Goal: Task Accomplishment & Management: Complete application form

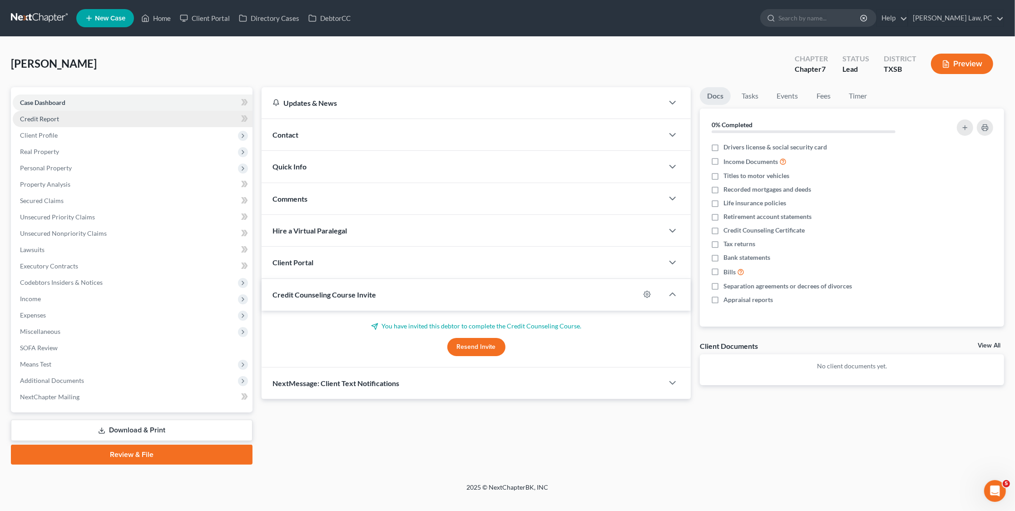
click at [63, 118] on link "Credit Report" at bounding box center [133, 119] width 240 height 16
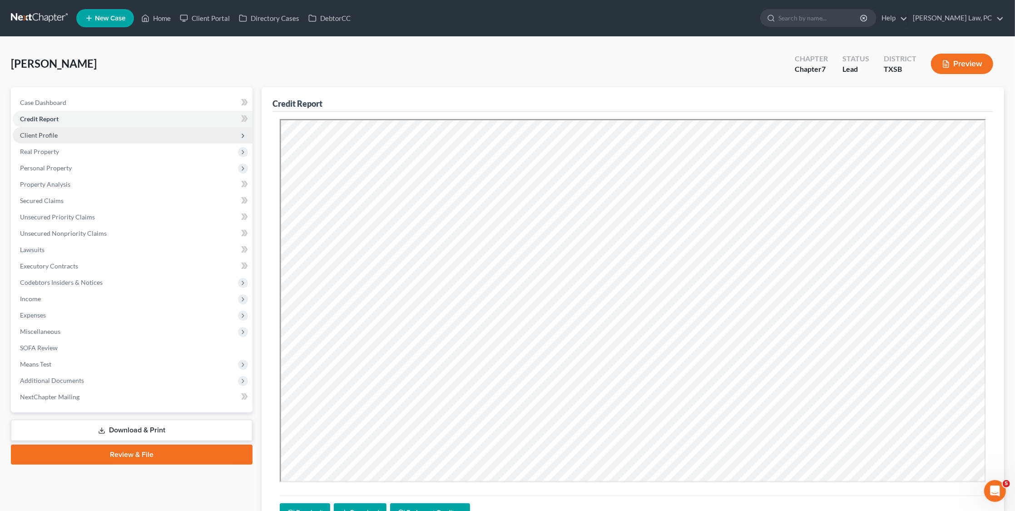
click at [99, 137] on span "Client Profile" at bounding box center [133, 135] width 240 height 16
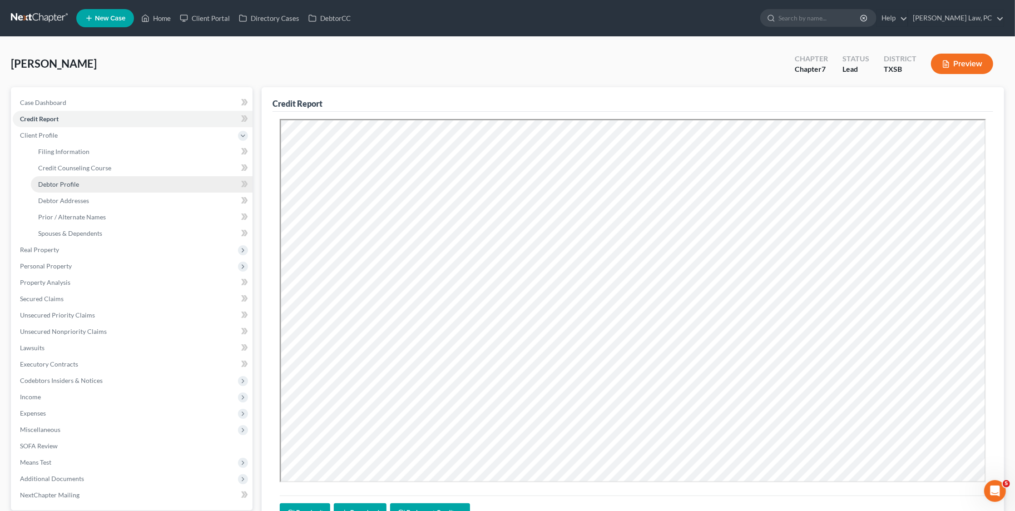
click at [74, 186] on link "Debtor Profile" at bounding box center [142, 184] width 222 height 16
select select "0"
select select "1"
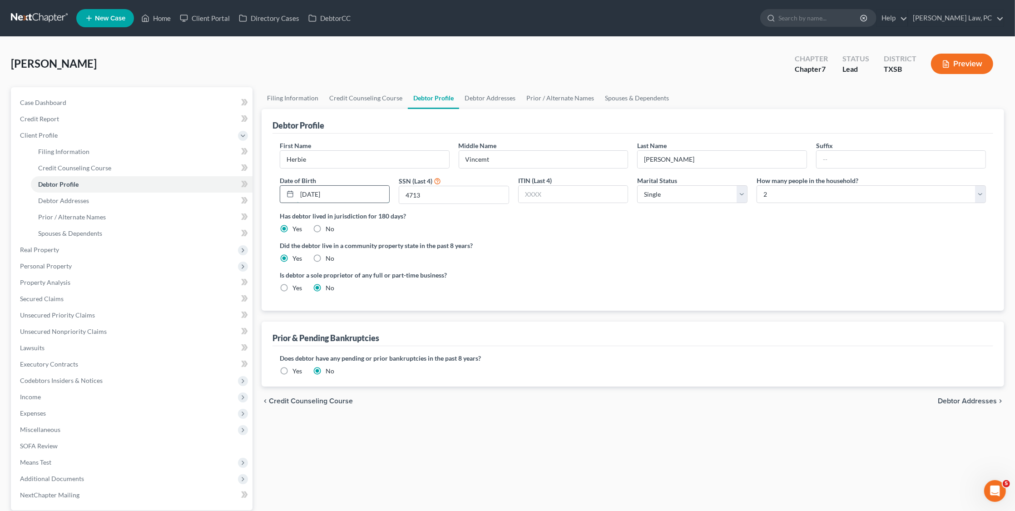
drag, startPoint x: 355, startPoint y: 194, endPoint x: 295, endPoint y: 198, distance: 60.1
click at [436, 418] on div "Filing Information Credit Counseling Course Debtor Profile Debtor Addresses Pri…" at bounding box center [633, 325] width 752 height 476
click at [78, 213] on span "Prior / Alternate Names" at bounding box center [72, 217] width 68 height 8
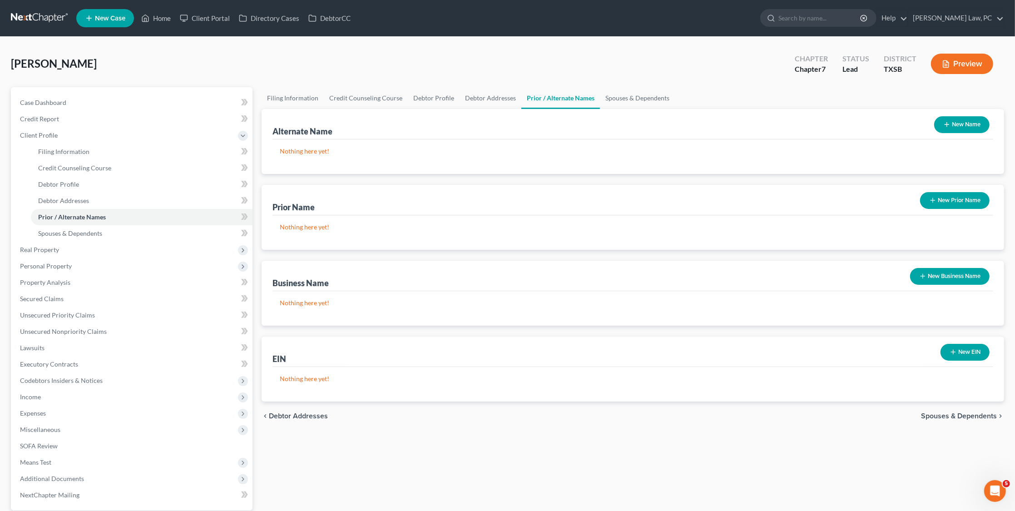
click at [948, 124] on icon "button" at bounding box center [947, 124] width 7 height 7
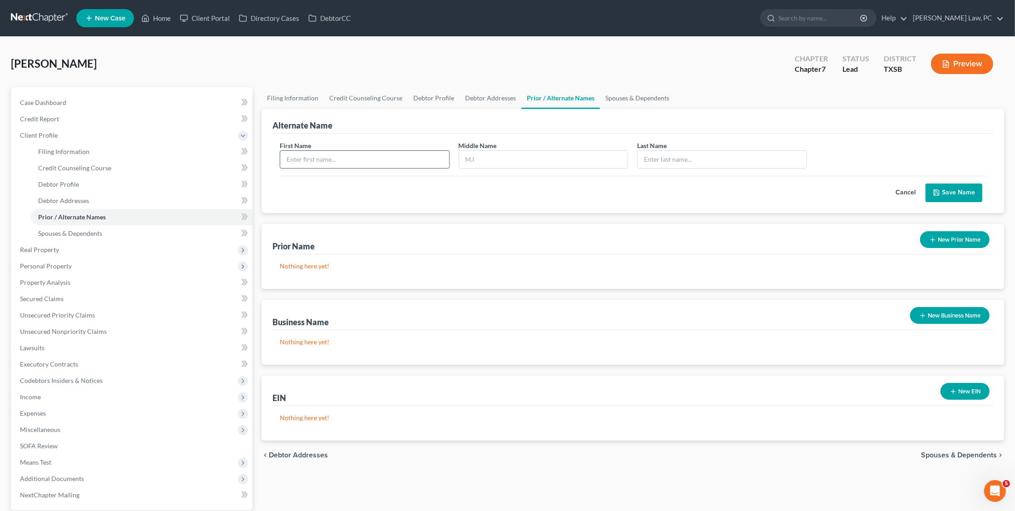
click at [406, 156] on input "text" at bounding box center [364, 159] width 169 height 17
type input "Herbie"
click at [506, 165] on input "text" at bounding box center [543, 159] width 169 height 17
type input "Vincent"
click at [719, 157] on input "text" at bounding box center [722, 159] width 169 height 17
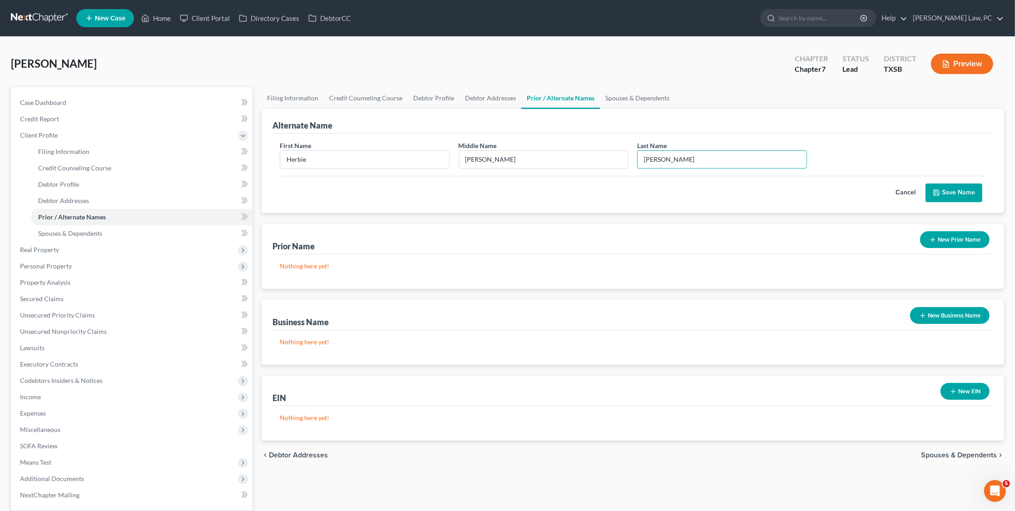
type input "Hansill Messam Jr"
click at [939, 191] on icon "submit" at bounding box center [936, 192] width 7 height 7
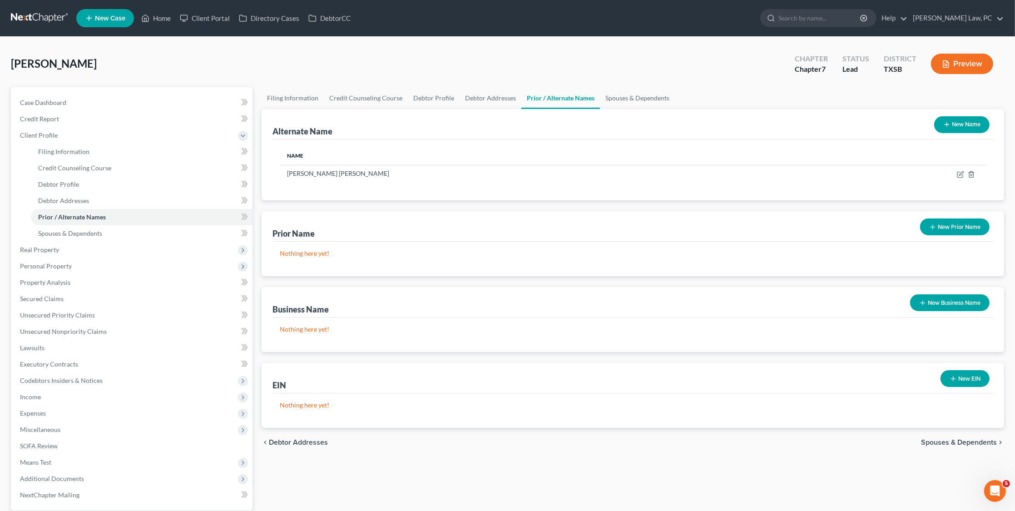
click at [29, 19] on link at bounding box center [40, 18] width 58 height 16
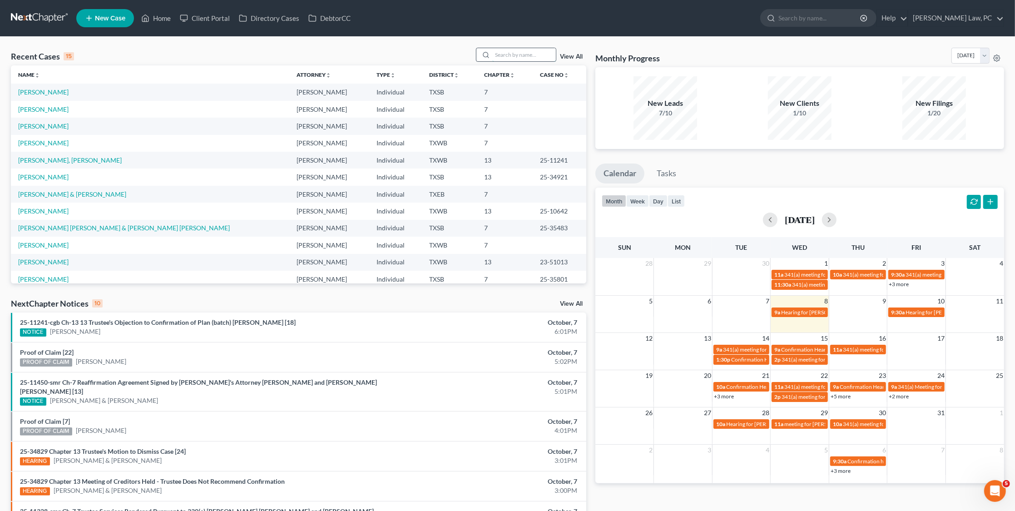
click at [510, 55] on input "search" at bounding box center [524, 54] width 64 height 13
click at [42, 92] on link "[PERSON_NAME]" at bounding box center [43, 92] width 50 height 8
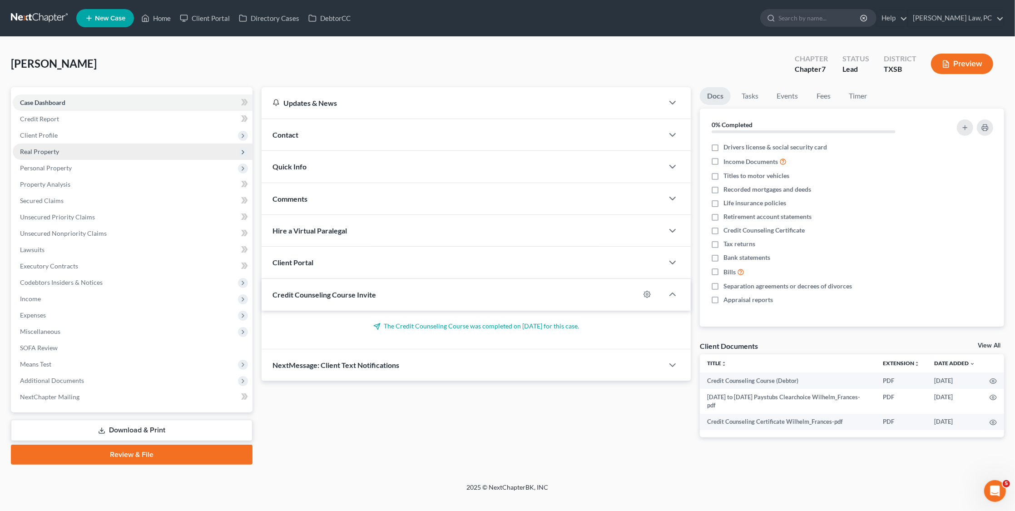
click at [61, 147] on span "Real Property" at bounding box center [133, 152] width 240 height 16
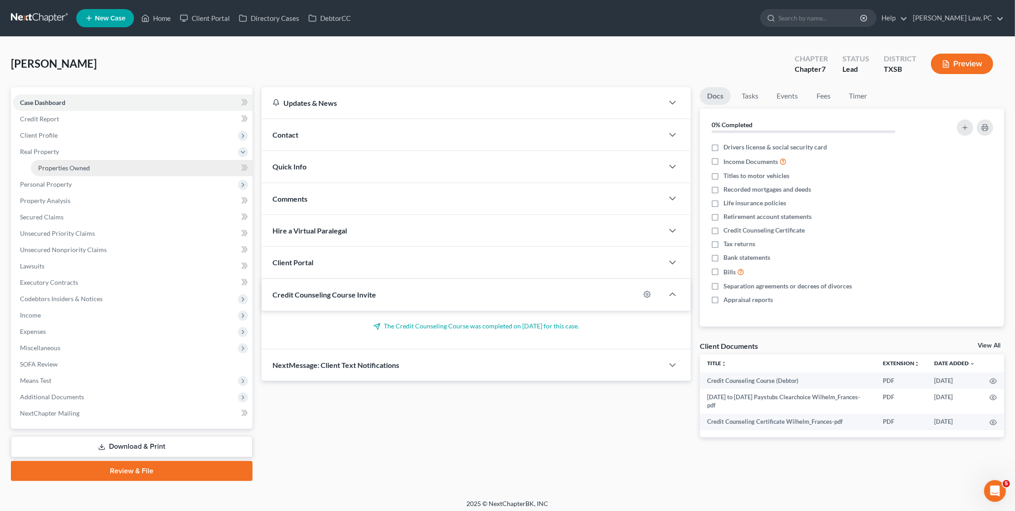
click at [63, 166] on span "Properties Owned" at bounding box center [64, 168] width 52 height 8
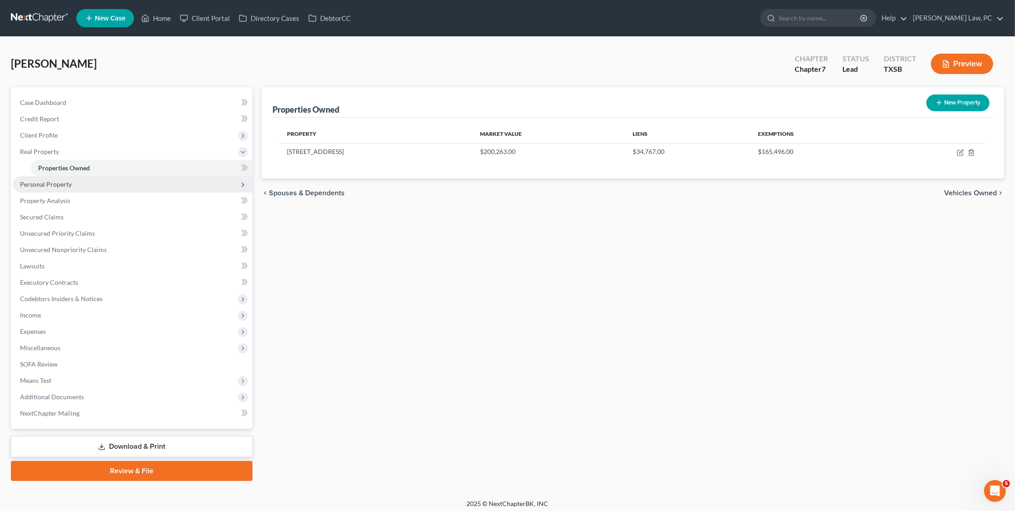
click at [58, 181] on span "Personal Property" at bounding box center [46, 184] width 52 height 8
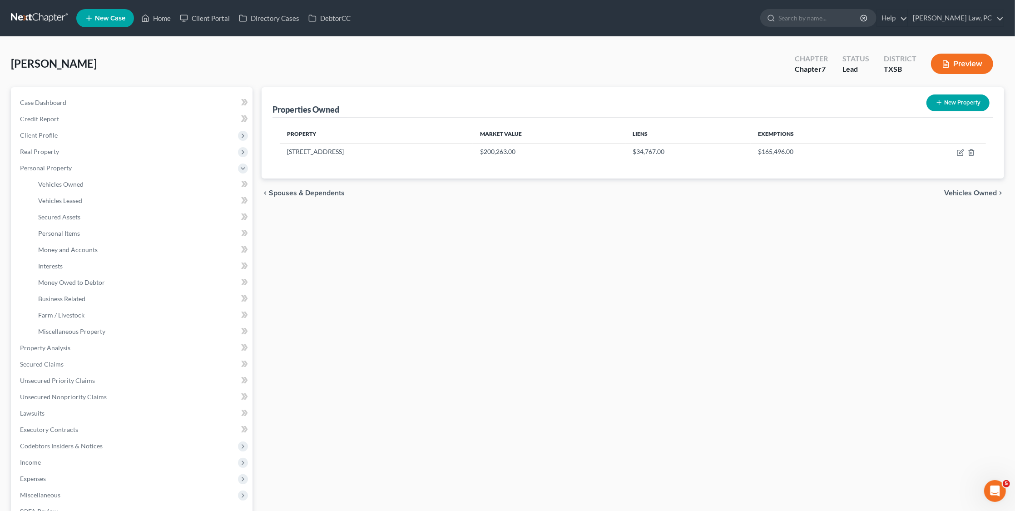
click at [28, 20] on link at bounding box center [40, 18] width 58 height 16
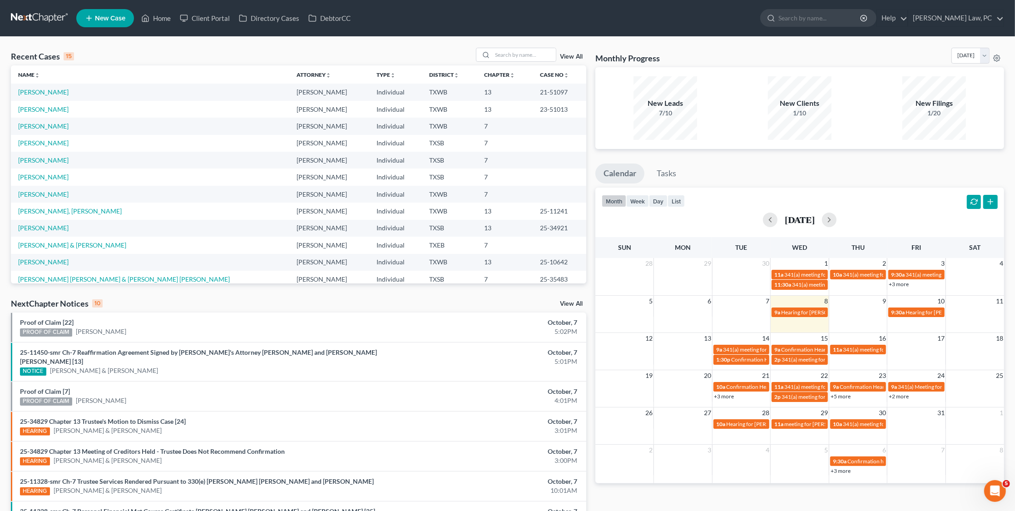
click at [42, 163] on td "[PERSON_NAME]" at bounding box center [150, 160] width 278 height 17
click at [40, 156] on link "[PERSON_NAME]" at bounding box center [43, 160] width 50 height 8
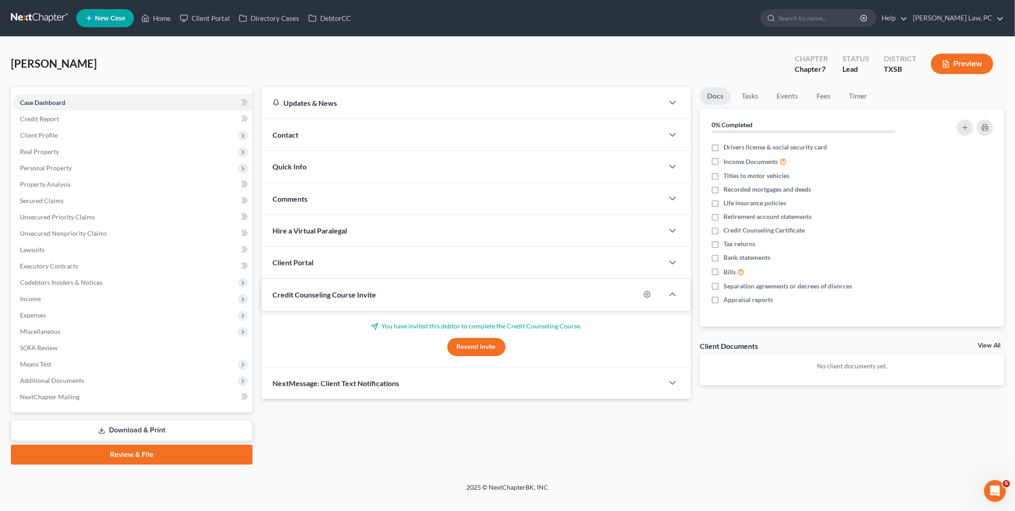
click at [40, 155] on span "Real Property" at bounding box center [133, 152] width 240 height 16
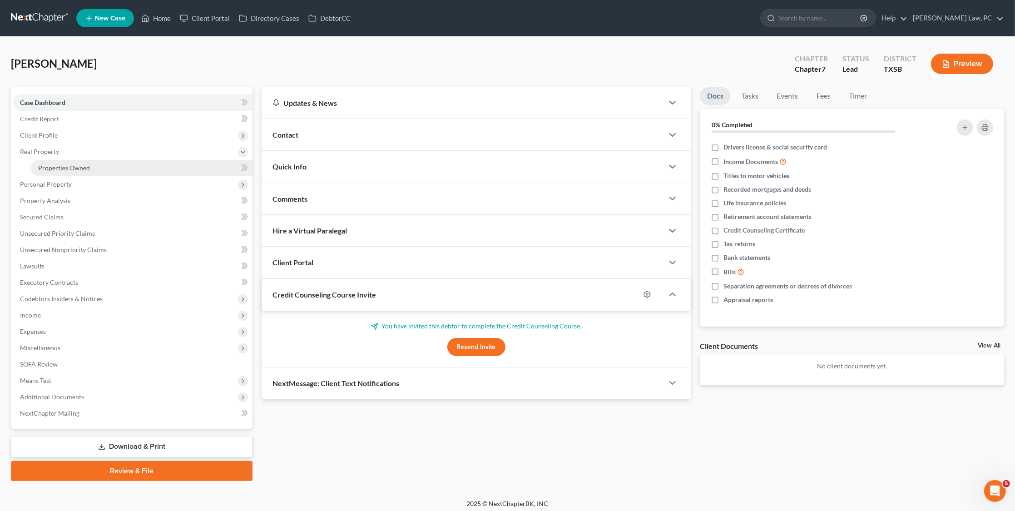
click at [43, 164] on span "Properties Owned" at bounding box center [64, 168] width 52 height 8
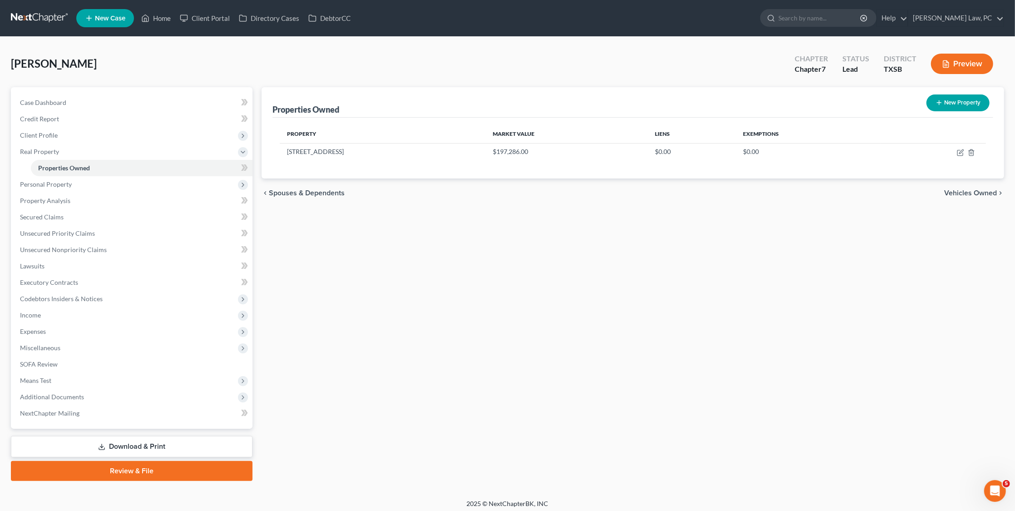
click at [62, 17] on link at bounding box center [40, 18] width 58 height 16
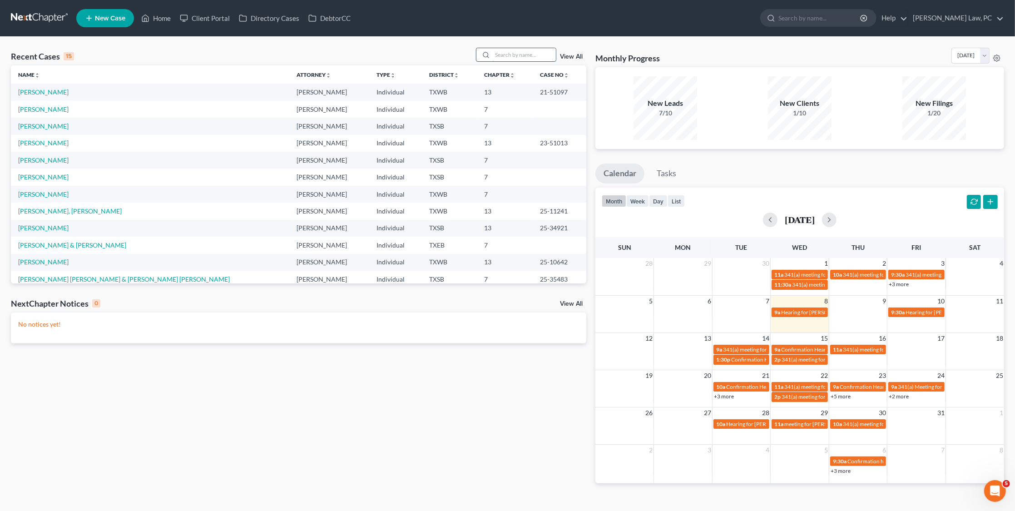
click at [505, 58] on input "search" at bounding box center [524, 54] width 64 height 13
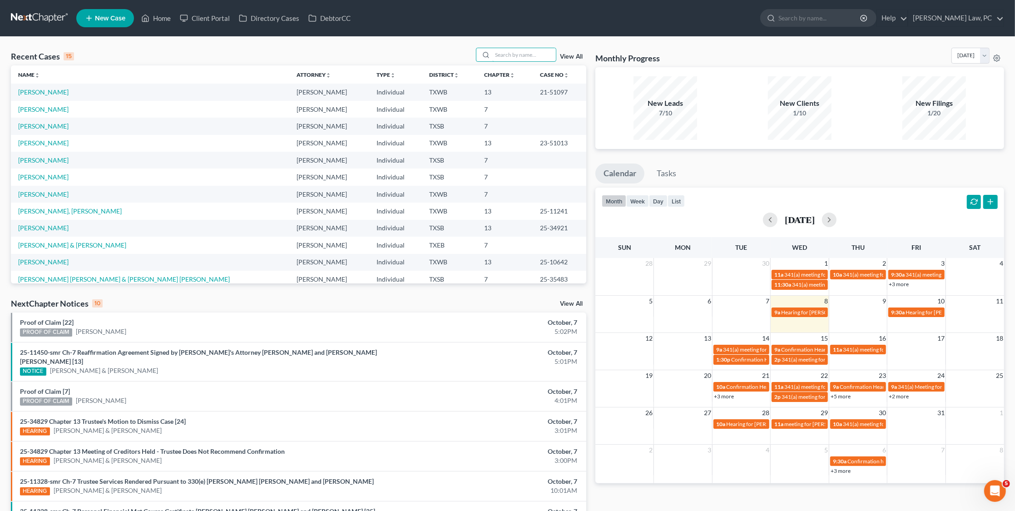
scroll to position [0, 0]
click at [38, 90] on link "[PERSON_NAME]" at bounding box center [43, 92] width 50 height 8
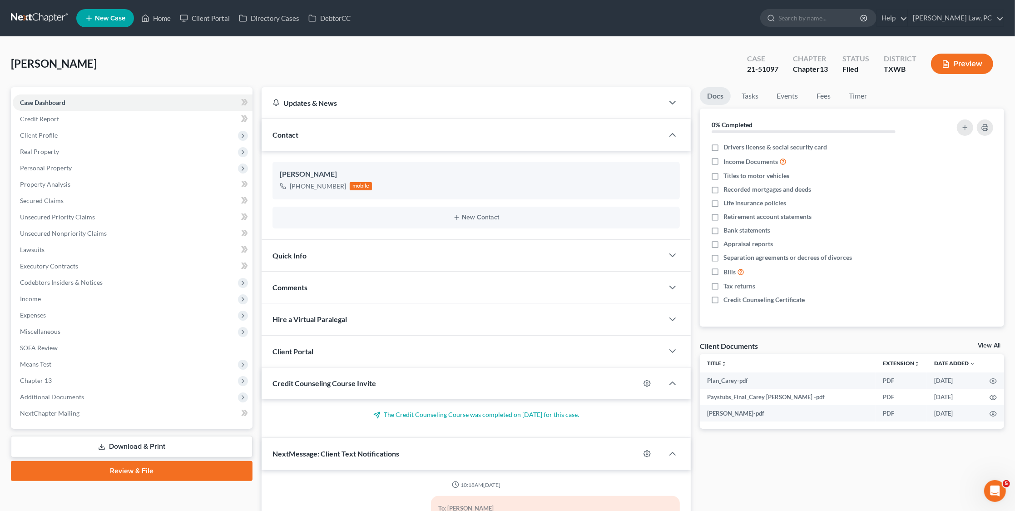
click at [114, 436] on link "Download & Print" at bounding box center [132, 446] width 242 height 21
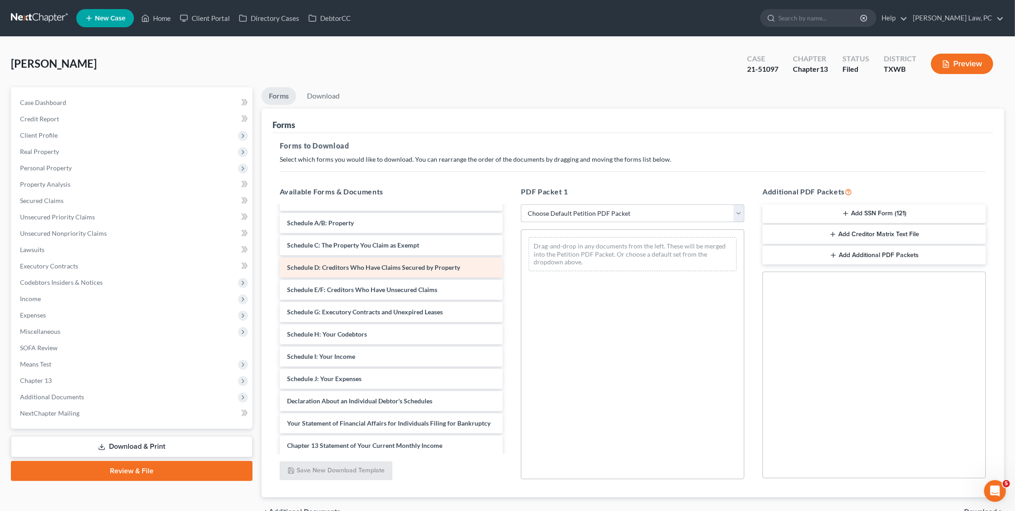
scroll to position [107, 0]
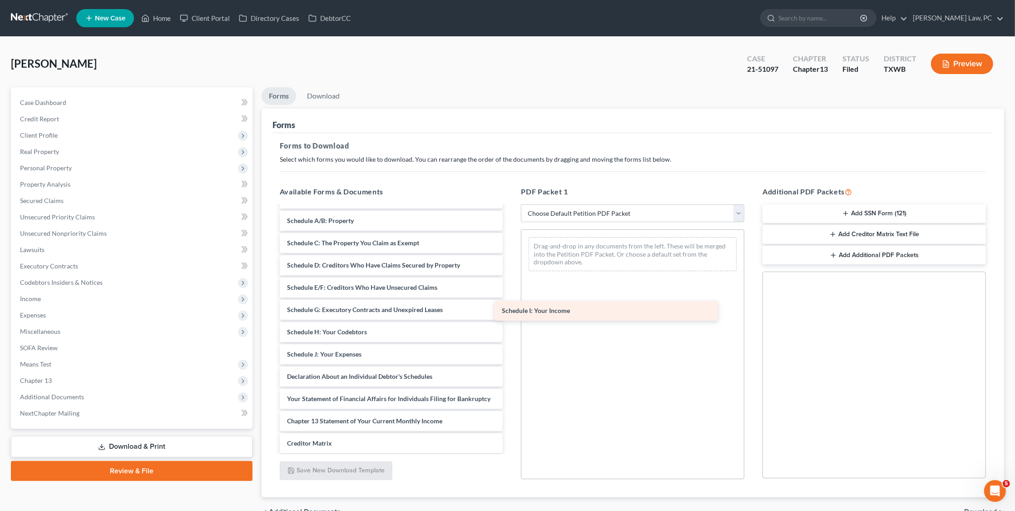
drag, startPoint x: 370, startPoint y: 346, endPoint x: 585, endPoint y: 309, distance: 217.9
click at [511, 309] on div "Schedule I: Your Income Plan_Carey-pdf Paystubs_Final_Carey Debra -pdf Carey_cr…" at bounding box center [392, 314] width 238 height 430
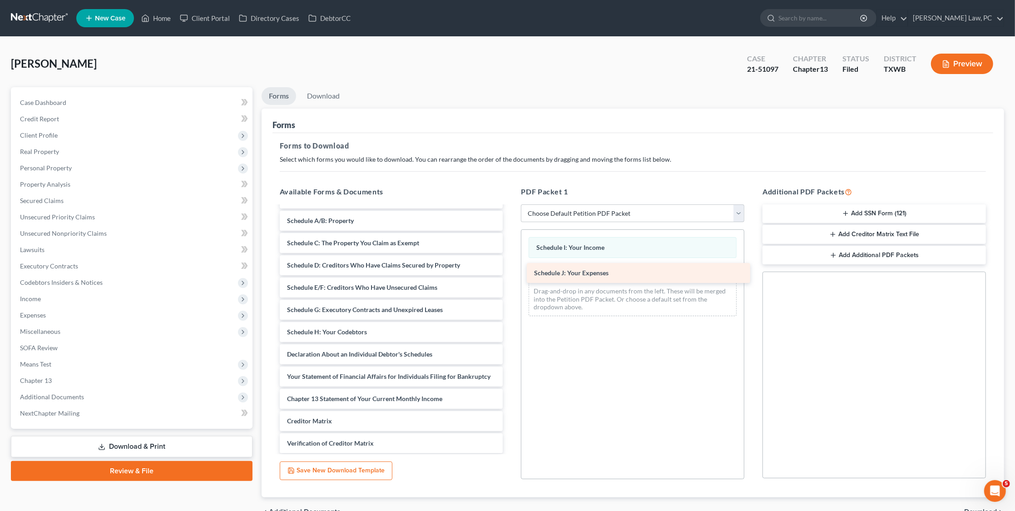
drag, startPoint x: 311, startPoint y: 344, endPoint x: 558, endPoint y: 271, distance: 257.9
click at [511, 271] on div "Schedule J: Your Expenses Plan_Carey-pdf Paystubs_Final_Carey Debra -pdf Carey_…" at bounding box center [392, 302] width 238 height 407
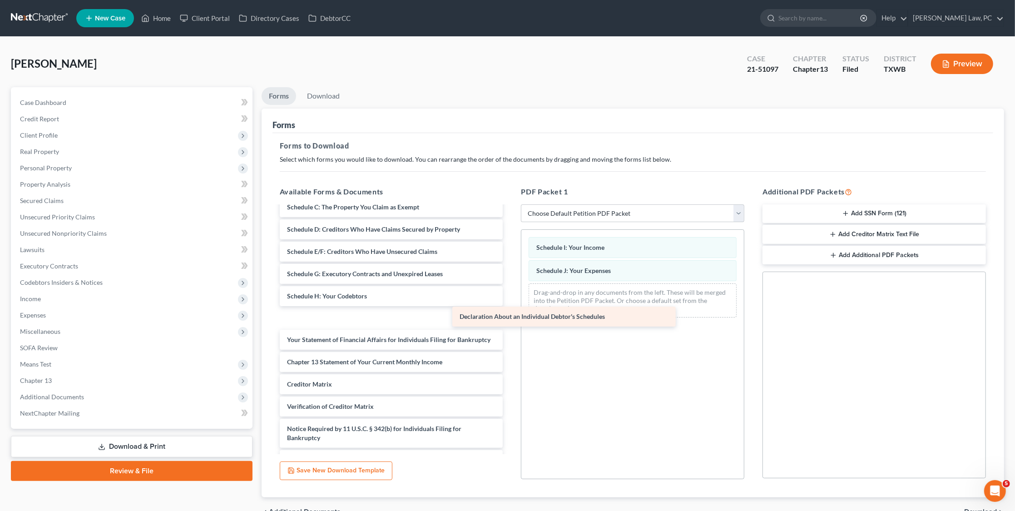
scroll to position [121, 0]
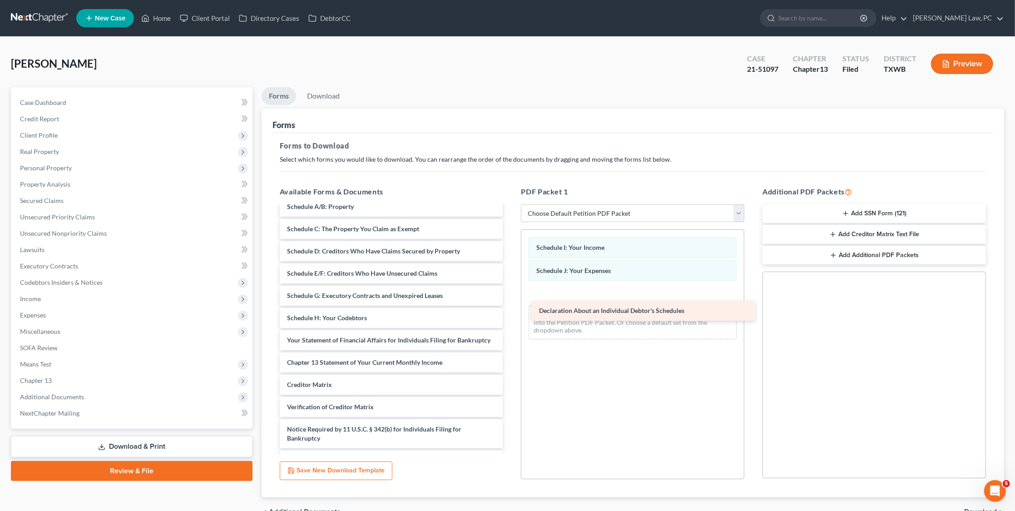
drag, startPoint x: 318, startPoint y: 309, endPoint x: 571, endPoint y: 309, distance: 252.1
click at [511, 309] on div "Declaration About an Individual Debtor's Schedules Plan_Carey-pdf Paystubs_Fina…" at bounding box center [392, 277] width 238 height 385
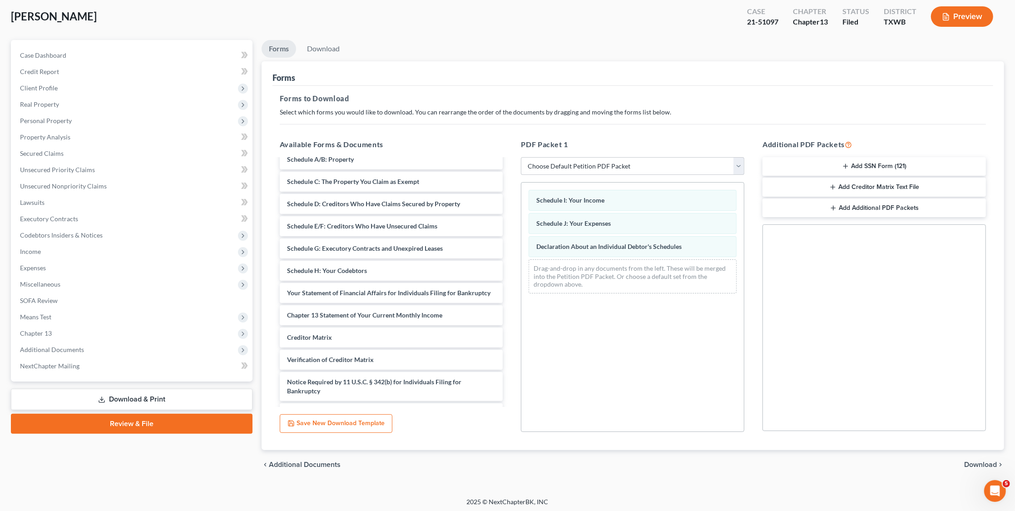
scroll to position [47, 0]
click at [980, 464] on span "Download" at bounding box center [980, 465] width 33 height 7
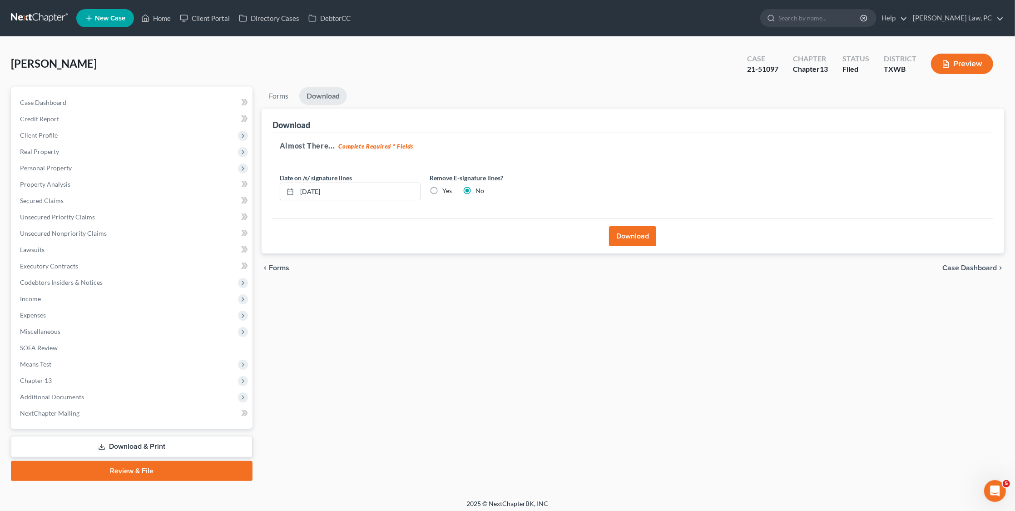
click at [628, 236] on button "Download" at bounding box center [632, 236] width 47 height 20
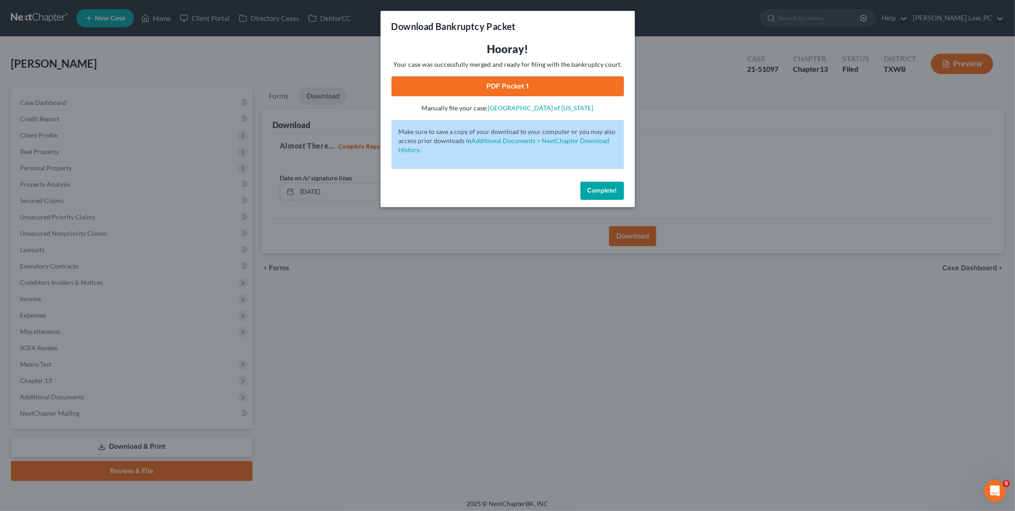
click at [537, 82] on link "PDF Packet 1" at bounding box center [508, 86] width 233 height 20
click at [595, 187] on span "Complete!" at bounding box center [602, 191] width 29 height 8
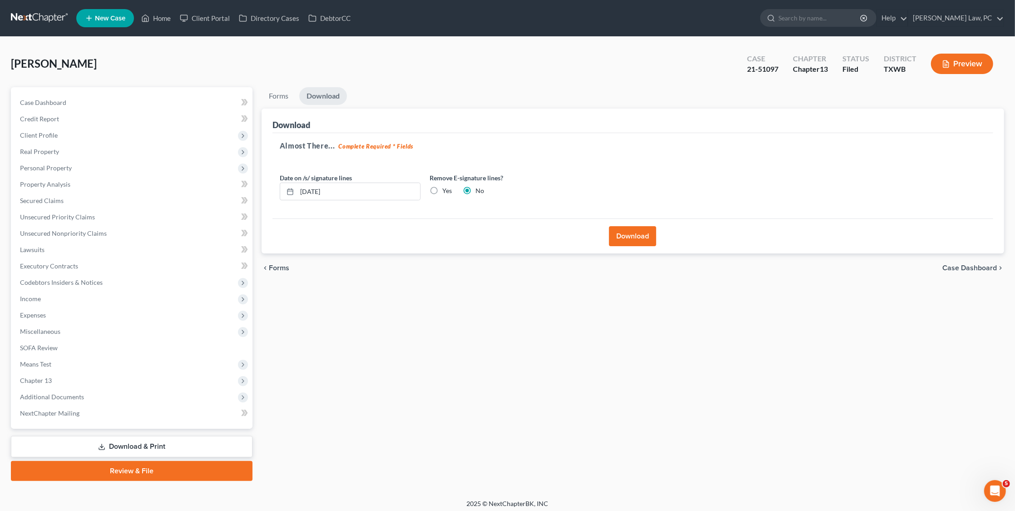
click at [37, 8] on nav "Home New Case Client Portal Directory Cases DebtorCC Hooman Khoshnood Law, PC g…" at bounding box center [507, 18] width 1015 height 36
click at [37, 17] on link at bounding box center [40, 18] width 58 height 16
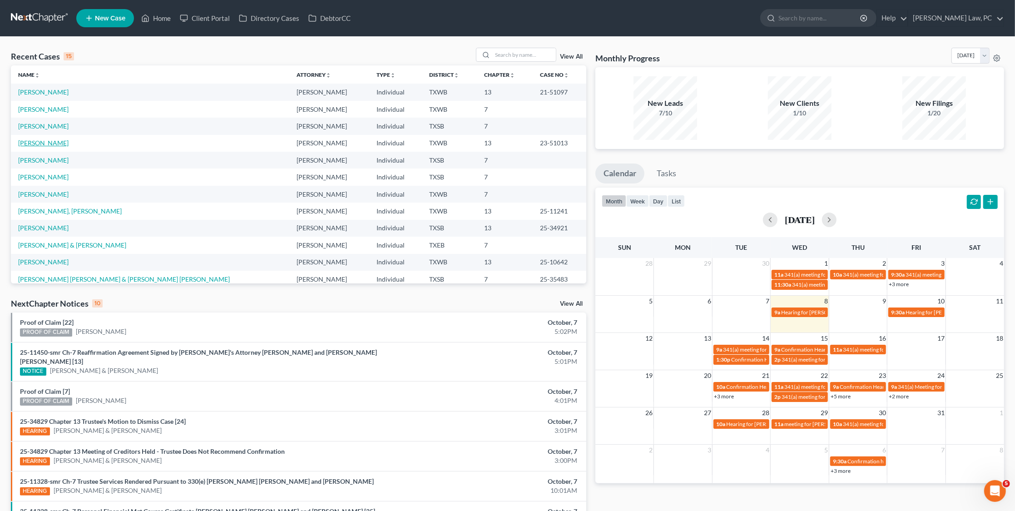
click at [40, 142] on link "[PERSON_NAME]" at bounding box center [43, 143] width 50 height 8
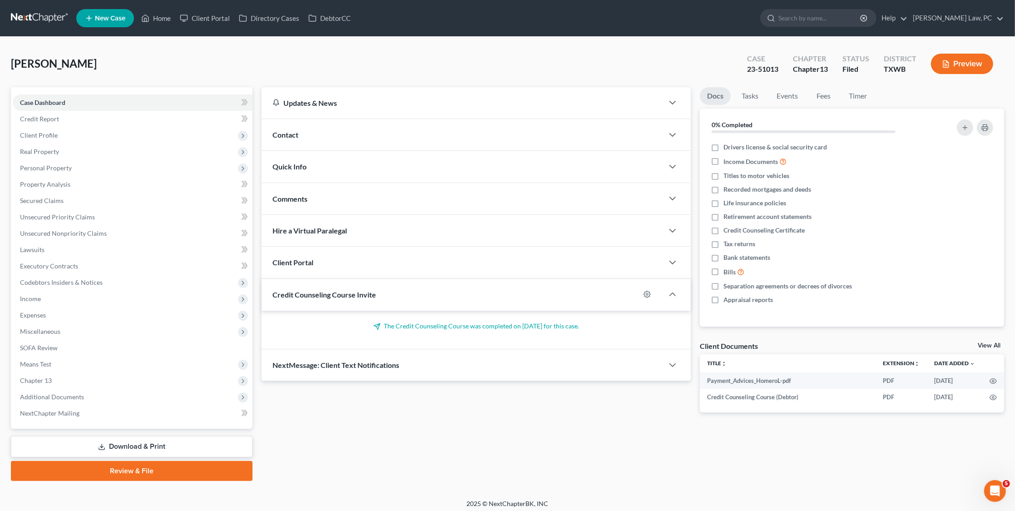
click at [120, 436] on link "Download & Print" at bounding box center [132, 446] width 242 height 21
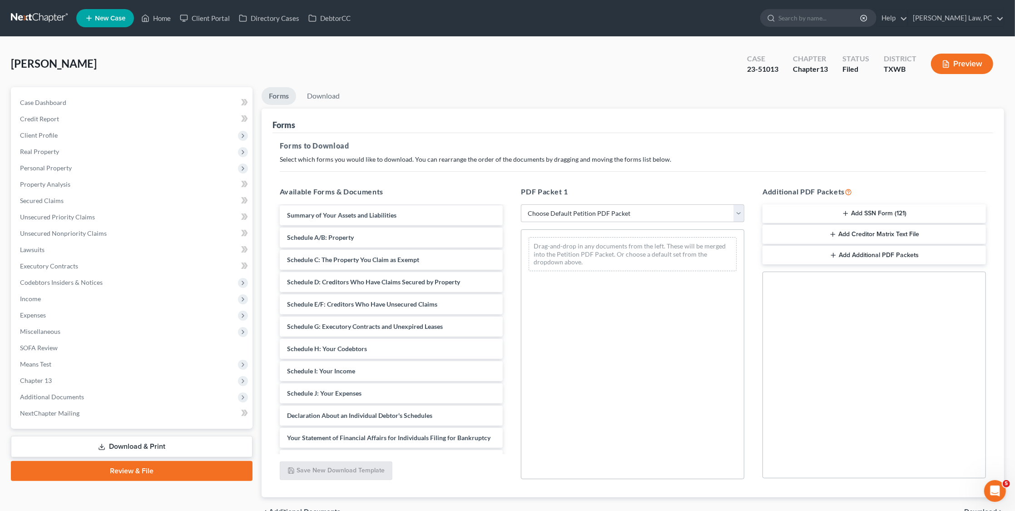
scroll to position [89, 0]
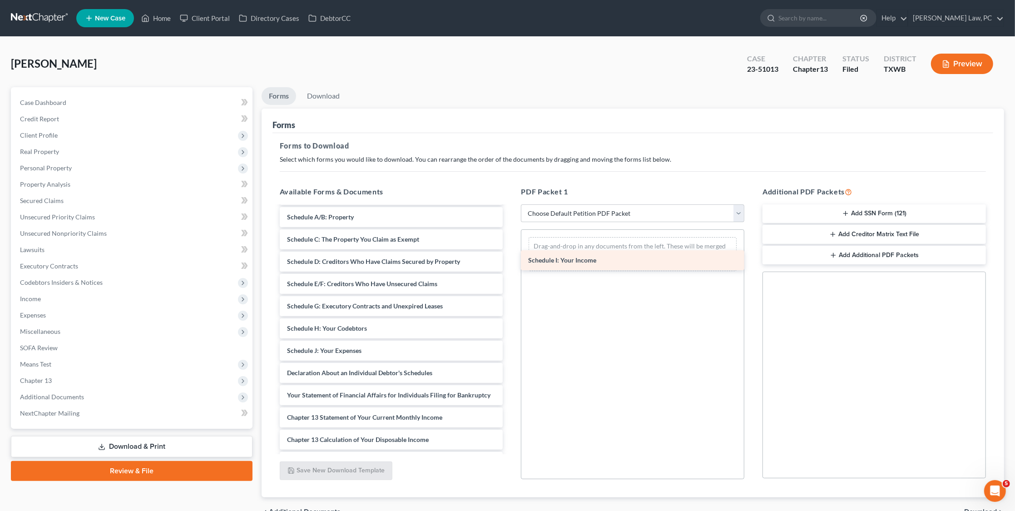
drag, startPoint x: 316, startPoint y: 338, endPoint x: 557, endPoint y: 255, distance: 255.1
click at [511, 255] on div "Schedule I: Your Income Payment_Advices_HomeroL-pdf Credit Counseling Course (D…" at bounding box center [392, 333] width 238 height 430
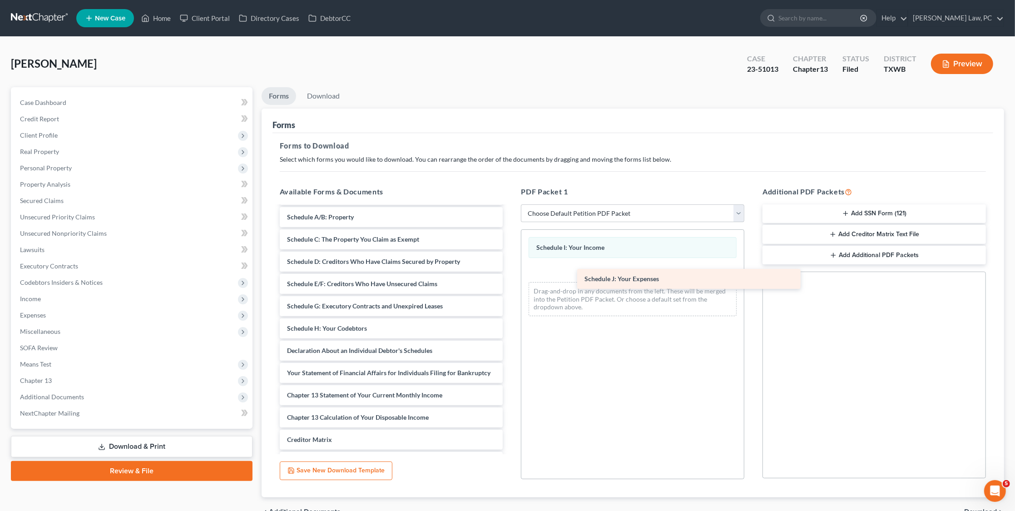
drag, startPoint x: 296, startPoint y: 346, endPoint x: 564, endPoint y: 281, distance: 275.2
click at [511, 281] on div "Schedule J: Your Expenses Payment_Advices_HomeroL-pdf Credit Counseling Course …" at bounding box center [392, 321] width 238 height 407
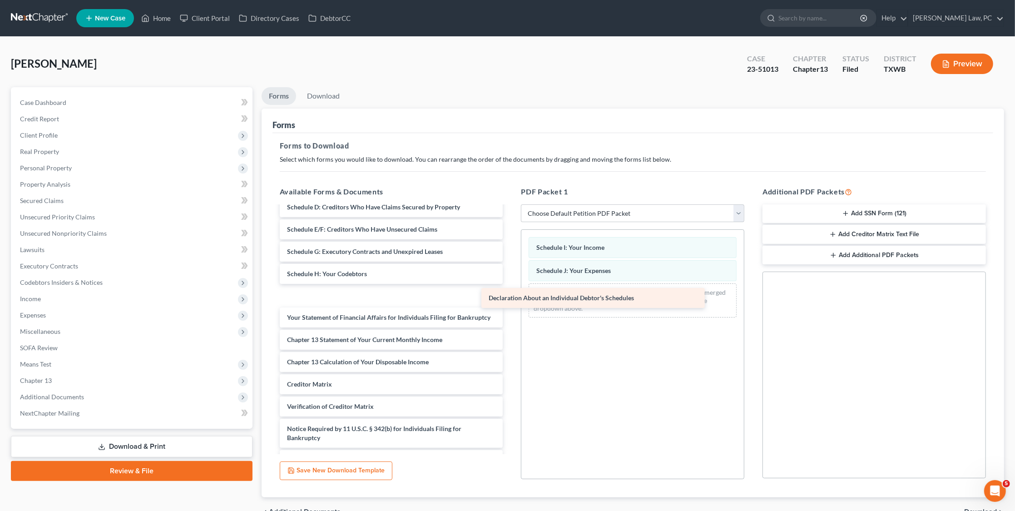
scroll to position [121, 0]
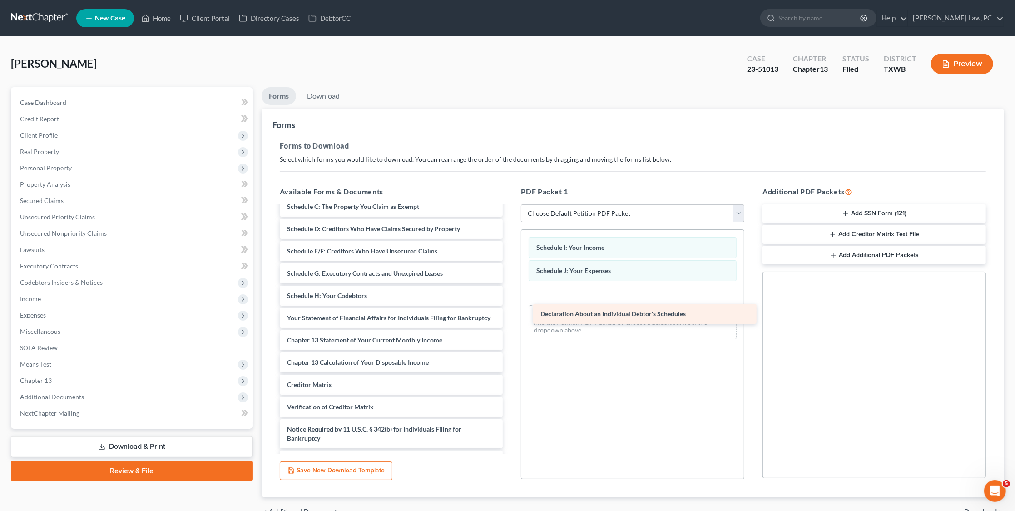
drag, startPoint x: 296, startPoint y: 287, endPoint x: 548, endPoint y: 313, distance: 253.9
click at [511, 313] on div "Declaration About an Individual Debtor's Schedules Payment_Advices_HomeroL-pdf …" at bounding box center [392, 277] width 238 height 385
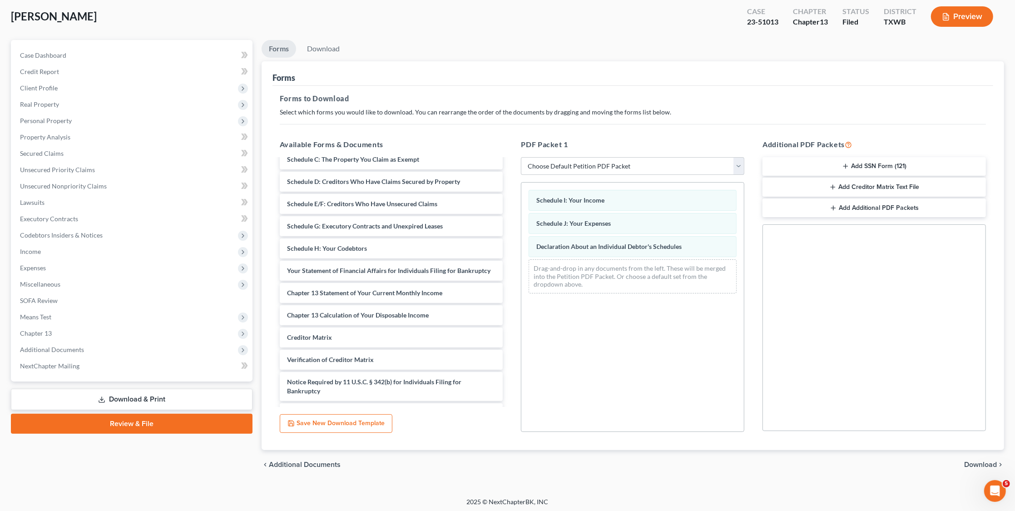
scroll to position [47, 0]
click at [966, 463] on span "Download" at bounding box center [980, 465] width 33 height 7
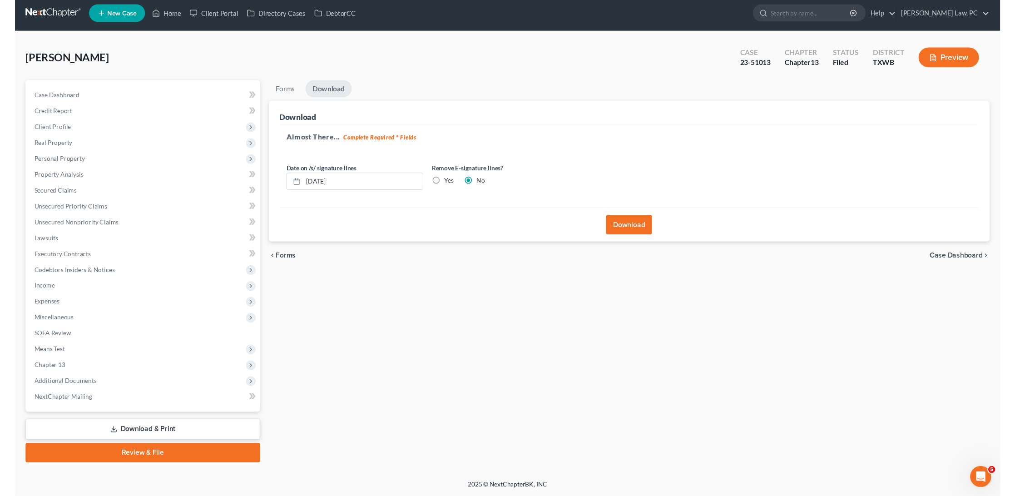
scroll to position [0, 0]
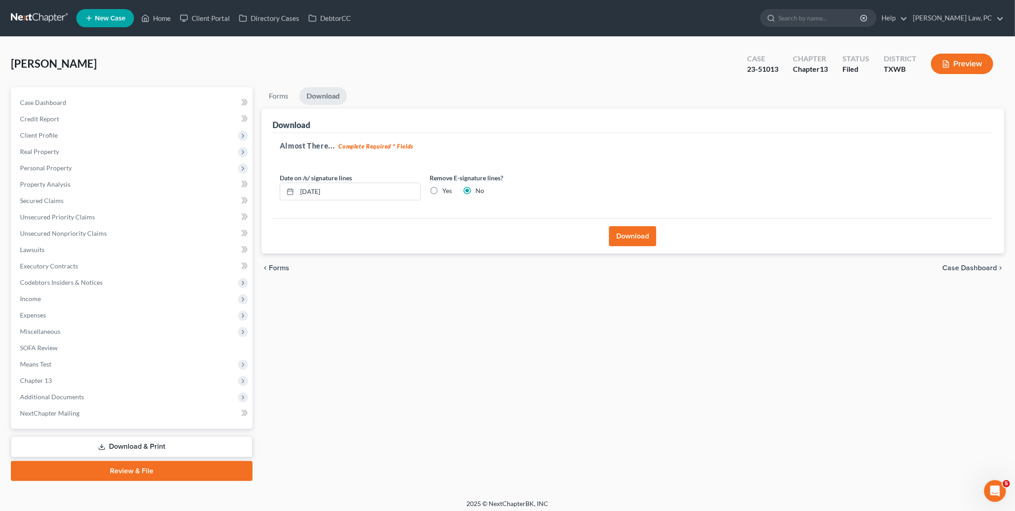
click at [630, 229] on button "Download" at bounding box center [632, 236] width 47 height 20
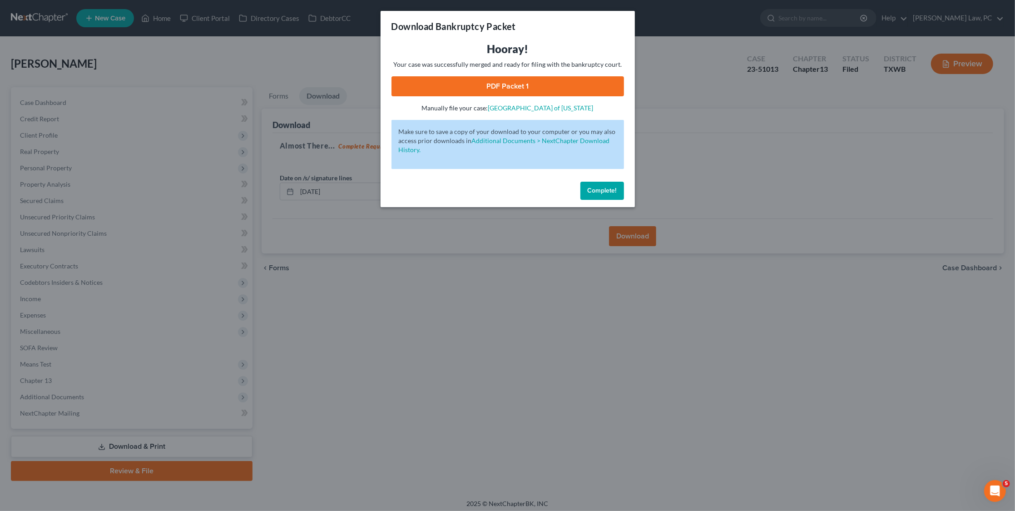
click at [504, 76] on link "PDF Packet 1" at bounding box center [508, 86] width 233 height 20
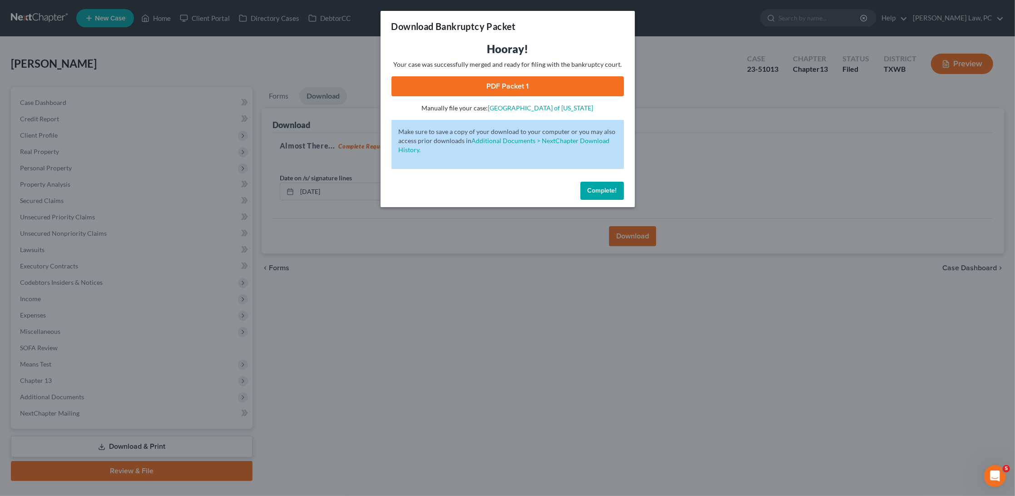
click at [594, 187] on span "Complete!" at bounding box center [602, 191] width 29 height 8
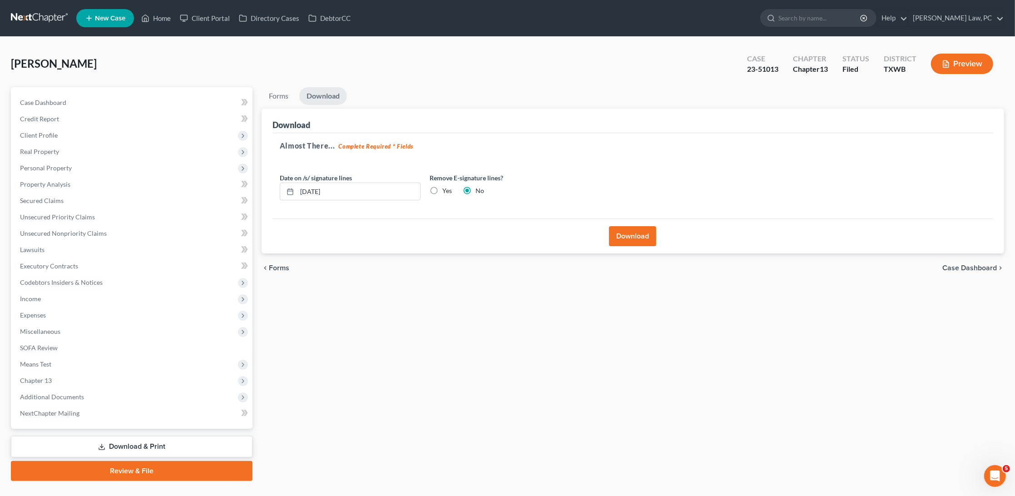
click at [123, 436] on link "Download & Print" at bounding box center [132, 446] width 242 height 21
click at [184, 436] on link "Download & Print" at bounding box center [132, 446] width 242 height 21
click at [277, 91] on link "Forms" at bounding box center [279, 96] width 34 height 18
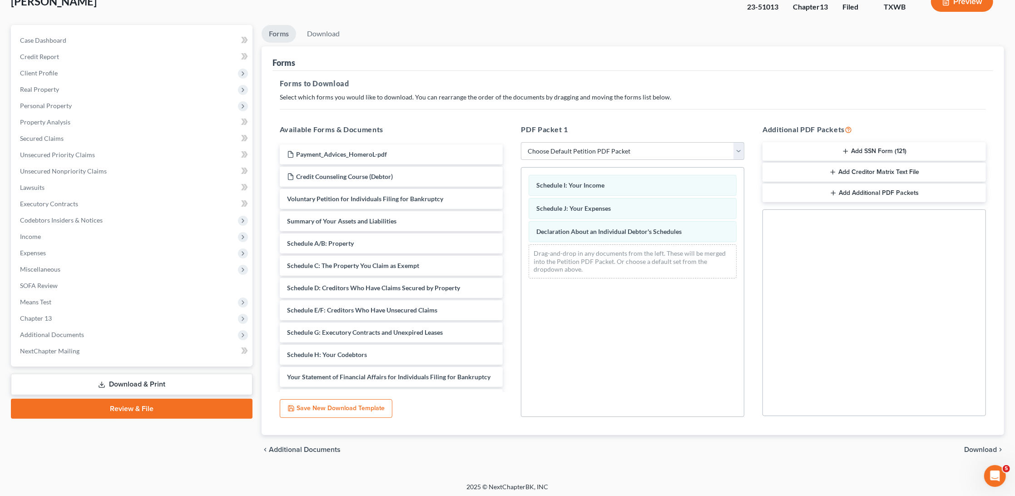
scroll to position [62, 0]
click at [976, 447] on span "Download" at bounding box center [980, 450] width 33 height 7
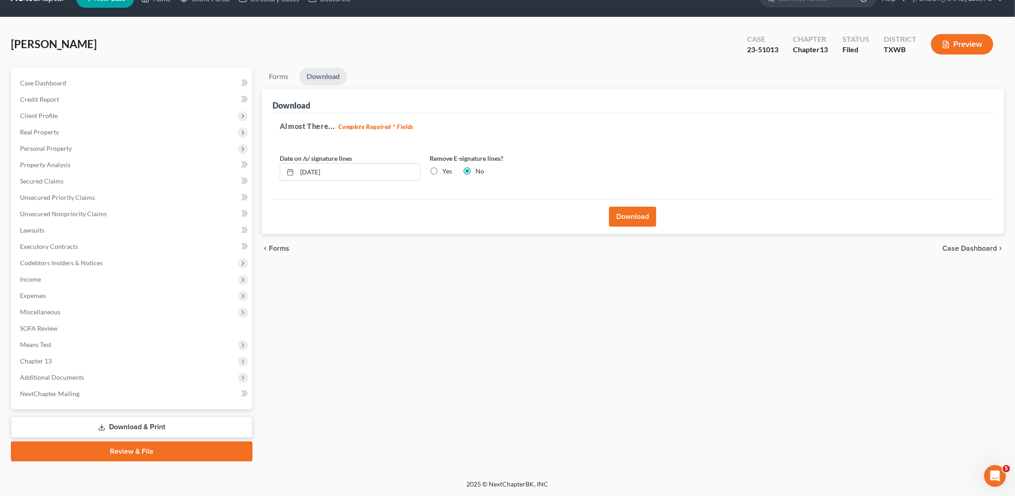
scroll to position [7, 0]
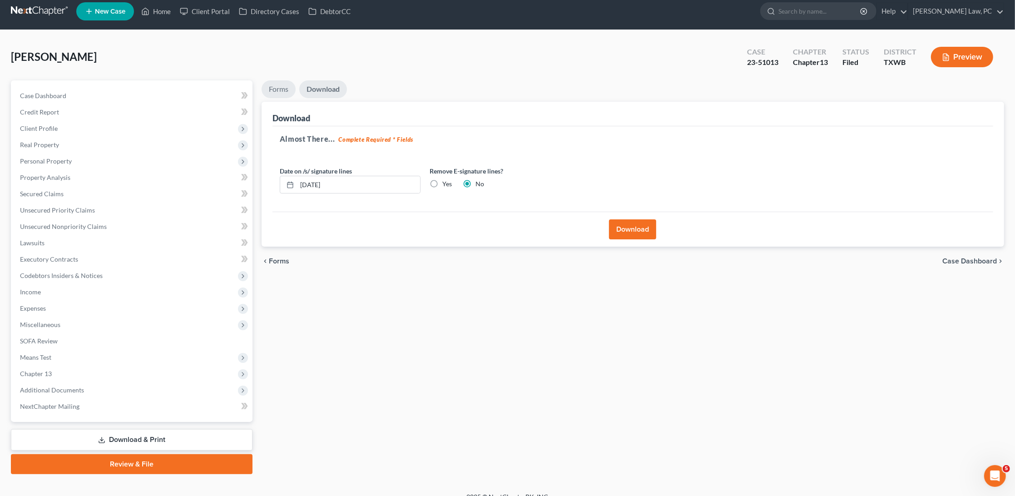
click at [278, 89] on link "Forms" at bounding box center [279, 89] width 34 height 18
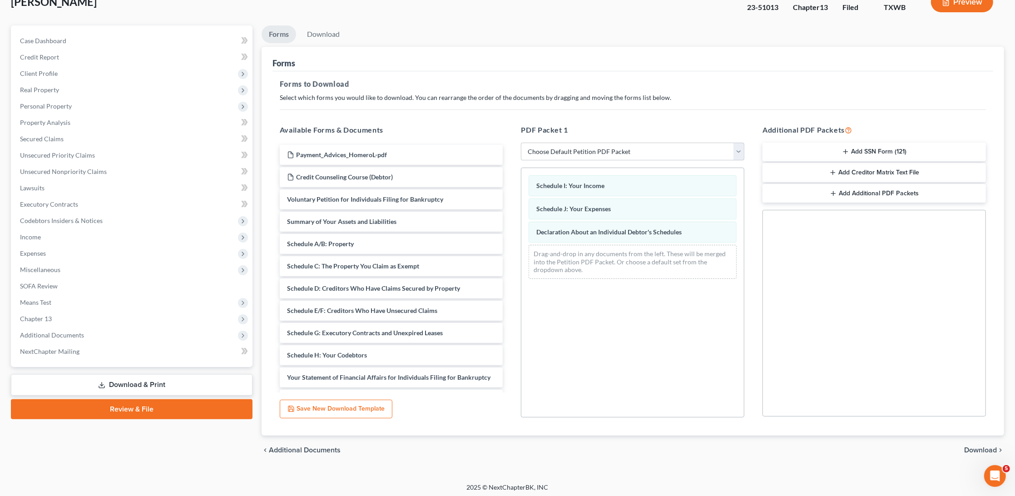
click at [991, 447] on span "Download" at bounding box center [980, 450] width 33 height 7
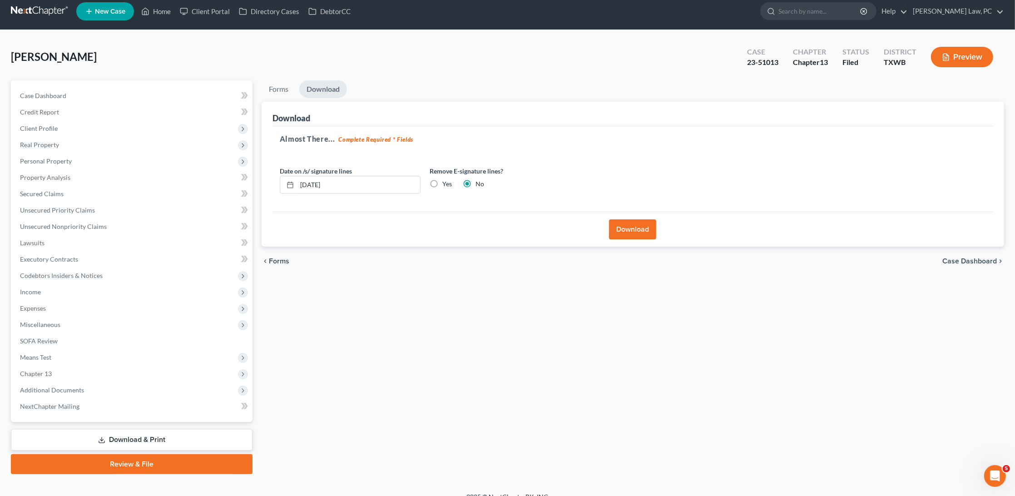
click at [631, 229] on button "Download" at bounding box center [632, 229] width 47 height 20
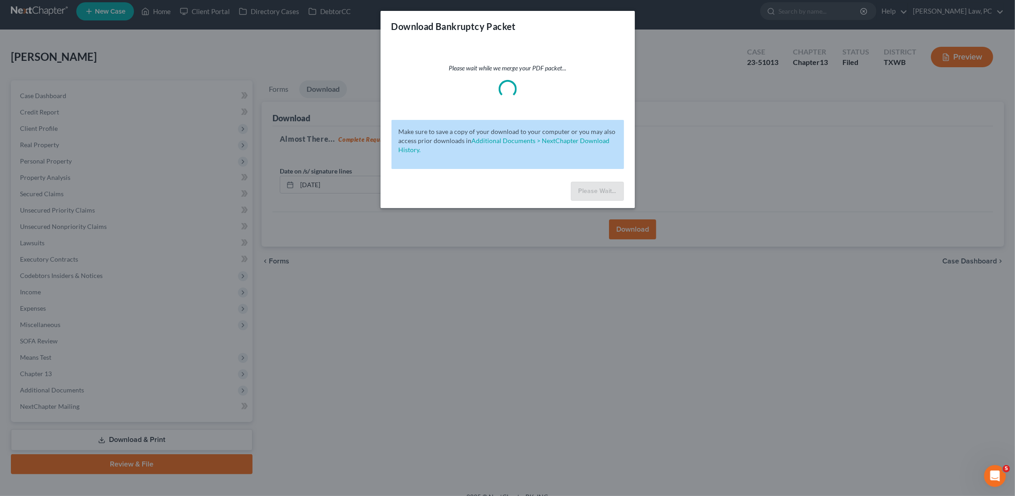
click at [635, 224] on div "Download Bankruptcy Packet Please wait while we merge your PDF packet... Make s…" at bounding box center [507, 248] width 1015 height 496
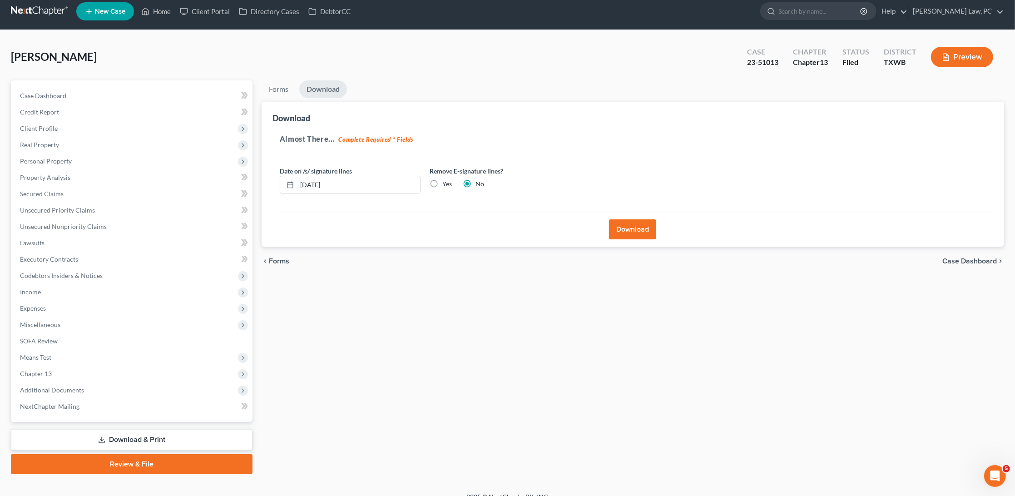
click at [636, 226] on button "Download" at bounding box center [632, 229] width 47 height 20
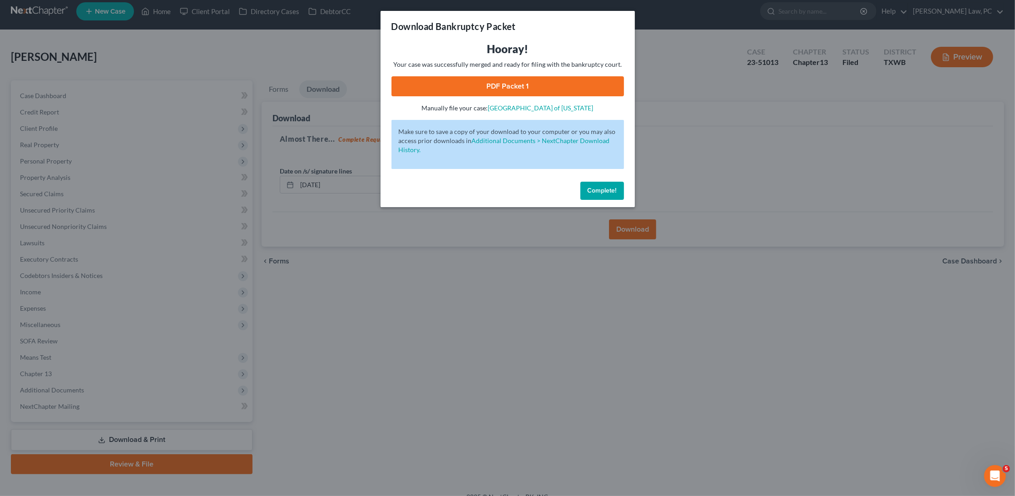
click at [537, 88] on link "PDF Packet 1" at bounding box center [508, 86] width 233 height 20
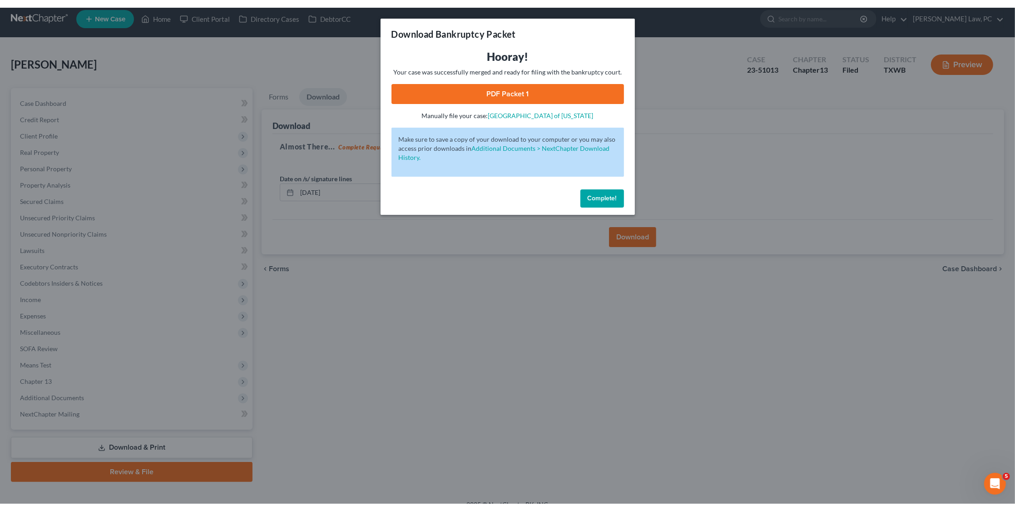
scroll to position [0, 0]
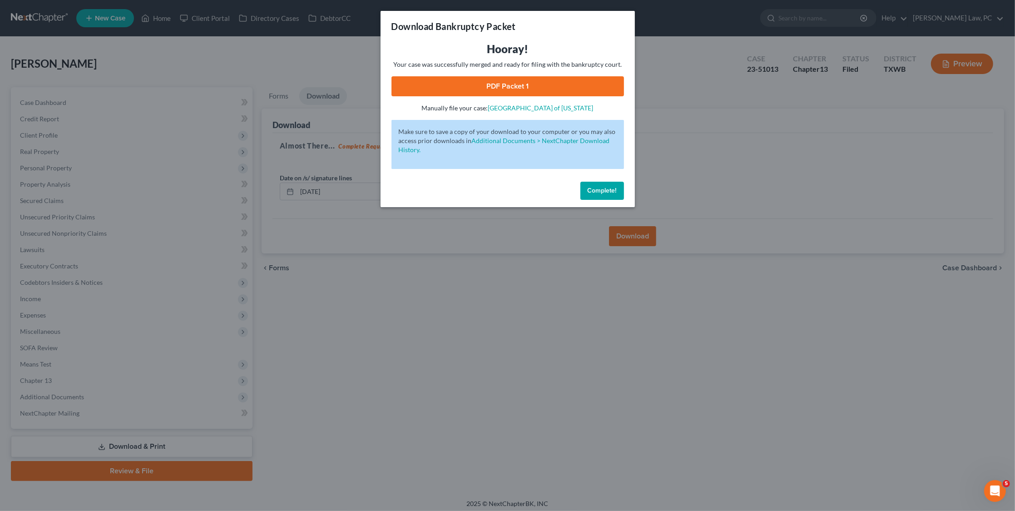
click at [603, 187] on span "Complete!" at bounding box center [602, 191] width 29 height 8
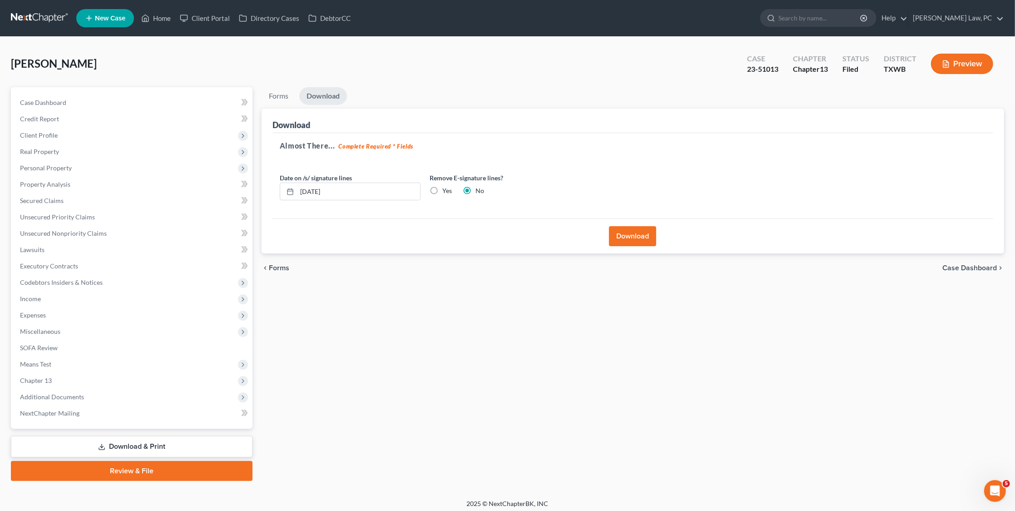
click at [43, 15] on link at bounding box center [40, 18] width 58 height 16
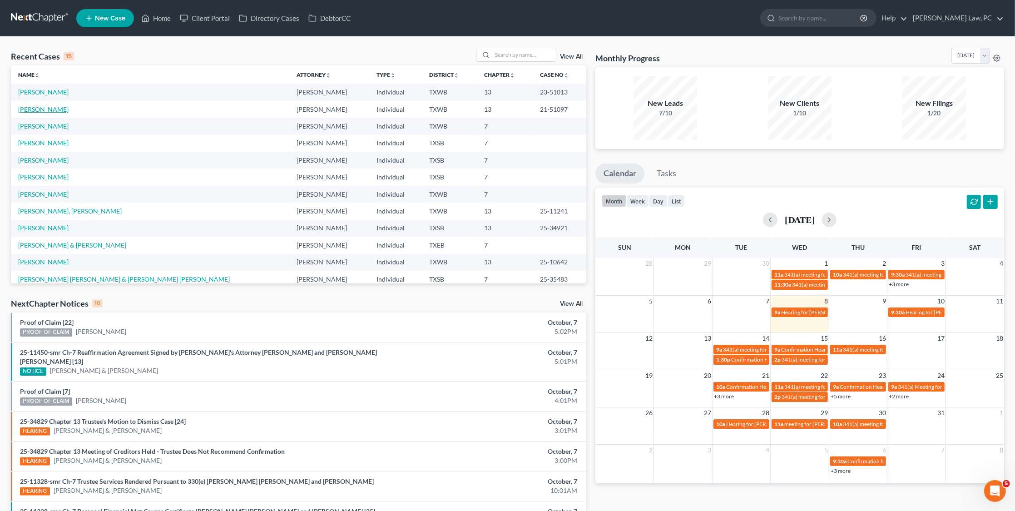
click at [34, 109] on link "[PERSON_NAME]" at bounding box center [43, 109] width 50 height 8
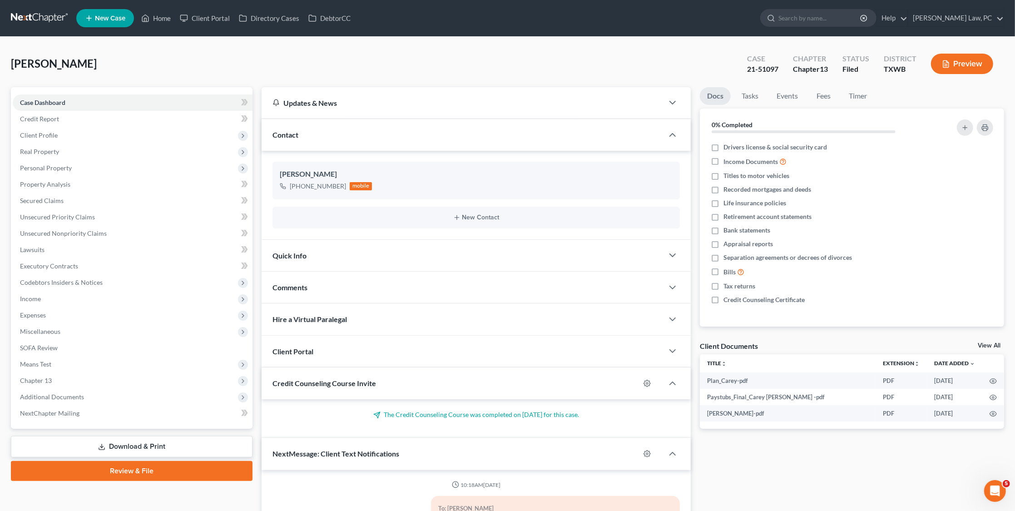
click at [54, 436] on link "Download & Print" at bounding box center [132, 446] width 242 height 21
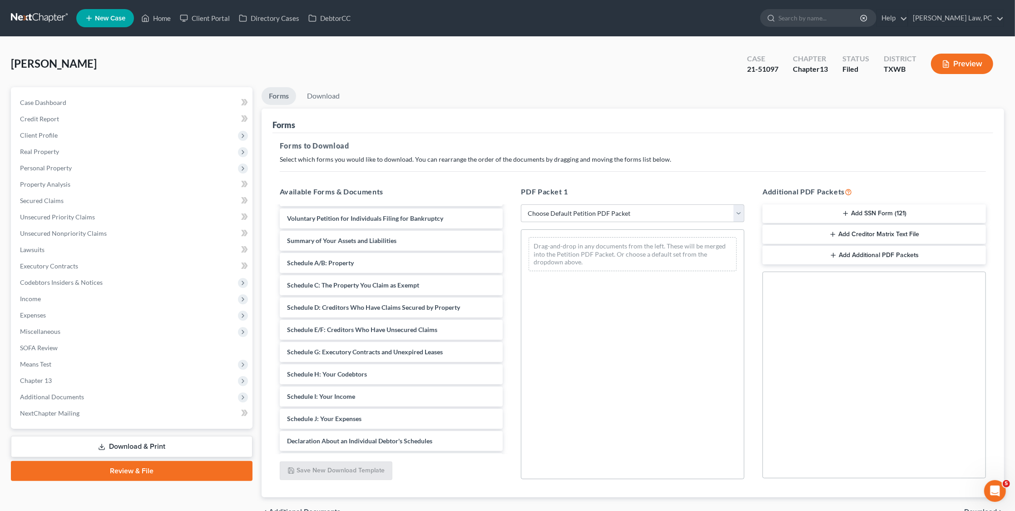
scroll to position [68, 0]
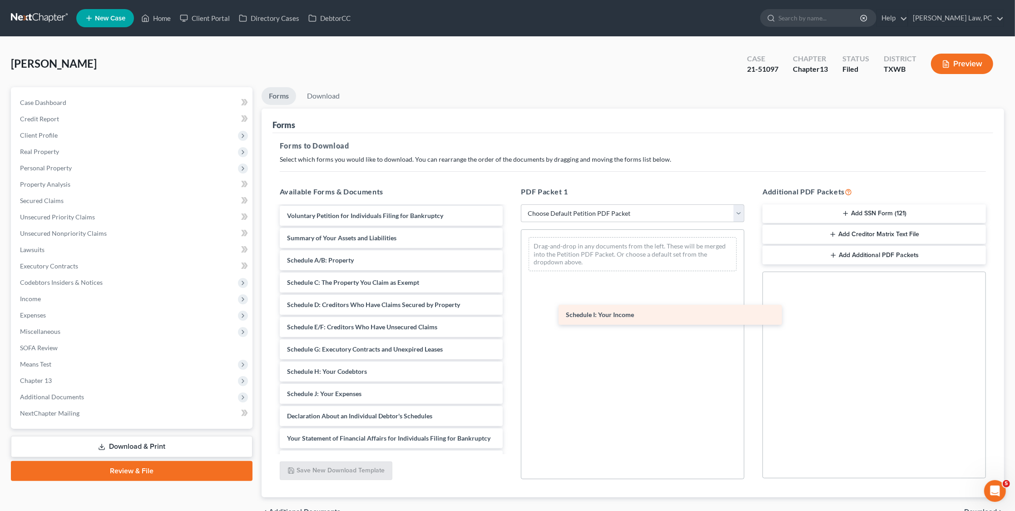
drag, startPoint x: 295, startPoint y: 384, endPoint x: 576, endPoint y: 295, distance: 294.5
click at [511, 295] on div "Schedule I: Your Income Plan_Carey-pdf Paystubs_Final_Carey Debra -pdf Carey_cr…" at bounding box center [392, 354] width 238 height 430
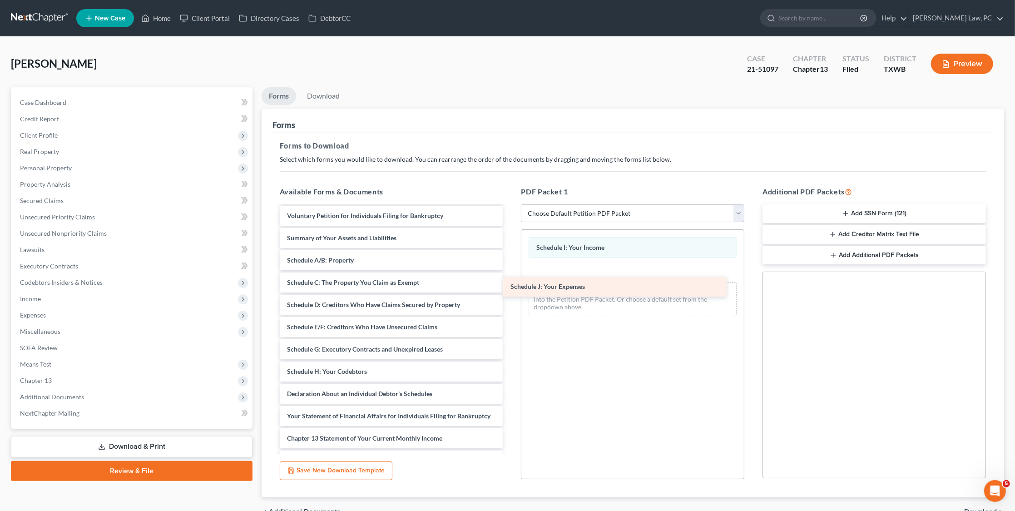
drag, startPoint x: 302, startPoint y: 387, endPoint x: 540, endPoint y: 281, distance: 259.9
click at [511, 281] on div "Schedule J: Your Expenses Plan_Carey-pdf Paystubs_Final_Carey Debra -pdf Carey_…" at bounding box center [392, 342] width 238 height 407
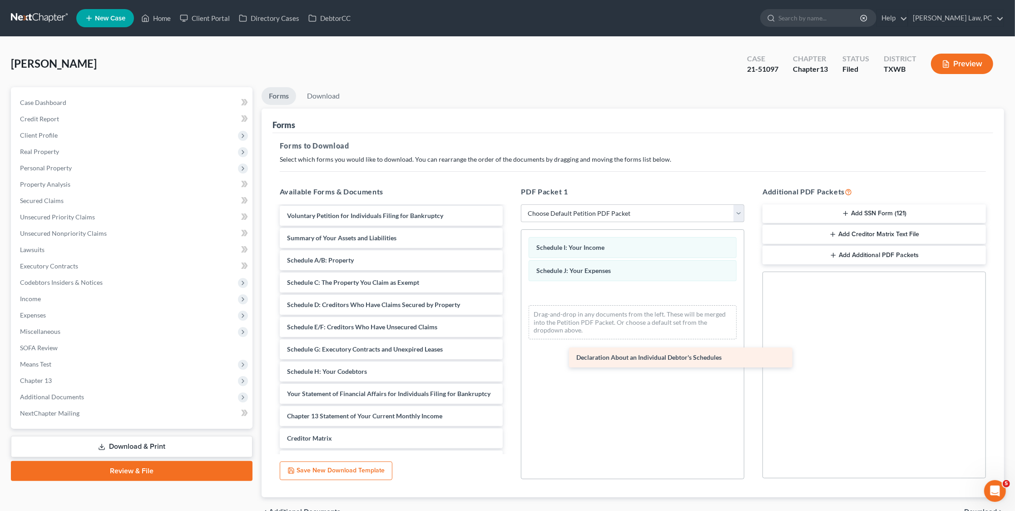
drag, startPoint x: 291, startPoint y: 389, endPoint x: 581, endPoint y: 361, distance: 290.8
click at [511, 361] on div "Declaration About an Individual Debtor's Schedules Plan_Carey-pdf Paystubs_Fina…" at bounding box center [392, 331] width 238 height 385
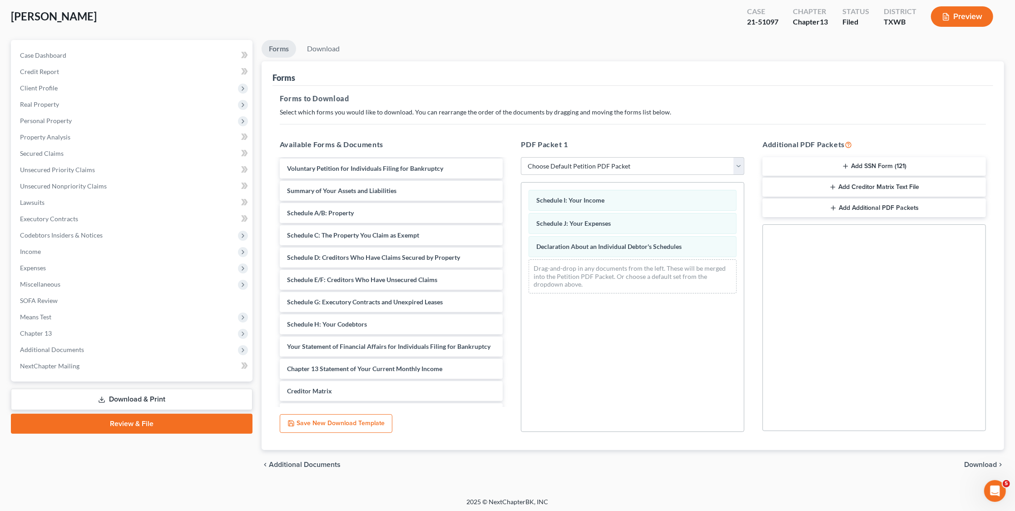
scroll to position [47, 0]
click at [976, 468] on div "chevron_left Additional Documents Download chevron_right" at bounding box center [633, 465] width 743 height 29
click at [982, 462] on span "Download" at bounding box center [980, 465] width 33 height 7
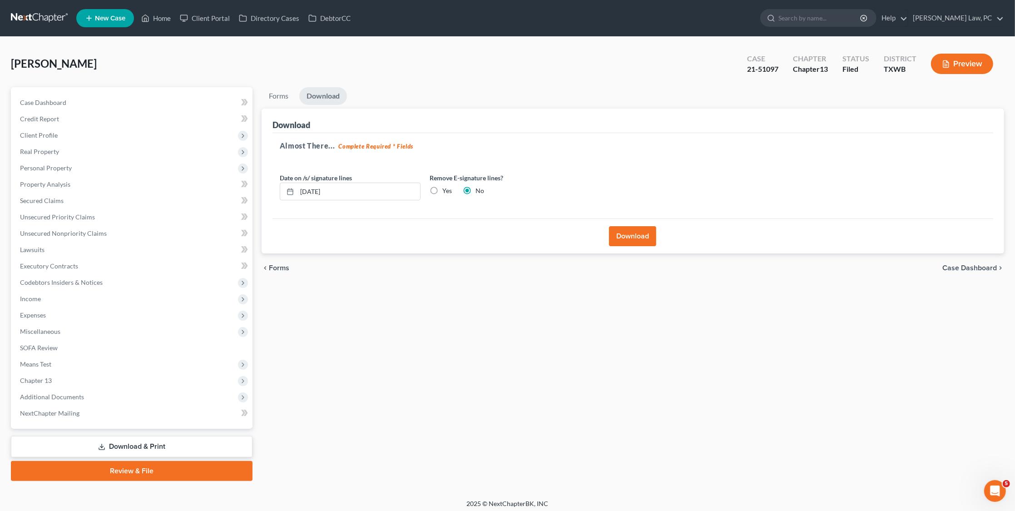
click at [628, 238] on button "Download" at bounding box center [632, 236] width 47 height 20
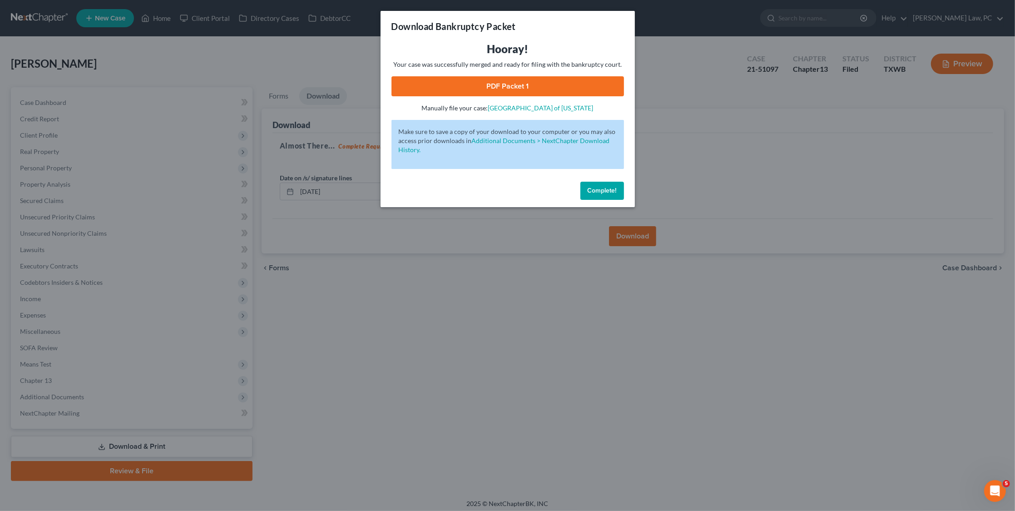
click at [558, 81] on link "PDF Packet 1" at bounding box center [508, 86] width 233 height 20
click at [607, 190] on span "Complete!" at bounding box center [602, 191] width 29 height 8
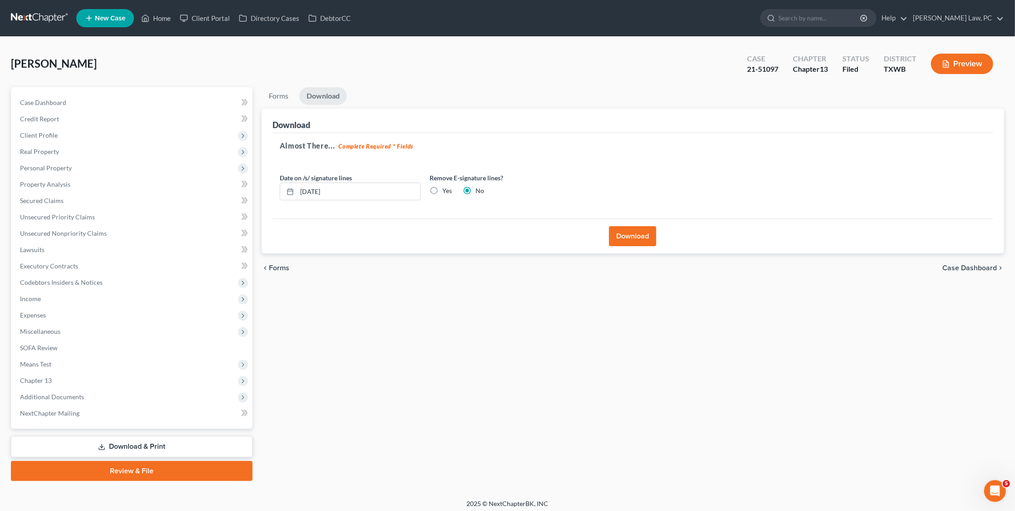
click at [37, 20] on link at bounding box center [40, 18] width 58 height 16
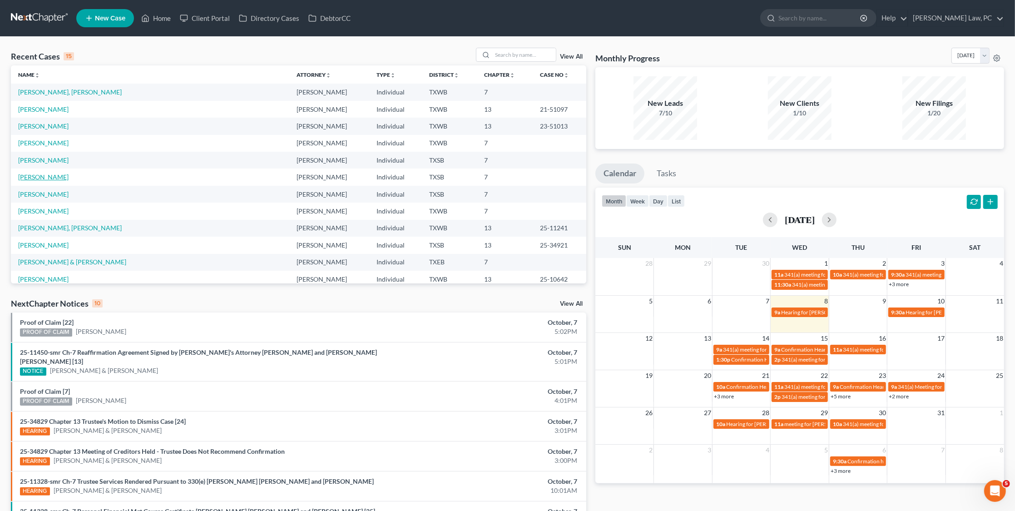
click at [38, 173] on link "[PERSON_NAME]" at bounding box center [43, 177] width 50 height 8
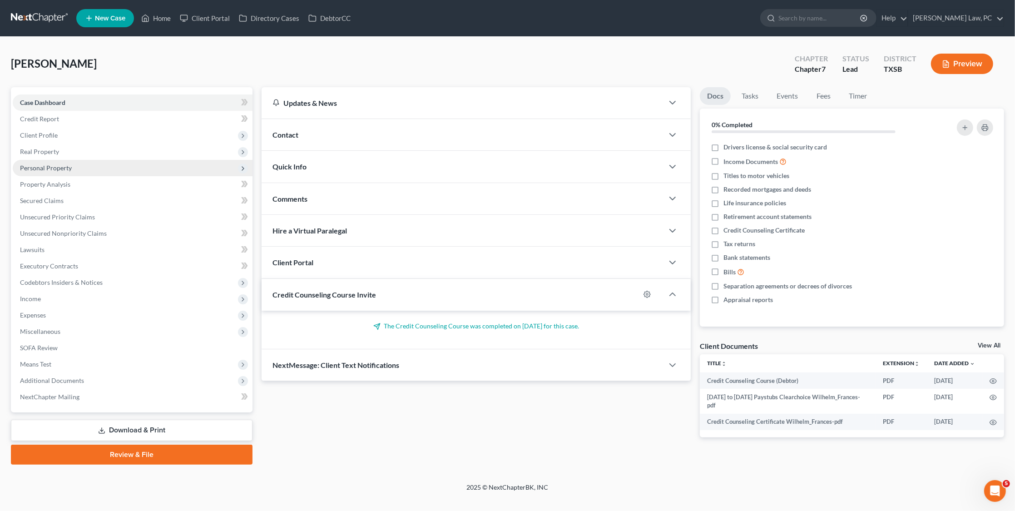
click at [92, 161] on span "Personal Property" at bounding box center [133, 168] width 240 height 16
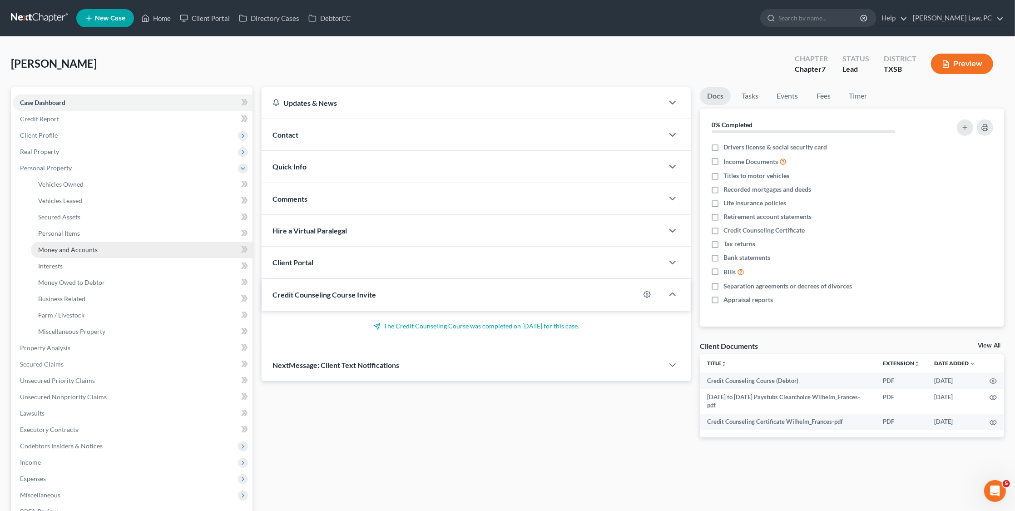
click at [71, 246] on span "Money and Accounts" at bounding box center [68, 250] width 60 height 8
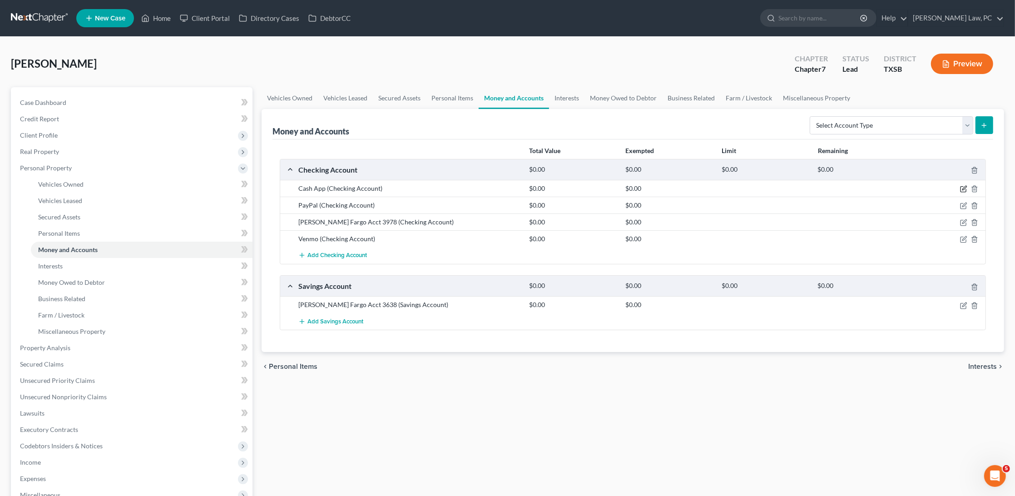
click at [961, 189] on icon "button" at bounding box center [963, 189] width 5 height 5
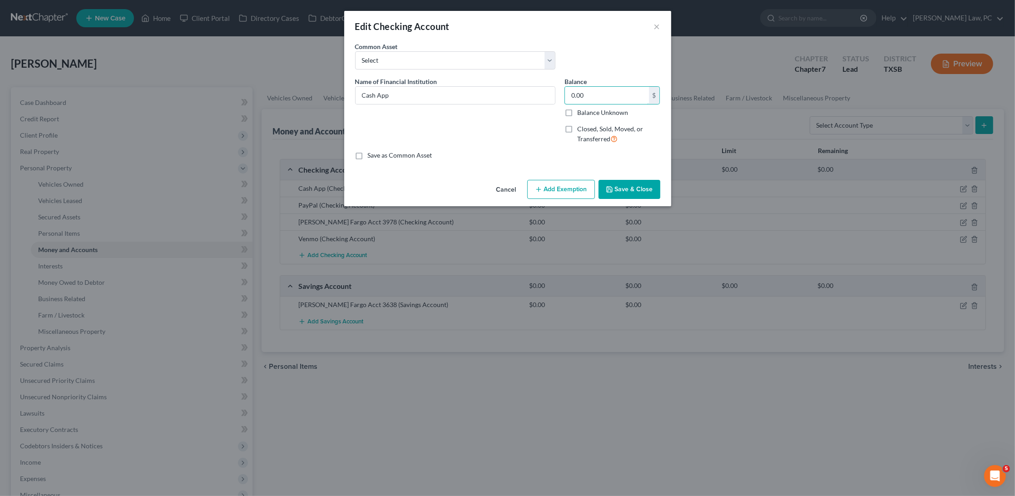
drag, startPoint x: 607, startPoint y: 94, endPoint x: 560, endPoint y: 94, distance: 47.7
click at [560, 94] on div "Balance 0.00 $ Balance Unknown Balance Undetermined 0.00 $ Balance Unknown Clos…" at bounding box center [612, 114] width 105 height 75
type input "20"
click at [644, 189] on button "Save & Close" at bounding box center [630, 189] width 62 height 19
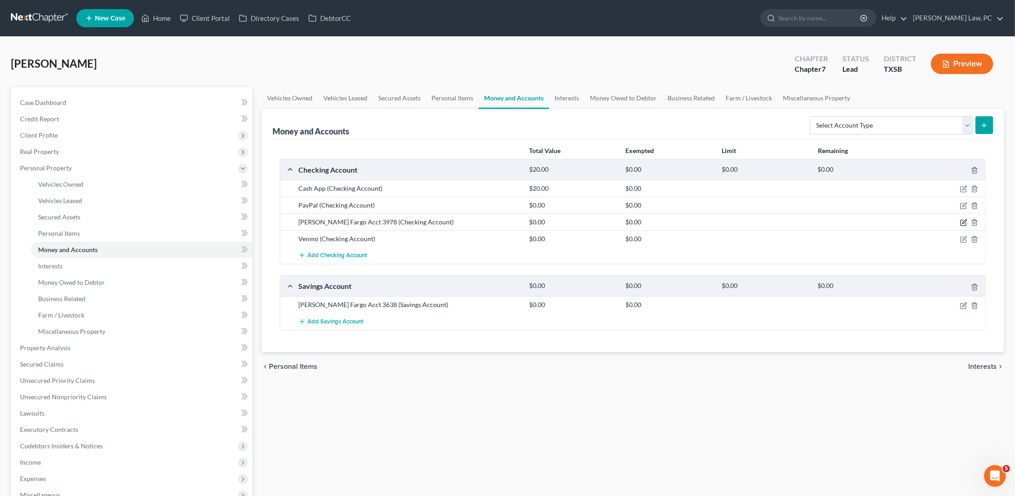
click at [964, 220] on icon "button" at bounding box center [963, 222] width 7 height 7
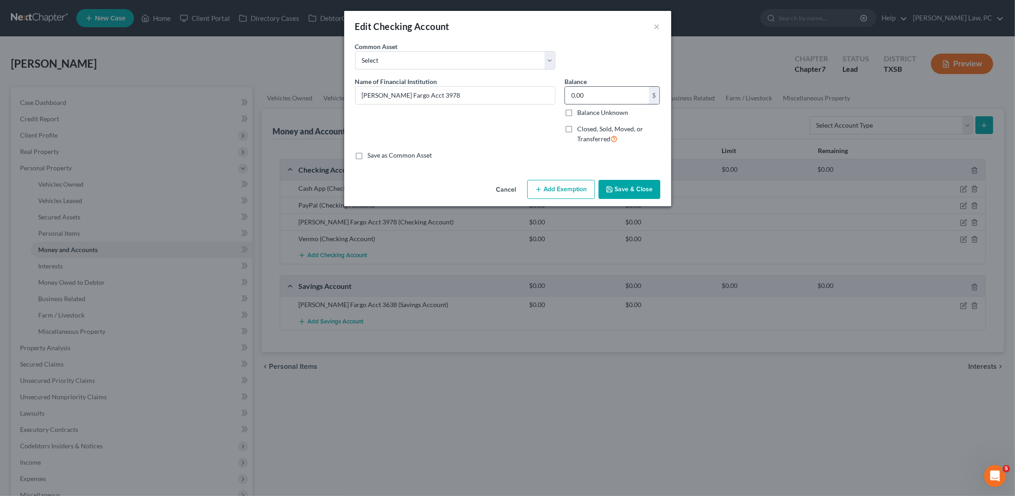
click at [599, 96] on input "0.00" at bounding box center [607, 95] width 84 height 17
type input "1.00"
type input "1"
type input "11.00"
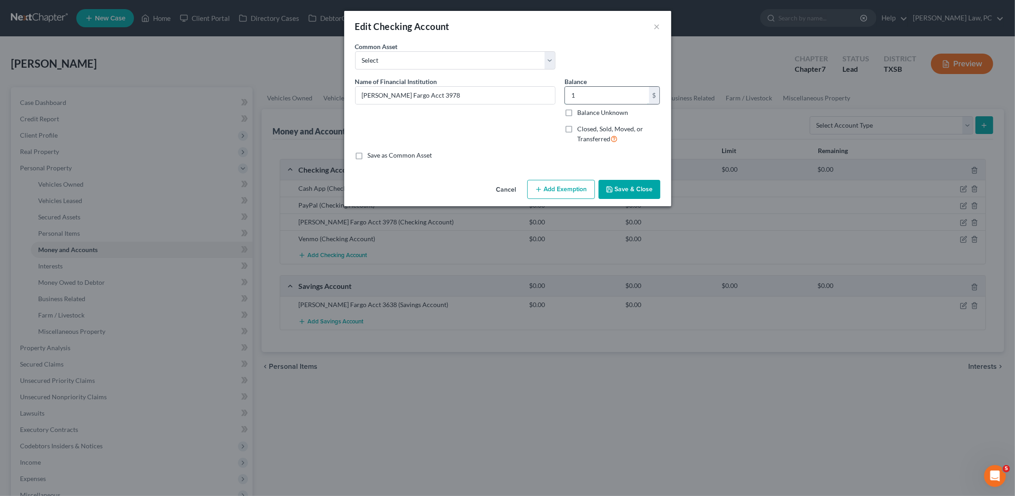
type input "11"
type input "117.00"
type input "117"
type input "1,170.00"
type input "1,170."
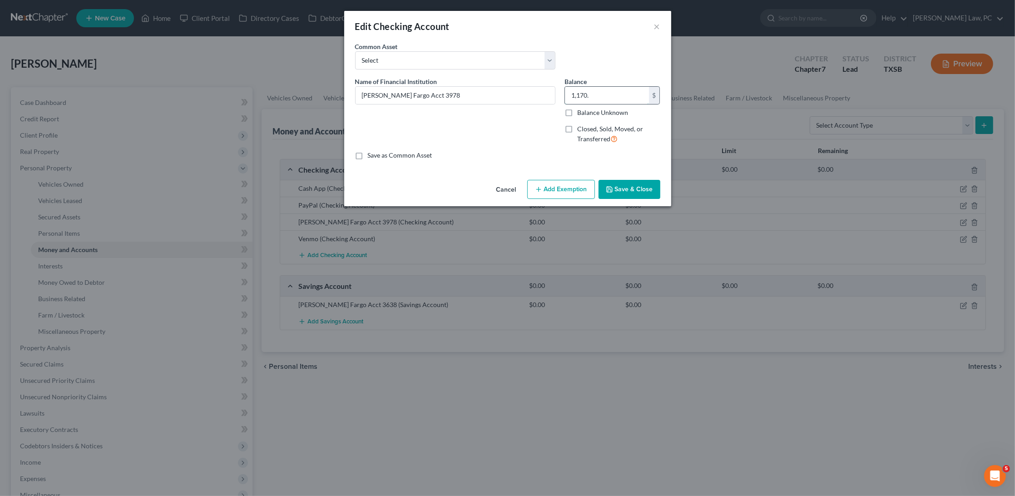
type input "1,170.50"
type input "1,170.5"
type input "1,170.51"
click at [637, 181] on button "Save & Close" at bounding box center [630, 189] width 62 height 19
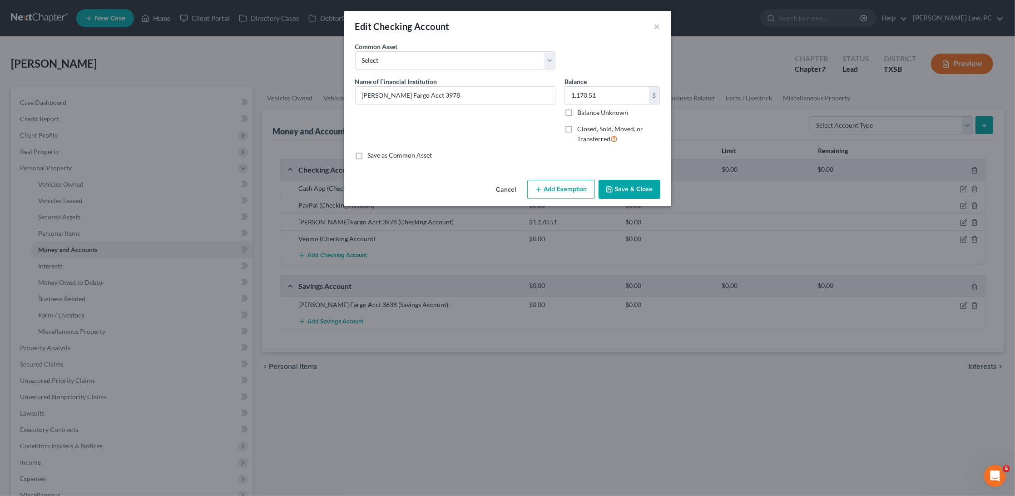
click at [647, 190] on button "Save & Close" at bounding box center [630, 189] width 62 height 19
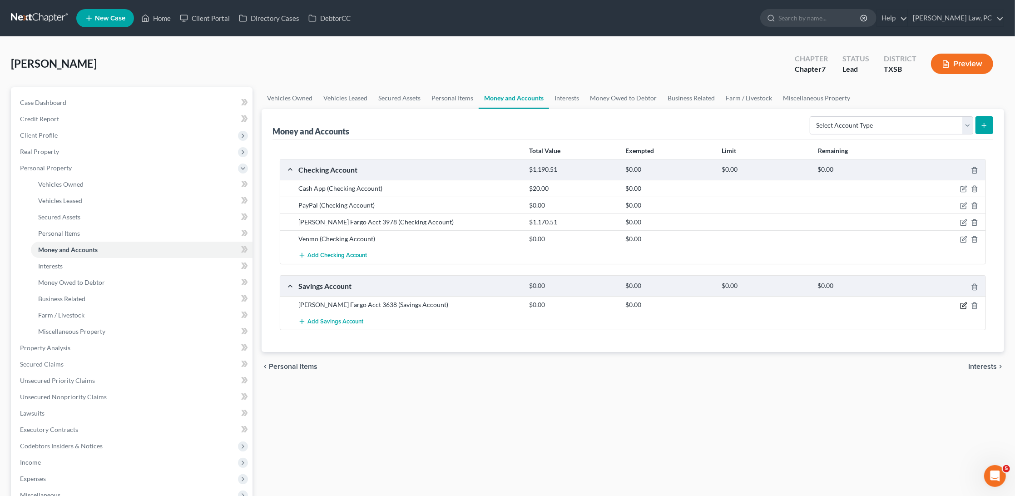
click at [964, 303] on icon "button" at bounding box center [963, 305] width 7 height 7
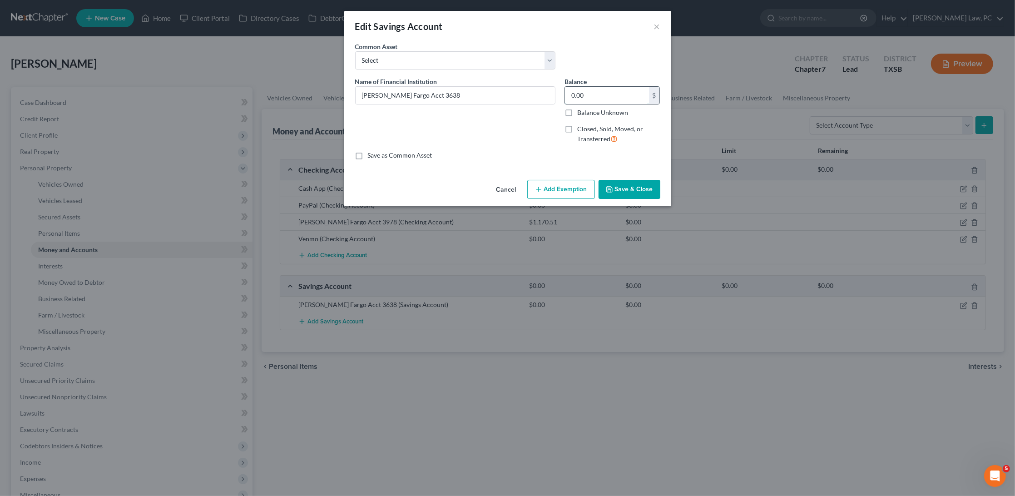
drag, startPoint x: 597, startPoint y: 94, endPoint x: 568, endPoint y: 95, distance: 28.6
click at [568, 95] on input "0.00" at bounding box center [607, 95] width 84 height 17
type input "50.11"
click at [631, 189] on button "Save & Close" at bounding box center [630, 189] width 62 height 19
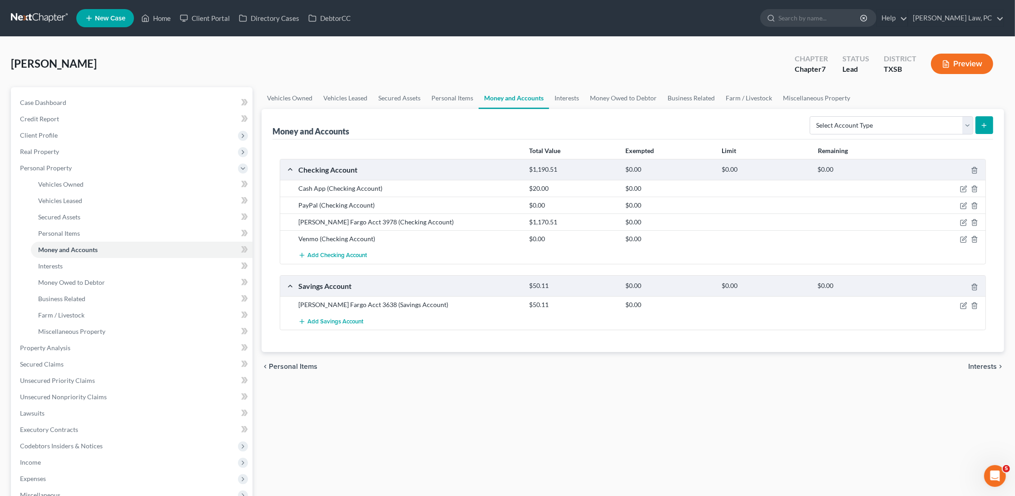
click at [32, 13] on link at bounding box center [40, 18] width 58 height 16
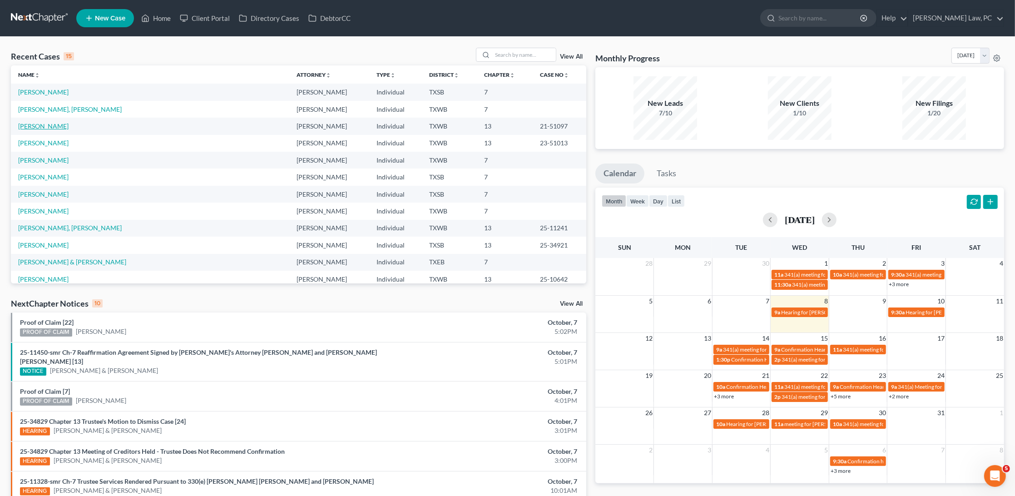
click at [39, 124] on link "[PERSON_NAME]" at bounding box center [43, 126] width 50 height 8
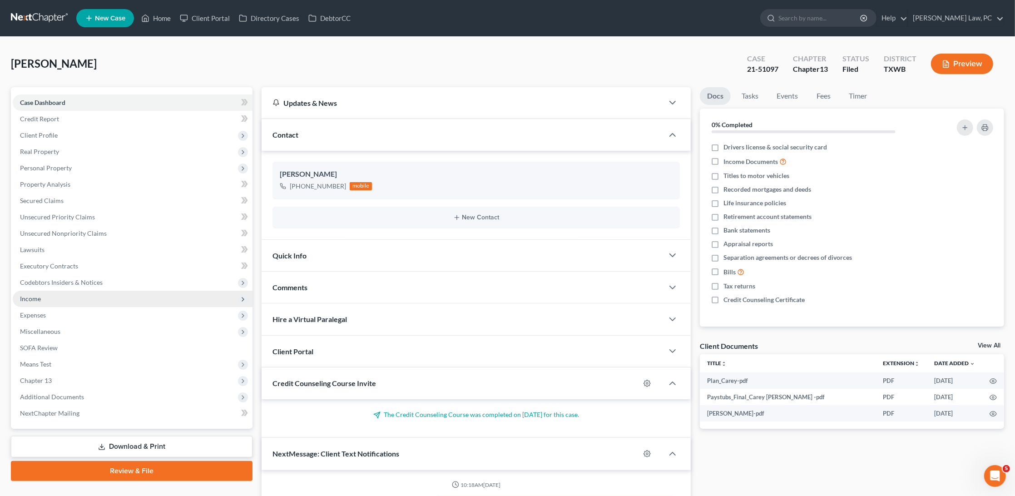
click at [46, 291] on span "Income" at bounding box center [133, 299] width 240 height 16
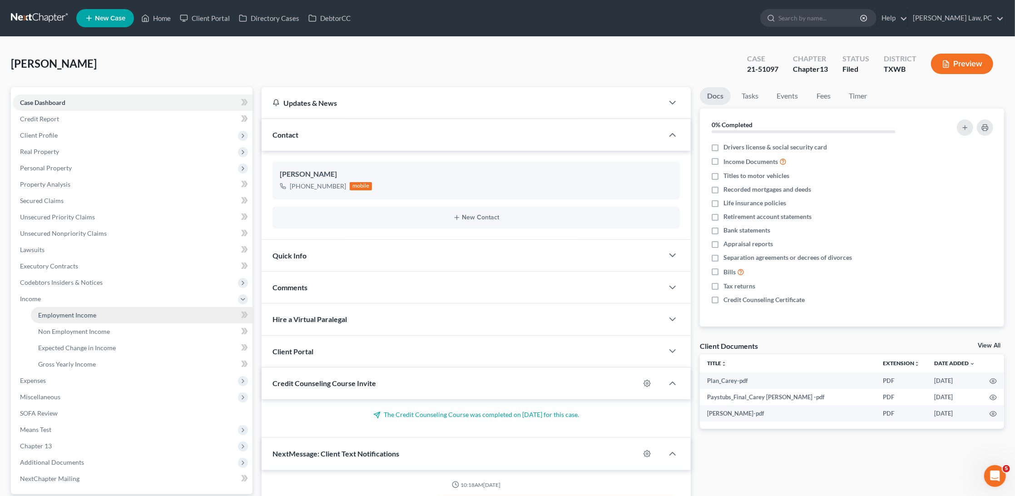
click at [65, 311] on span "Employment Income" at bounding box center [67, 315] width 58 height 8
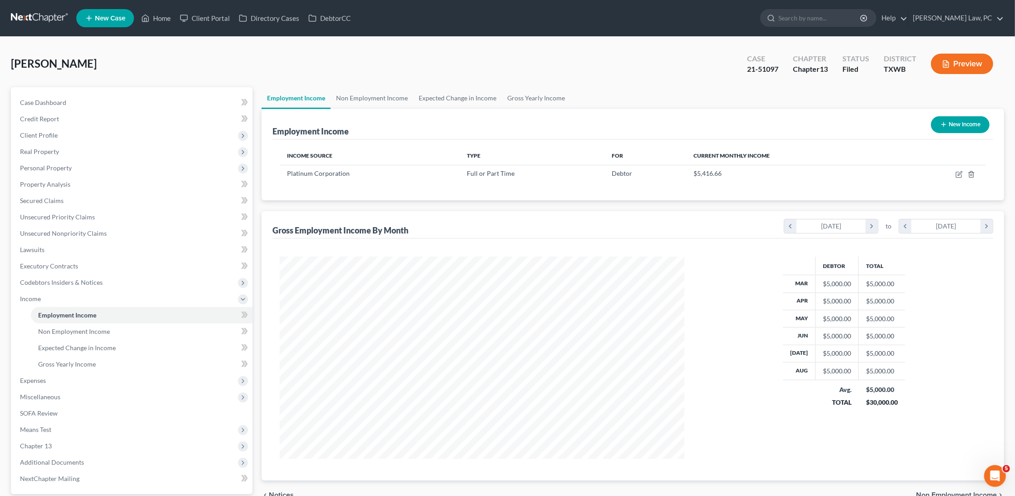
scroll to position [202, 422]
click at [964, 174] on td at bounding box center [942, 173] width 88 height 17
click at [959, 172] on icon "button" at bounding box center [959, 174] width 7 height 7
select select "0"
select select "21"
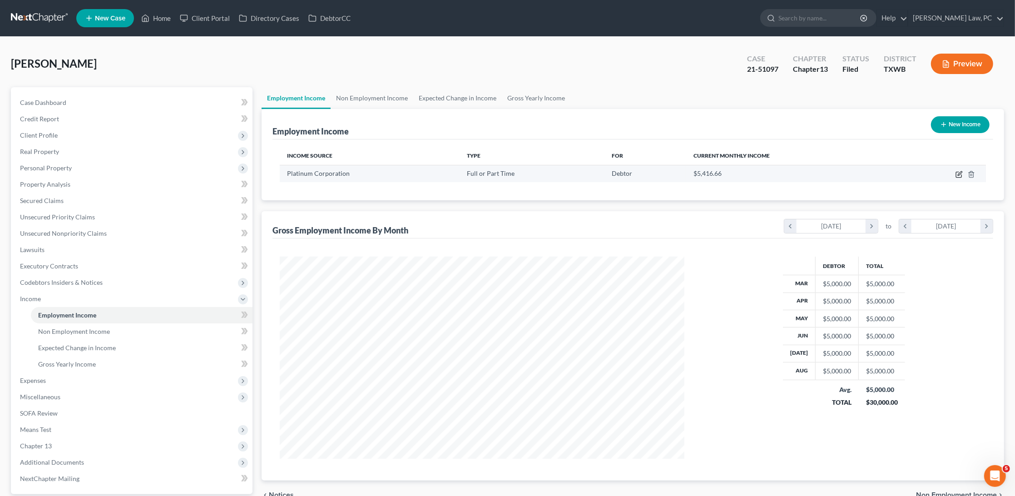
select select "1"
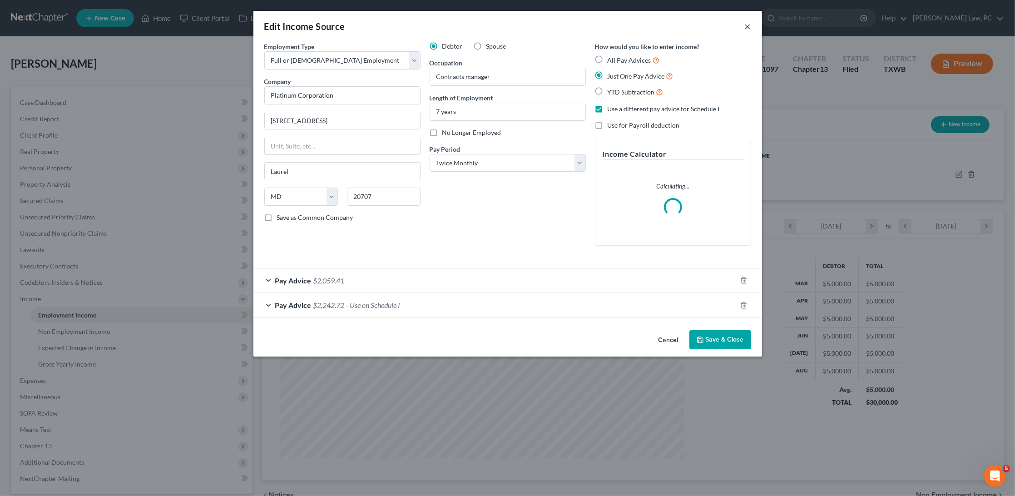
click at [750, 27] on button "×" at bounding box center [748, 26] width 6 height 11
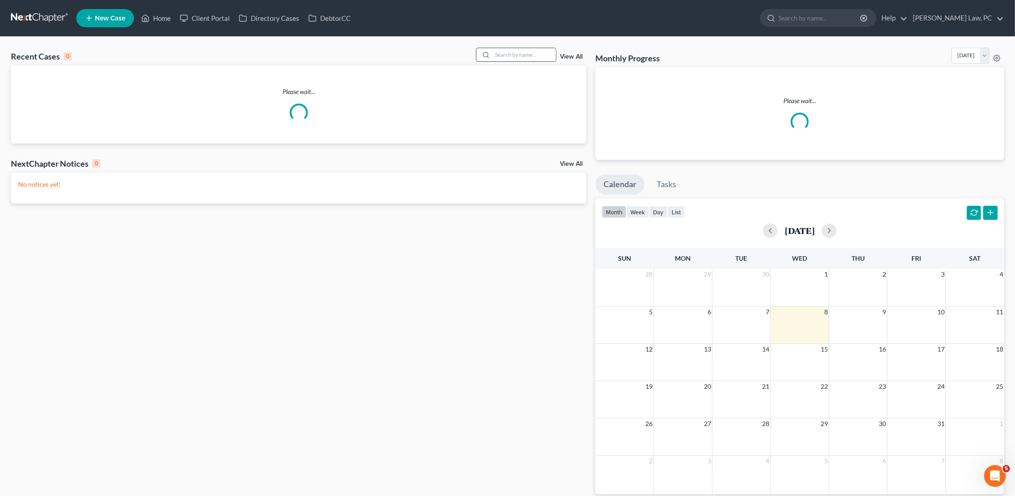
click at [520, 56] on input "search" at bounding box center [524, 54] width 64 height 13
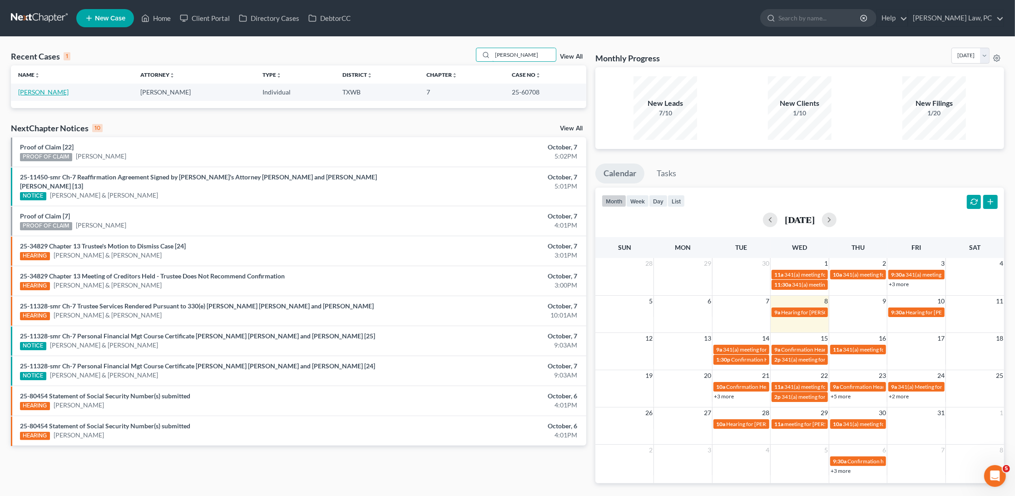
type input "[PERSON_NAME]"
click at [62, 90] on link "[PERSON_NAME]" at bounding box center [43, 92] width 50 height 8
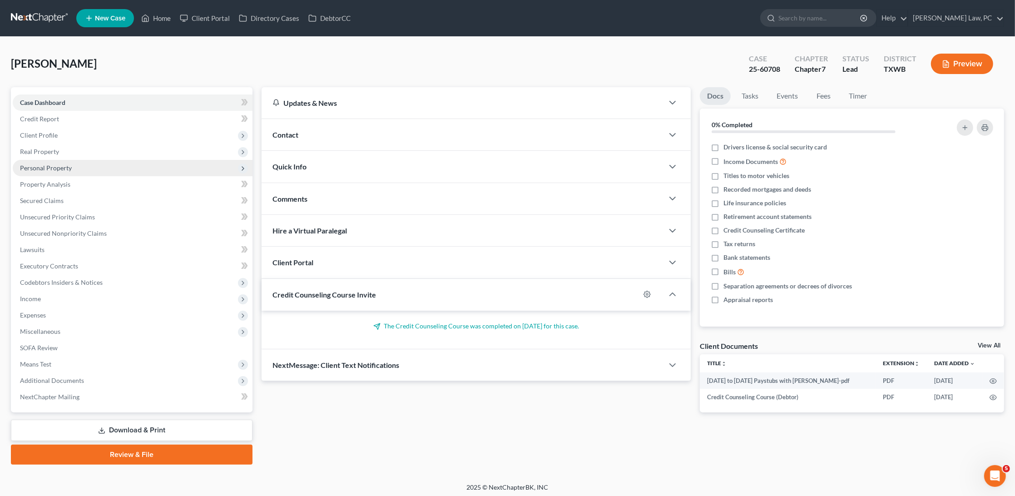
click at [74, 161] on span "Personal Property" at bounding box center [133, 168] width 240 height 16
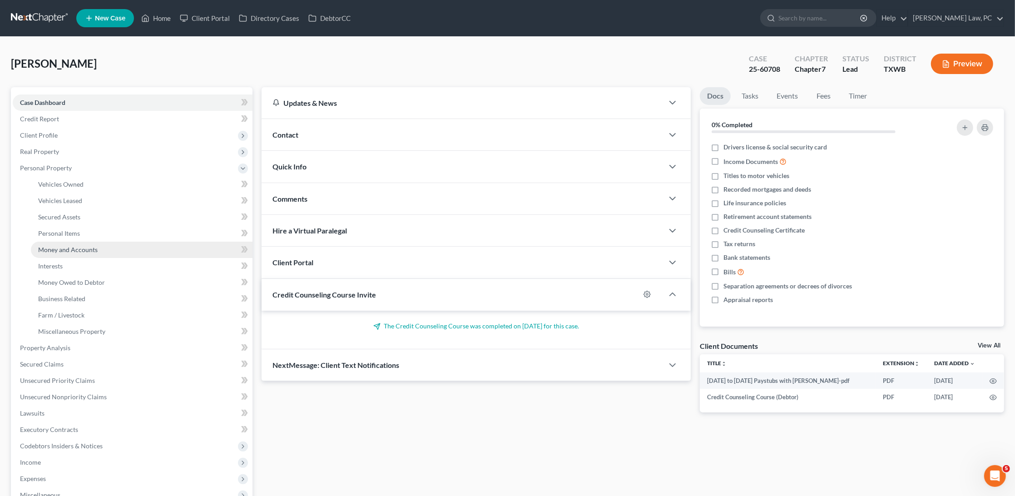
click at [71, 248] on link "Money and Accounts" at bounding box center [142, 250] width 222 height 16
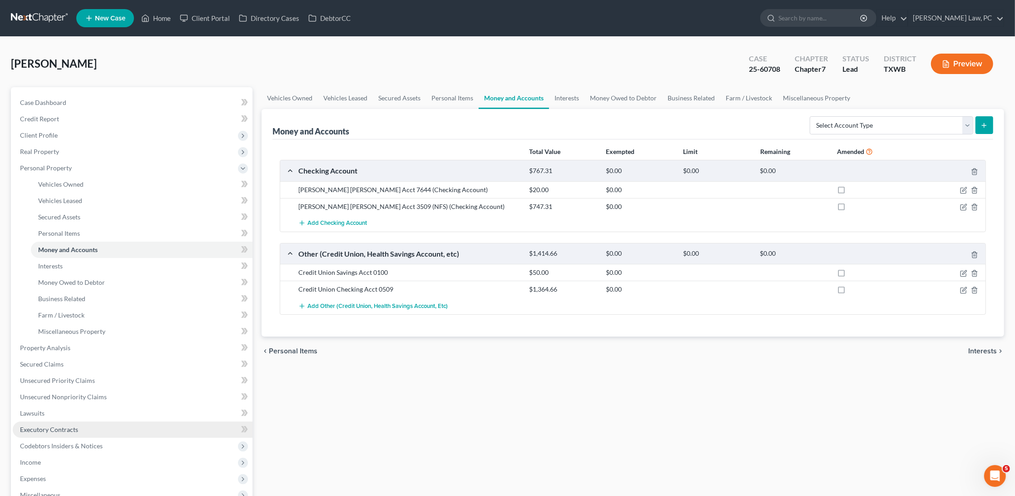
click at [50, 426] on span "Executory Contracts" at bounding box center [49, 430] width 58 height 8
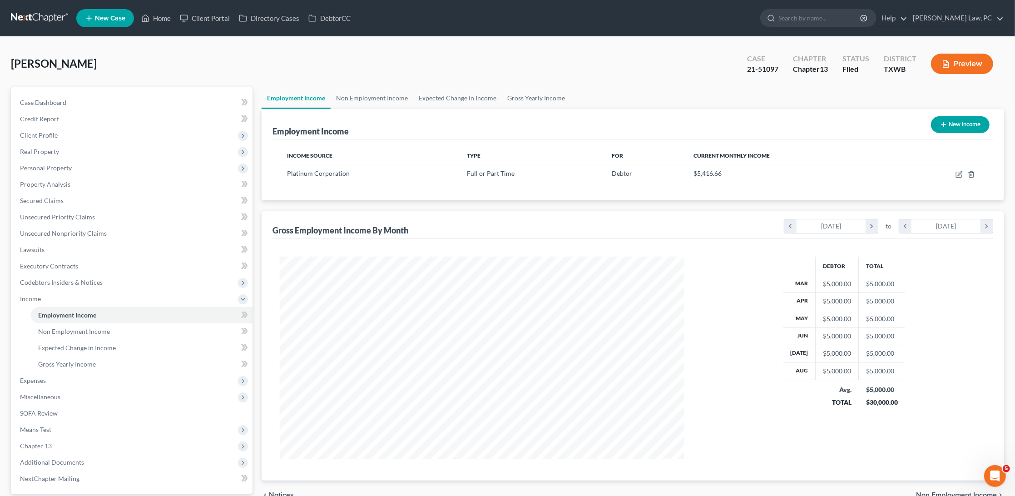
scroll to position [202, 422]
click at [45, 22] on link at bounding box center [40, 18] width 58 height 16
click at [45, 15] on link at bounding box center [40, 18] width 58 height 16
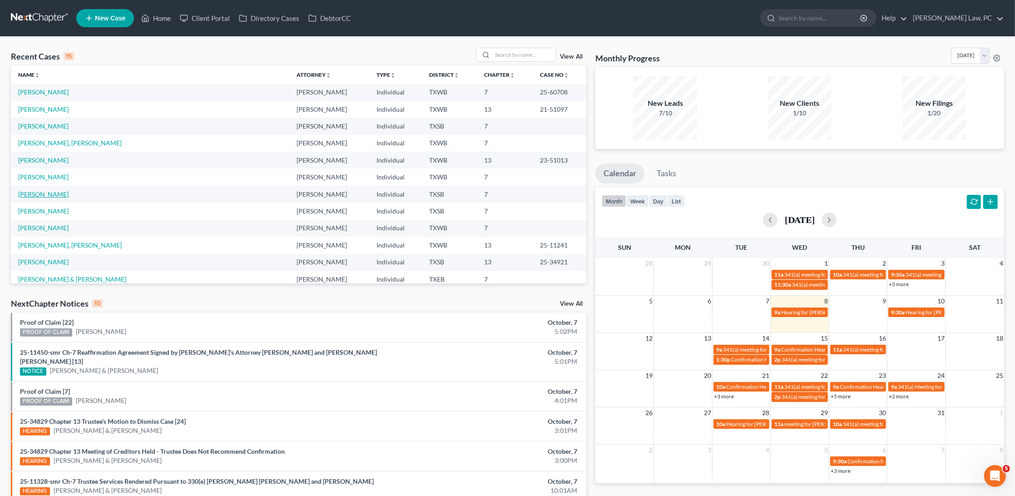
click at [33, 190] on link "[PERSON_NAME]" at bounding box center [43, 194] width 50 height 8
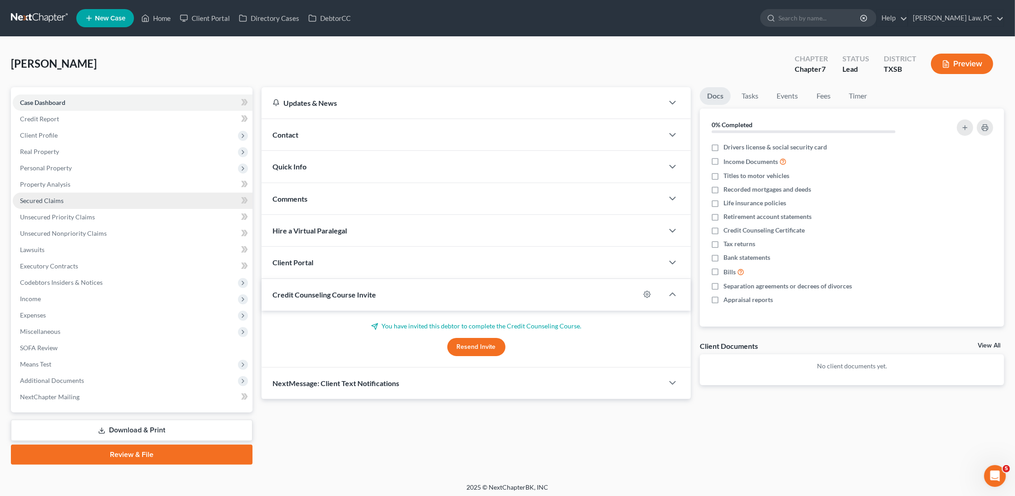
click at [54, 197] on span "Secured Claims" at bounding box center [42, 201] width 44 height 8
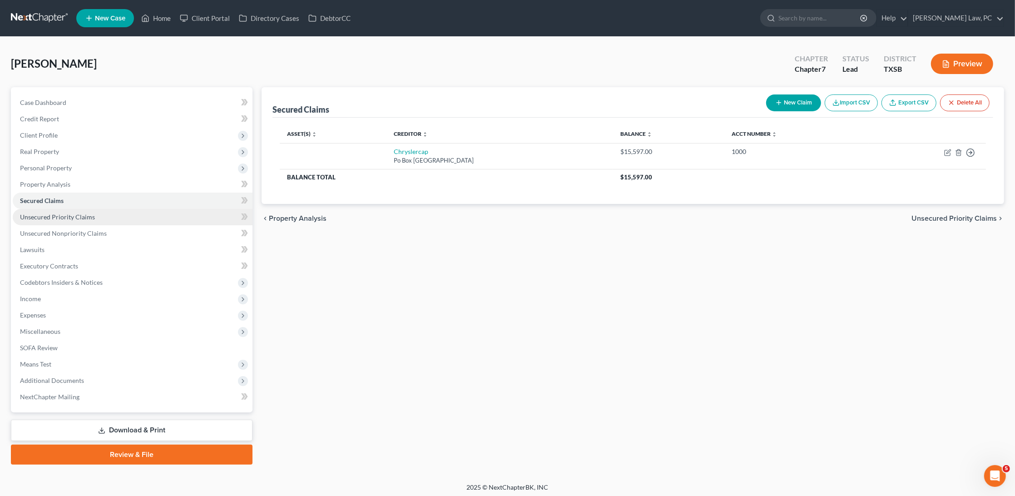
click at [68, 214] on span "Unsecured Priority Claims" at bounding box center [57, 217] width 75 height 8
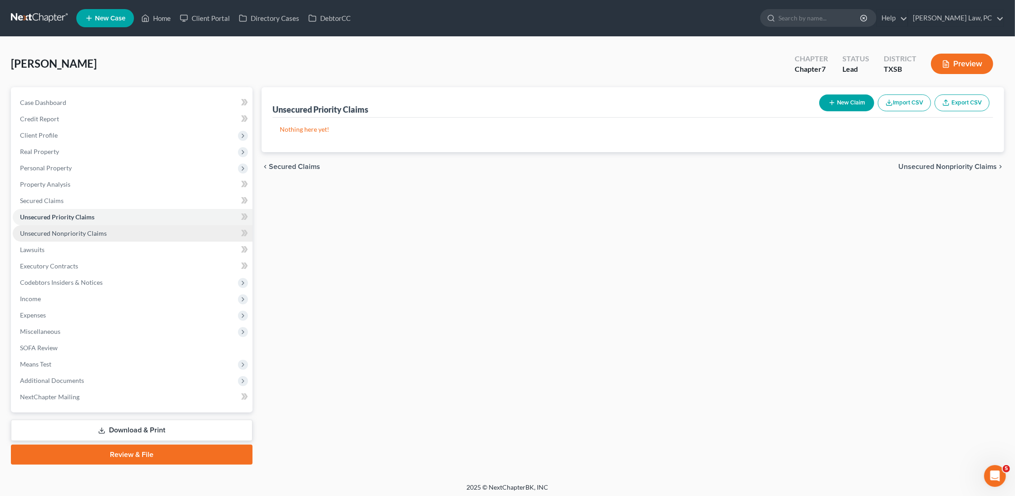
click at [64, 229] on span "Unsecured Nonpriority Claims" at bounding box center [63, 233] width 87 height 8
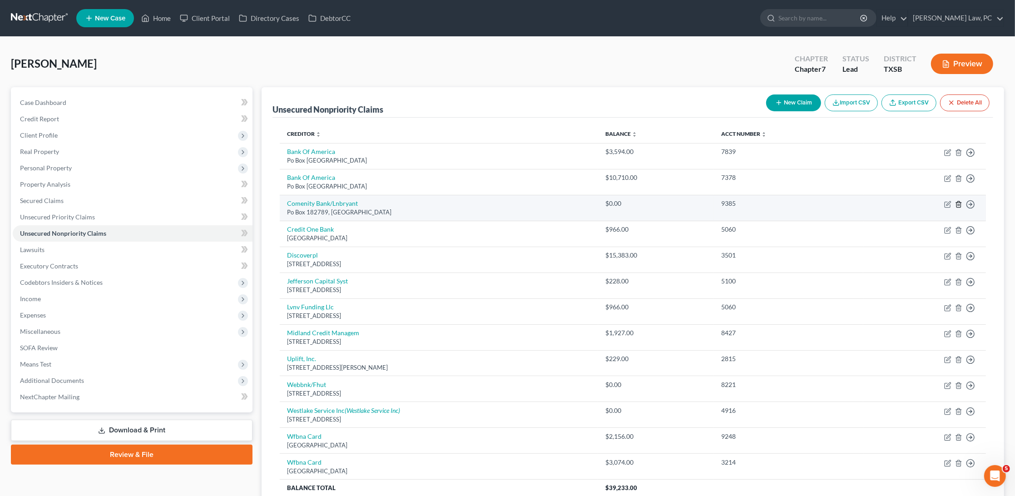
click at [959, 203] on polyline "button" at bounding box center [958, 203] width 5 height 0
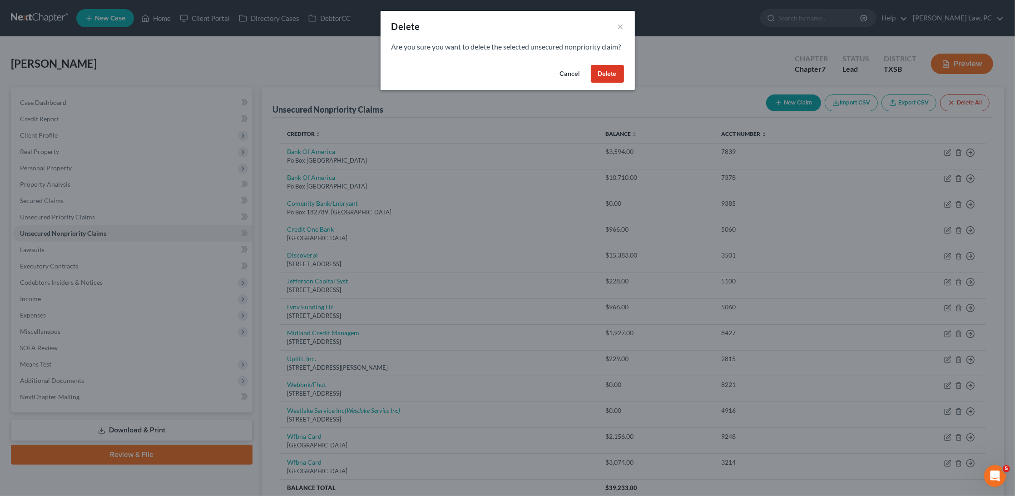
click at [610, 83] on button "Delete" at bounding box center [607, 74] width 33 height 18
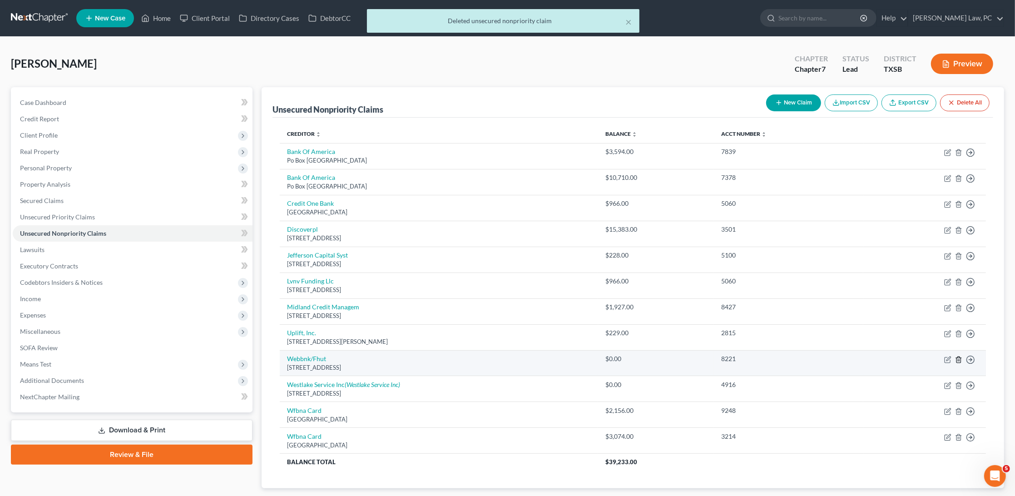
click at [959, 356] on icon "button" at bounding box center [958, 359] width 7 height 7
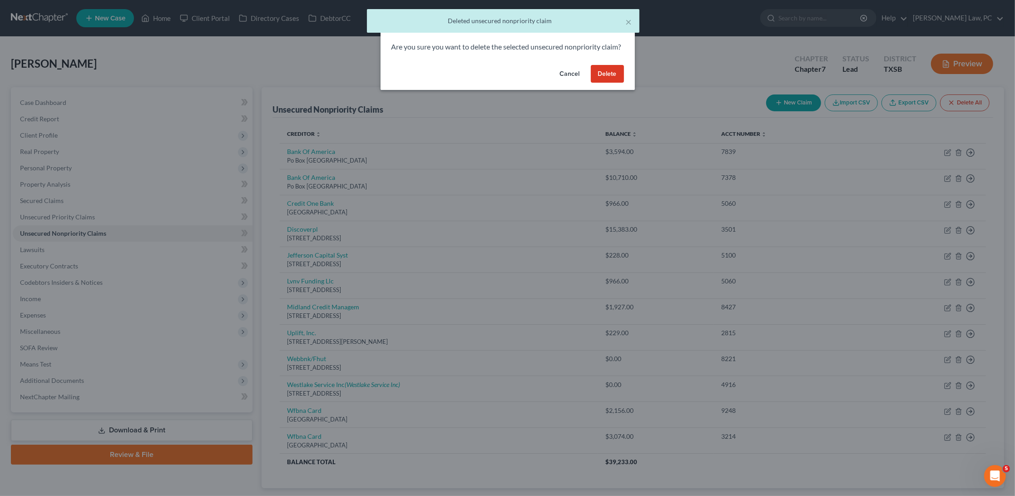
click at [610, 83] on button "Delete" at bounding box center [607, 74] width 33 height 18
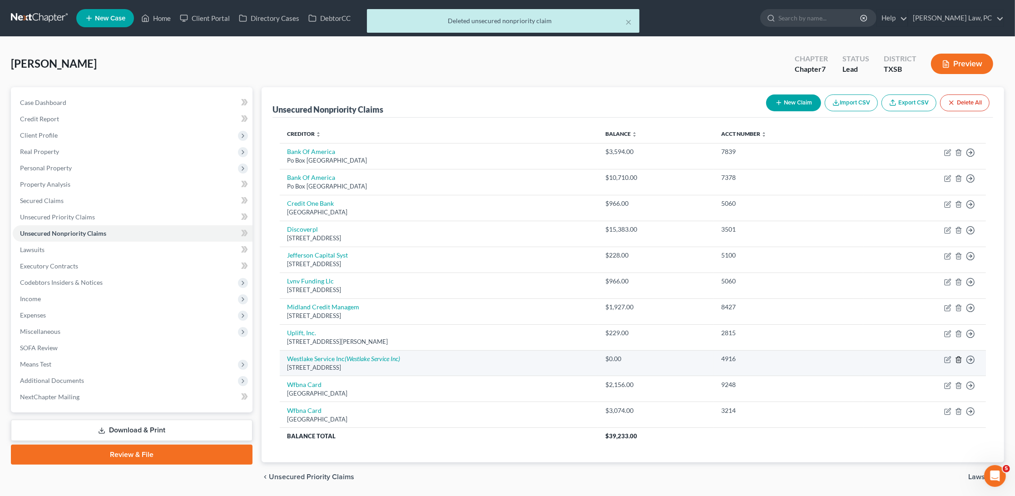
click at [961, 356] on icon "button" at bounding box center [958, 359] width 7 height 7
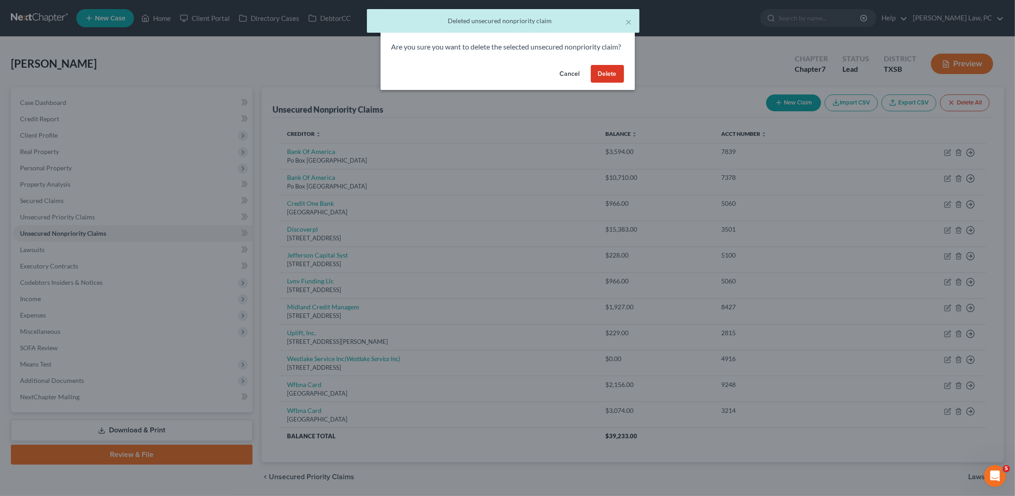
click at [615, 81] on button "Delete" at bounding box center [607, 74] width 33 height 18
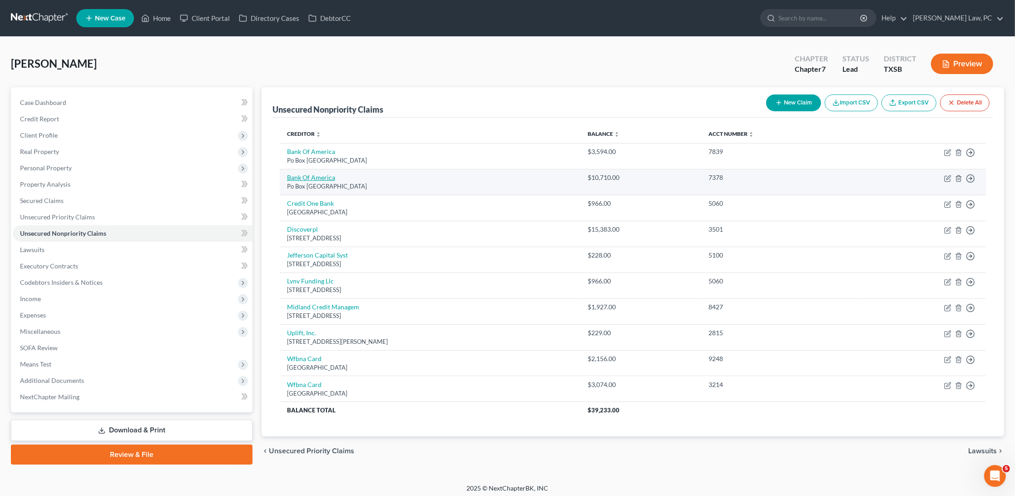
click at [328, 174] on link "Bank Of America" at bounding box center [311, 178] width 48 height 8
select select "45"
select select "2"
select select "0"
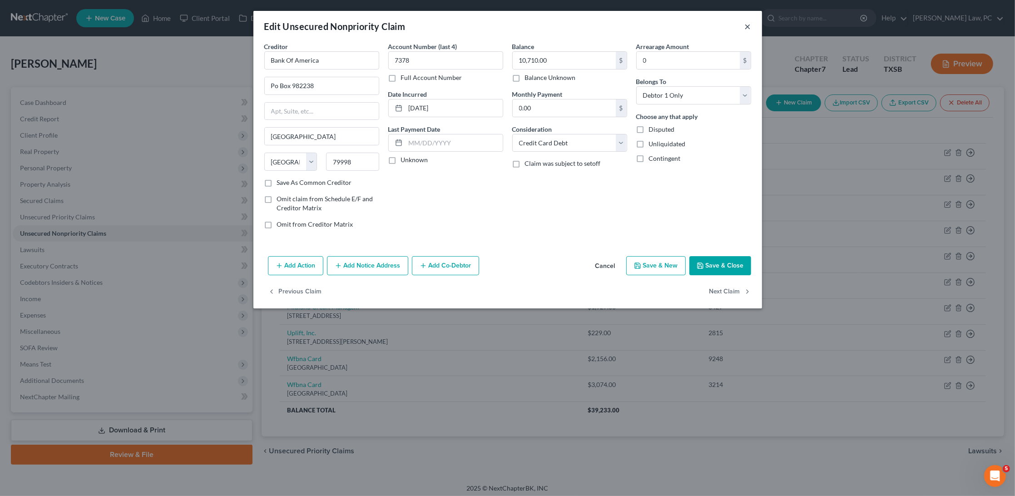
click at [746, 29] on button "×" at bounding box center [748, 26] width 6 height 11
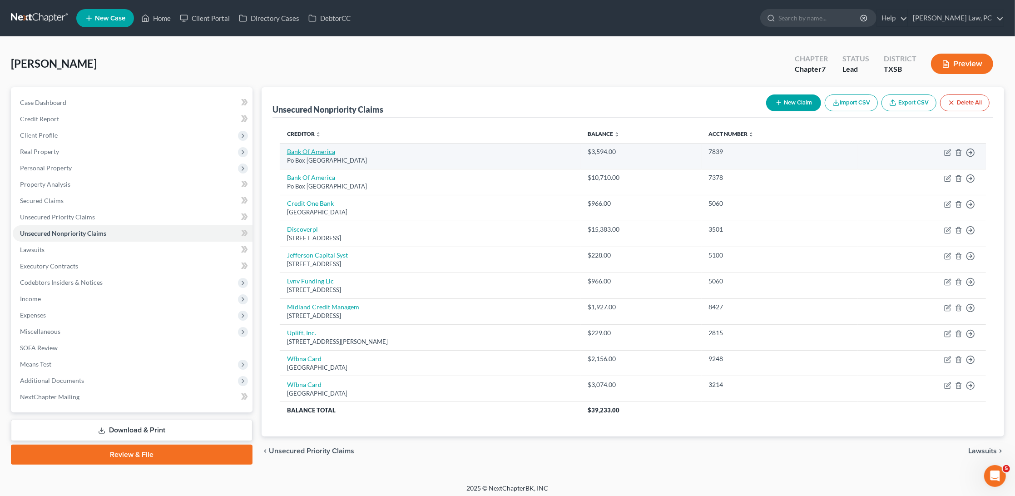
click at [308, 149] on link "Bank Of America" at bounding box center [311, 152] width 48 height 8
select select "45"
select select "2"
select select "0"
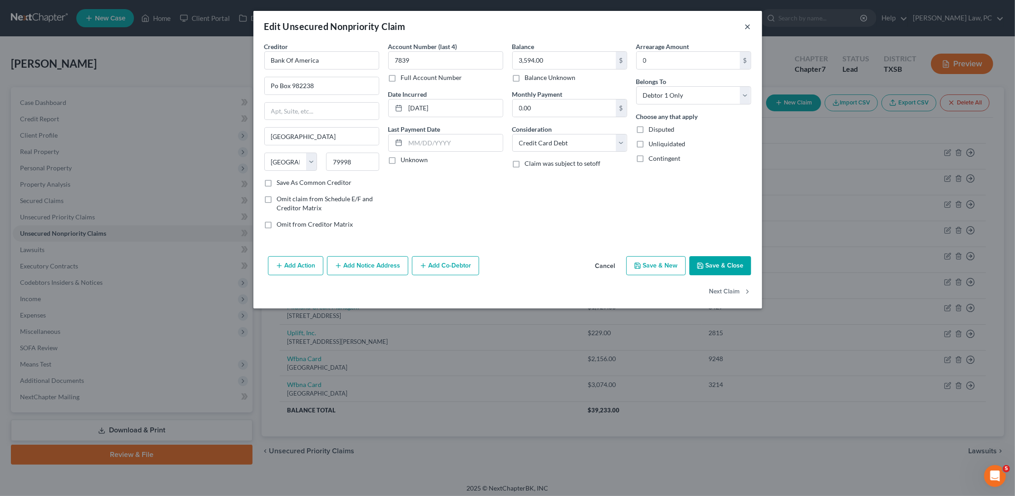
click at [749, 28] on button "×" at bounding box center [748, 26] width 6 height 11
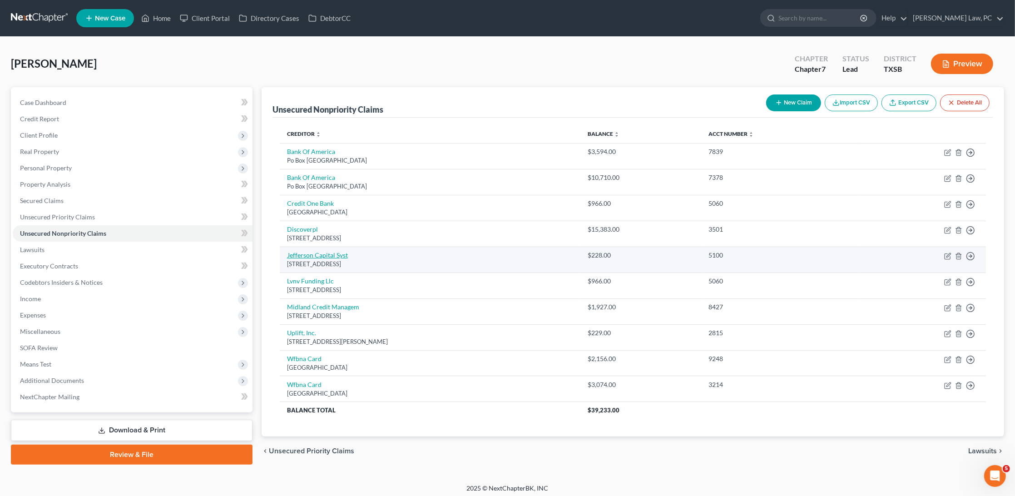
click at [326, 251] on link "Jefferson Capital Syst" at bounding box center [317, 255] width 61 height 8
select select "24"
select select "1"
select select "0"
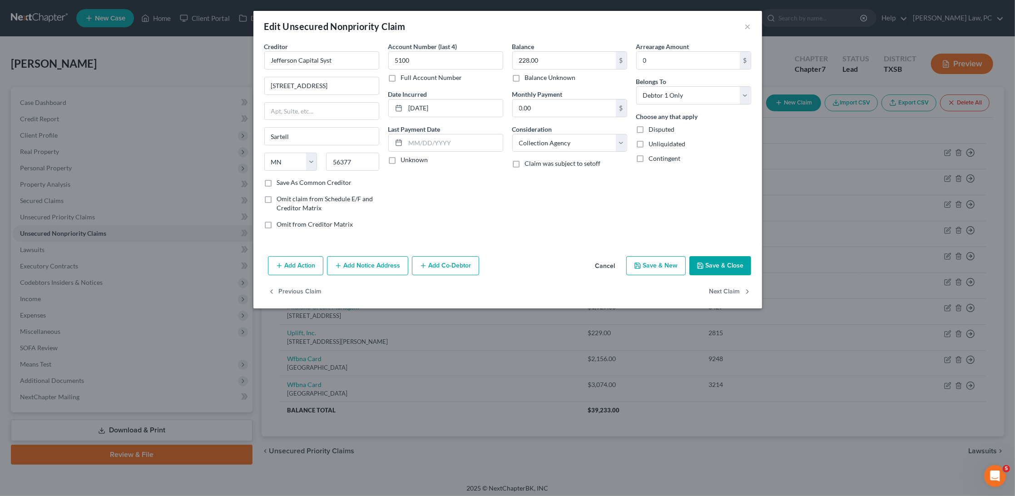
click at [752, 26] on div "Edit Unsecured Nonpriority Claim ×" at bounding box center [507, 26] width 509 height 31
click at [747, 26] on button "×" at bounding box center [748, 26] width 6 height 11
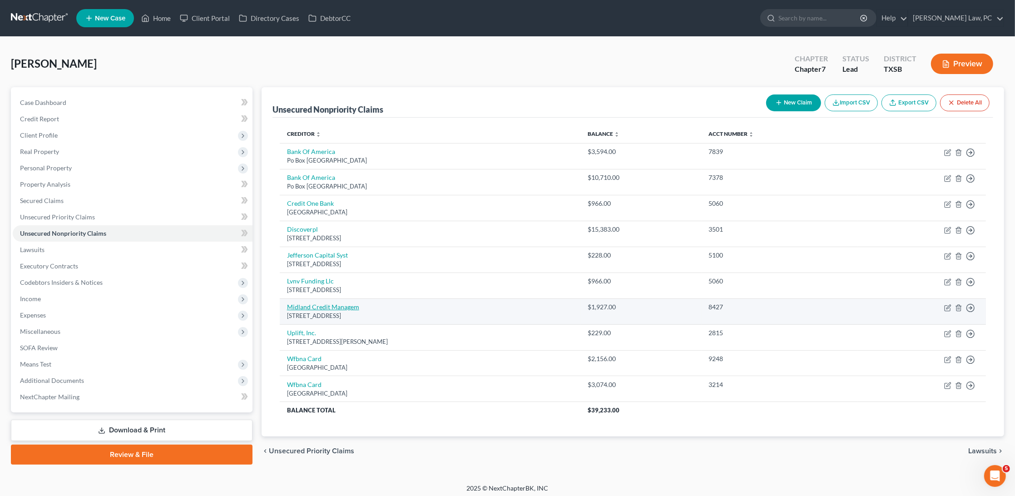
click at [322, 303] on link "Midland Credit Managem" at bounding box center [323, 307] width 72 height 8
select select "23"
select select "1"
select select "0"
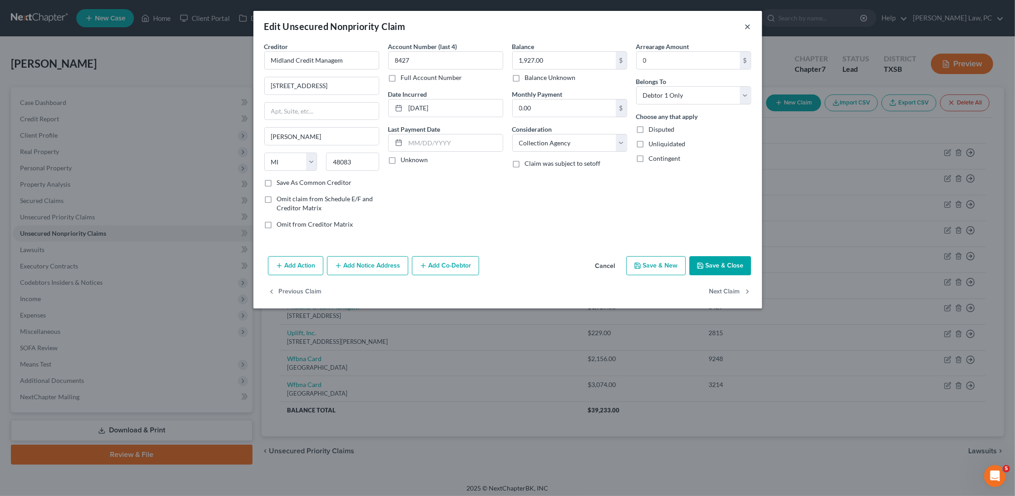
click at [745, 23] on button "×" at bounding box center [748, 26] width 6 height 11
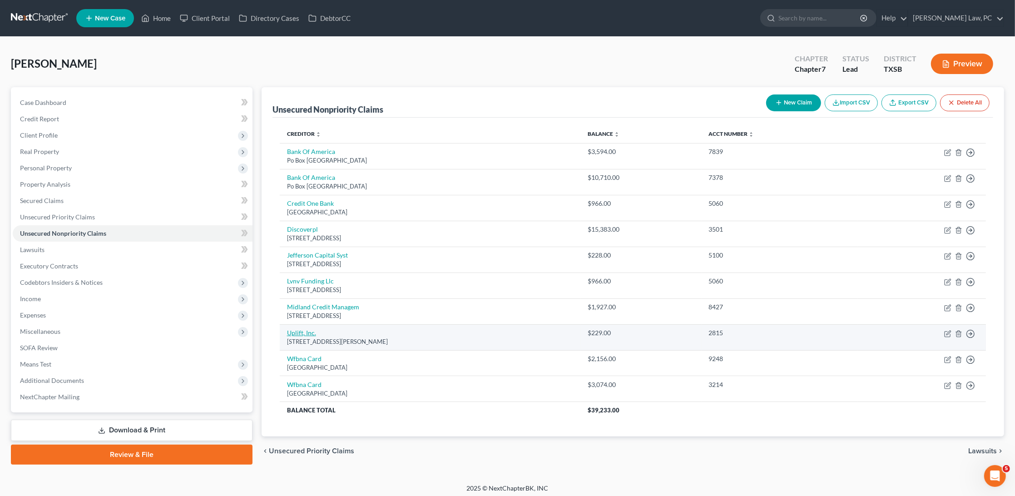
click at [302, 329] on link "Uplift, Inc." at bounding box center [301, 333] width 29 height 8
select select "4"
select select "1"
select select "0"
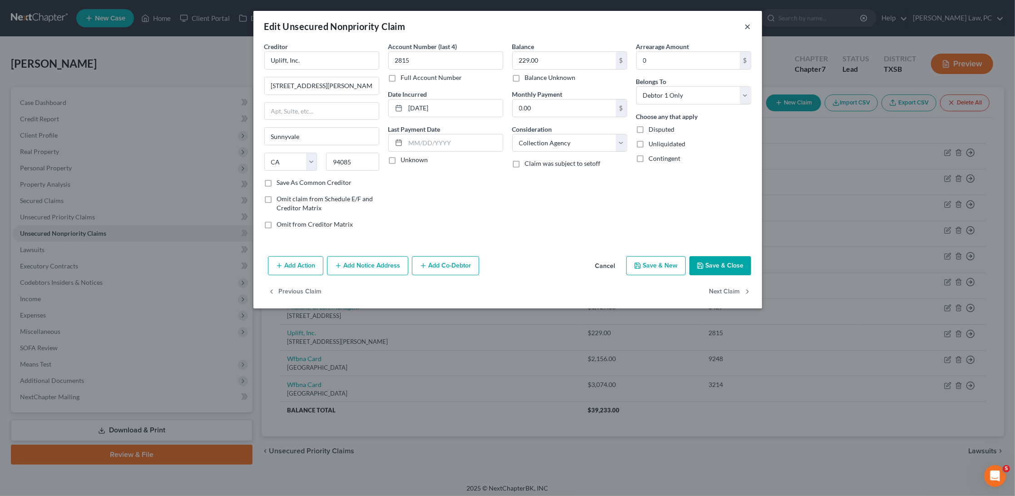
click at [747, 26] on button "×" at bounding box center [748, 26] width 6 height 11
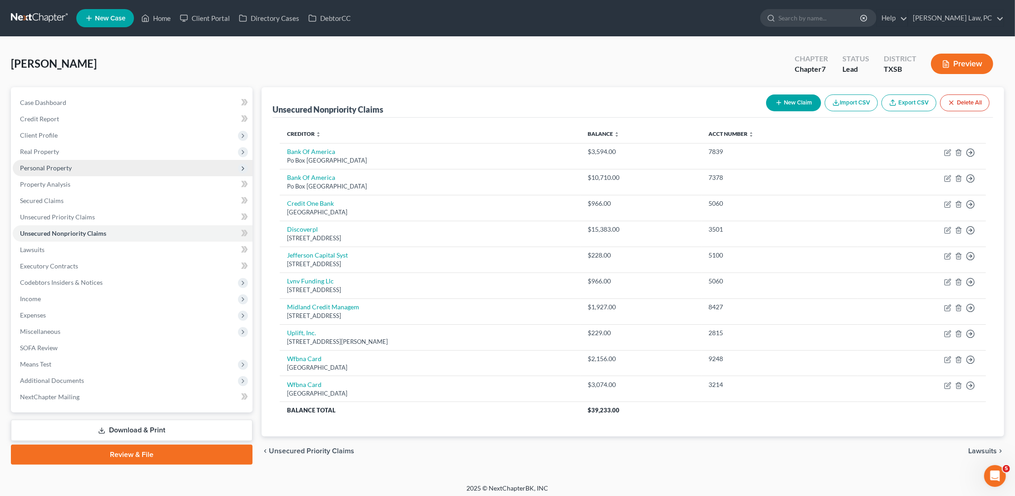
click at [58, 166] on span "Personal Property" at bounding box center [46, 168] width 52 height 8
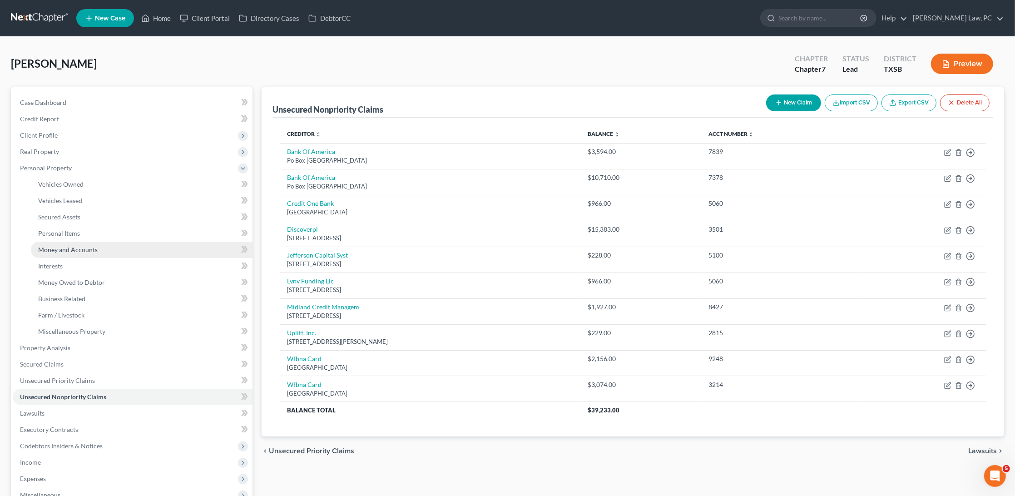
click at [62, 246] on span "Money and Accounts" at bounding box center [68, 250] width 60 height 8
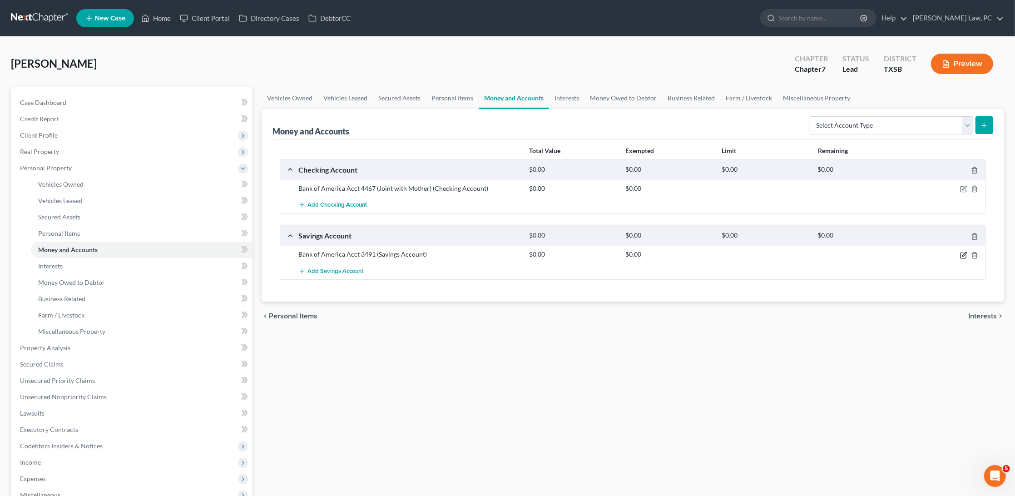
click at [963, 253] on icon "button" at bounding box center [965, 254] width 4 height 4
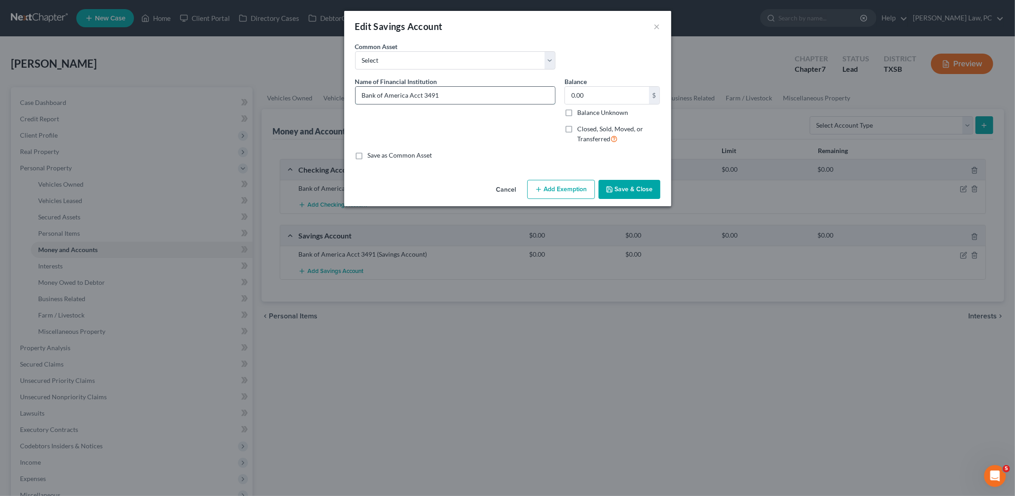
click at [444, 93] on input "Bank of America Acct 3491" at bounding box center [455, 95] width 199 height 17
type input "Bank of America Acct 3491"
type input "Bank of America Acct 3491 ("
type input "Bank of America Acct 3491 (j"
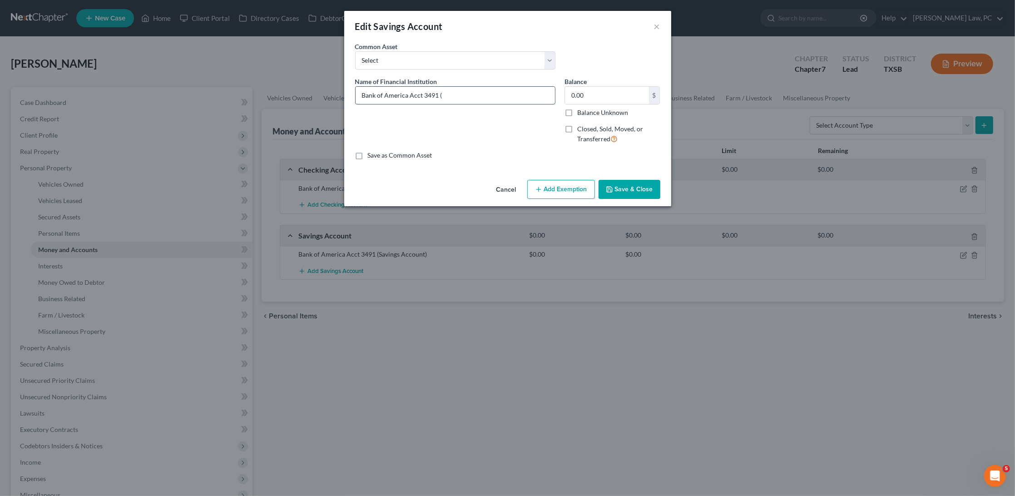
type input "Bank of America Acct 3491 (j"
type input "Bank of America Acct 3491 (jo"
type input "Bank of America Acct 3491 (joi"
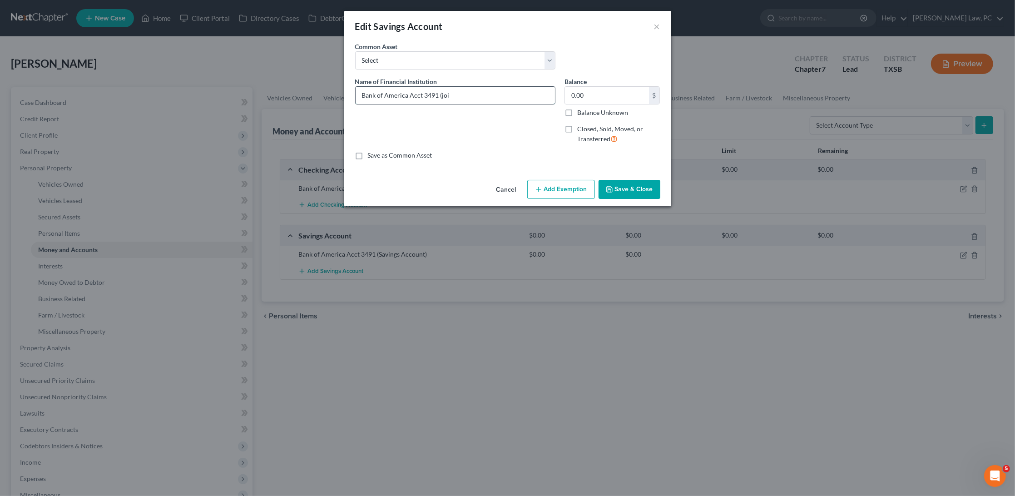
type input "Bank of America Acct 3491 (join"
type input "Bank of America Acct 3491 (joint"
type input "Bank of America Acct 3491 (joint W"
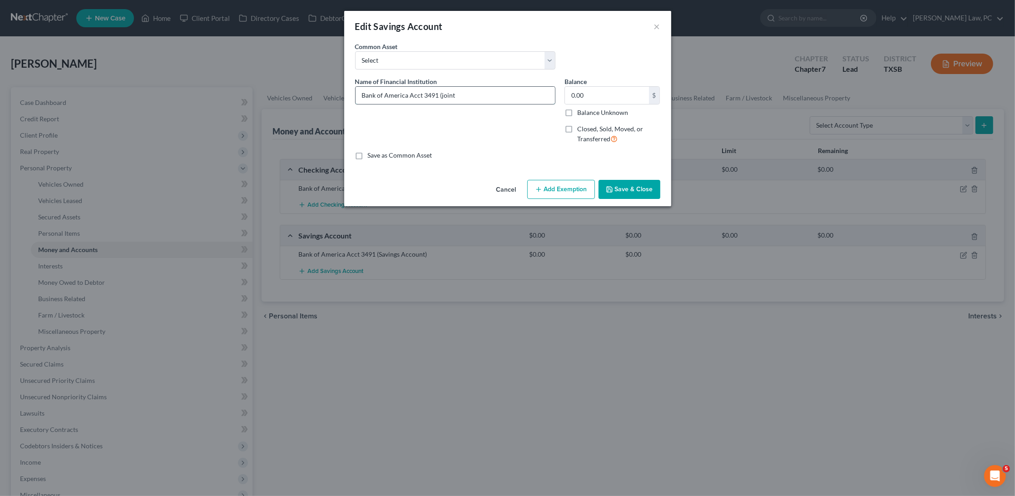
type input "Bank of America Acct 3491 (joint W"
type input "Bank of America Acct 3491 (joint Wi"
type input "Bank of America Acct 3491 (joint W"
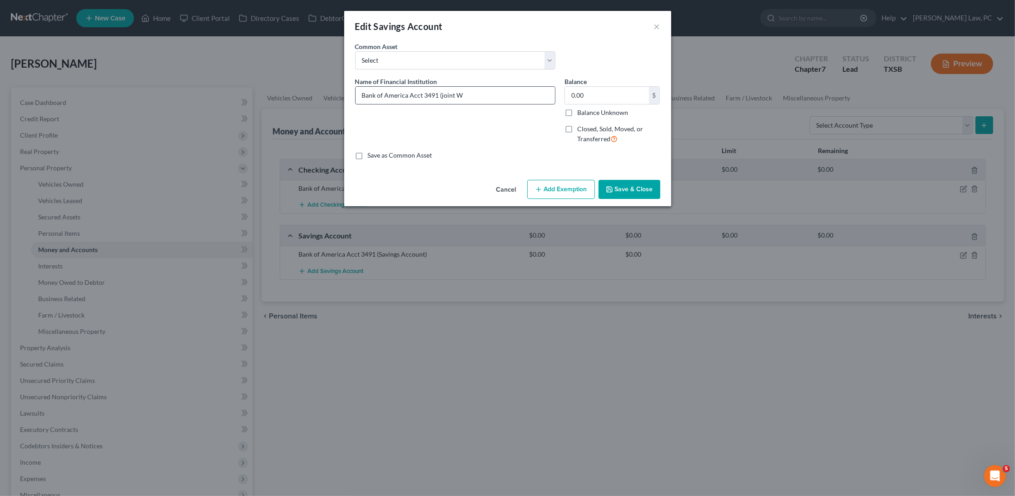
type input "Bank of America Acct 3491 (joint"
type input "Bank of America Acct 3491 (joint w"
type input "Bank of America Acct 3491 (joint wi"
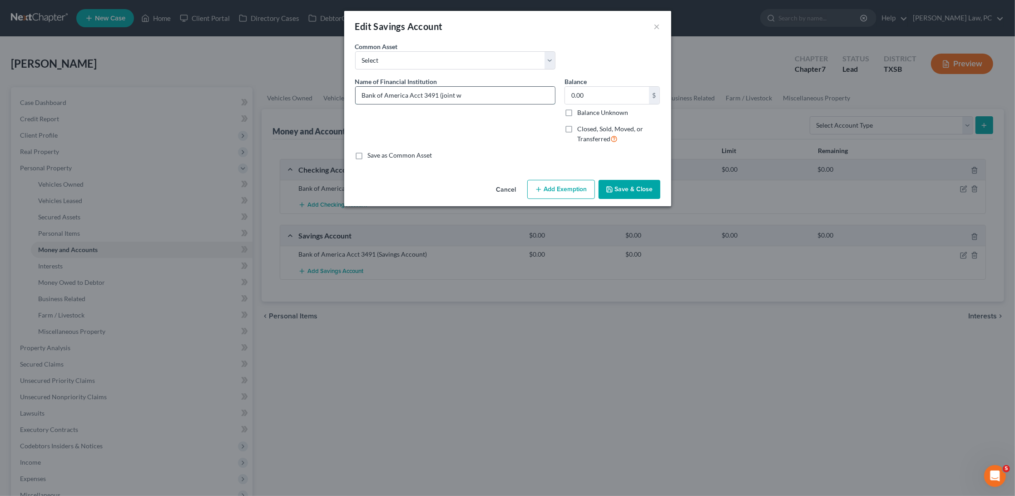
type input "Bank of America Acct 3491 (joint wi"
type input "Bank of America Acct 3491 (joint wit"
type input "Bank of America Acct 3491 (joint with"
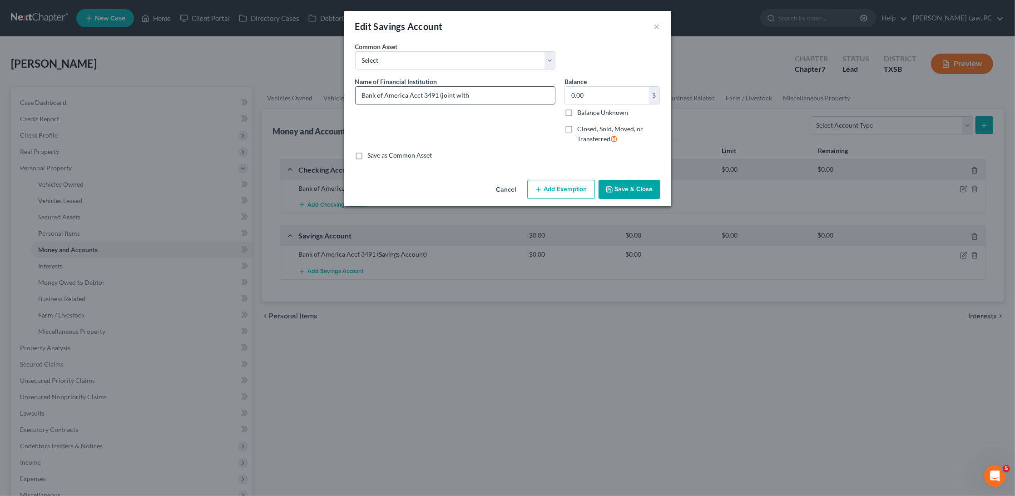
type input "Bank of America Acct 3491 (joint with G"
type input "Bank of America Acct 3491 (joint with Gi"
type input "Bank of America Acct 3491 (joint with Gir"
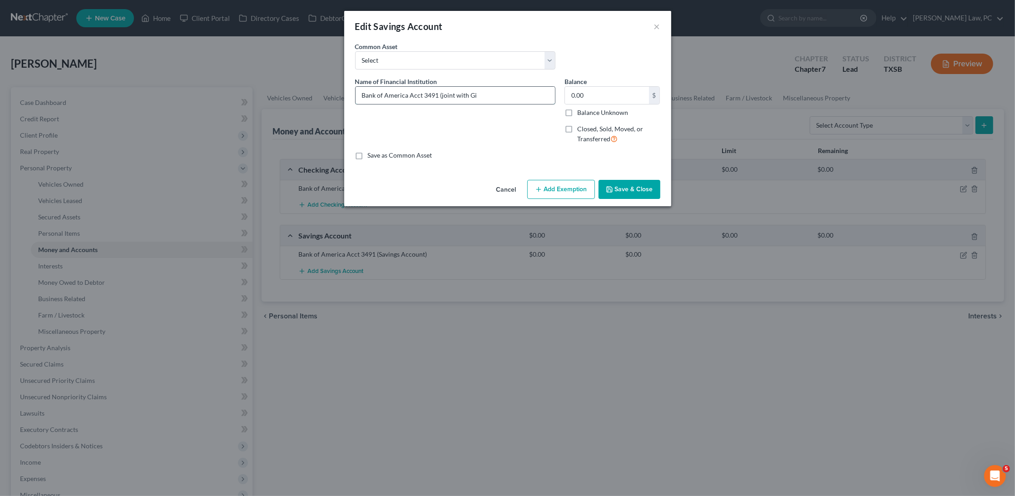
type input "Bank of America Acct 3491 (joint with Gir"
type input "Bank of America Acct 3491 (joint with Girl"
type input "Bank of America Acct 3491 (joint with Girlk"
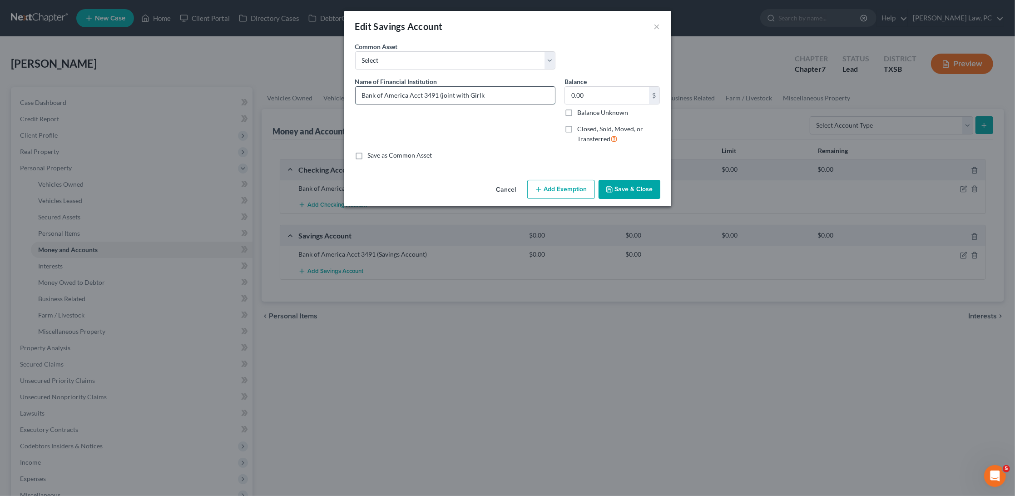
type input "Bank of America Acct 3491 (joint with Girlkf"
type input "Bank of America Acct 3491 (joint with Girlkfi"
type input "Bank of America Acct 3491 (joint with Girlkf"
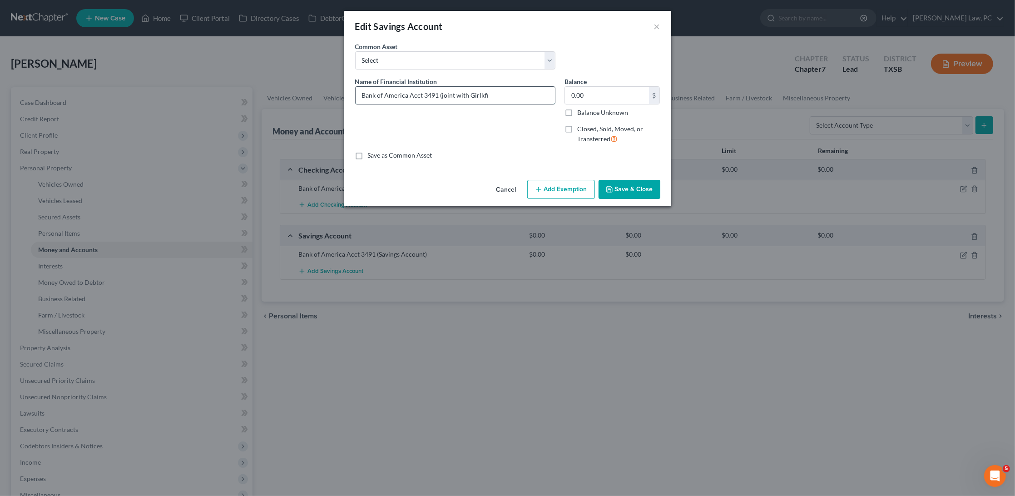
type input "Bank of America Acct 3491 (joint with Girlkf"
type input "Bank of America Acct 3491 (joint with Girlk"
type input "Bank of America Acct 3491 (joint with Girl"
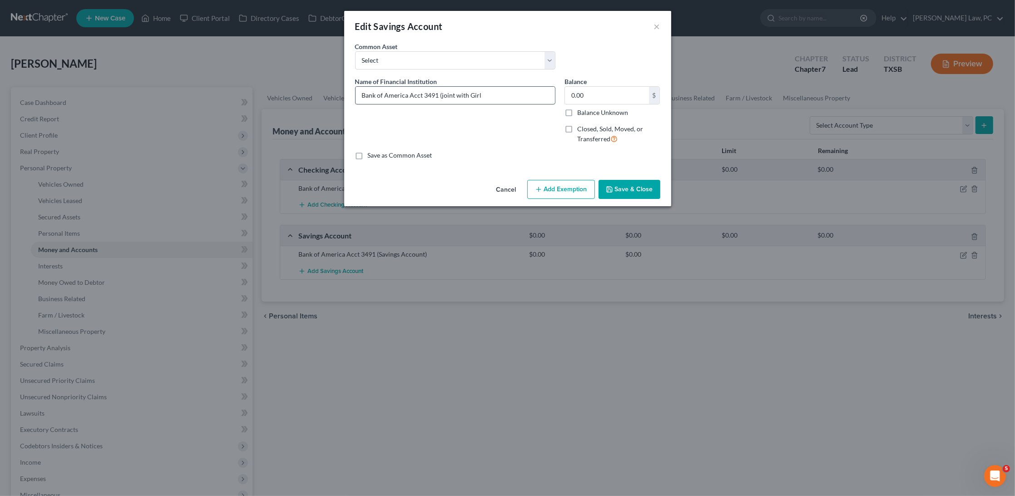
type input "Bank of America Acct 3491 (joint with Gir"
type input "Bank of America Acct 3491 (joint with Gi"
type input "Bank of America Acct 3491 (joint with G"
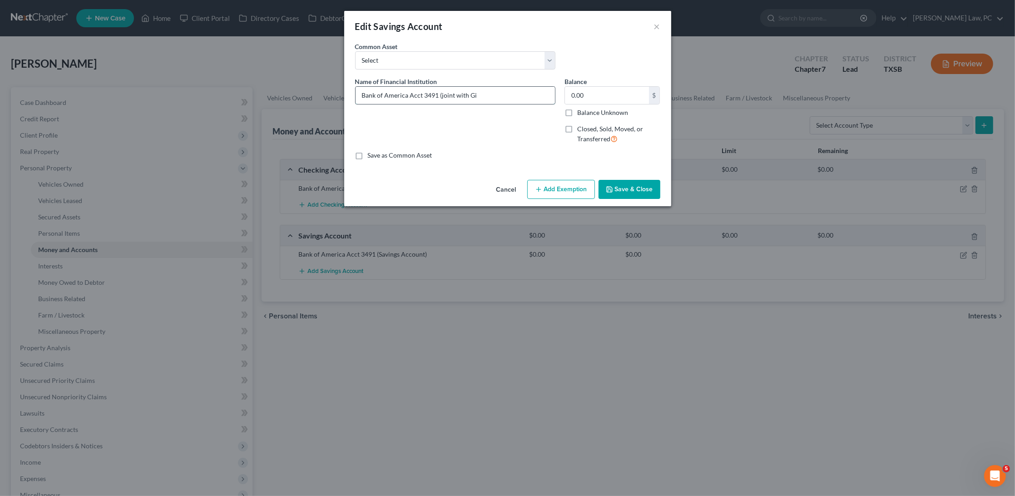
type input "Bank of America Acct 3491 (joint with G"
type input "Bank of America Acct 3491 (joint with"
type input "Bank of America Acct 3491 (joint with g"
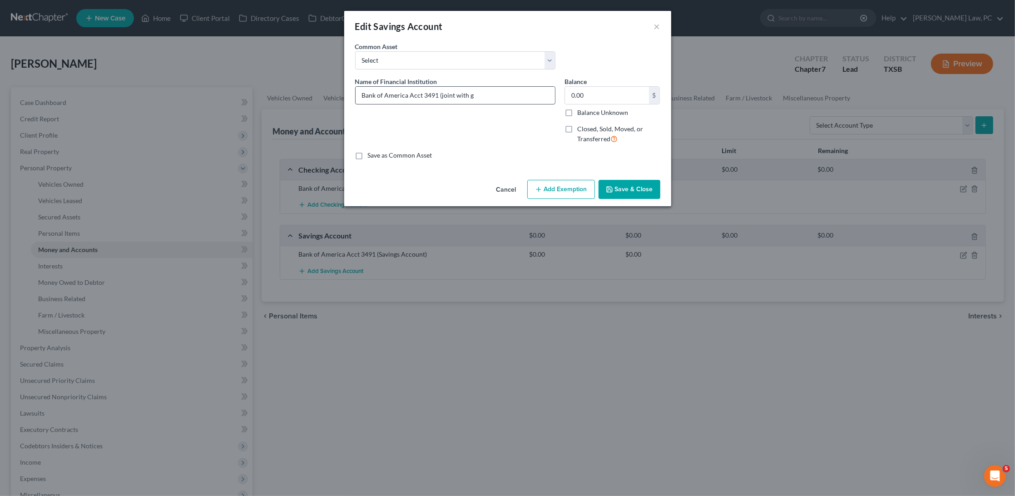
type input "Bank of America Acct 3491 (joint with gi"
type input "Bank of America Acct 3491 (joint with gir"
type input "Bank of America Acct 3491 (joint with girl"
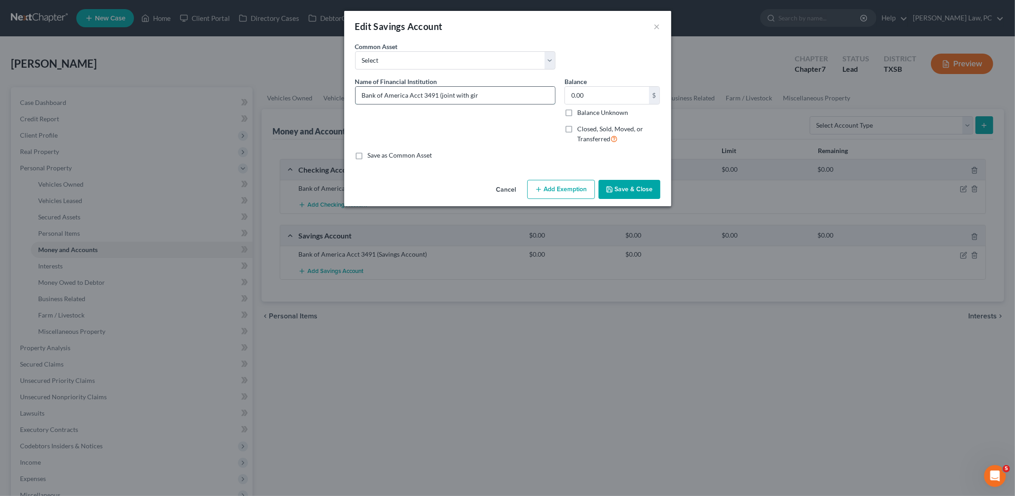
type input "Bank of America Acct 3491 (joint with girl"
type input "Bank of America Acct 3491 (joint with girlf"
type input "Bank of America Acct 3491 (joint with girlfr"
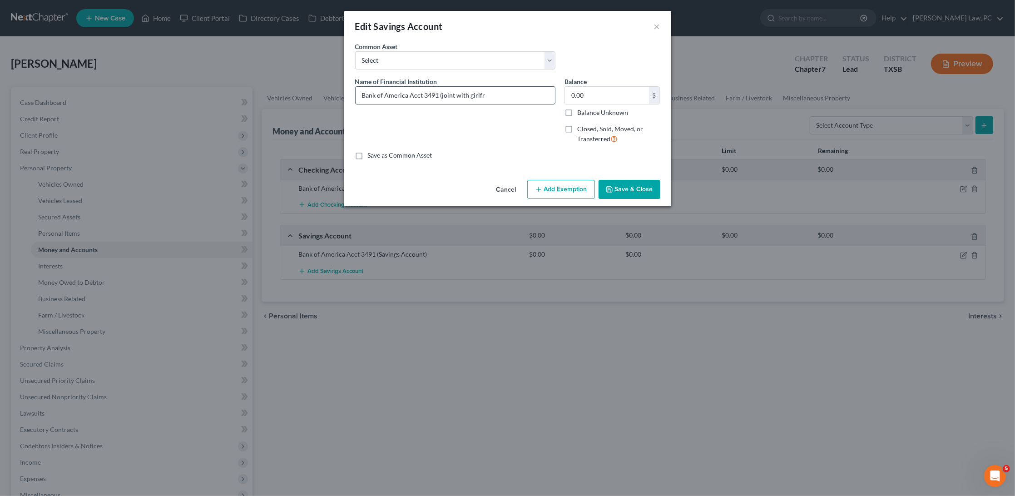
type input "Bank of America Acct 3491 (joint with girlfri"
type input "Bank of America Acct 3491 (joint with girlfrie"
type input "Bank of America Acct 3491 (joint with girlfrien"
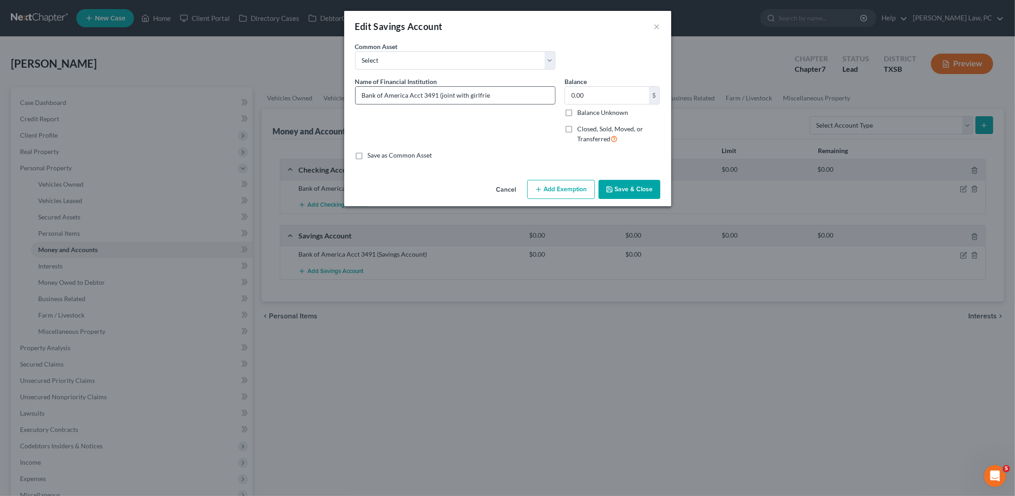
type input "Bank of America Acct 3491 (joint with girlfrien"
type input "Bank of America Acct 3491 (joint with girlfriend"
type input "Bank of America Acct 3491 (joint with girlfriend)"
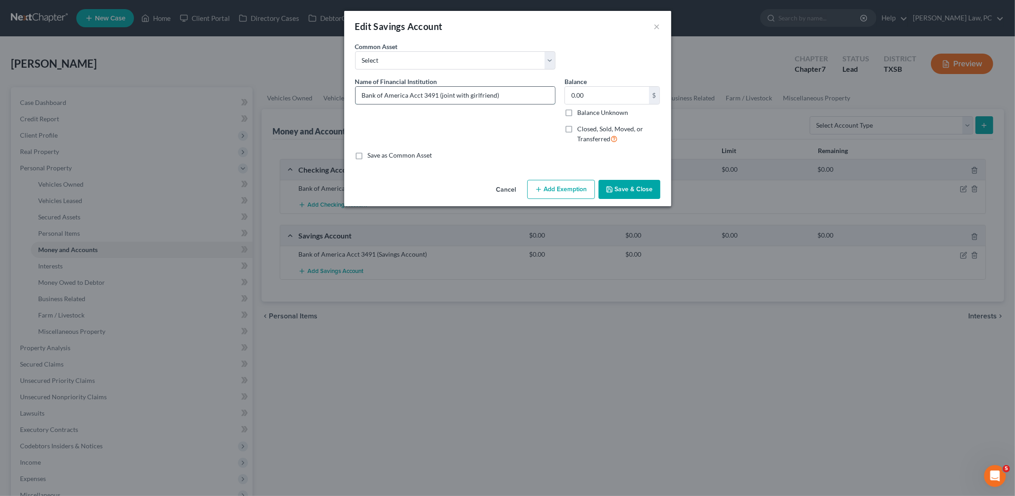
click at [440, 96] on input "Bank of America Acct 3491 (joint with girlfriend)" at bounding box center [455, 95] width 199 height 17
type input "Bank of America Acct 3491 (oint with girlfriend)"
type input "Bank of America Acct 3491 (Joint with girlfriend)"
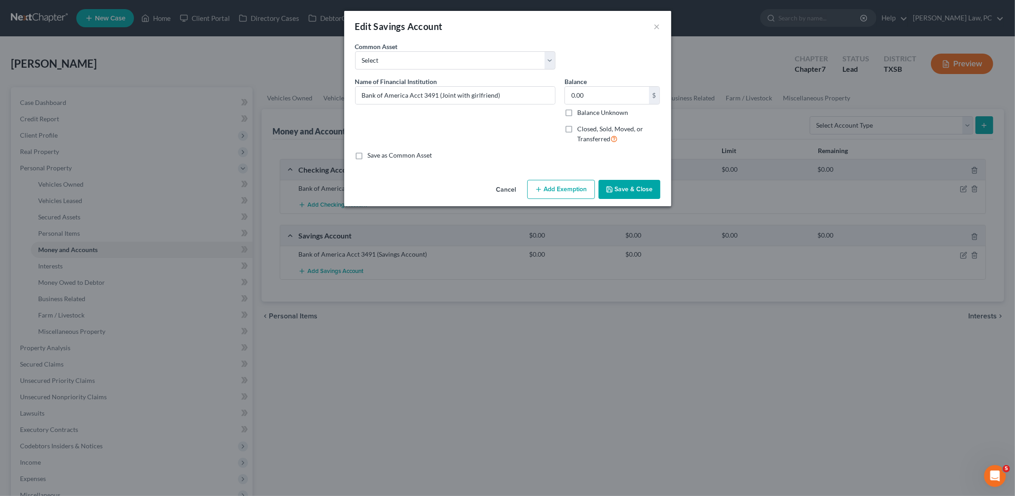
click at [626, 185] on button "Save & Close" at bounding box center [630, 189] width 62 height 19
click at [625, 182] on button "Save & Close" at bounding box center [630, 189] width 62 height 19
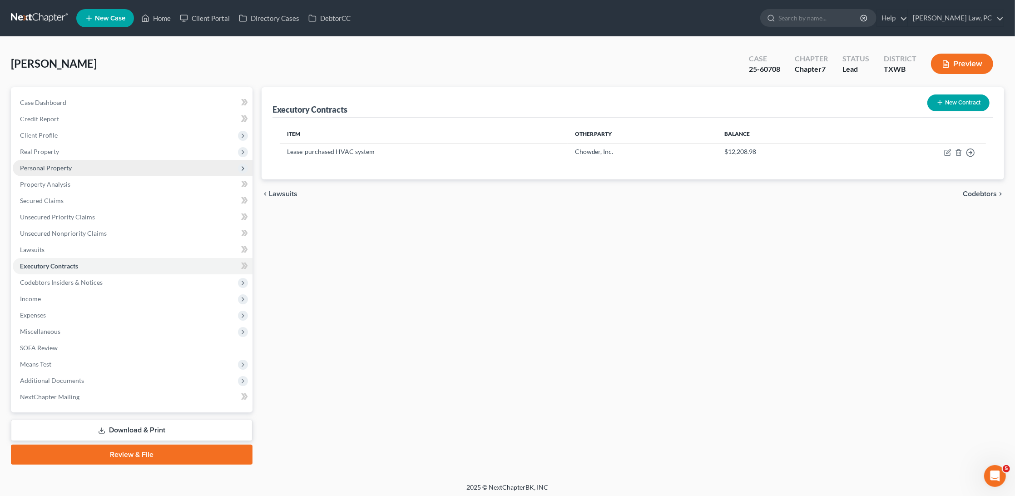
click at [58, 164] on span "Personal Property" at bounding box center [46, 168] width 52 height 8
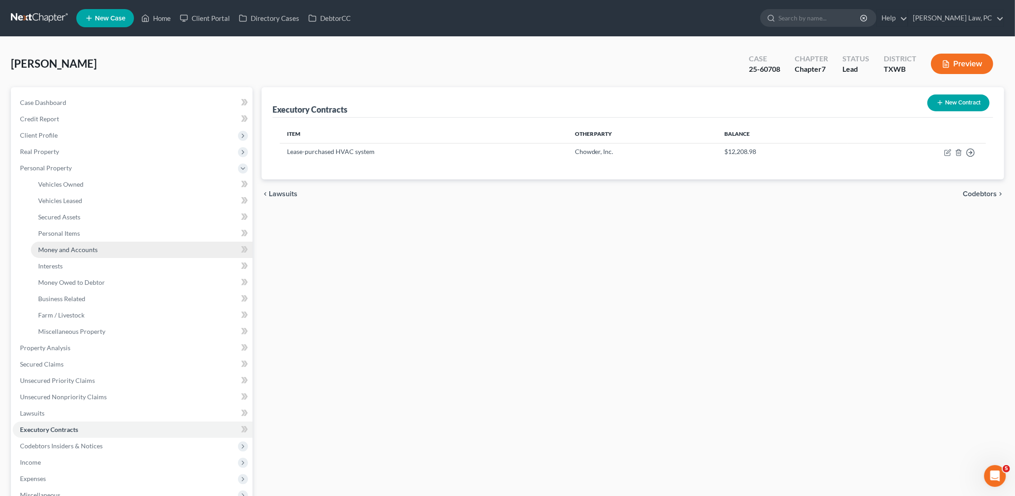
click at [89, 248] on link "Money and Accounts" at bounding box center [142, 250] width 222 height 16
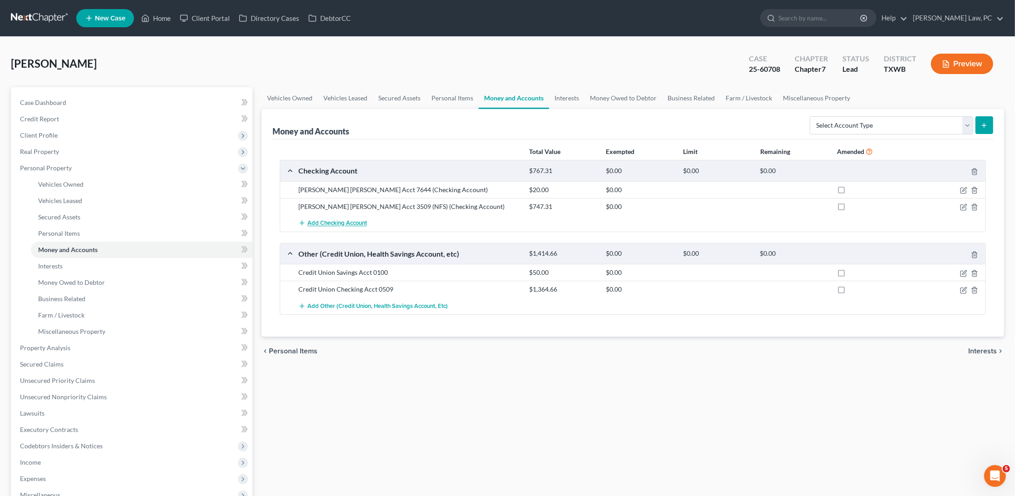
click at [338, 223] on span "Add Checking Account" at bounding box center [338, 223] width 60 height 7
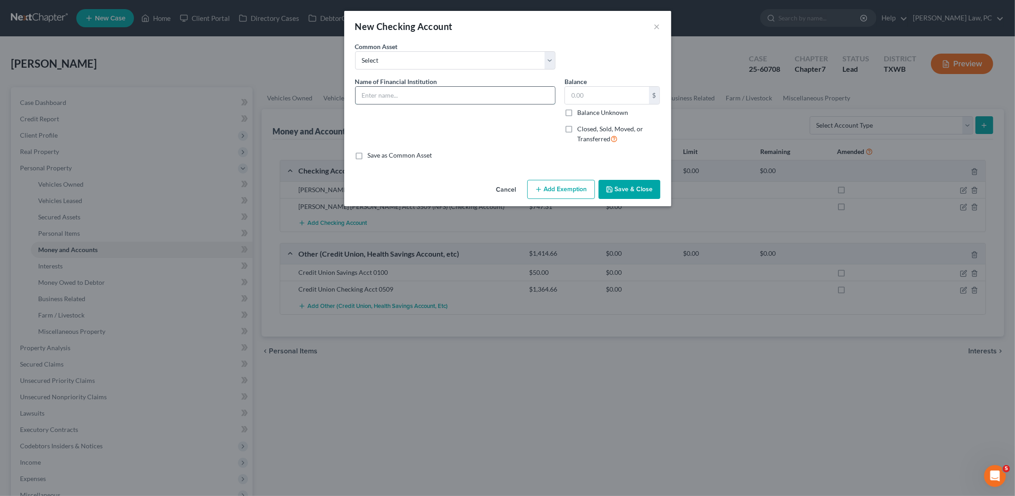
click at [438, 88] on input "text" at bounding box center [455, 95] width 199 height 17
type input "Cash App (NFS)"
click at [649, 188] on button "Save & Close" at bounding box center [630, 189] width 62 height 19
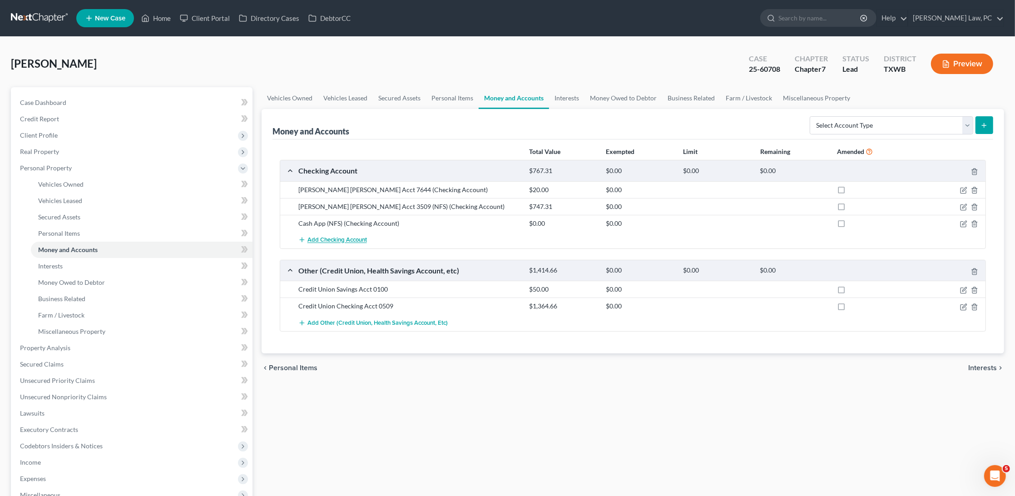
click at [340, 238] on span "Add Checking Account" at bounding box center [338, 240] width 60 height 7
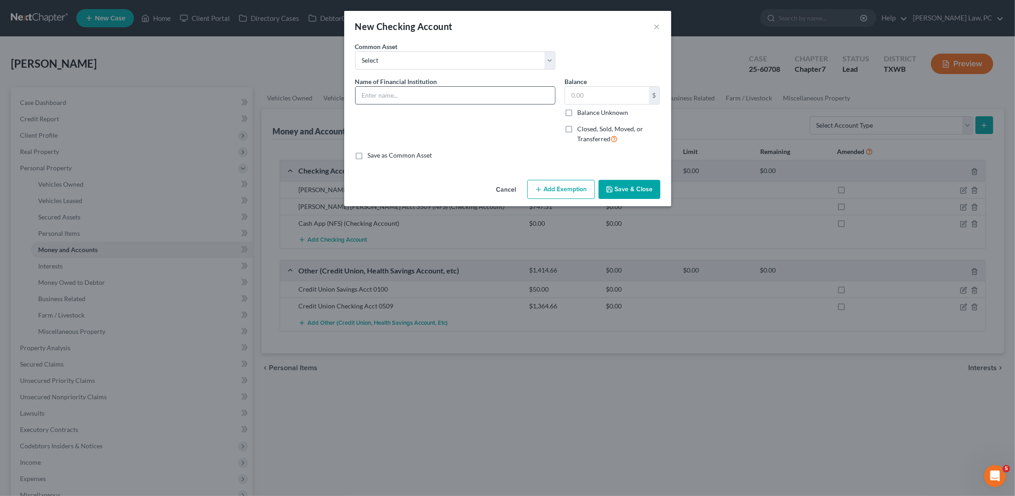
click at [422, 92] on input "text" at bounding box center [455, 95] width 199 height 17
type input "Cash App"
click at [630, 176] on div "Cancel Add Exemption Save & Close" at bounding box center [507, 191] width 327 height 30
click at [620, 192] on button "Save & Close" at bounding box center [630, 189] width 62 height 19
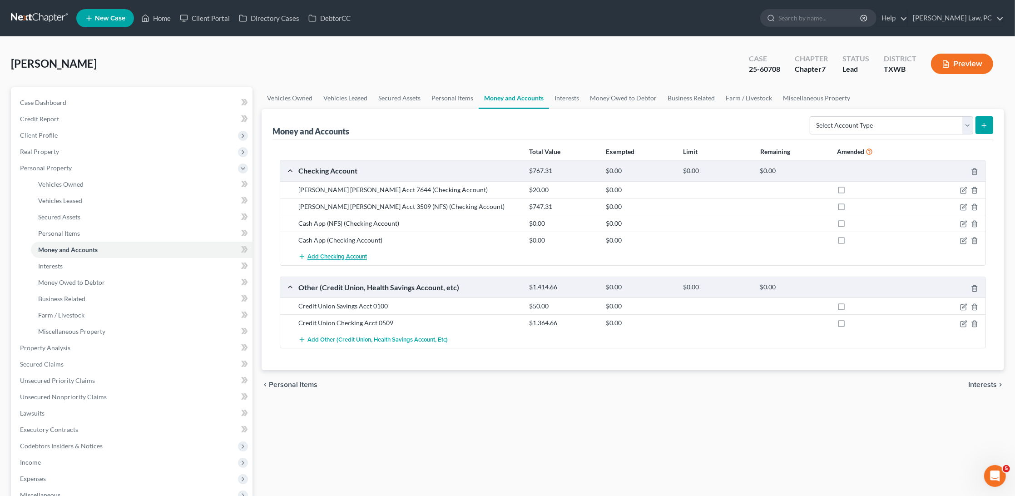
click at [336, 259] on span "Add Checking Account" at bounding box center [338, 256] width 60 height 7
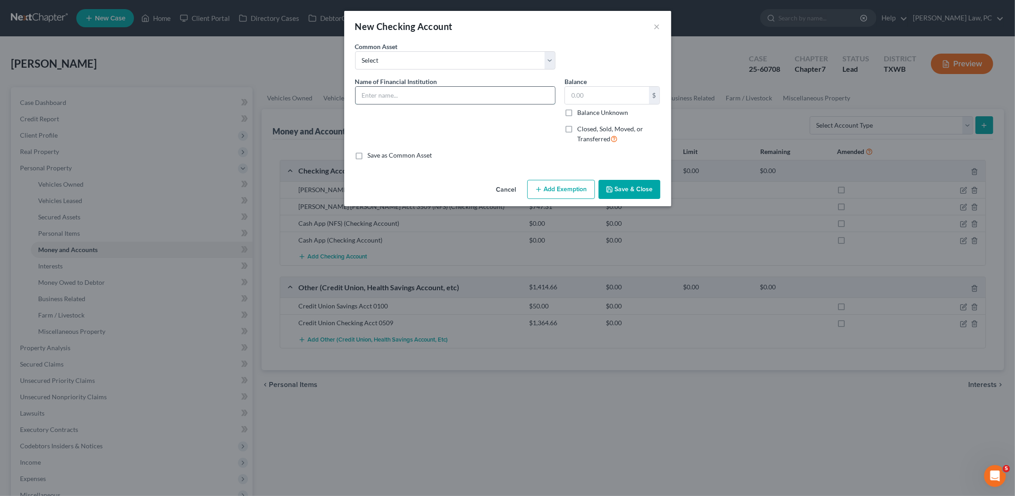
click at [419, 90] on input "text" at bounding box center [455, 95] width 199 height 17
type input "Venmo"
click at [643, 180] on button "Save & Close" at bounding box center [630, 189] width 62 height 19
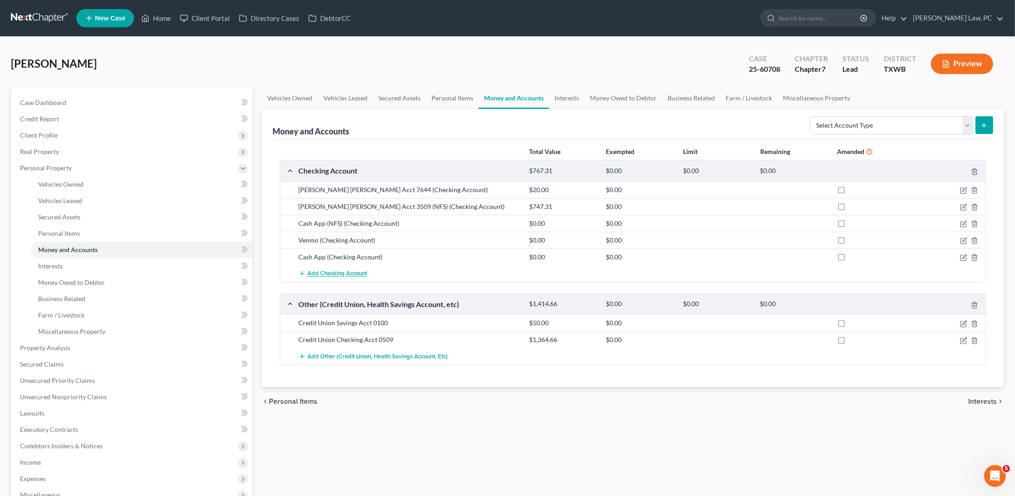
click at [313, 276] on span "Add Checking Account" at bounding box center [338, 273] width 60 height 7
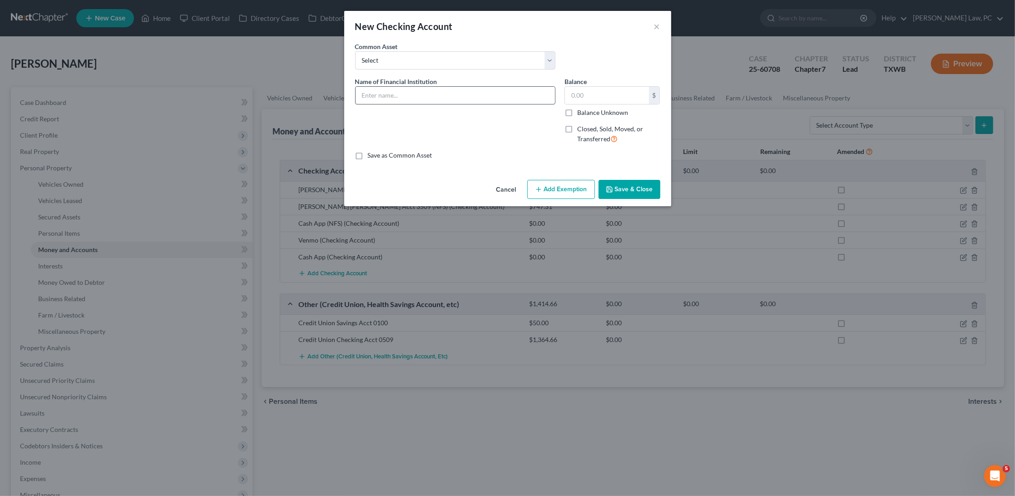
click at [434, 94] on input "text" at bounding box center [455, 95] width 199 height 17
type input "PayPal"
click at [650, 188] on button "Save & Close" at bounding box center [630, 189] width 62 height 19
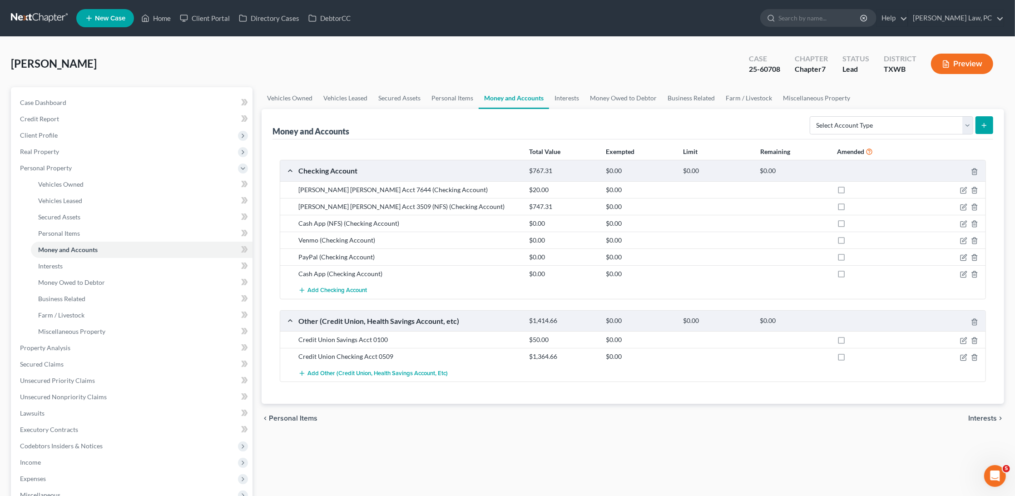
click at [39, 25] on link at bounding box center [40, 18] width 58 height 16
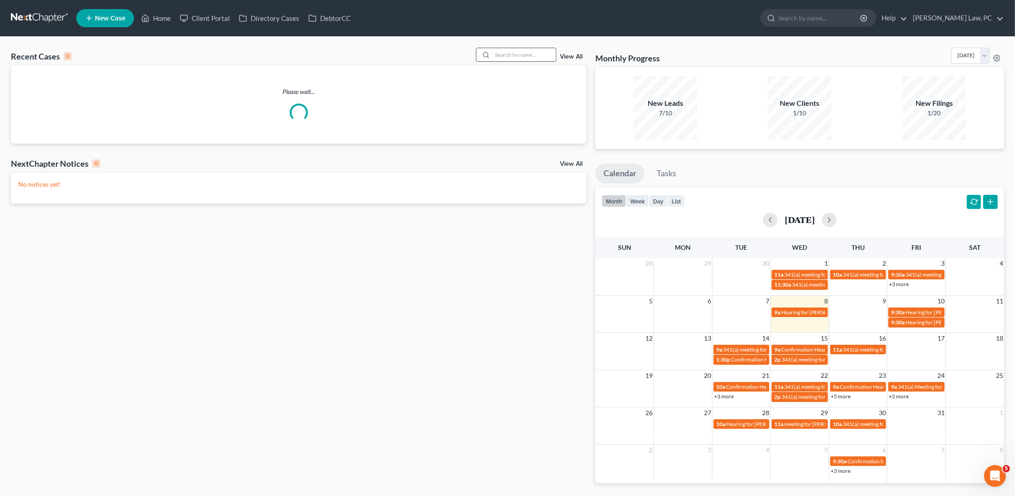
click at [515, 57] on input "search" at bounding box center [524, 54] width 64 height 13
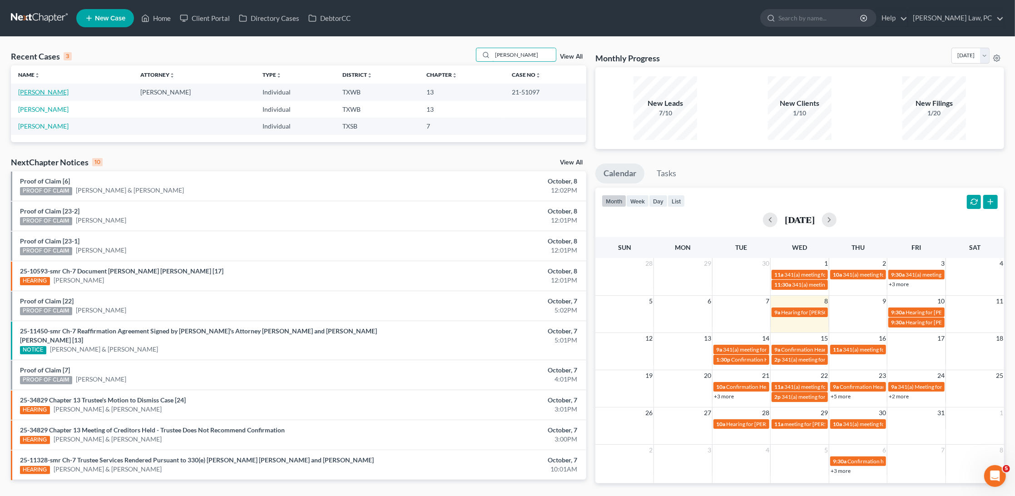
type input "[PERSON_NAME]"
click at [43, 90] on link "[PERSON_NAME]" at bounding box center [43, 92] width 50 height 8
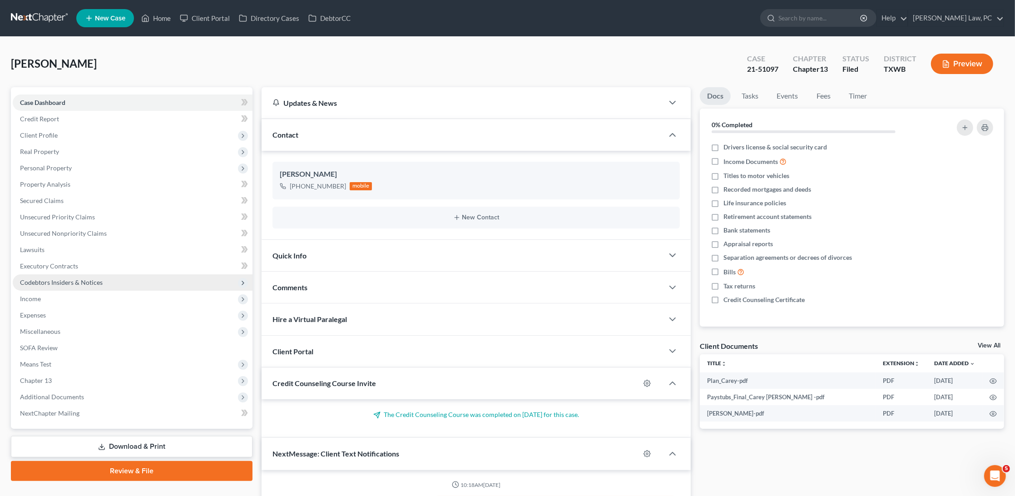
click at [50, 278] on span "Codebtors Insiders & Notices" at bounding box center [61, 282] width 83 height 8
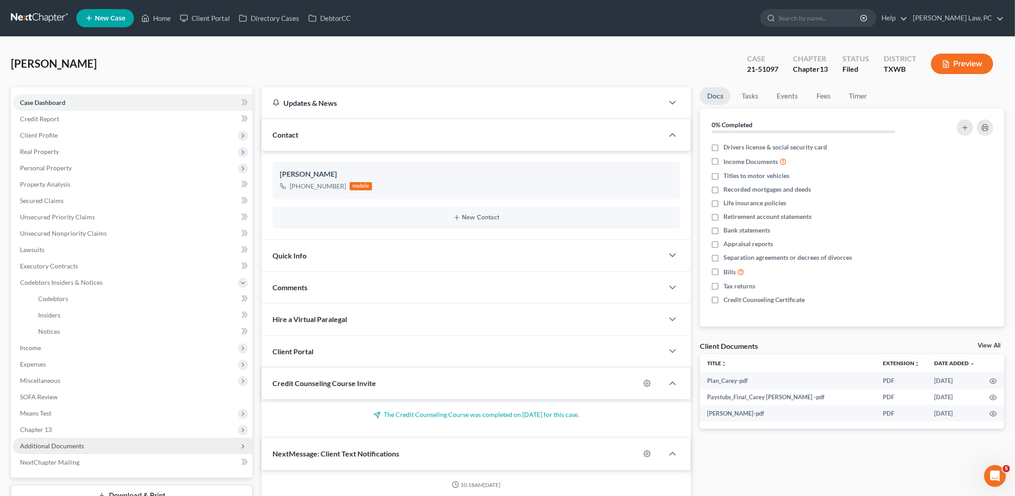
click at [55, 442] on span "Additional Documents" at bounding box center [52, 446] width 64 height 8
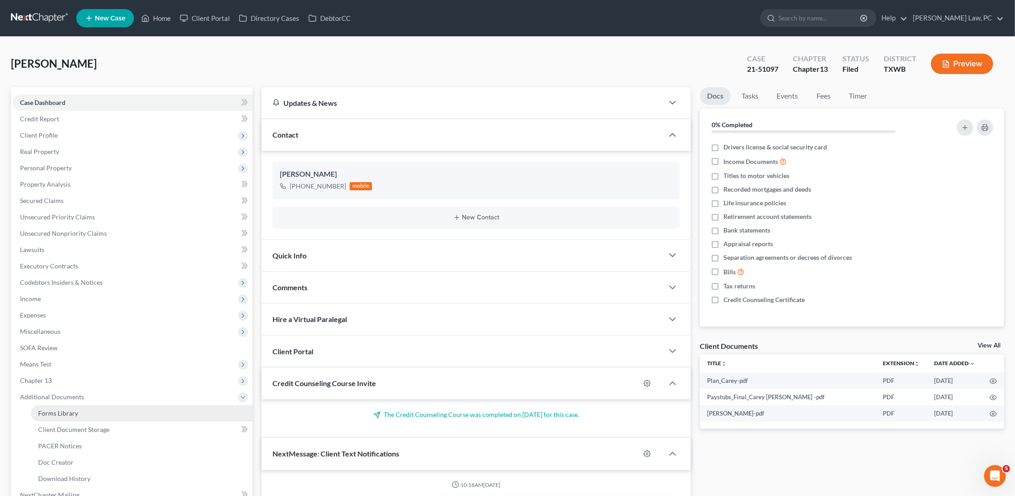
click at [76, 409] on span "Forms Library" at bounding box center [58, 413] width 40 height 8
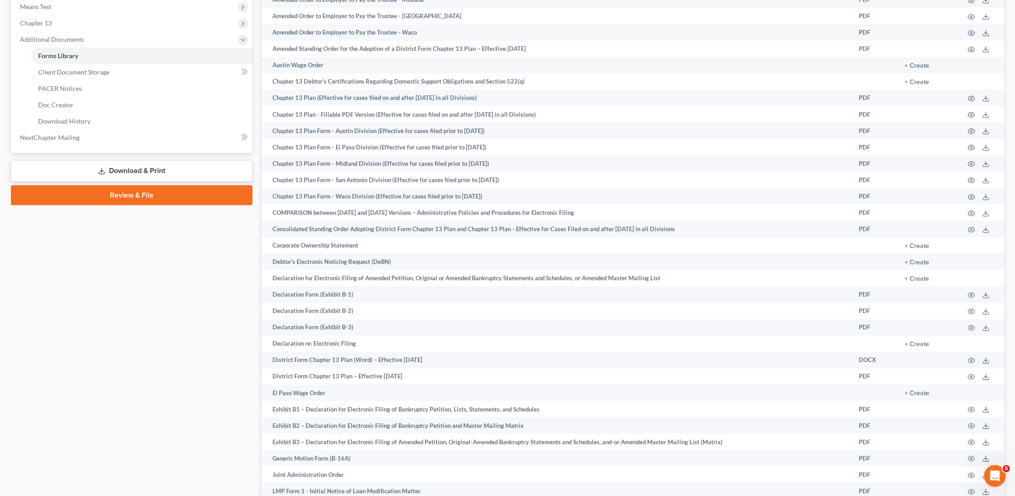
scroll to position [363, 0]
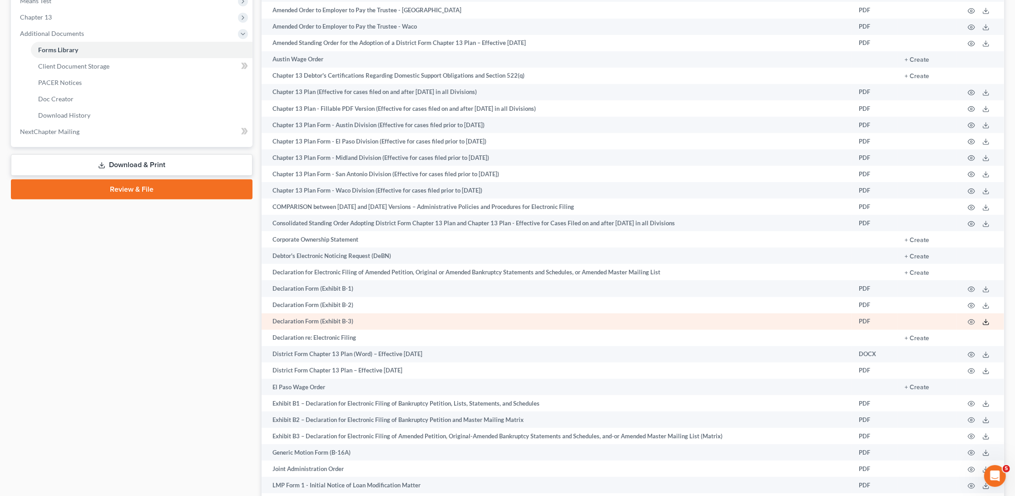
click at [985, 325] on icon at bounding box center [986, 321] width 7 height 7
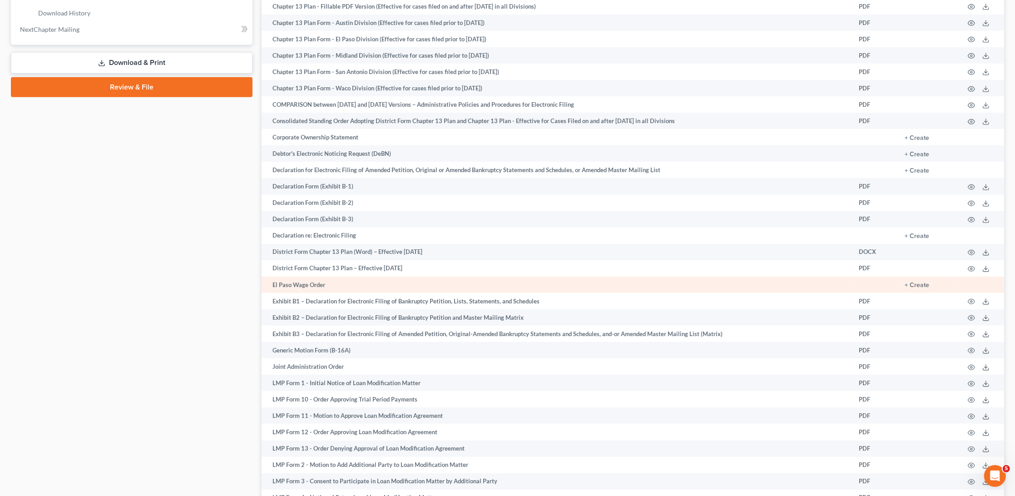
scroll to position [488, 0]
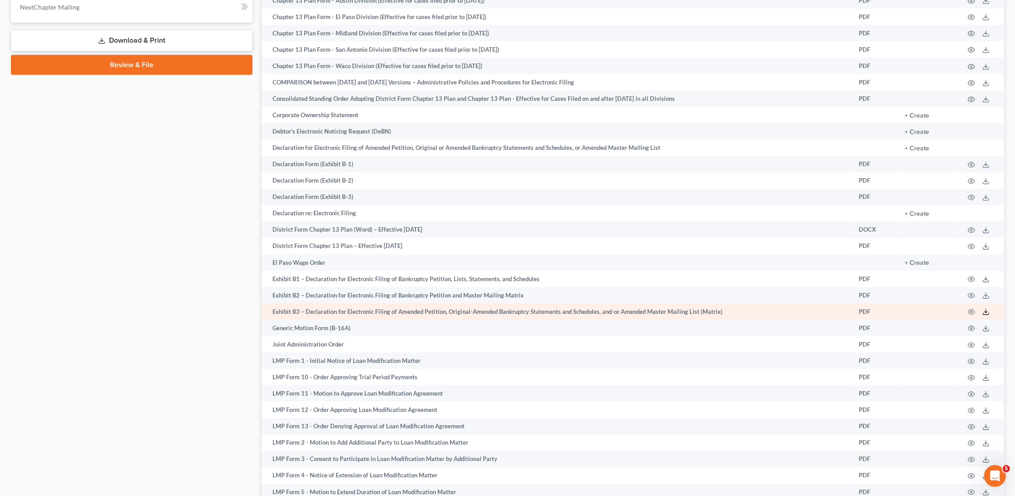
click at [985, 316] on icon at bounding box center [986, 311] width 7 height 7
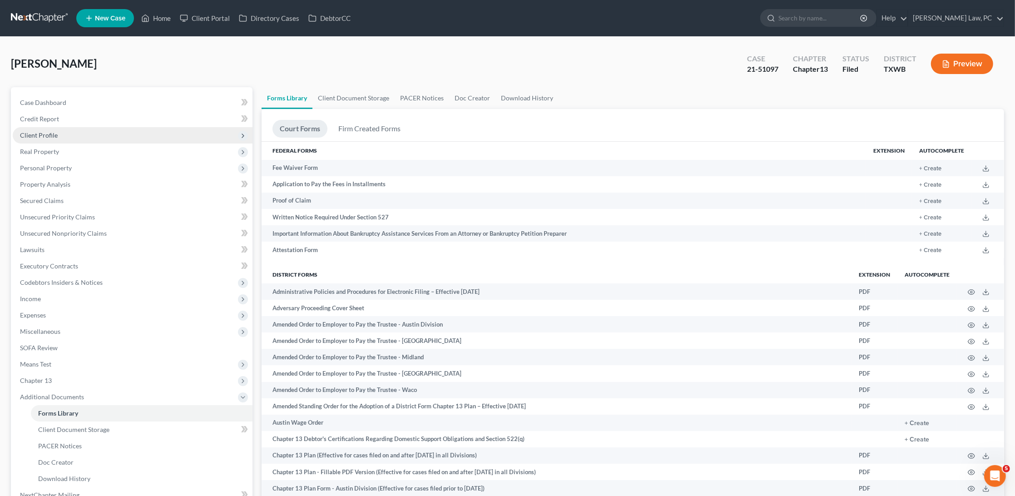
scroll to position [0, 0]
click at [53, 136] on span "Client Profile" at bounding box center [39, 135] width 38 height 8
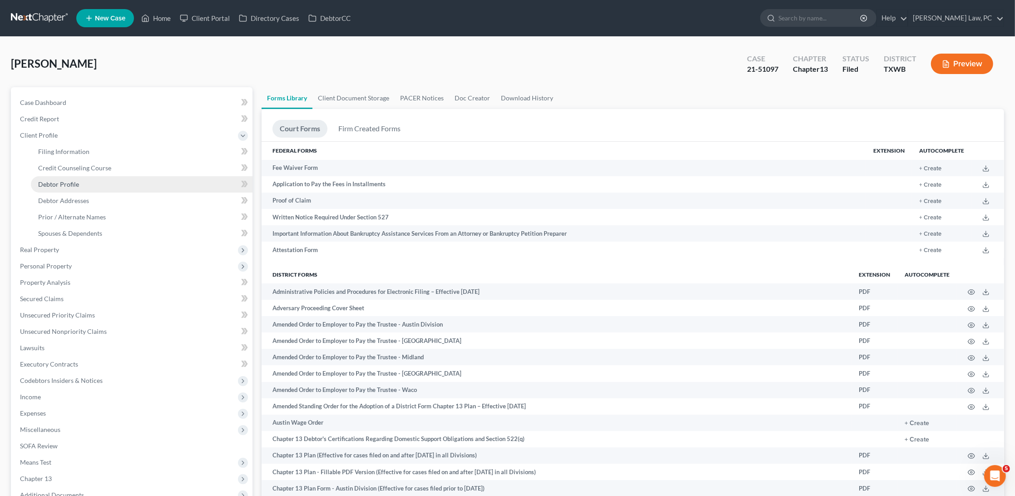
click at [78, 178] on link "Debtor Profile" at bounding box center [142, 184] width 222 height 16
select select "0"
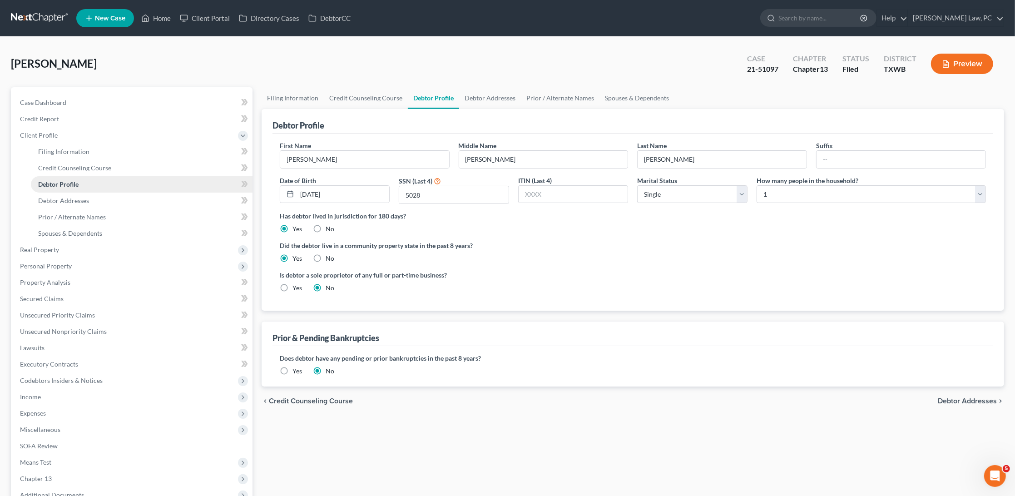
radio input "true"
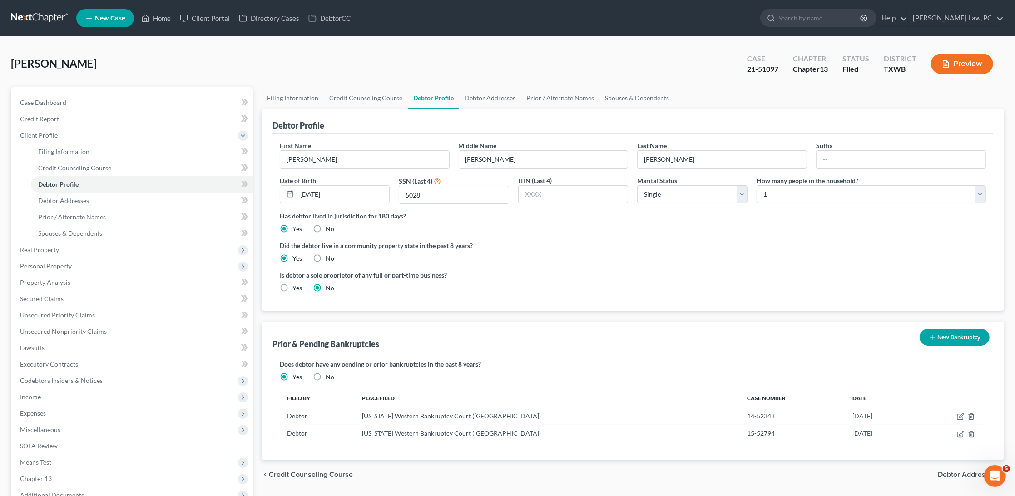
click at [50, 19] on link at bounding box center [40, 18] width 58 height 16
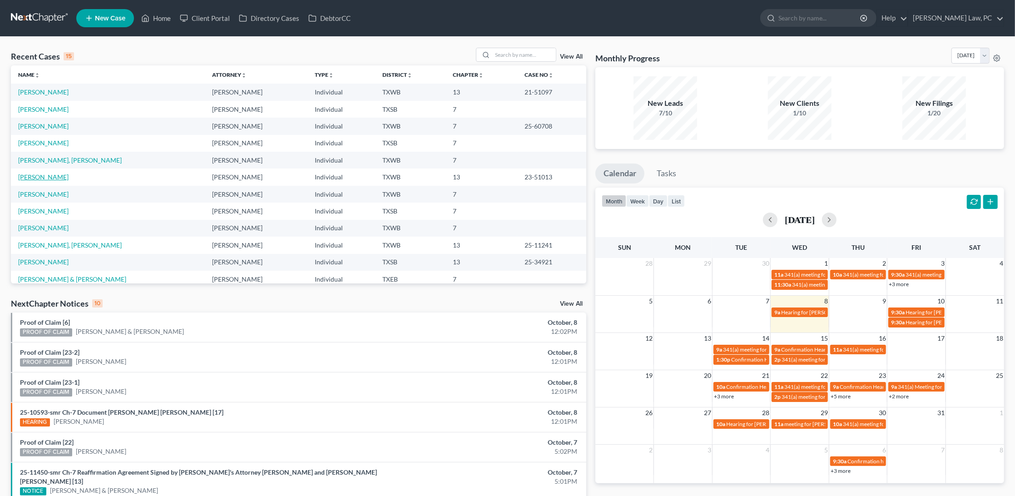
click at [39, 174] on link "[PERSON_NAME]" at bounding box center [43, 177] width 50 height 8
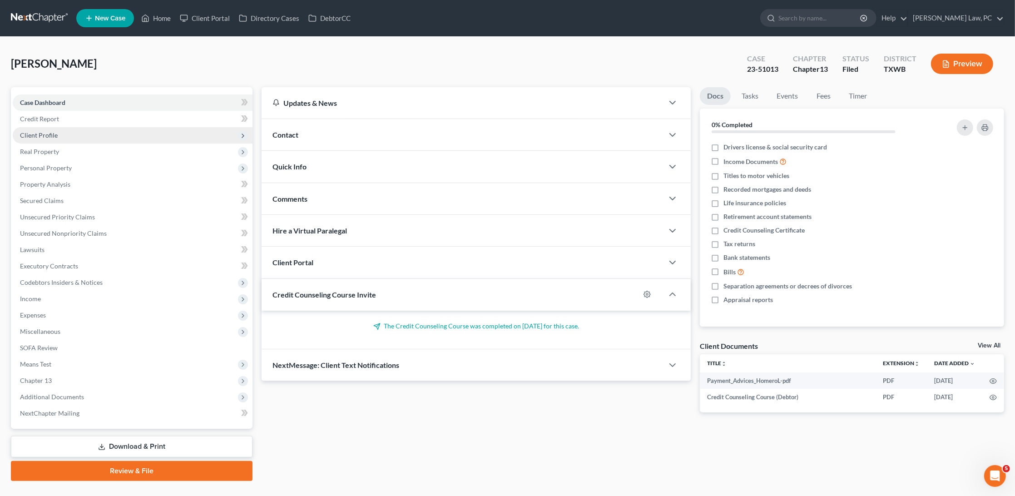
click at [62, 130] on span "Client Profile" at bounding box center [133, 135] width 240 height 16
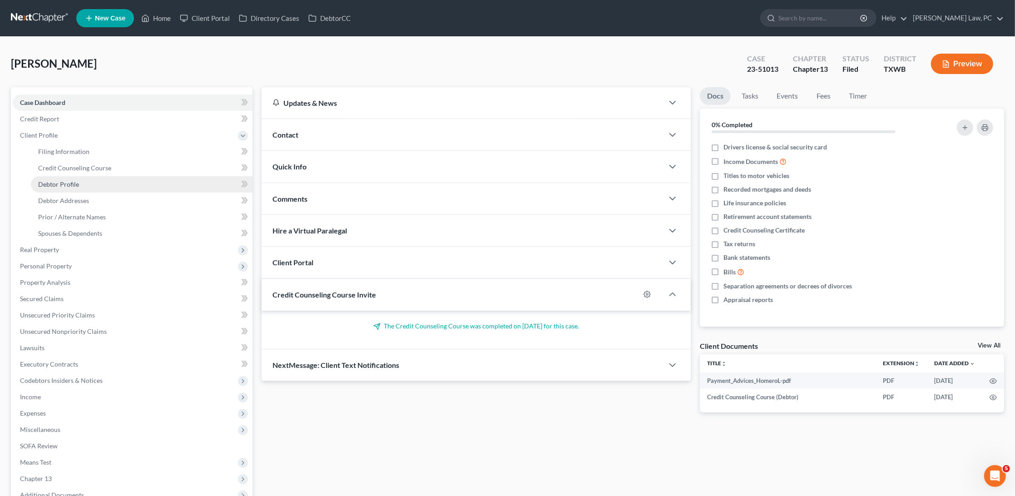
click at [65, 181] on span "Debtor Profile" at bounding box center [58, 184] width 41 height 8
select select "2"
select select "0"
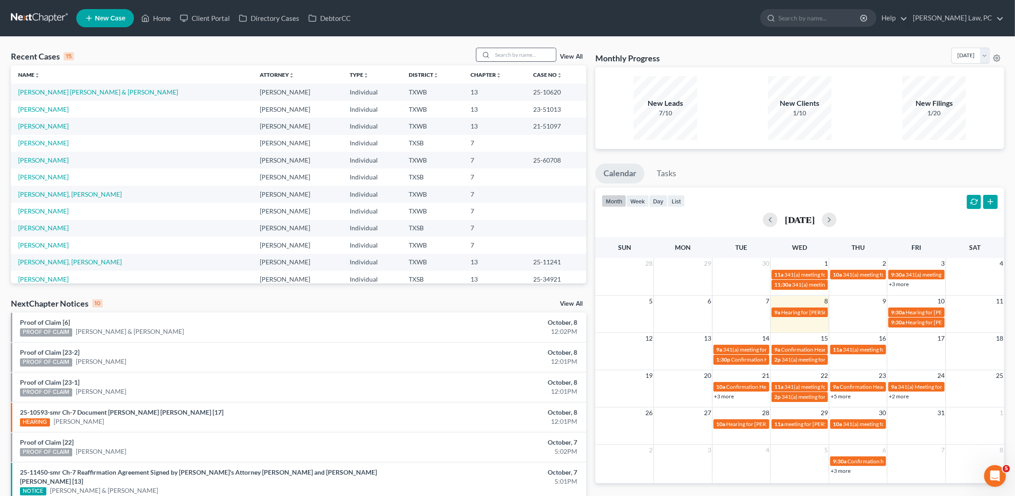
click at [516, 55] on input "search" at bounding box center [524, 54] width 64 height 13
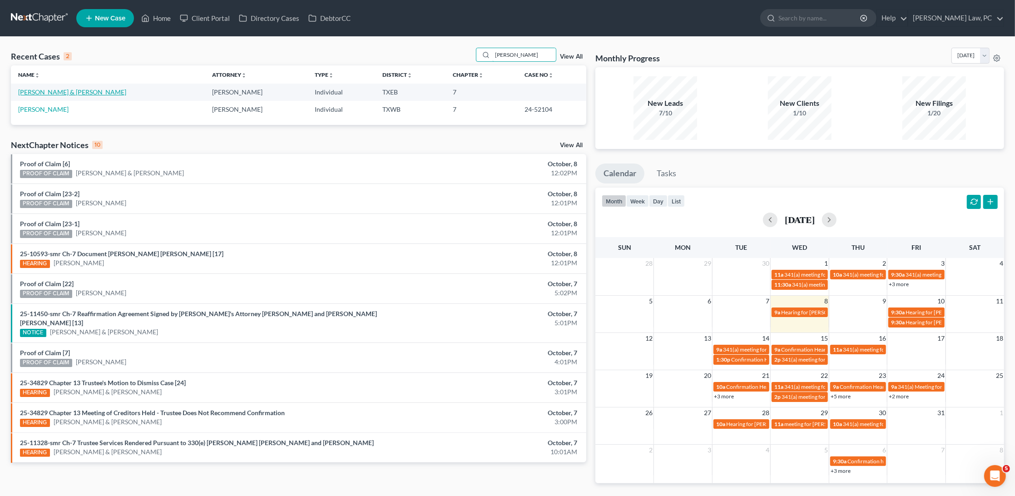
type input "[PERSON_NAME]"
click at [69, 93] on link "[PERSON_NAME] & [PERSON_NAME]" at bounding box center [72, 92] width 108 height 8
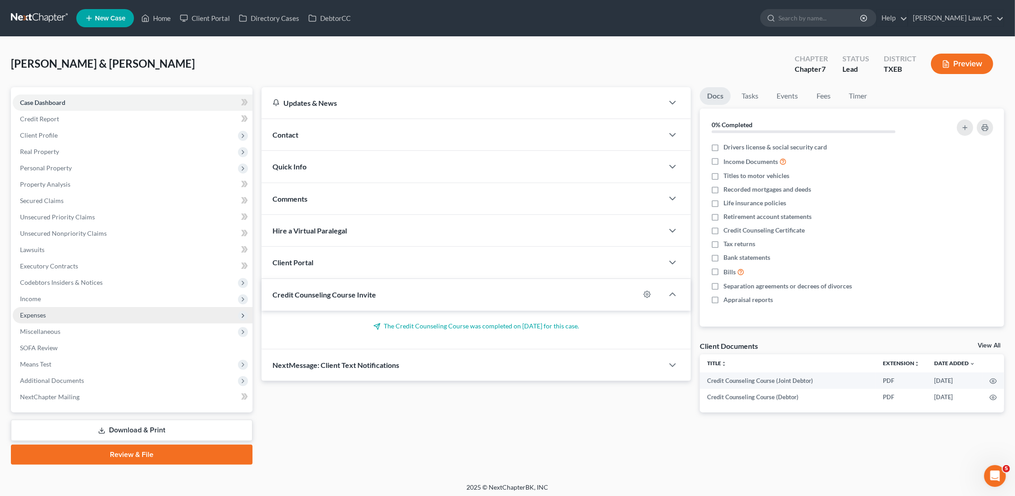
click at [38, 311] on span "Expenses" at bounding box center [33, 315] width 26 height 8
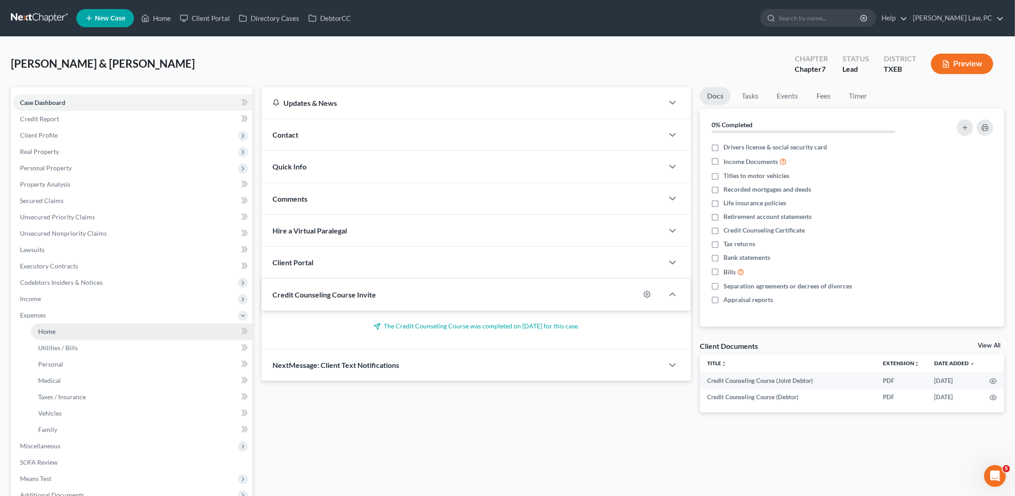
click at [47, 328] on link "Home" at bounding box center [142, 331] width 222 height 16
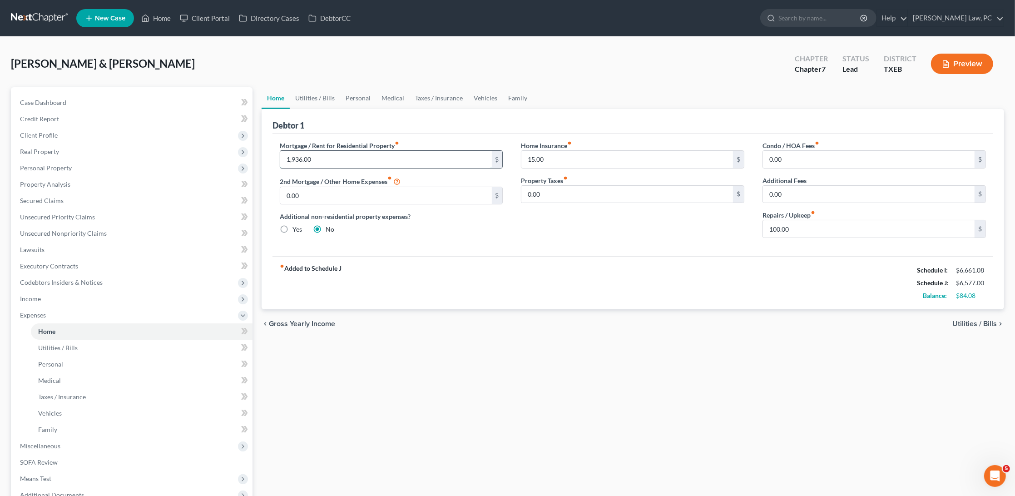
drag, startPoint x: 317, startPoint y: 157, endPoint x: 279, endPoint y: 156, distance: 37.3
click at [280, 156] on div "1,936.00 $" at bounding box center [392, 159] width 224 height 18
click at [318, 159] on input "1,936.00" at bounding box center [386, 159] width 212 height 17
click at [313, 99] on link "Utilities / Bills" at bounding box center [315, 98] width 50 height 22
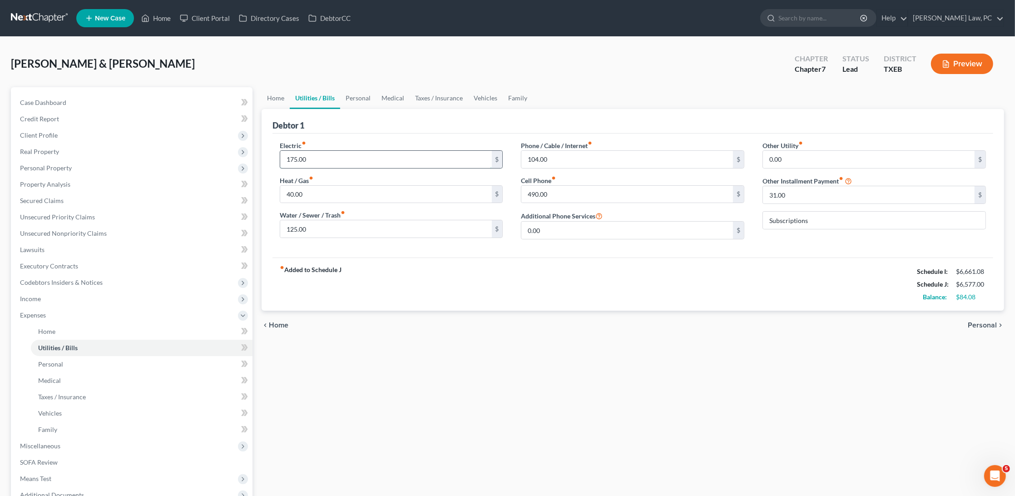
click at [322, 159] on input "175.00" at bounding box center [386, 159] width 212 height 17
drag, startPoint x: 318, startPoint y: 158, endPoint x: 284, endPoint y: 158, distance: 34.5
click at [284, 158] on input "175.00" at bounding box center [386, 159] width 212 height 17
click at [313, 157] on input "175.00" at bounding box center [386, 159] width 212 height 17
click at [314, 190] on input "40.00" at bounding box center [386, 194] width 212 height 17
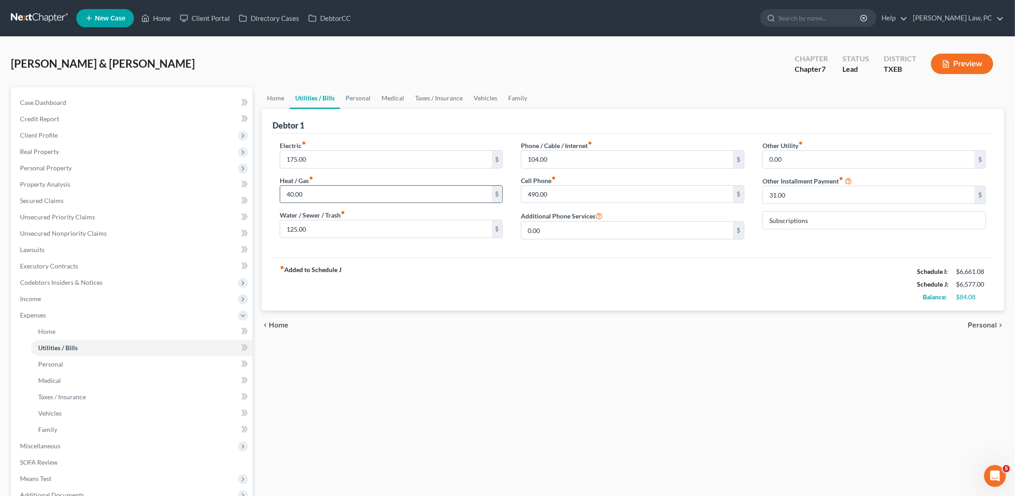
drag, startPoint x: 314, startPoint y: 194, endPoint x: 286, endPoint y: 193, distance: 28.2
click at [286, 193] on input "40.00" at bounding box center [386, 194] width 212 height 17
click at [316, 229] on input "125.00" at bounding box center [386, 228] width 212 height 17
drag, startPoint x: 319, startPoint y: 226, endPoint x: 280, endPoint y: 225, distance: 39.1
click at [280, 225] on input "125.00" at bounding box center [386, 228] width 212 height 17
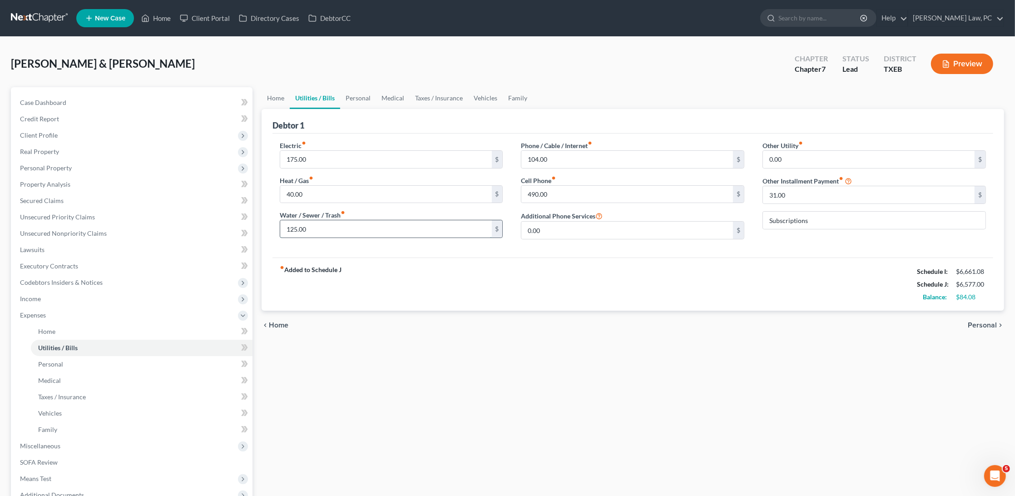
click at [322, 231] on input "125.00" at bounding box center [386, 228] width 212 height 17
click at [560, 193] on input "490.00" at bounding box center [628, 194] width 212 height 17
click at [795, 194] on input "31.00" at bounding box center [869, 194] width 212 height 17
click at [555, 188] on input "490.00" at bounding box center [628, 194] width 212 height 17
click at [392, 102] on link "Medical" at bounding box center [393, 98] width 34 height 22
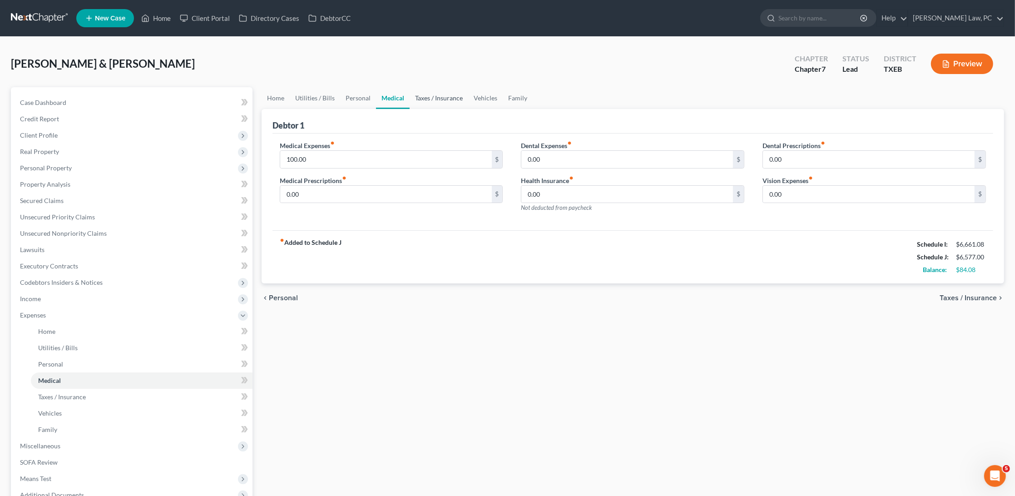
click at [428, 101] on link "Taxes / Insurance" at bounding box center [439, 98] width 59 height 22
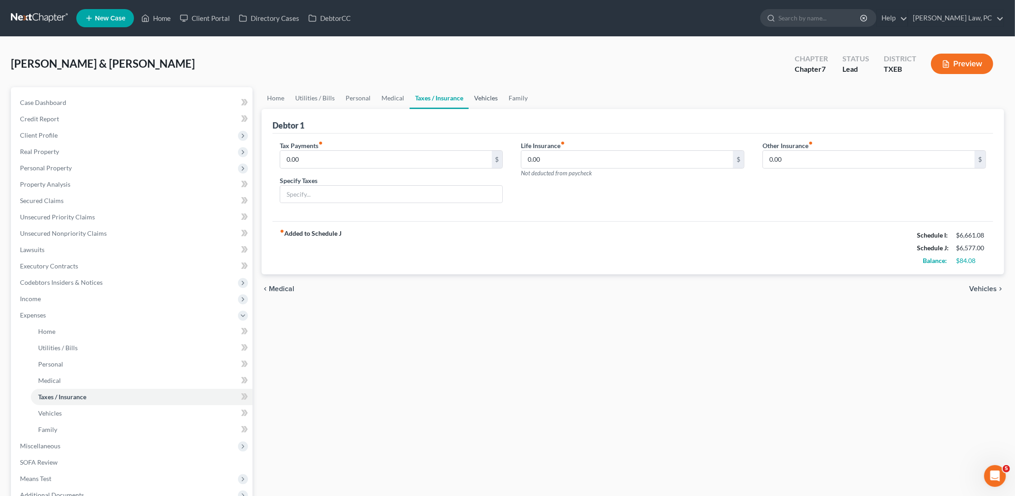
click at [485, 102] on link "Vehicles" at bounding box center [486, 98] width 35 height 22
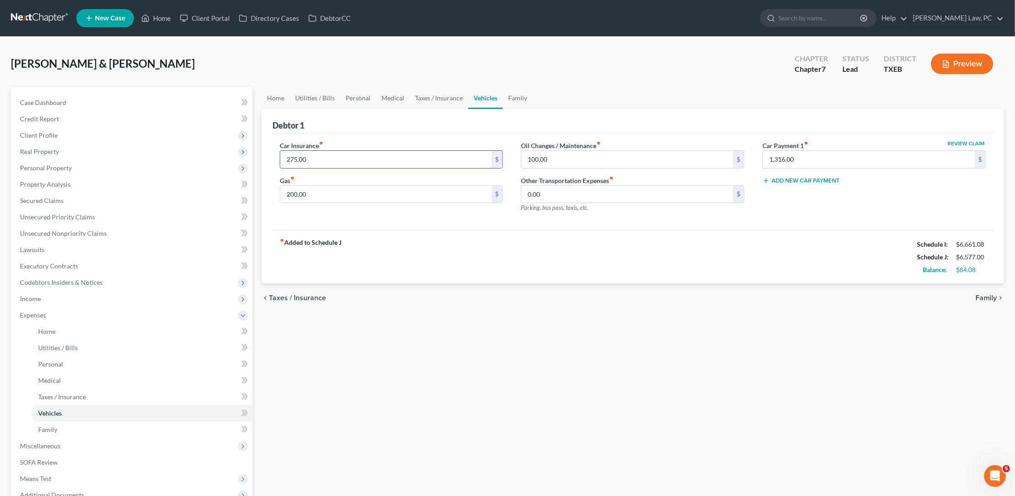
drag, startPoint x: 317, startPoint y: 158, endPoint x: 282, endPoint y: 154, distance: 35.2
click at [282, 154] on input "275.00" at bounding box center [386, 159] width 212 height 17
click at [320, 161] on input "275.00" at bounding box center [386, 159] width 212 height 17
click at [272, 99] on link "Home" at bounding box center [276, 98] width 28 height 22
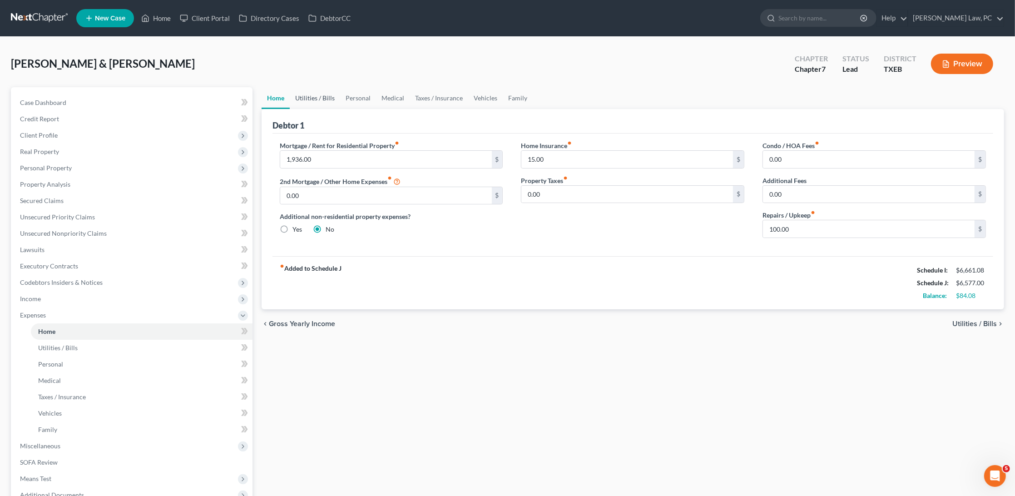
click at [324, 99] on link "Utilities / Bills" at bounding box center [315, 98] width 50 height 22
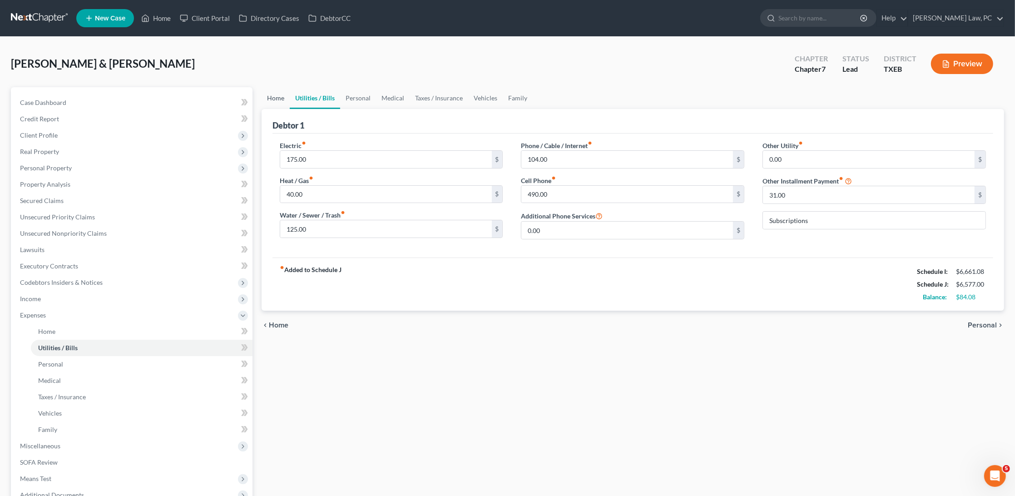
click at [270, 94] on link "Home" at bounding box center [276, 98] width 28 height 22
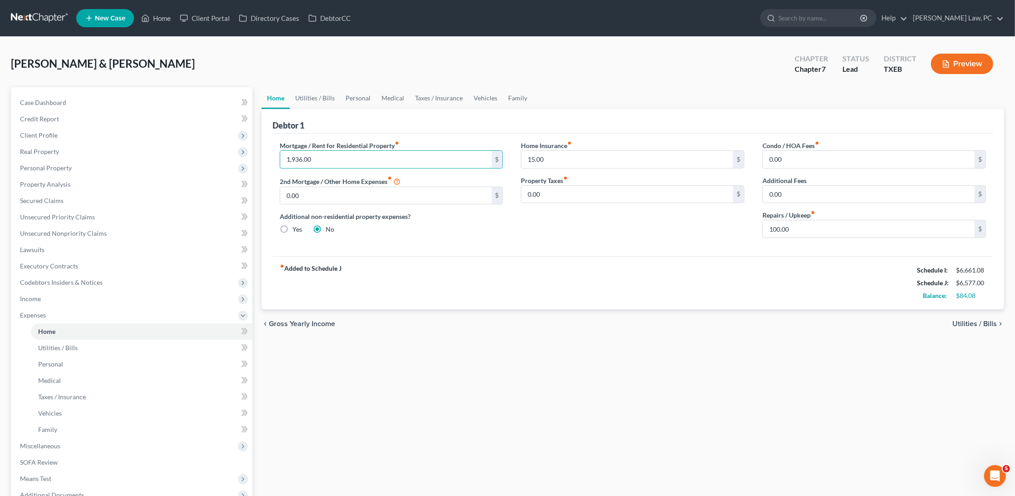
drag, startPoint x: 329, startPoint y: 159, endPoint x: 277, endPoint y: 159, distance: 51.8
click at [277, 159] on div "Mortgage / Rent for Residential Property fiber_manual_record 1,936.00 $ 2nd Mor…" at bounding box center [392, 193] width 242 height 104
type input "1,300"
click at [323, 98] on link "Utilities / Bills" at bounding box center [315, 98] width 50 height 22
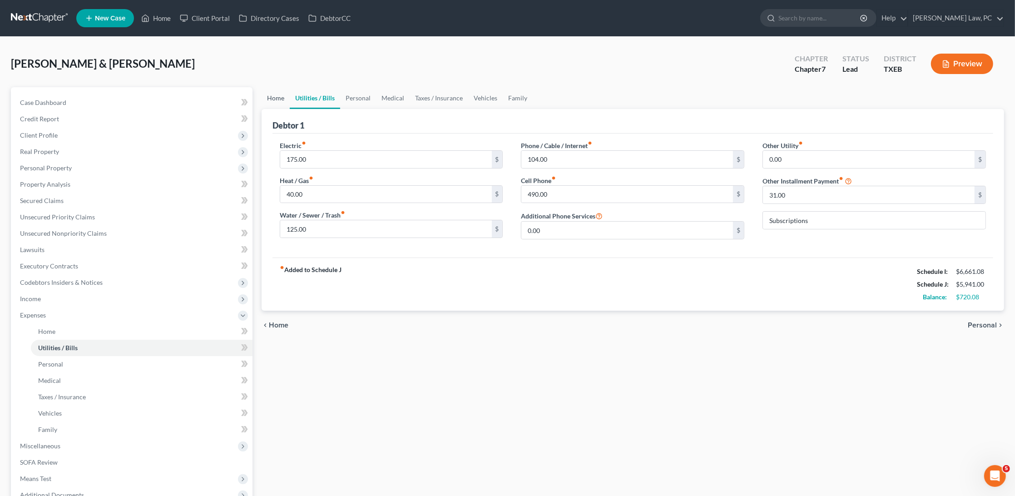
click at [279, 99] on link "Home" at bounding box center [276, 98] width 28 height 22
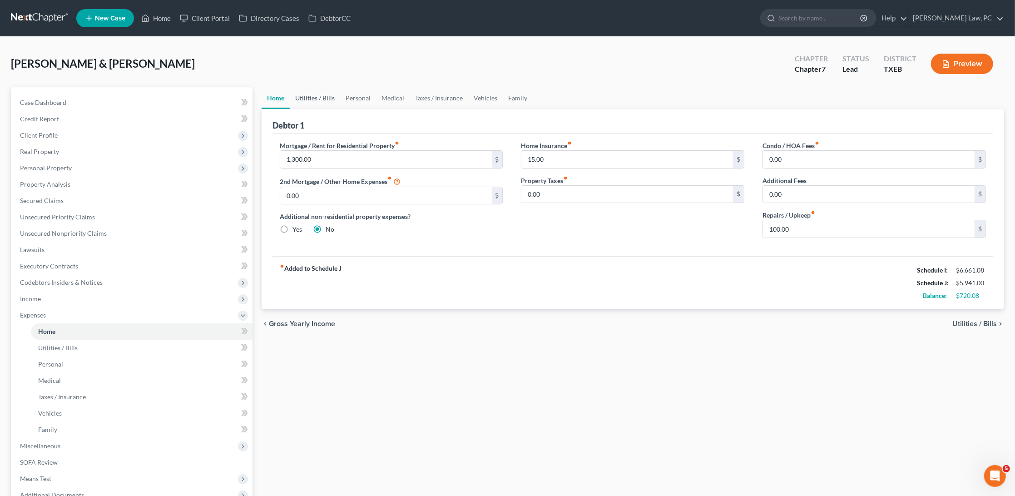
click at [319, 96] on link "Utilities / Bills" at bounding box center [315, 98] width 50 height 22
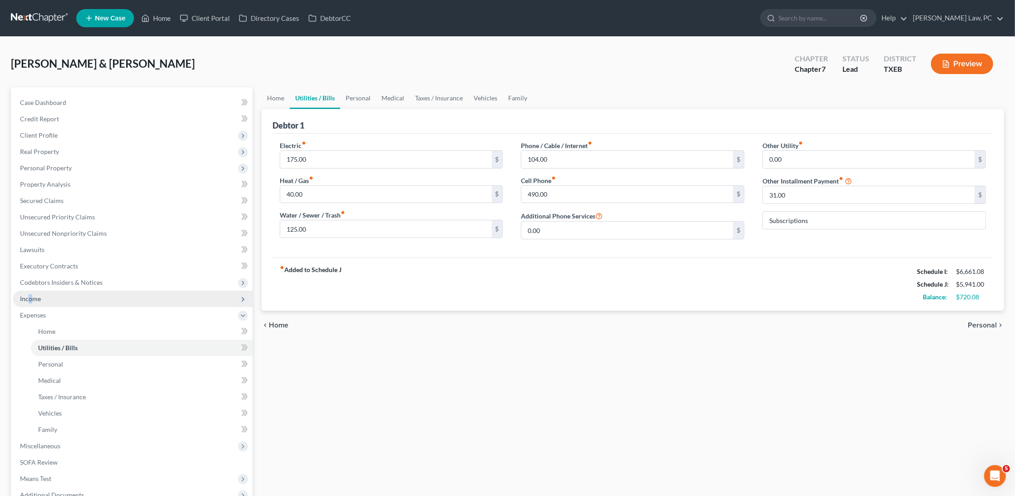
click at [30, 295] on span "Income" at bounding box center [30, 299] width 21 height 8
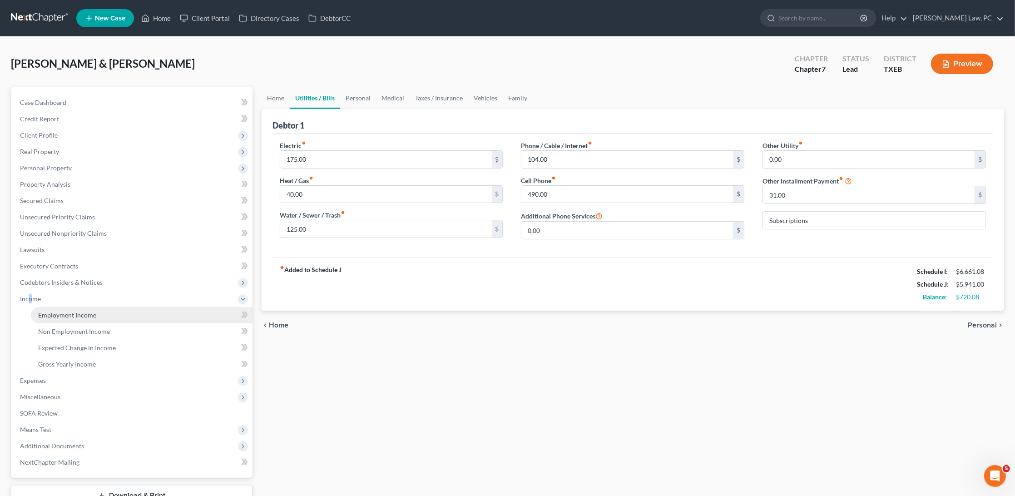
click at [92, 311] on span "Employment Income" at bounding box center [67, 315] width 58 height 8
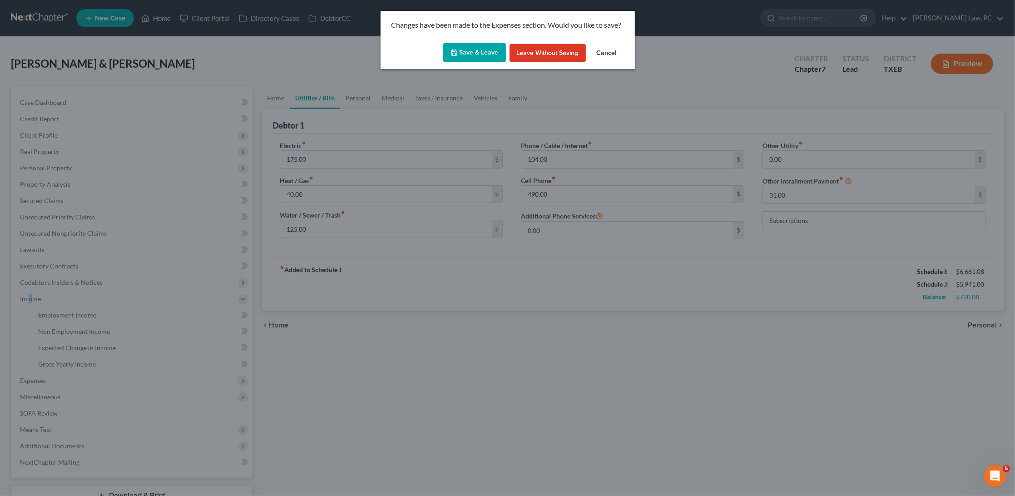
click at [486, 54] on button "Save & Leave" at bounding box center [474, 52] width 63 height 19
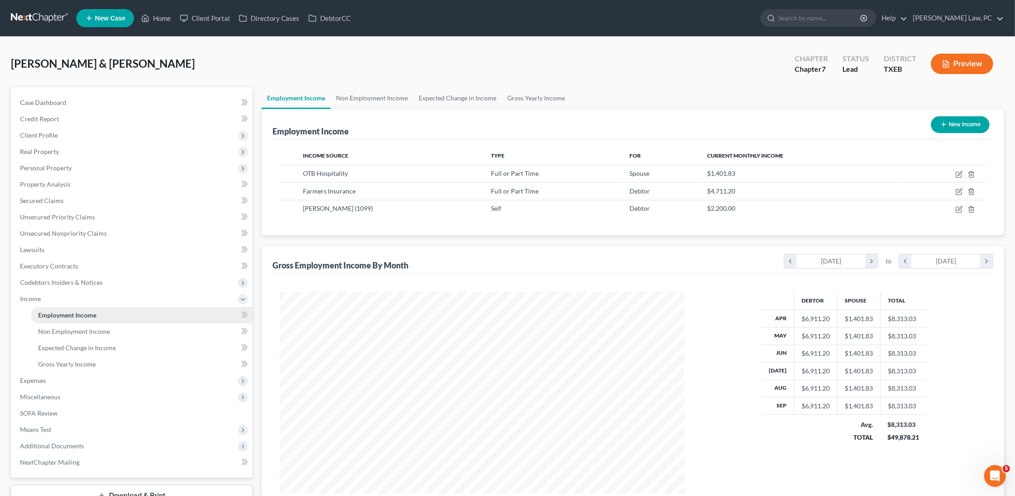
scroll to position [202, 422]
click at [83, 328] on span "Non Employment Income" at bounding box center [74, 332] width 72 height 8
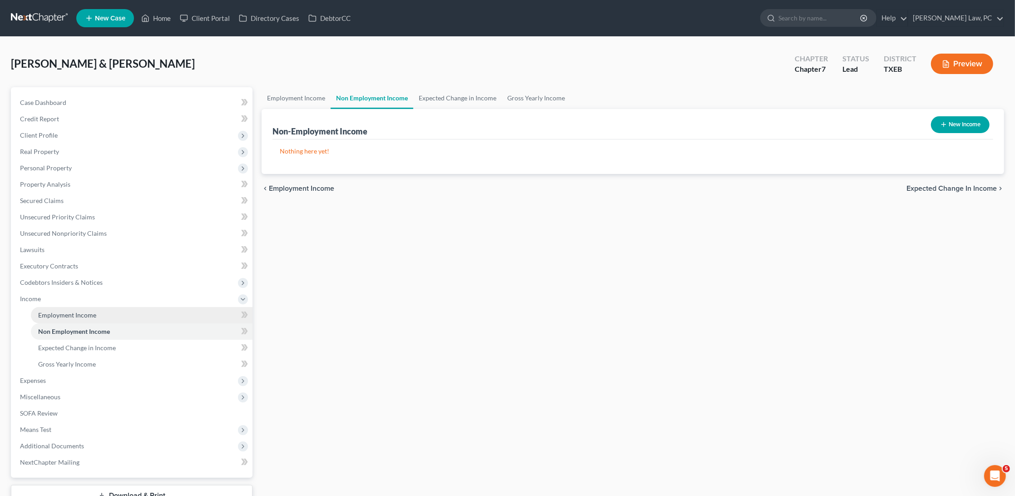
click at [86, 311] on span "Employment Income" at bounding box center [67, 315] width 58 height 8
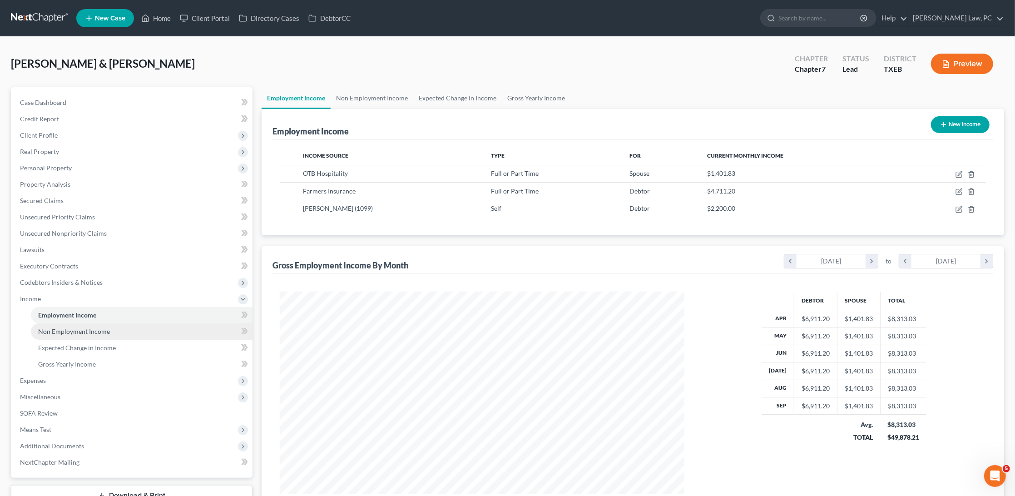
scroll to position [202, 422]
click at [49, 373] on span "Expenses" at bounding box center [133, 381] width 240 height 16
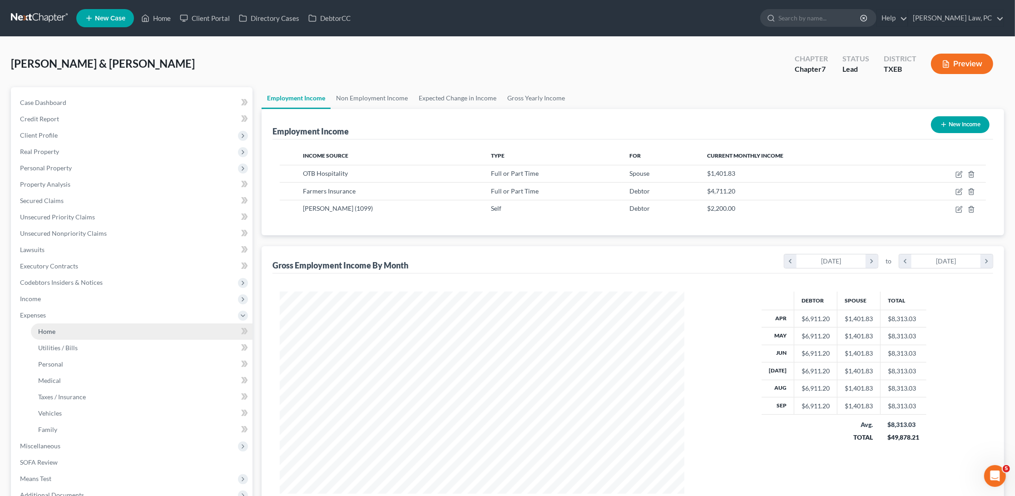
click at [71, 323] on link "Home" at bounding box center [142, 331] width 222 height 16
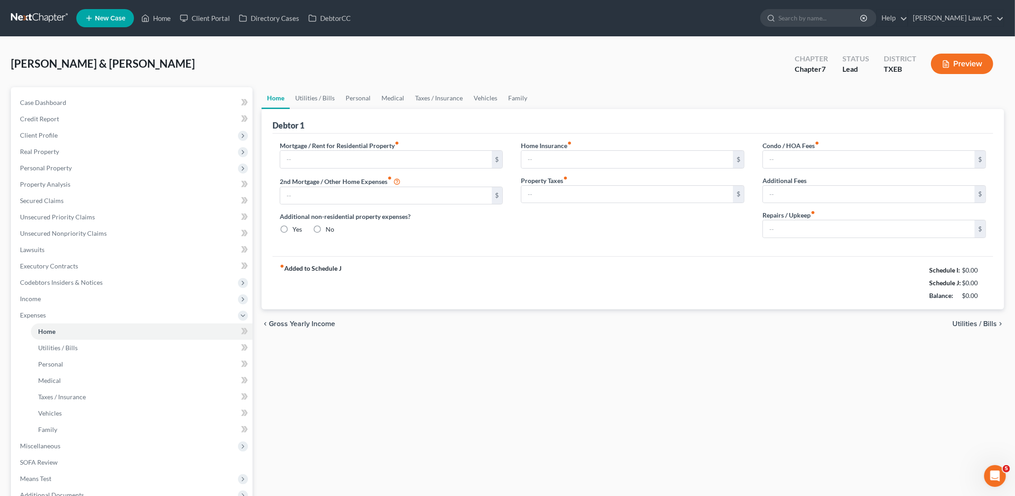
type input "1,300.00"
type input "0.00"
radio input "true"
type input "15.00"
type input "0.00"
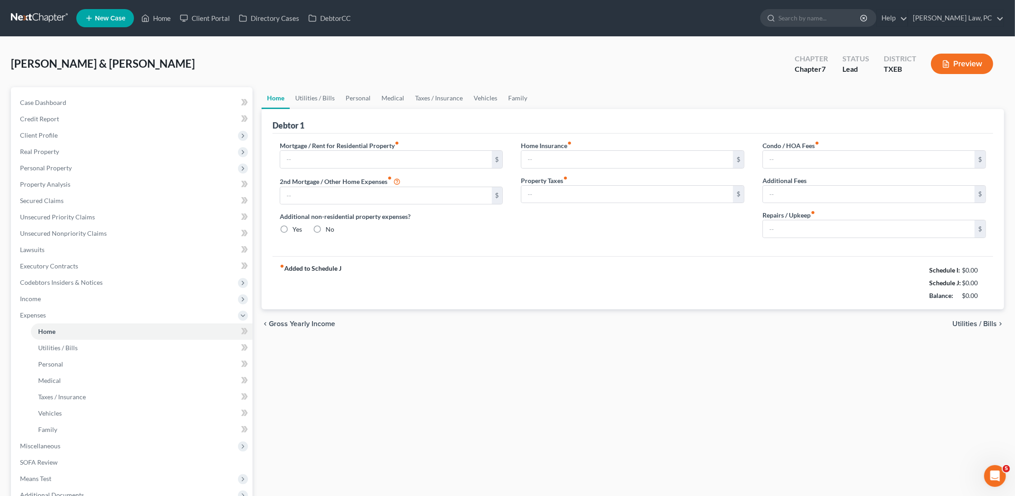
type input "0.00"
type input "100.00"
click at [319, 320] on span "Gross Yearly Income" at bounding box center [302, 323] width 66 height 7
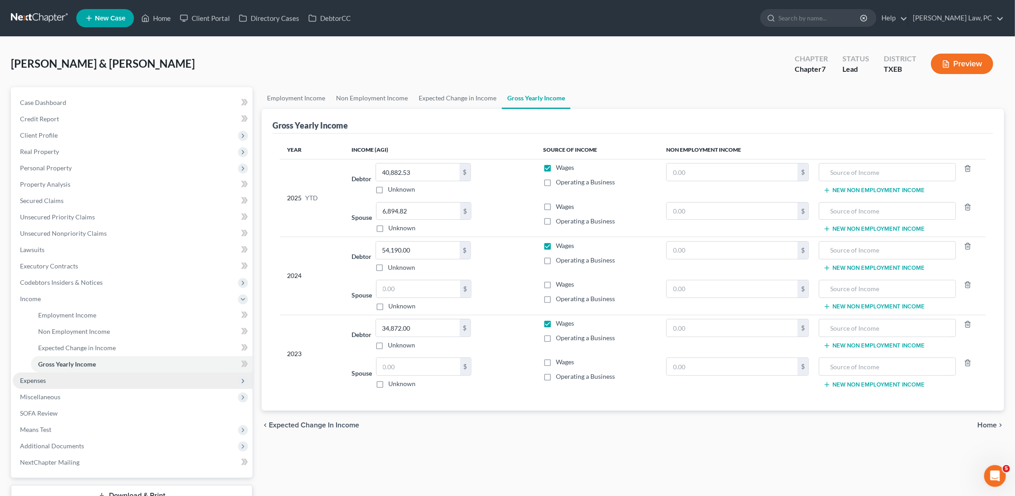
click at [49, 373] on span "Expenses" at bounding box center [133, 381] width 240 height 16
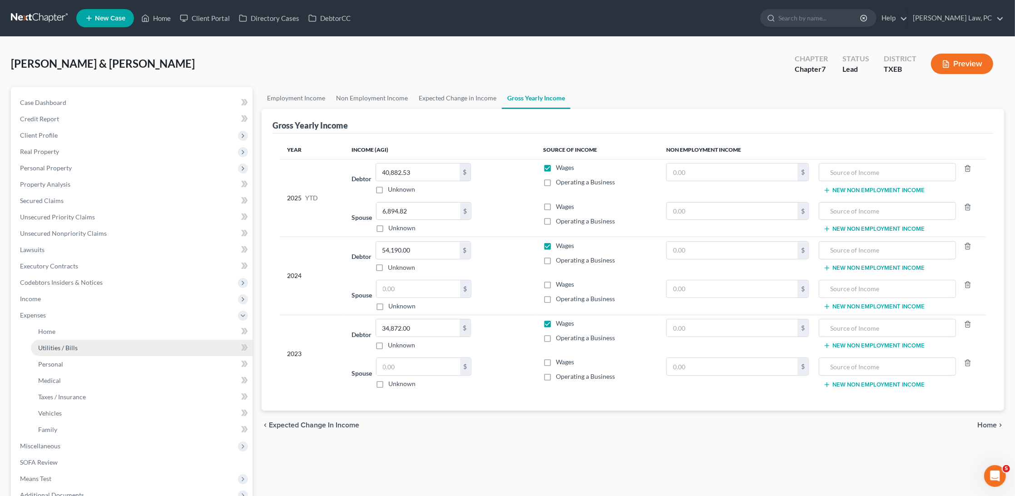
click at [73, 344] on span "Utilities / Bills" at bounding box center [58, 348] width 40 height 8
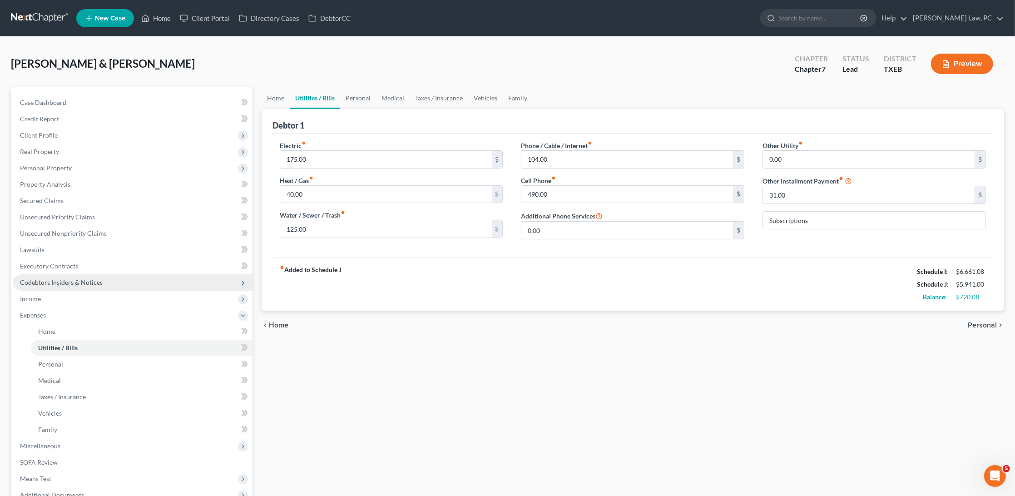
click at [55, 278] on span "Codebtors Insiders & Notices" at bounding box center [61, 282] width 83 height 8
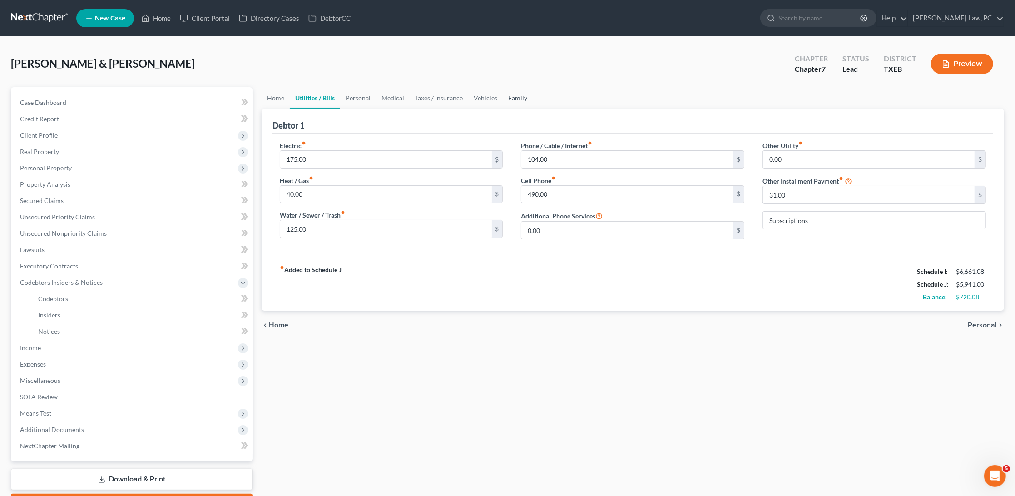
click at [520, 94] on link "Family" at bounding box center [518, 98] width 30 height 22
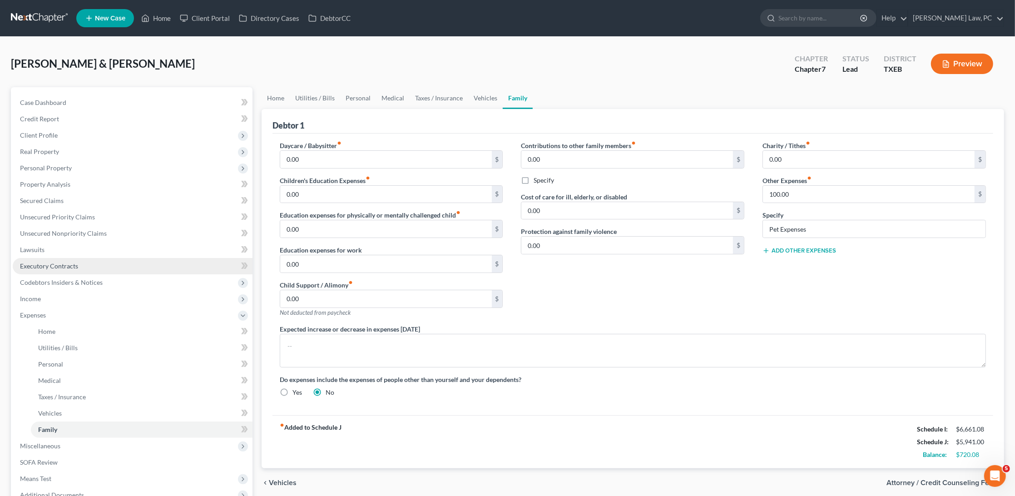
click at [65, 258] on link "Executory Contracts" at bounding box center [133, 266] width 240 height 16
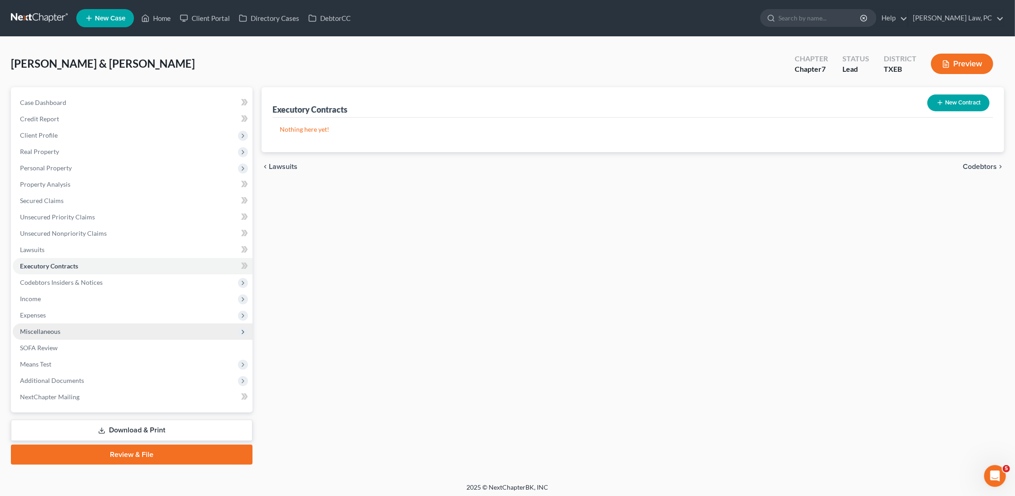
click at [44, 323] on span "Miscellaneous" at bounding box center [133, 331] width 240 height 16
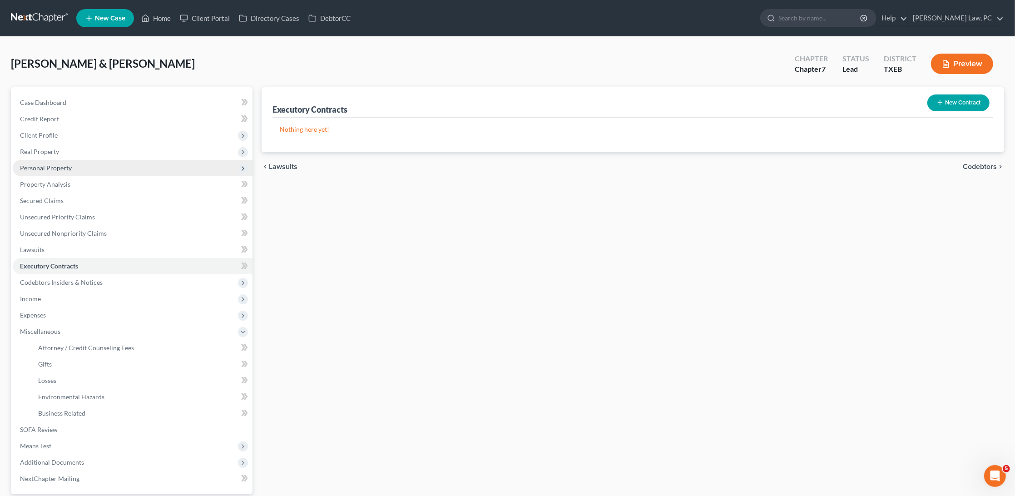
click at [63, 164] on span "Personal Property" at bounding box center [46, 168] width 52 height 8
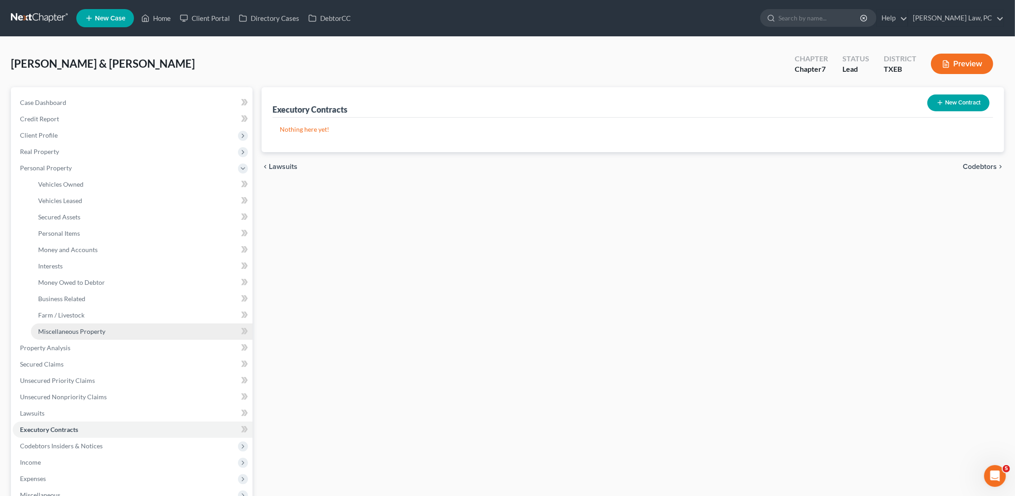
click at [71, 328] on span "Miscellaneous Property" at bounding box center [71, 332] width 67 height 8
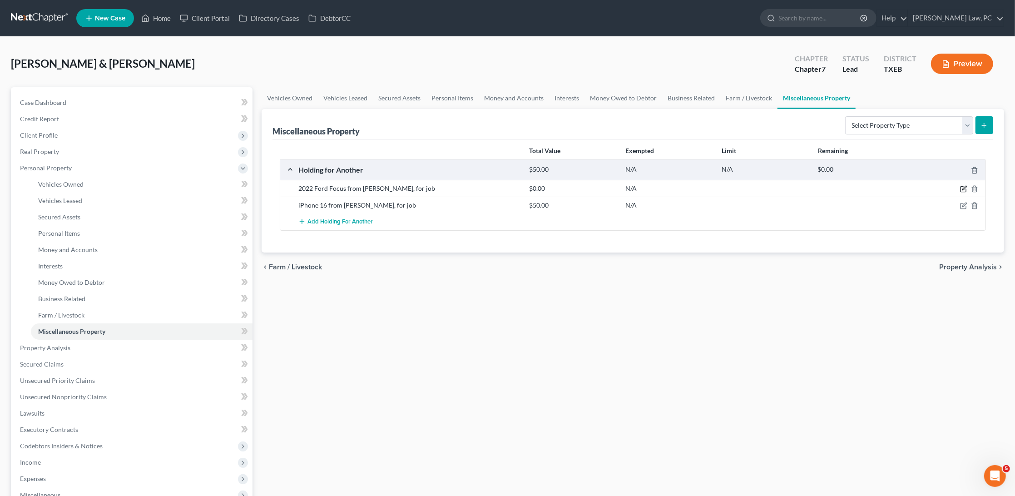
click at [962, 189] on icon "button" at bounding box center [963, 188] width 7 height 7
select select "50"
select select "45"
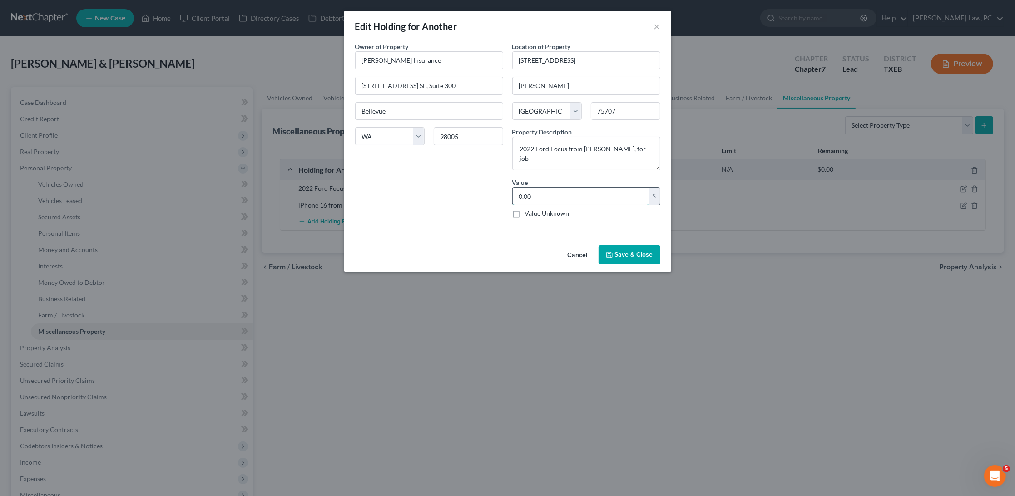
click at [553, 194] on input "0.00" at bounding box center [581, 196] width 136 height 17
type input "15,000"
click at [634, 252] on button "Save & Close" at bounding box center [630, 254] width 62 height 19
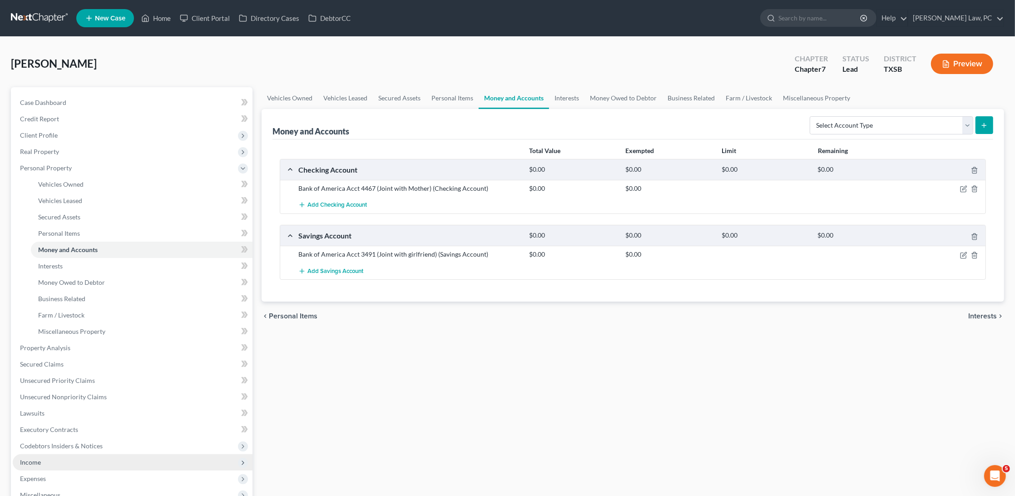
click at [22, 458] on span "Income" at bounding box center [30, 462] width 21 height 8
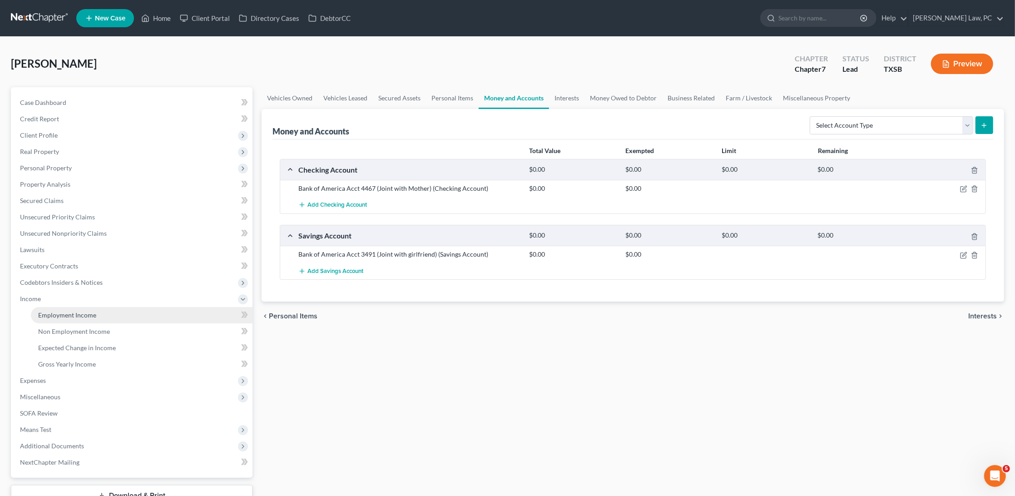
click at [104, 307] on link "Employment Income" at bounding box center [142, 315] width 222 height 16
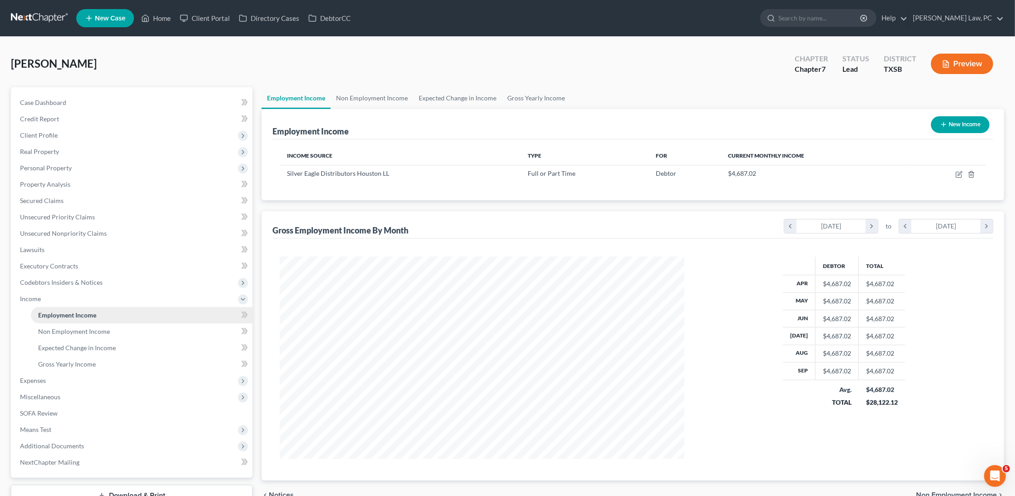
scroll to position [202, 422]
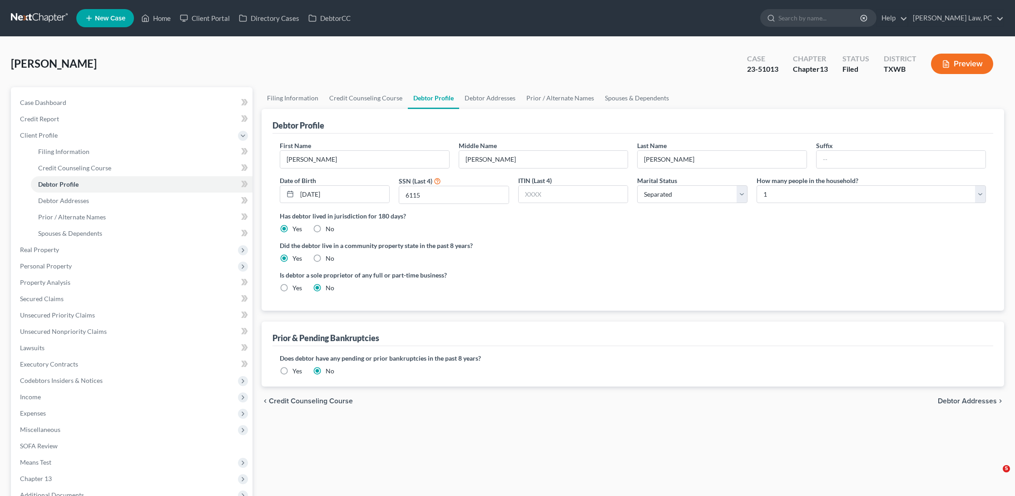
select select "2"
select select "0"
click at [23, 15] on link at bounding box center [40, 18] width 58 height 16
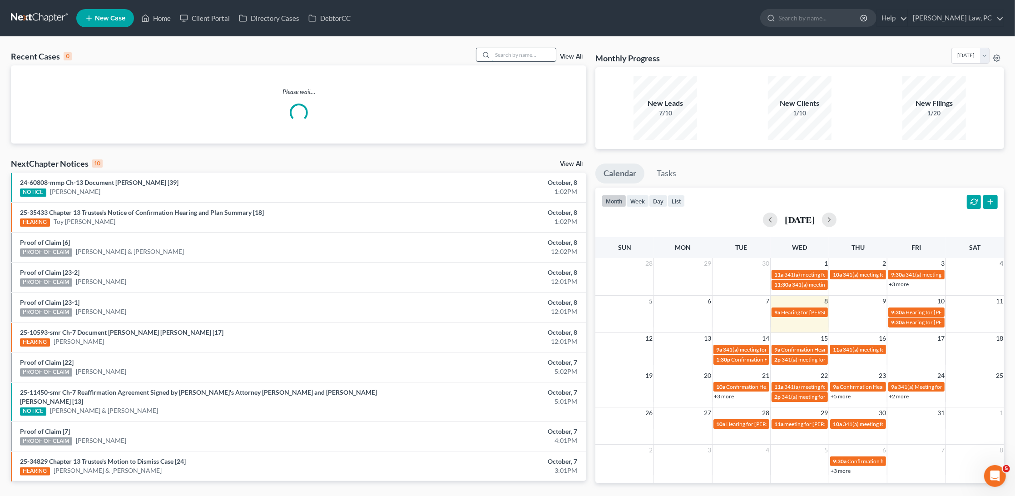
click at [511, 54] on input "search" at bounding box center [524, 54] width 64 height 13
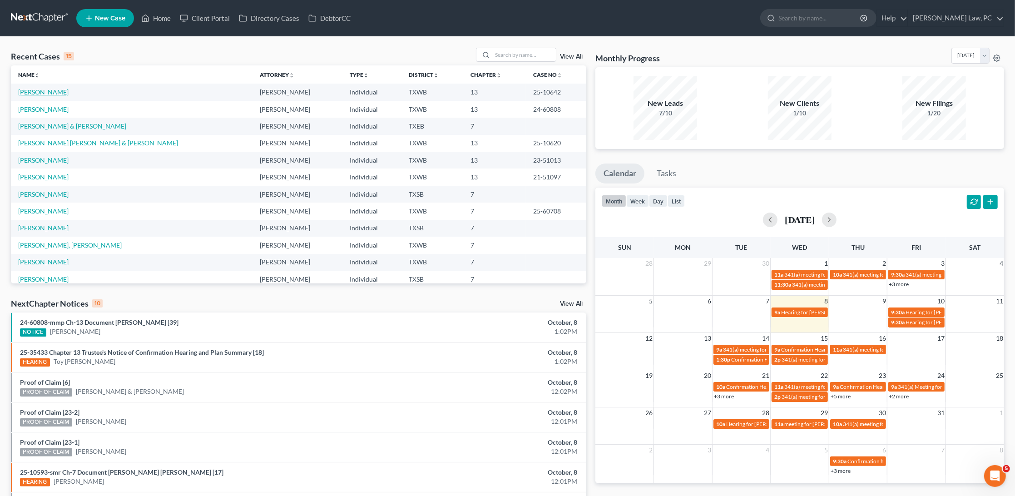
click at [39, 91] on link "[PERSON_NAME]" at bounding box center [43, 92] width 50 height 8
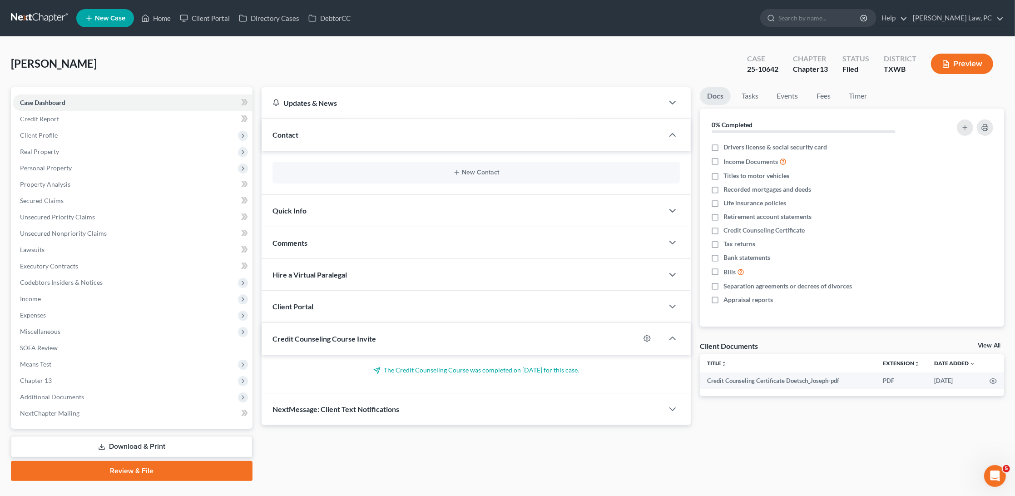
click at [968, 67] on button "Preview" at bounding box center [962, 64] width 62 height 20
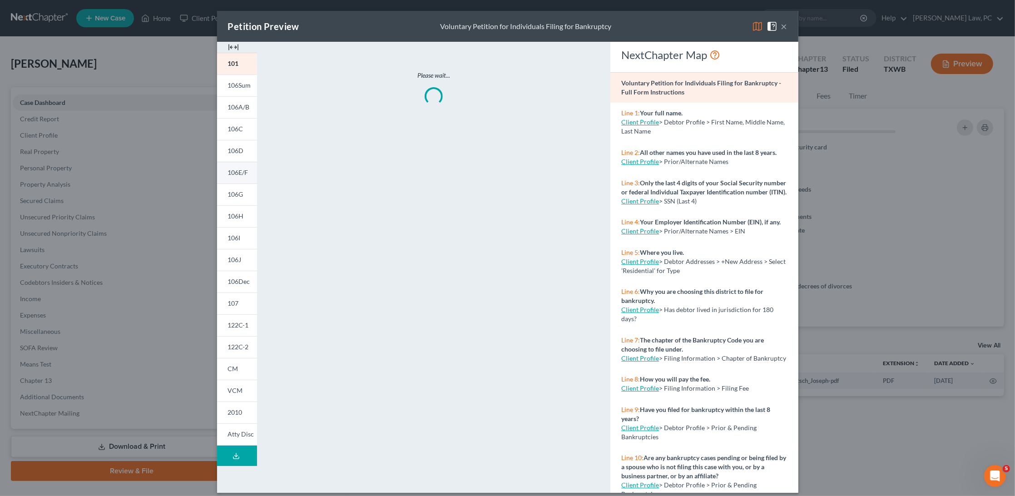
click at [247, 174] on span "106E/F" at bounding box center [238, 173] width 20 height 8
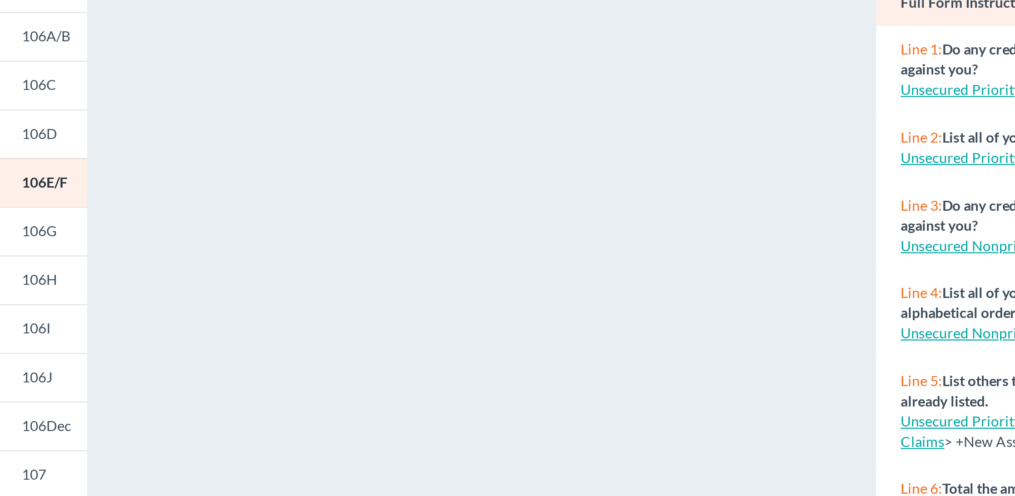
scroll to position [6, 0]
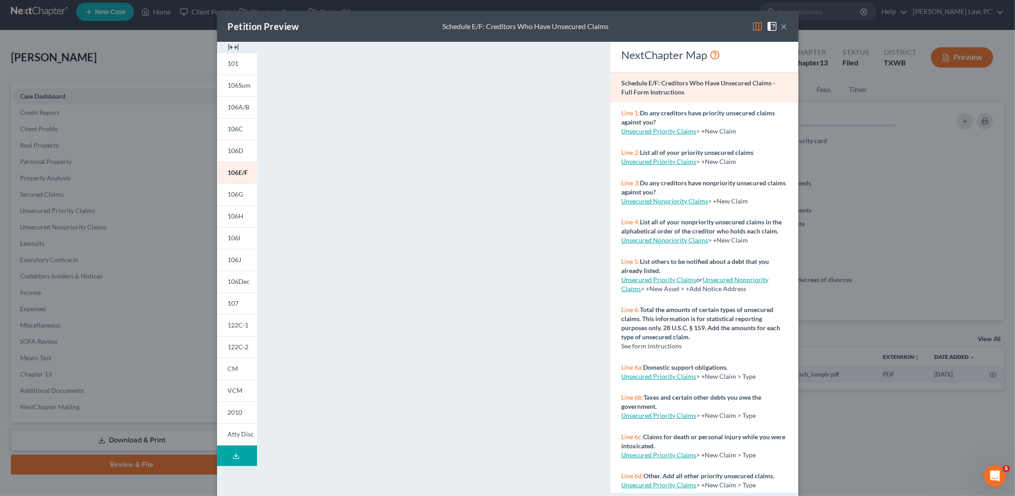
click at [783, 25] on button "×" at bounding box center [784, 26] width 6 height 11
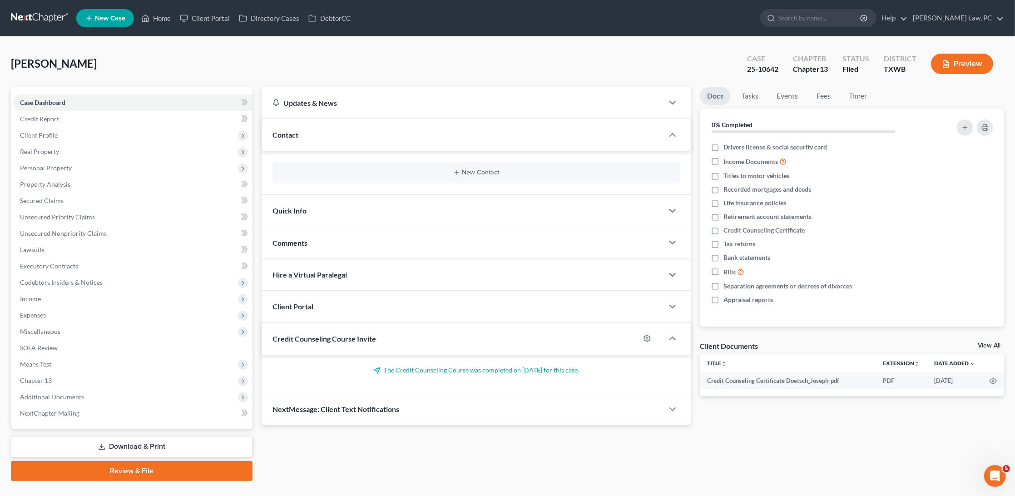
scroll to position [0, 0]
click at [47, 16] on link at bounding box center [40, 18] width 58 height 16
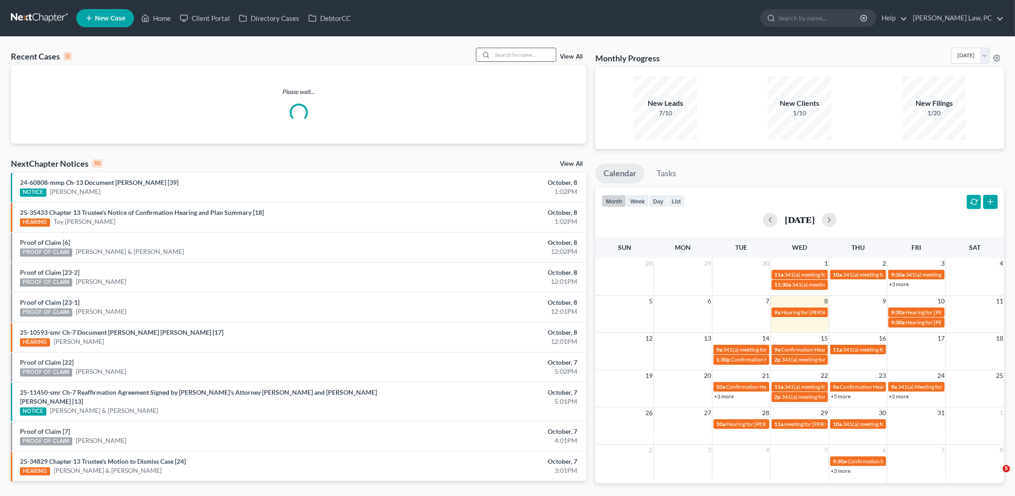
click at [533, 55] on input "search" at bounding box center [524, 54] width 64 height 13
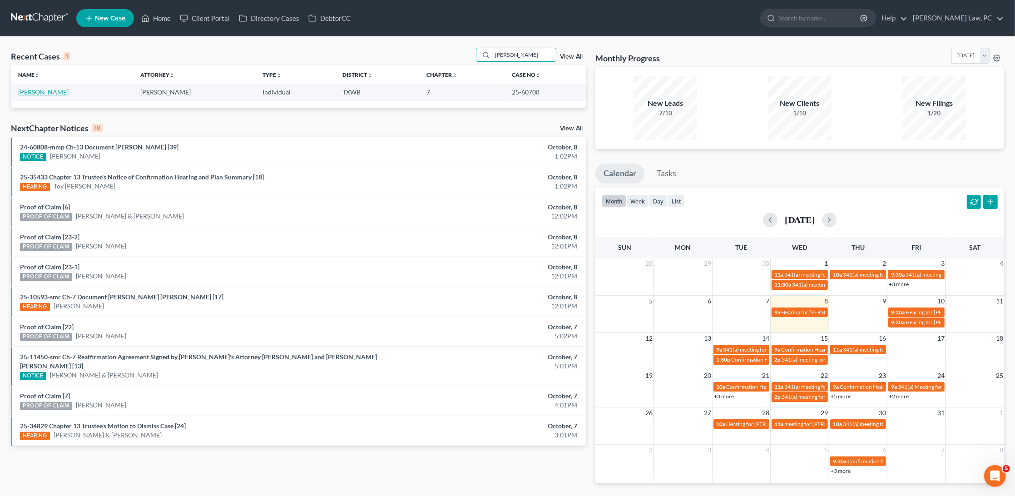
type input "[PERSON_NAME]"
click at [51, 89] on link "[PERSON_NAME]" at bounding box center [43, 92] width 50 height 8
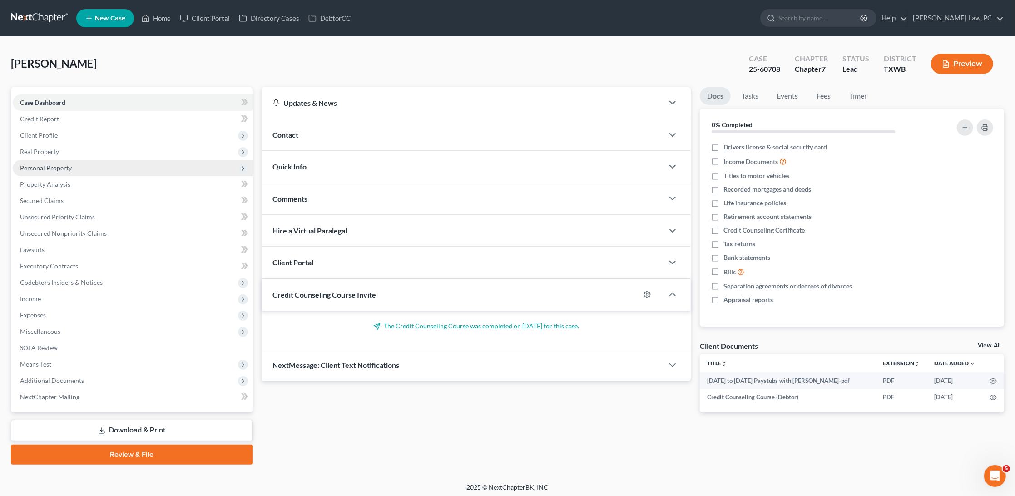
click at [47, 165] on span "Personal Property" at bounding box center [46, 168] width 52 height 8
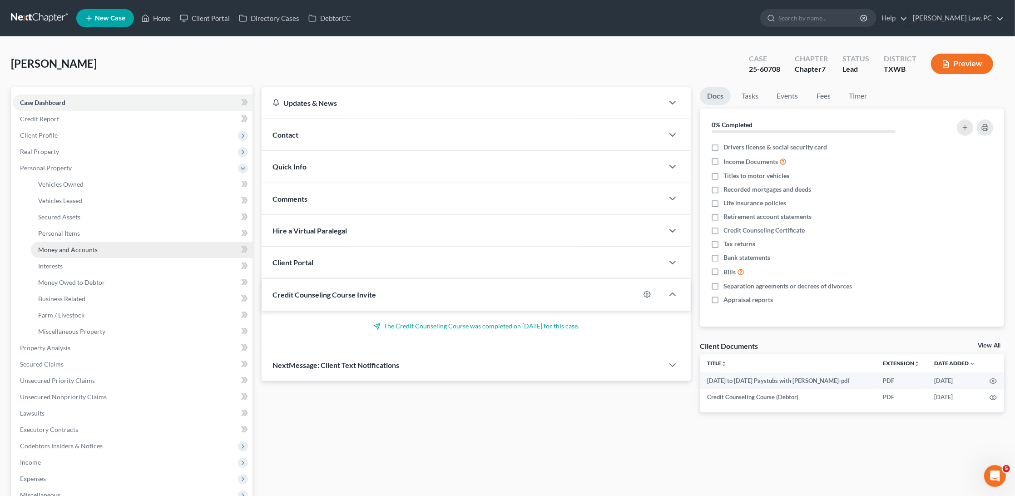
click at [75, 246] on span "Money and Accounts" at bounding box center [68, 250] width 60 height 8
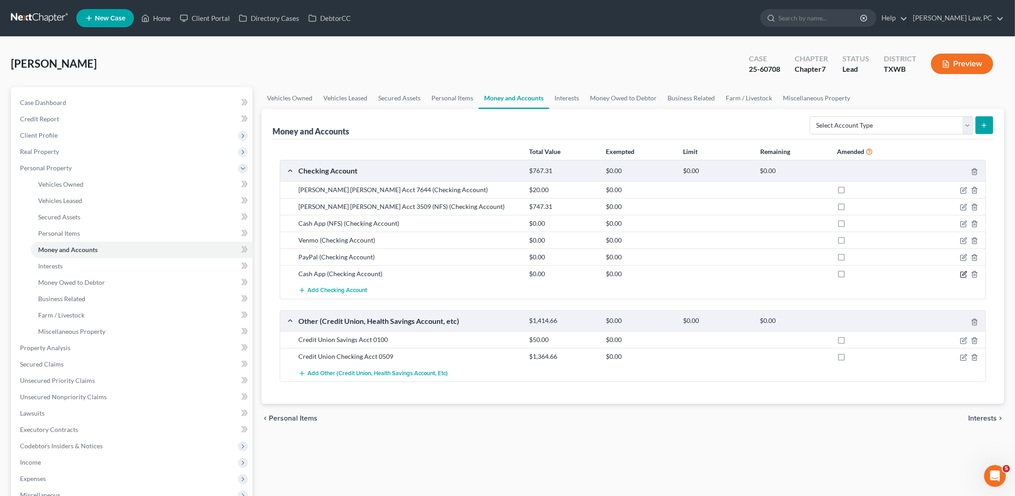
click at [964, 272] on icon "button" at bounding box center [963, 274] width 7 height 7
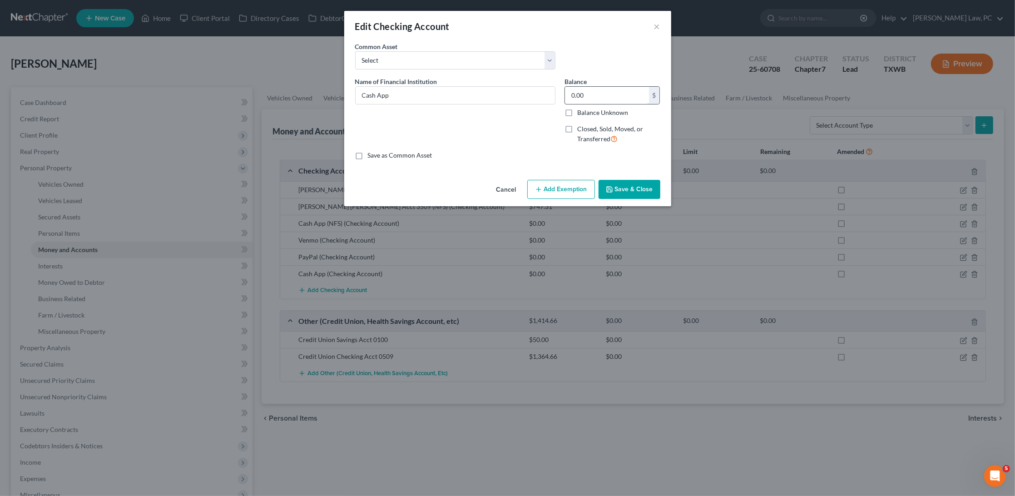
click at [598, 89] on input "0.00" at bounding box center [607, 95] width 84 height 17
type input "0"
type input "0.17"
click at [643, 189] on button "Save & Close" at bounding box center [630, 189] width 62 height 19
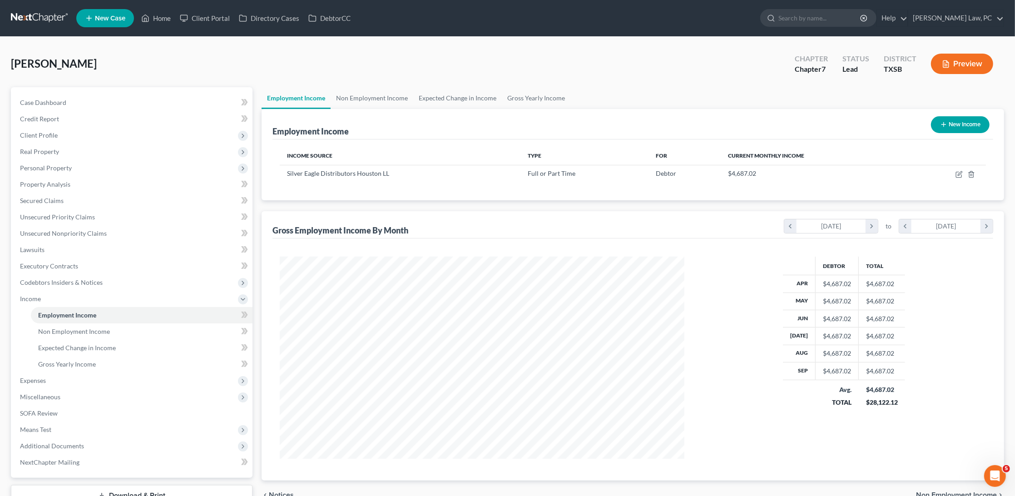
scroll to position [202, 422]
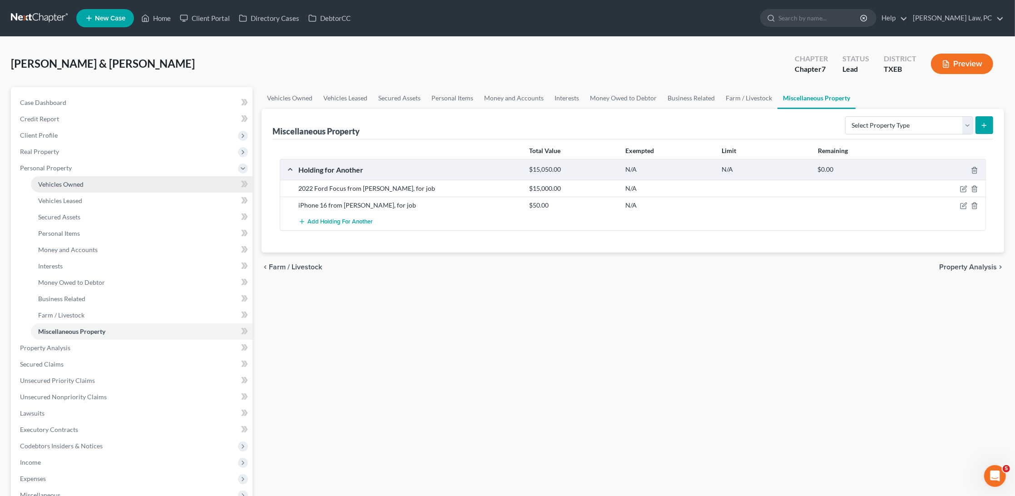
click at [90, 182] on link "Vehicles Owned" at bounding box center [142, 184] width 222 height 16
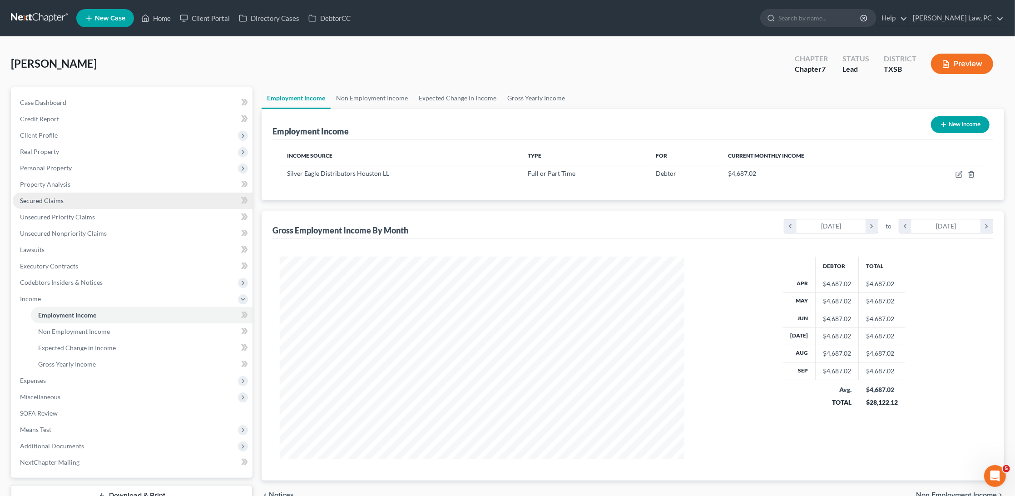
scroll to position [202, 422]
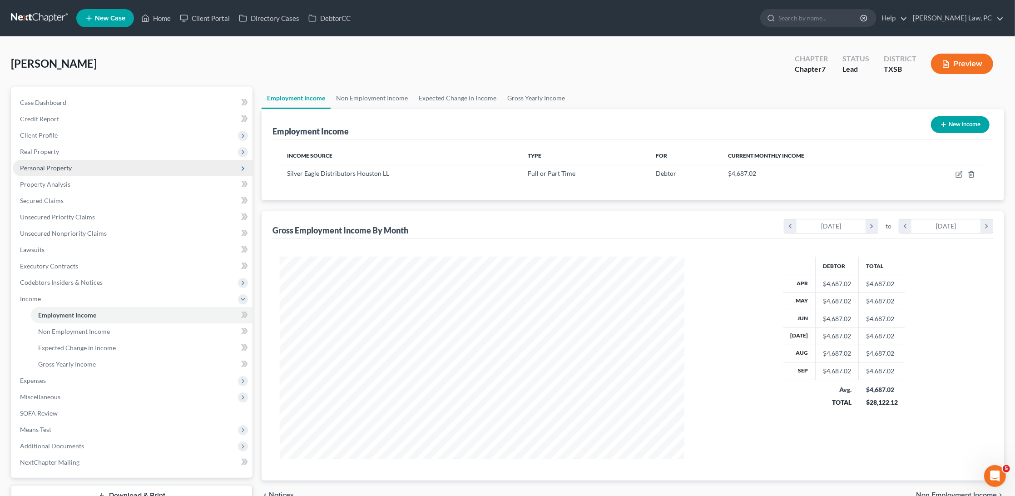
click at [60, 166] on span "Personal Property" at bounding box center [46, 168] width 52 height 8
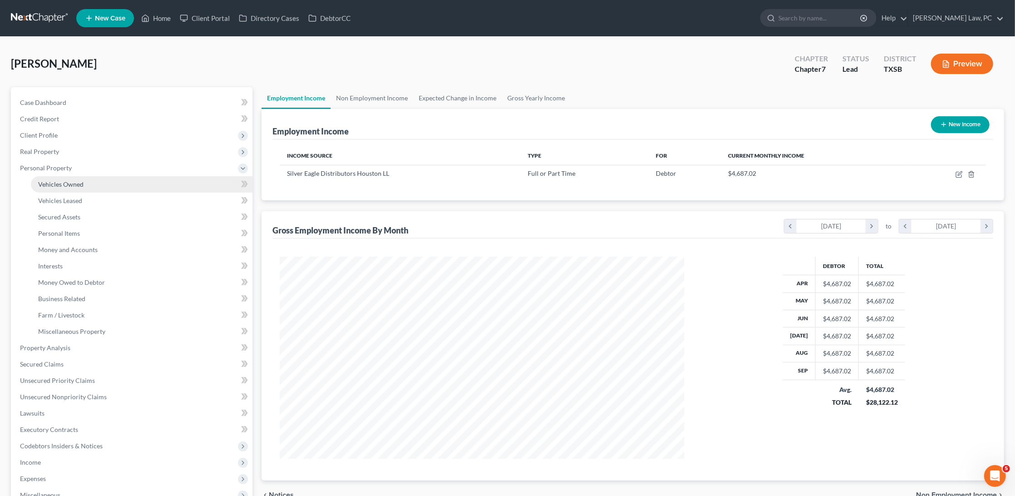
click at [72, 180] on span "Vehicles Owned" at bounding box center [60, 184] width 45 height 8
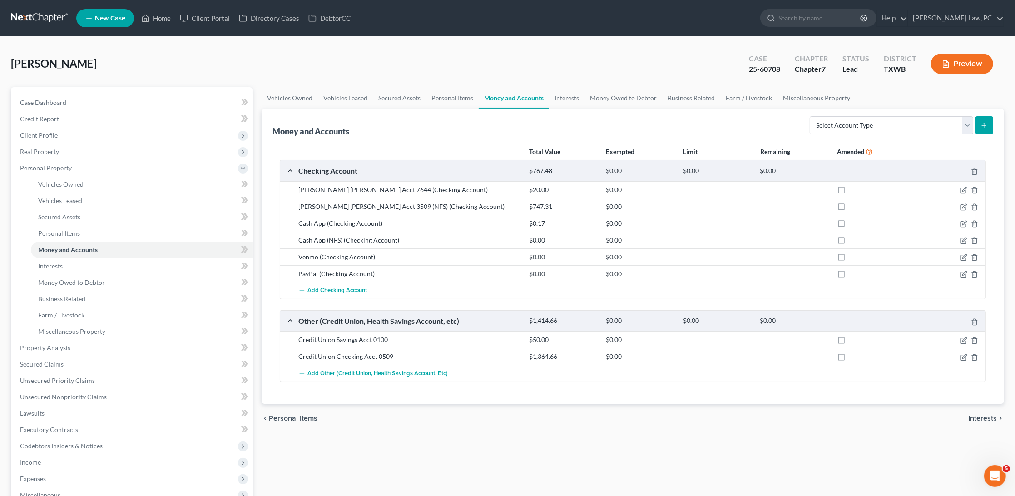
click at [49, 20] on link at bounding box center [40, 18] width 58 height 16
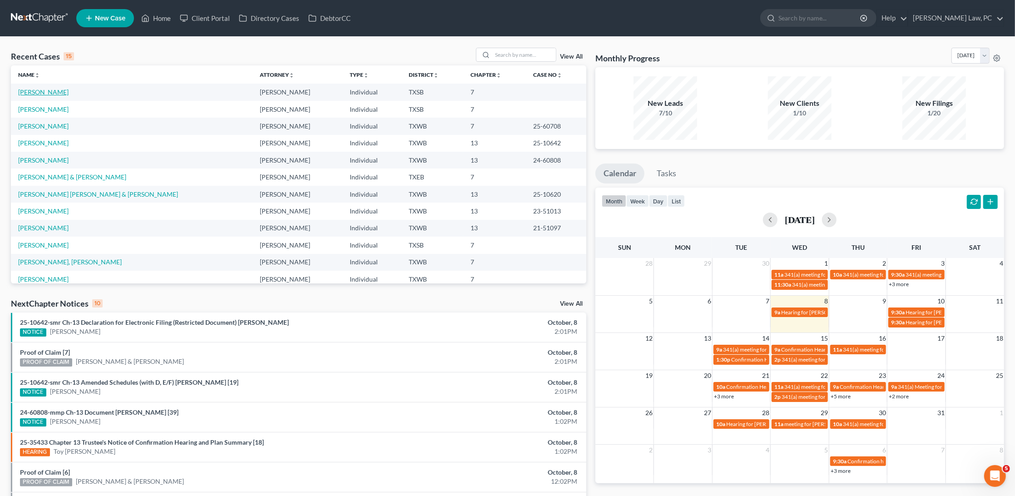
click at [53, 89] on link "[PERSON_NAME]" at bounding box center [43, 92] width 50 height 8
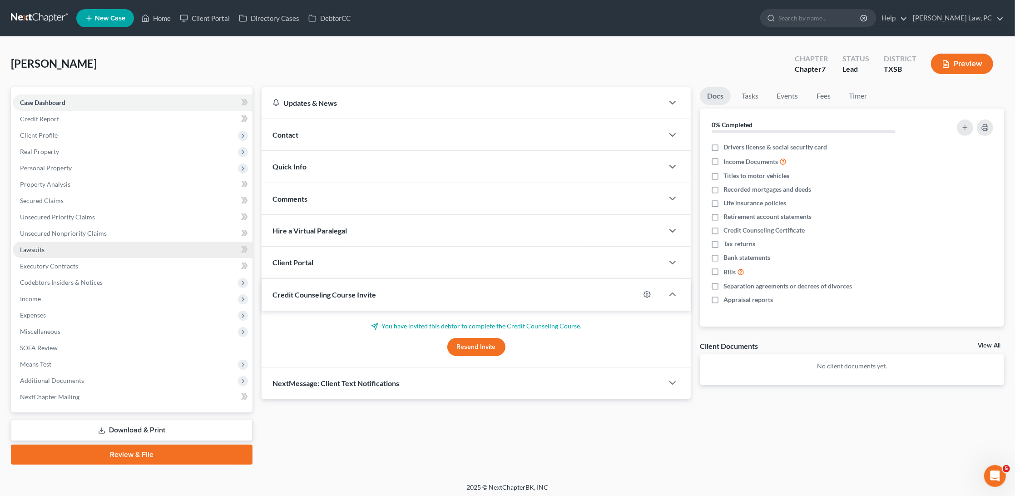
click at [39, 246] on span "Lawsuits" at bounding box center [32, 250] width 25 height 8
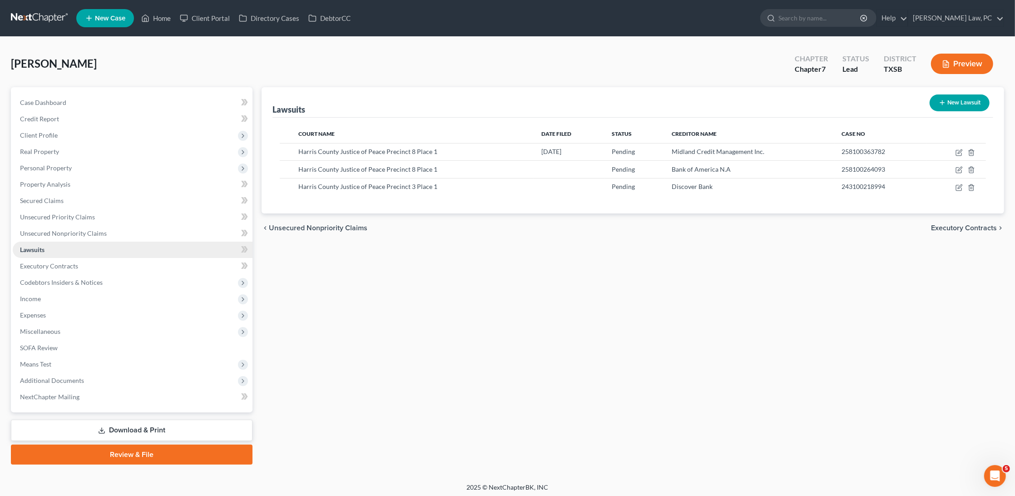
click at [47, 243] on link "Lawsuits" at bounding box center [133, 250] width 240 height 16
click at [959, 170] on icon "button" at bounding box center [960, 169] width 4 height 4
select select "45"
select select "0"
select select "4"
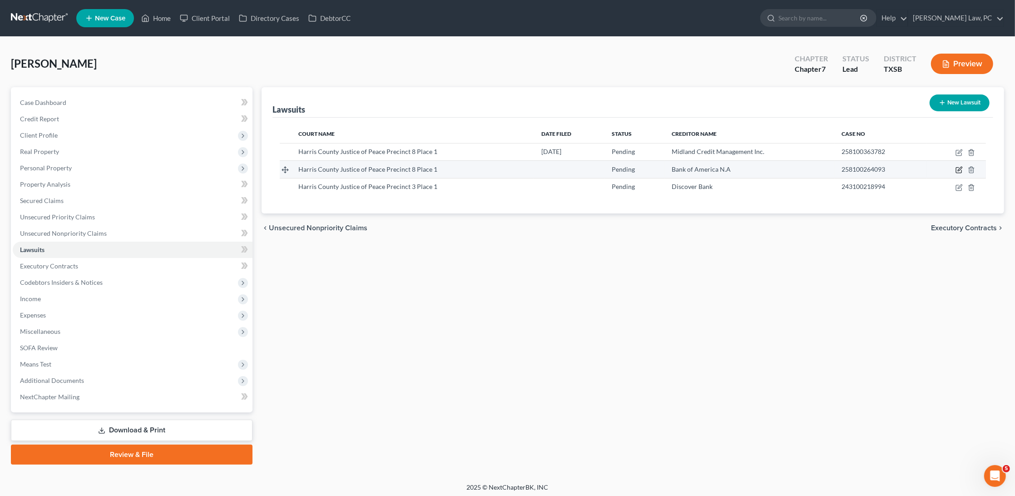
select select "45"
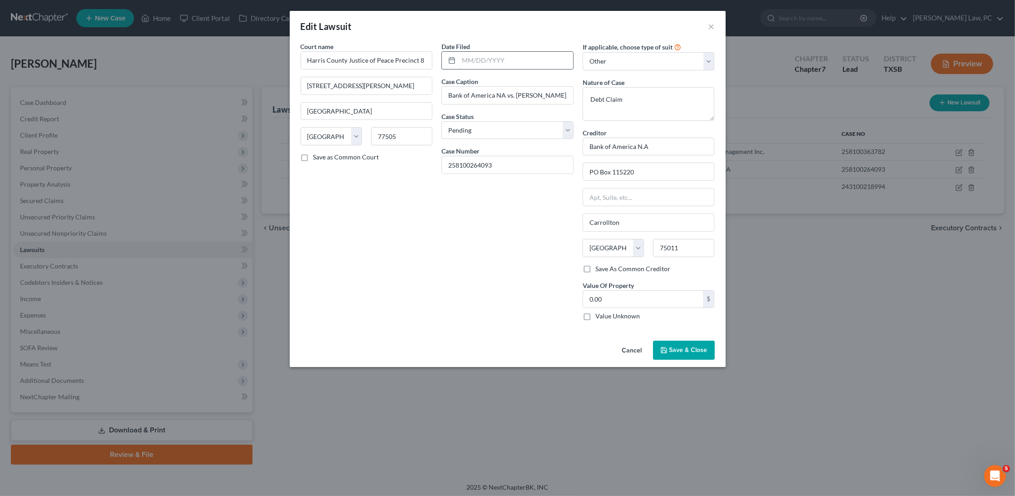
click at [480, 54] on input "text" at bounding box center [516, 60] width 114 height 17
type input "07/02/2025"
click at [694, 348] on span "Save & Close" at bounding box center [689, 350] width 38 height 8
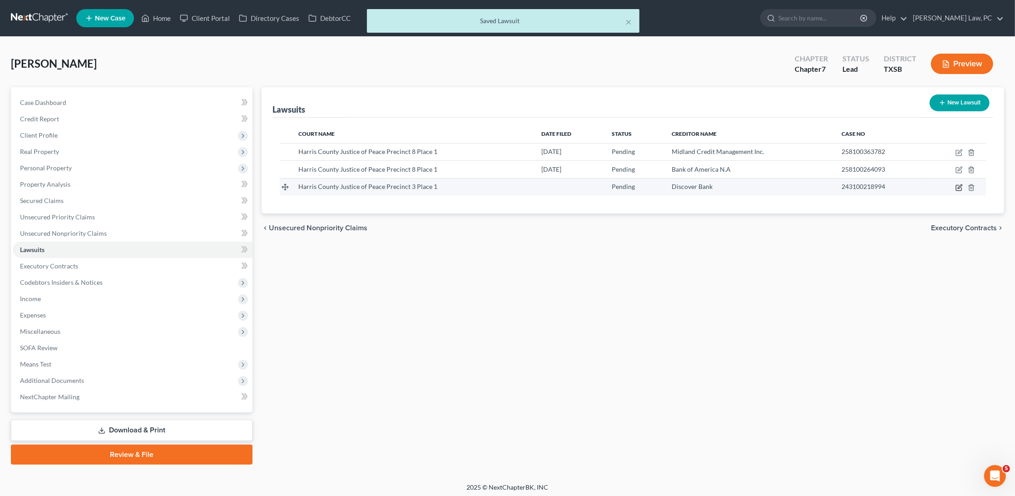
click at [956, 186] on icon "button" at bounding box center [959, 187] width 7 height 7
select select "45"
select select "0"
select select "4"
select select "36"
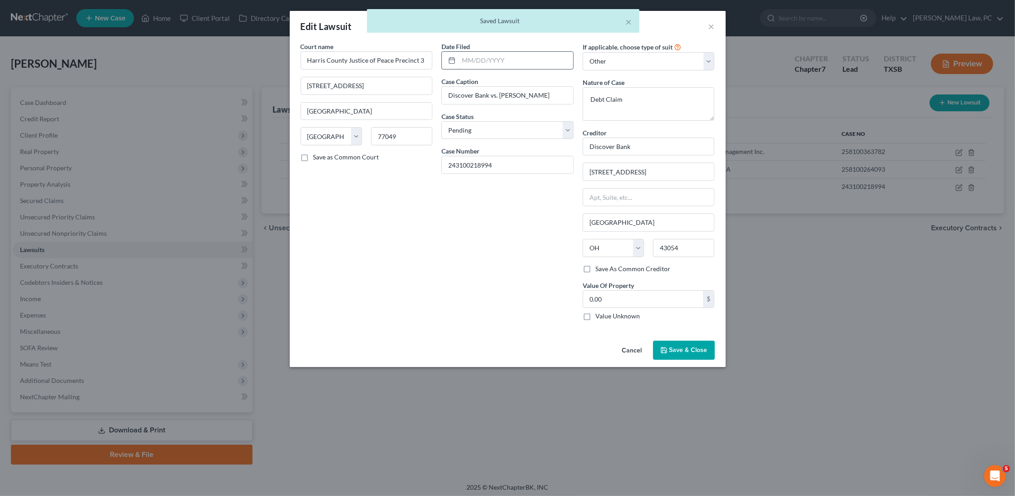
click at [489, 55] on input "text" at bounding box center [516, 60] width 114 height 17
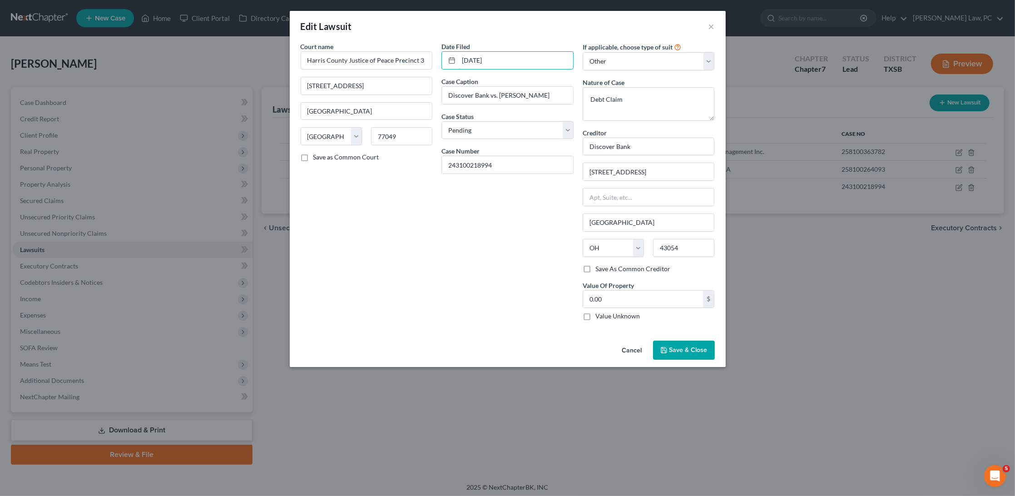
type input "06/13/2024"
click at [683, 349] on span "Save & Close" at bounding box center [689, 350] width 38 height 8
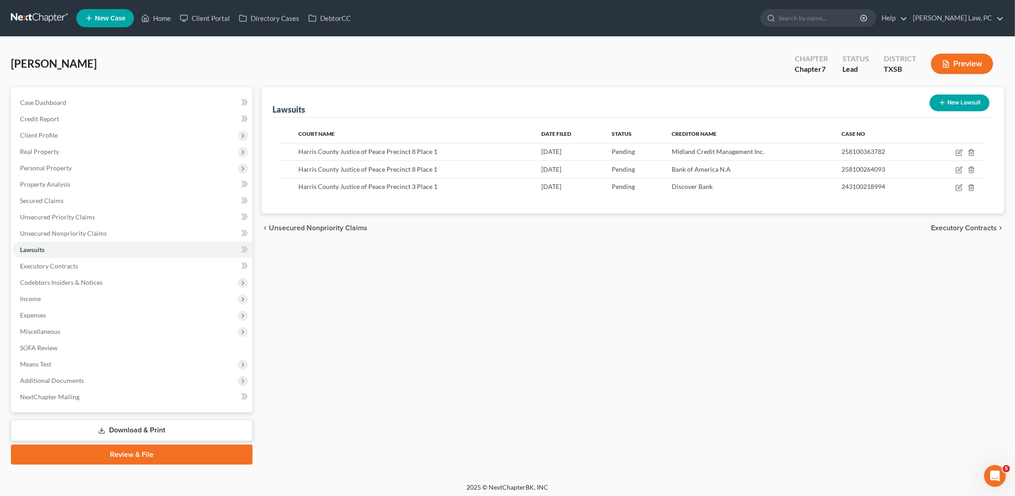
click at [37, 19] on link at bounding box center [40, 18] width 58 height 16
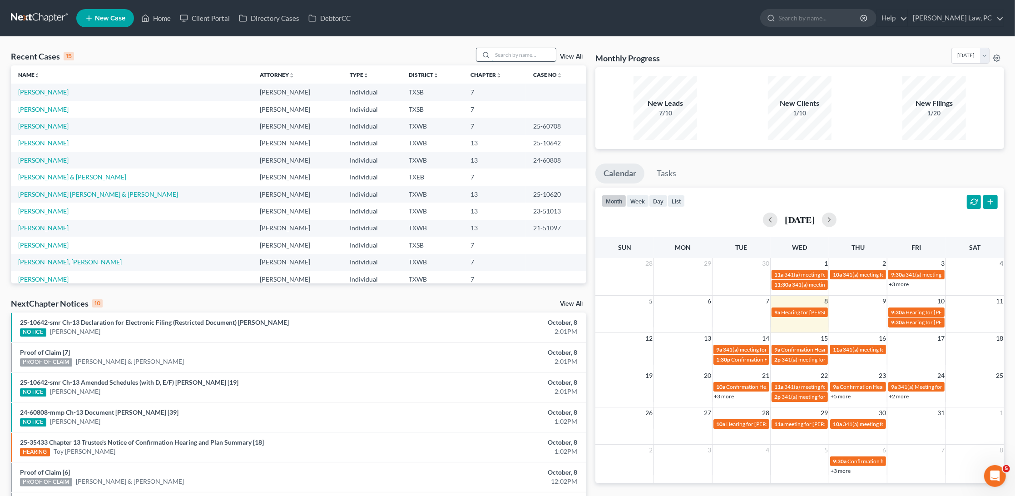
click at [504, 56] on input "search" at bounding box center [524, 54] width 64 height 13
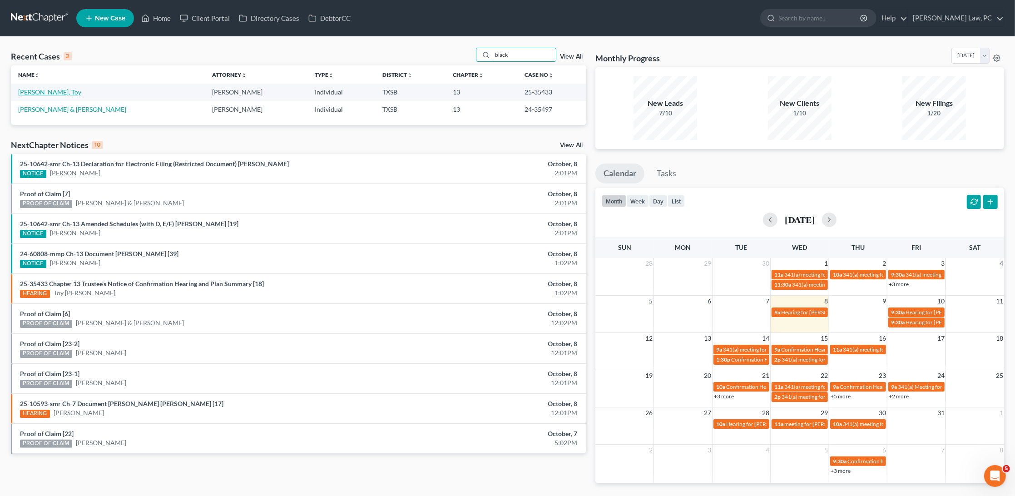
type input "black"
click at [53, 92] on link "[PERSON_NAME], Toy" at bounding box center [49, 92] width 63 height 8
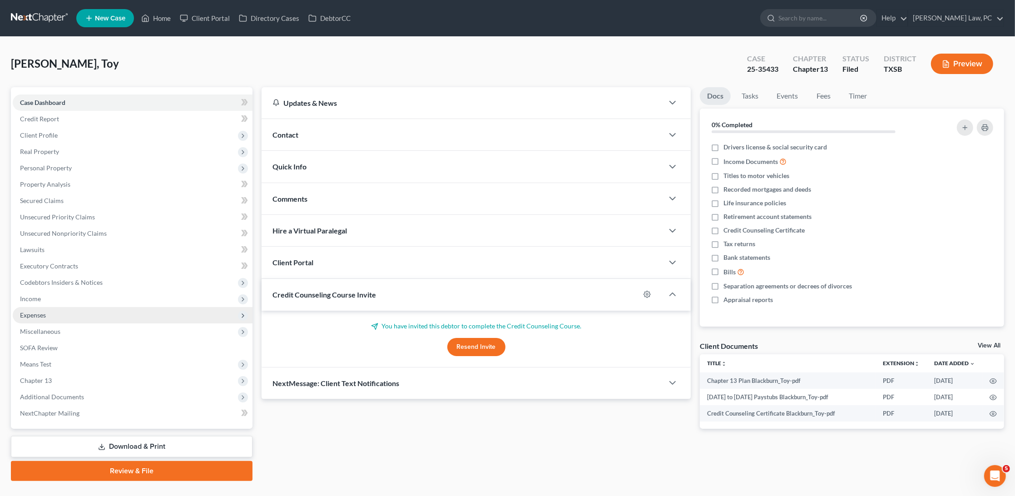
click at [70, 307] on span "Expenses" at bounding box center [133, 315] width 240 height 16
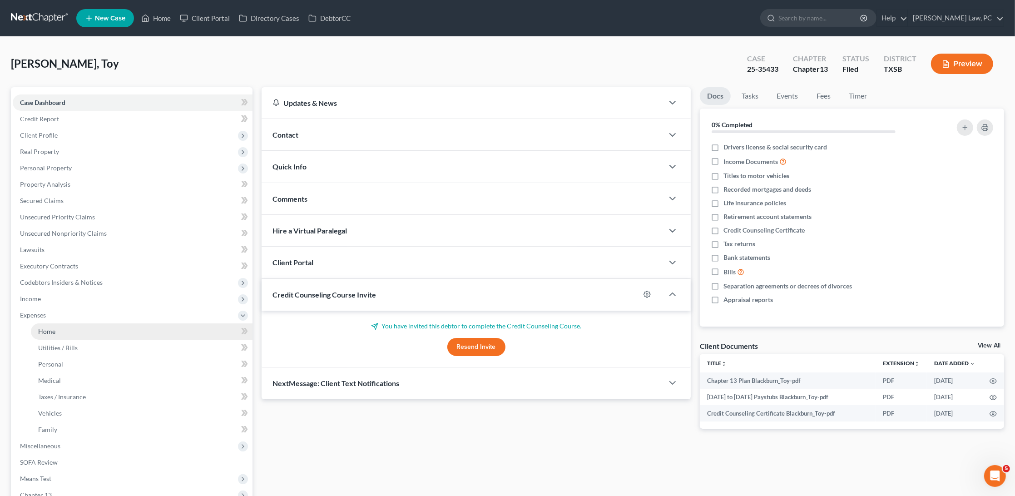
click at [68, 323] on link "Home" at bounding box center [142, 331] width 222 height 16
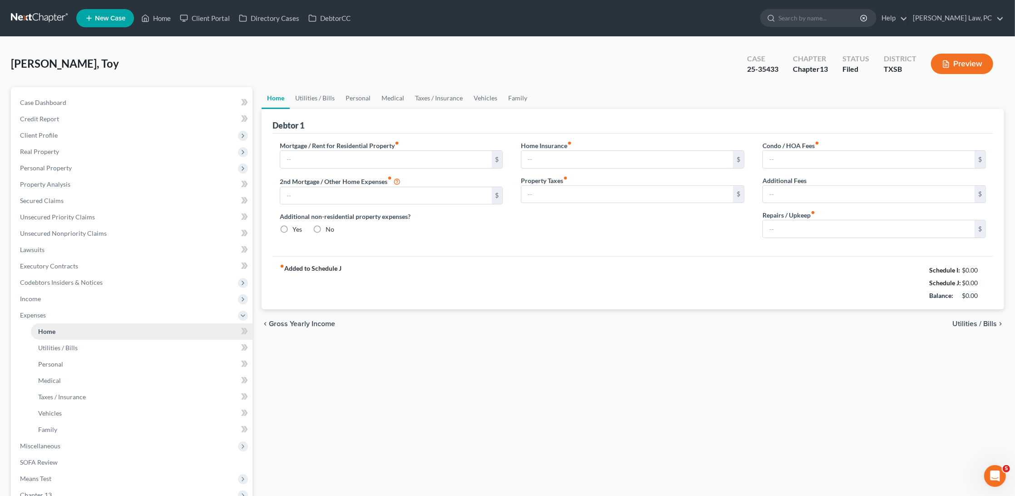
type input "0.00"
radio input "true"
type input "0.00"
type input "38.00"
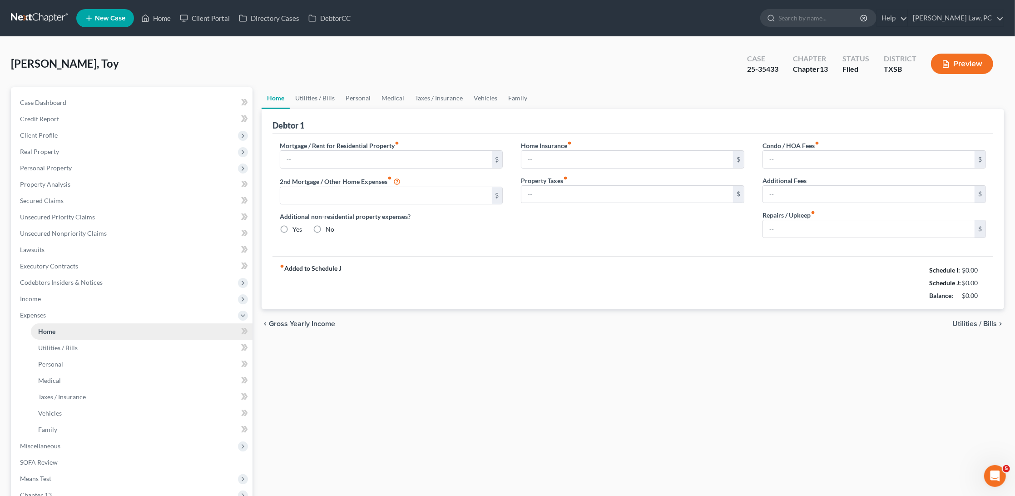
type input "0.00"
type input "100.00"
click at [58, 102] on span "Case Dashboard" at bounding box center [43, 103] width 46 height 8
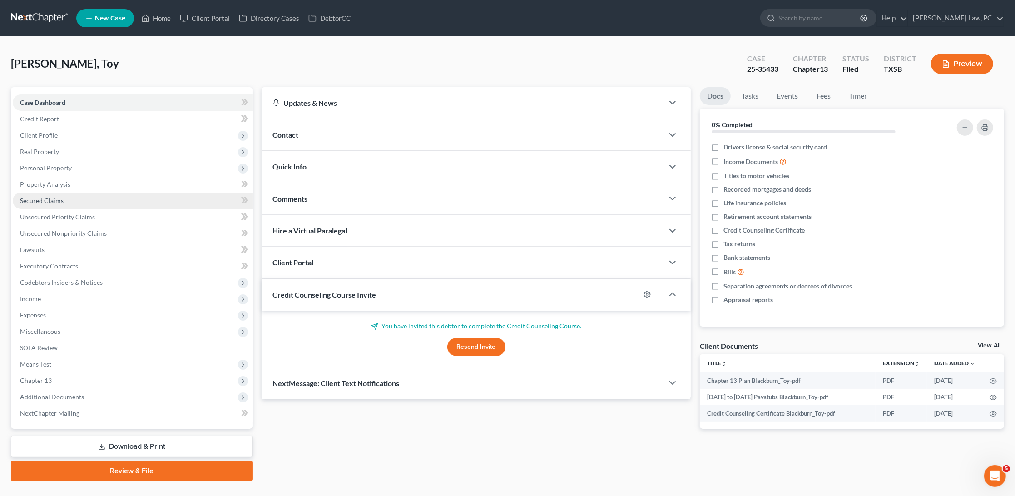
click at [39, 198] on span "Secured Claims" at bounding box center [42, 201] width 44 height 8
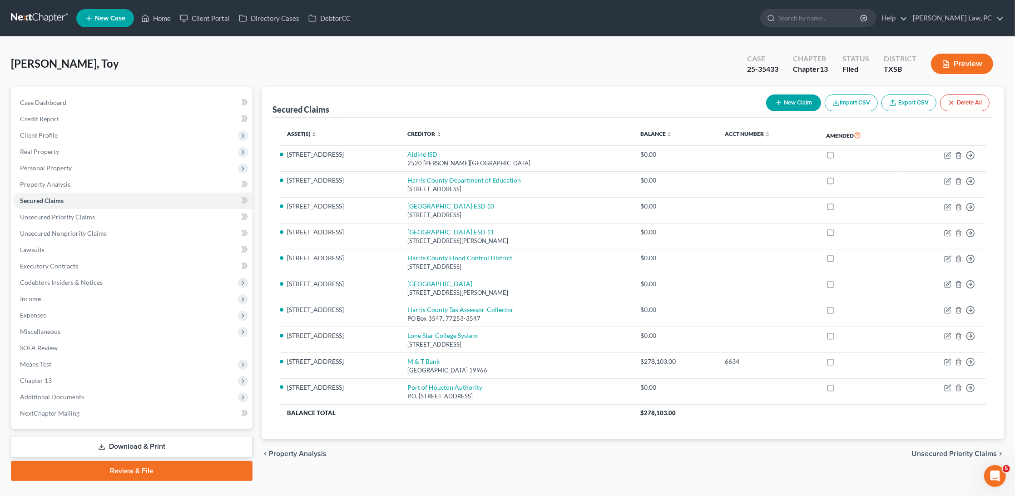
click at [412, 0] on nav "Home New Case Client Portal Directory Cases DebtorCC Hooman Khoshnood Law, PC g…" at bounding box center [507, 18] width 1015 height 36
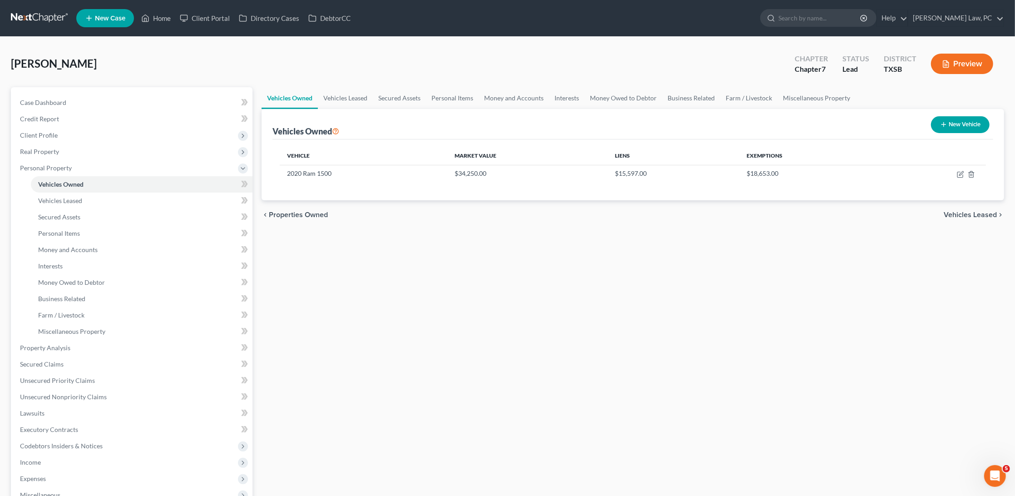
click at [42, 16] on link at bounding box center [40, 18] width 58 height 16
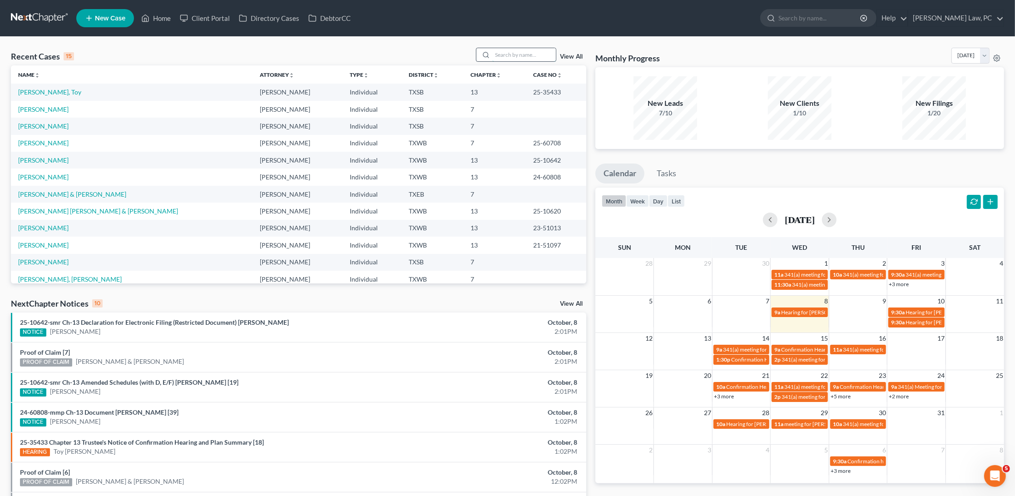
click at [522, 55] on input "search" at bounding box center [524, 54] width 64 height 13
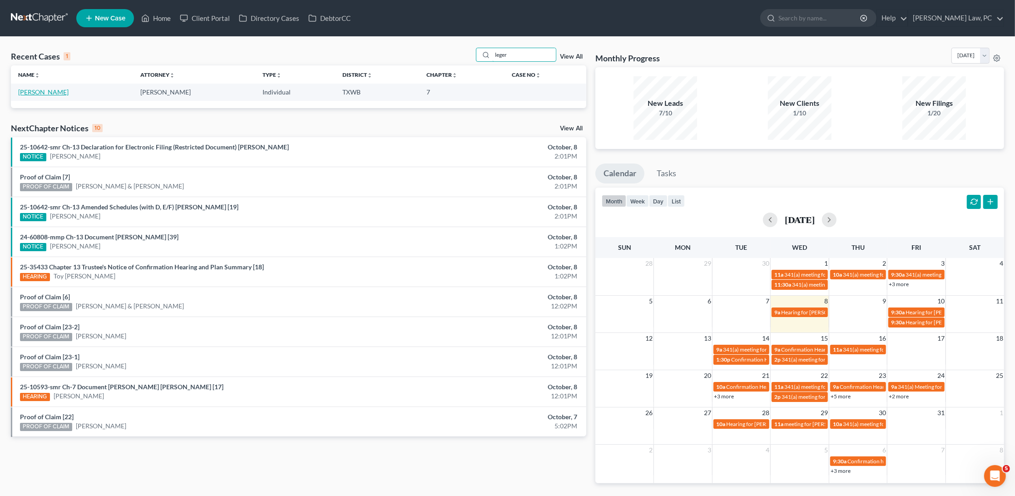
type input "leger"
click at [29, 90] on link "[PERSON_NAME]" at bounding box center [43, 92] width 50 height 8
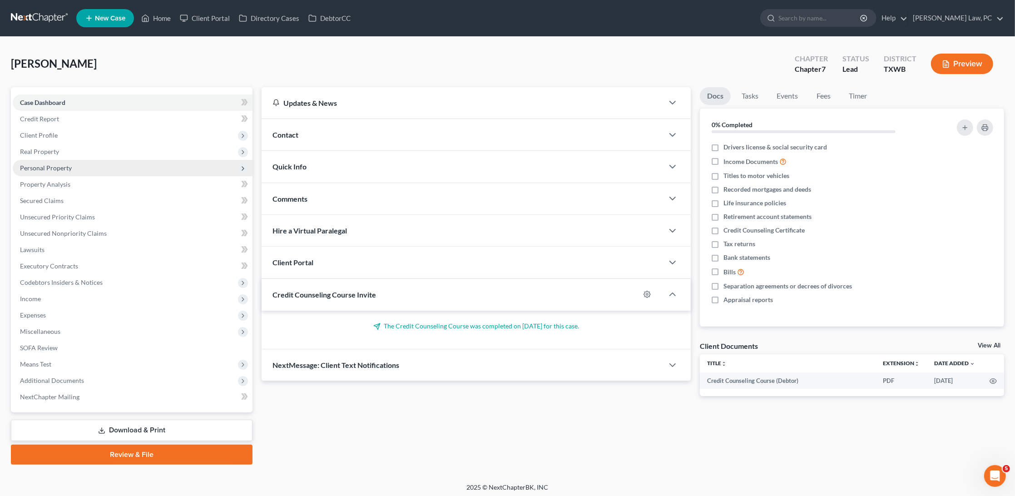
click at [62, 160] on span "Personal Property" at bounding box center [133, 168] width 240 height 16
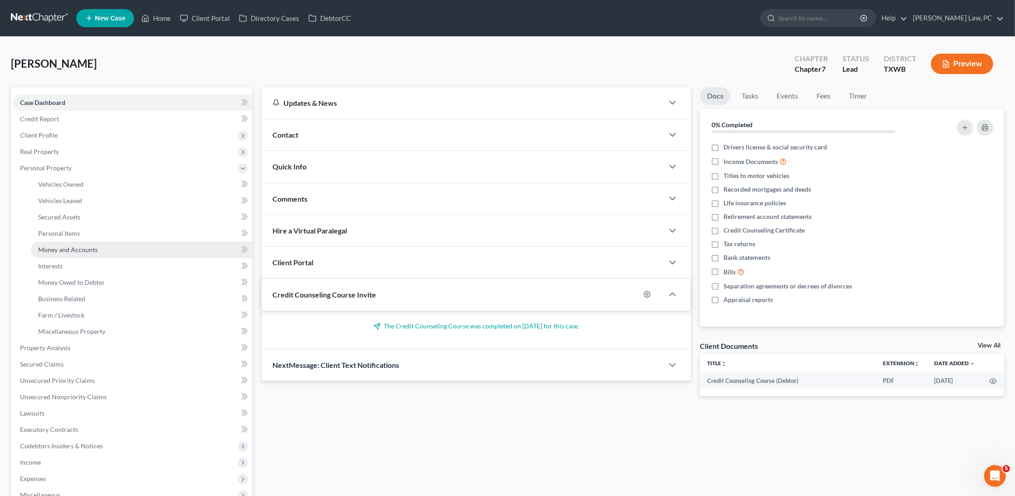
click at [61, 246] on span "Money and Accounts" at bounding box center [68, 250] width 60 height 8
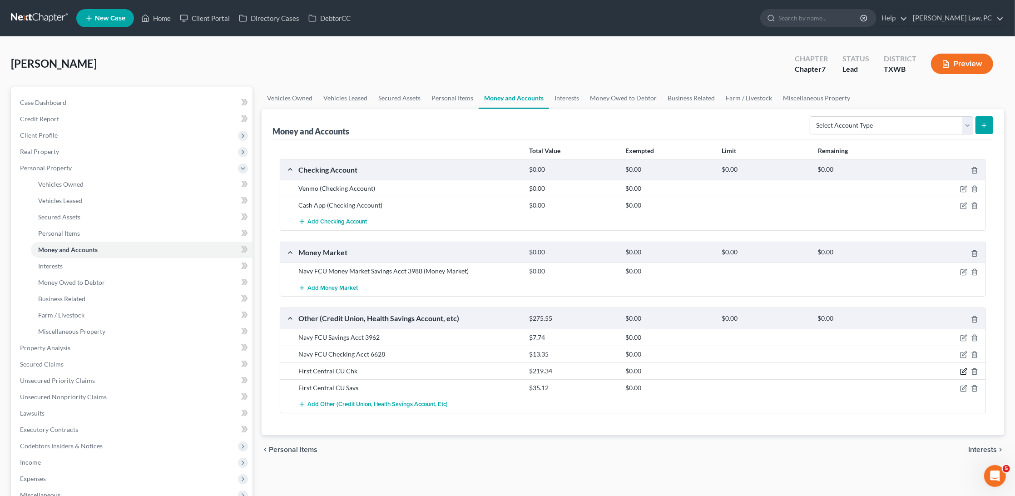
click at [964, 368] on icon "button" at bounding box center [965, 370] width 4 height 4
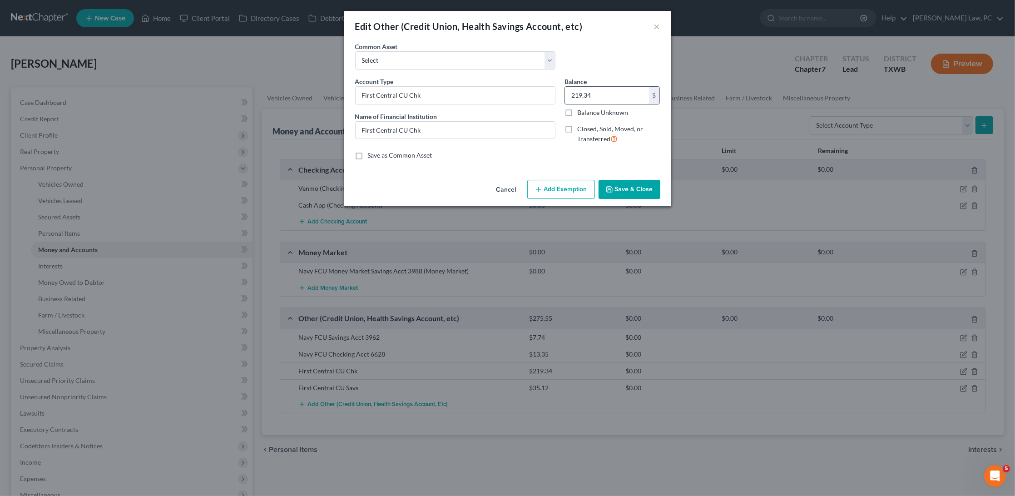
type input "1.00"
type input "1"
type input "16.00"
type input "16"
type input "167.00"
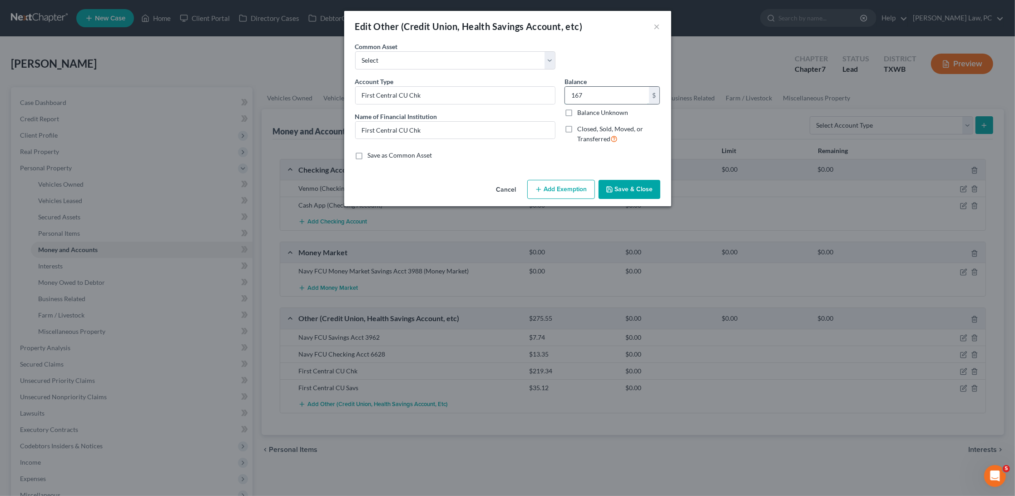
type input "167."
type input "167.20"
type input "167.2"
type input "167.26"
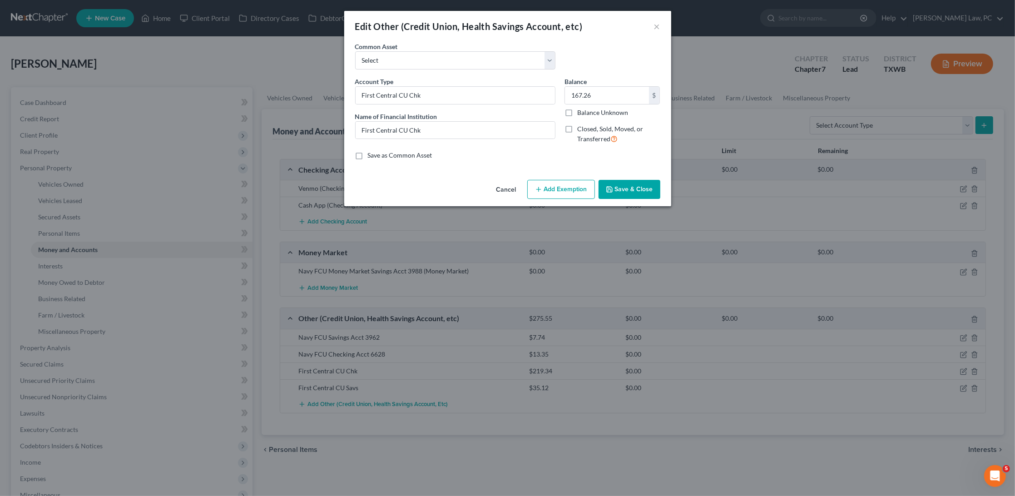
click at [641, 189] on button "Save & Close" at bounding box center [630, 189] width 62 height 19
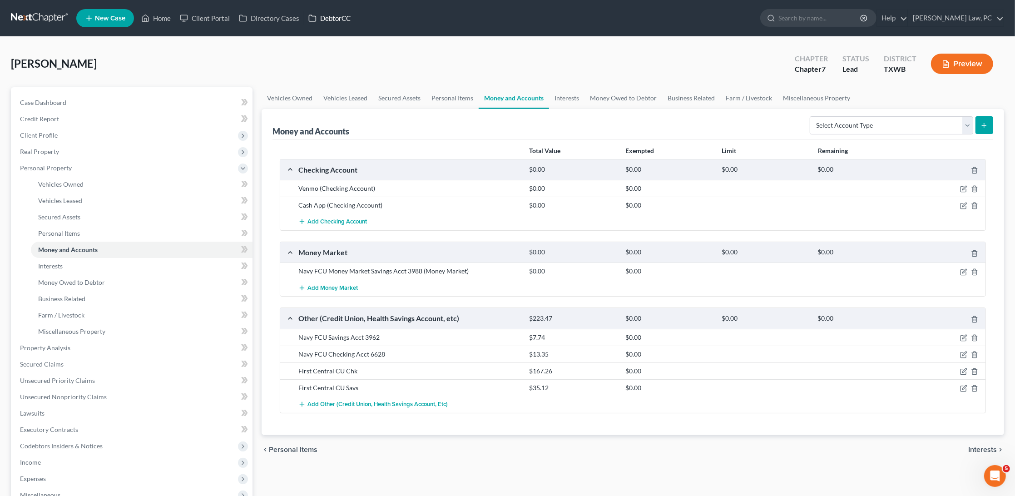
click at [334, 19] on link "DebtorCC" at bounding box center [329, 18] width 51 height 16
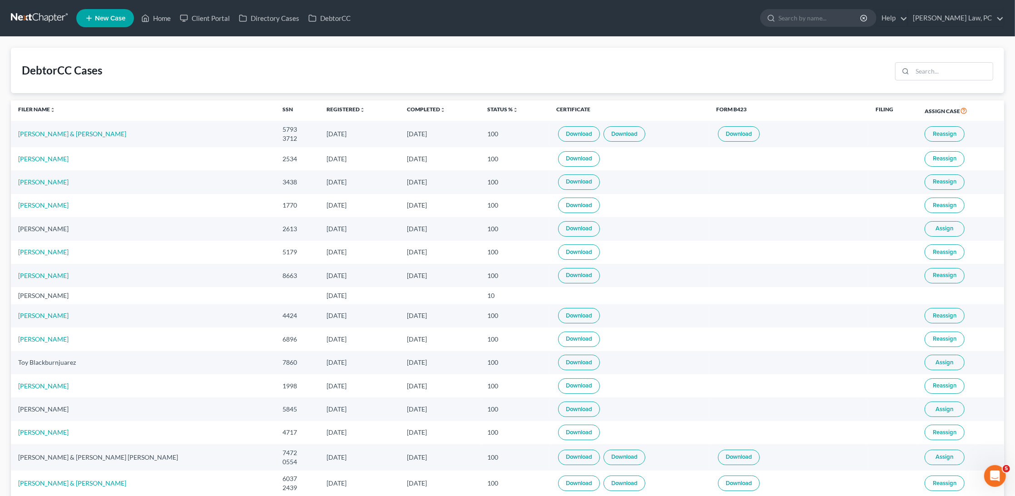
click at [558, 406] on link "Download" at bounding box center [579, 409] width 42 height 15
click at [34, 15] on link at bounding box center [40, 18] width 58 height 16
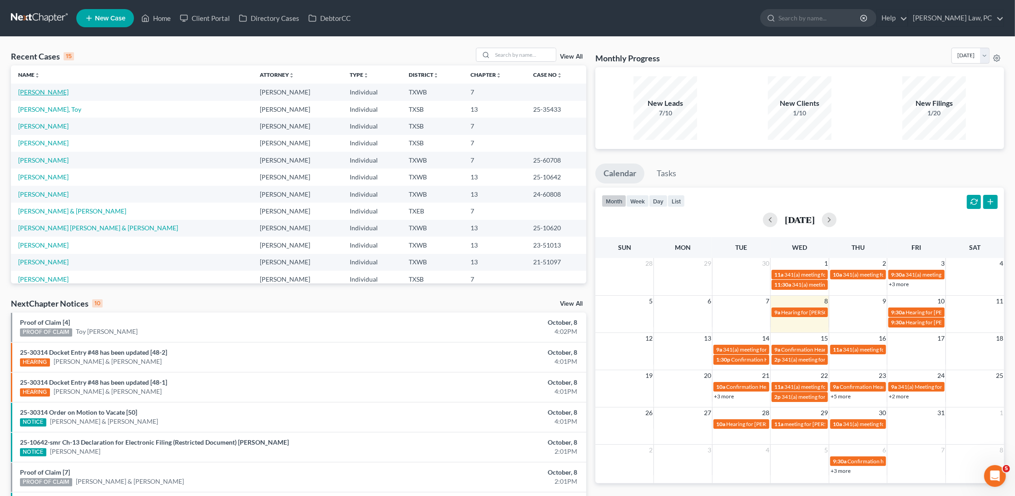
click at [38, 92] on link "[PERSON_NAME]" at bounding box center [43, 92] width 50 height 8
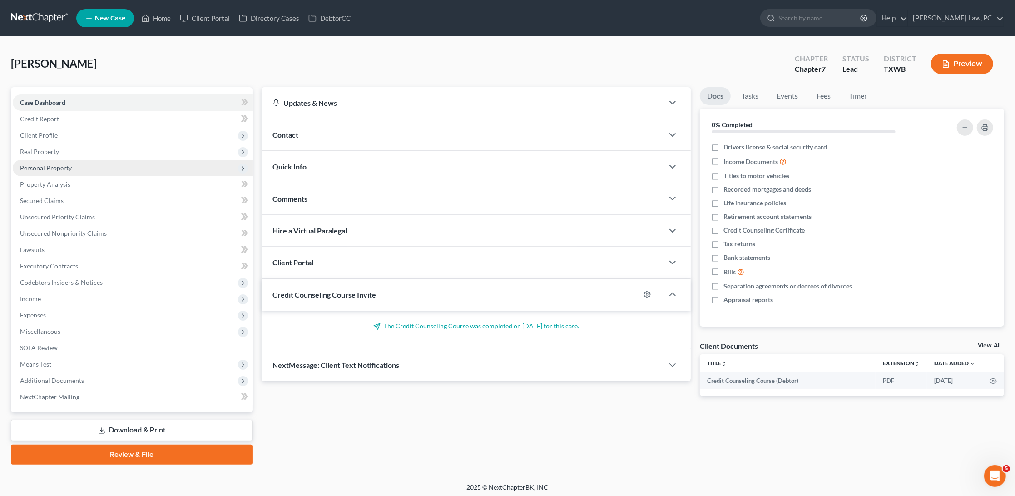
click at [56, 164] on span "Personal Property" at bounding box center [46, 168] width 52 height 8
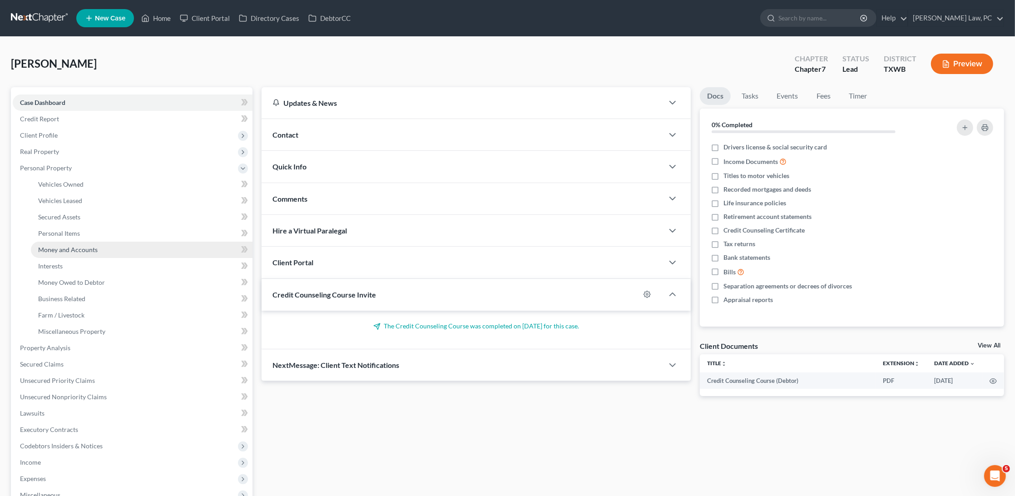
click at [74, 246] on span "Money and Accounts" at bounding box center [68, 250] width 60 height 8
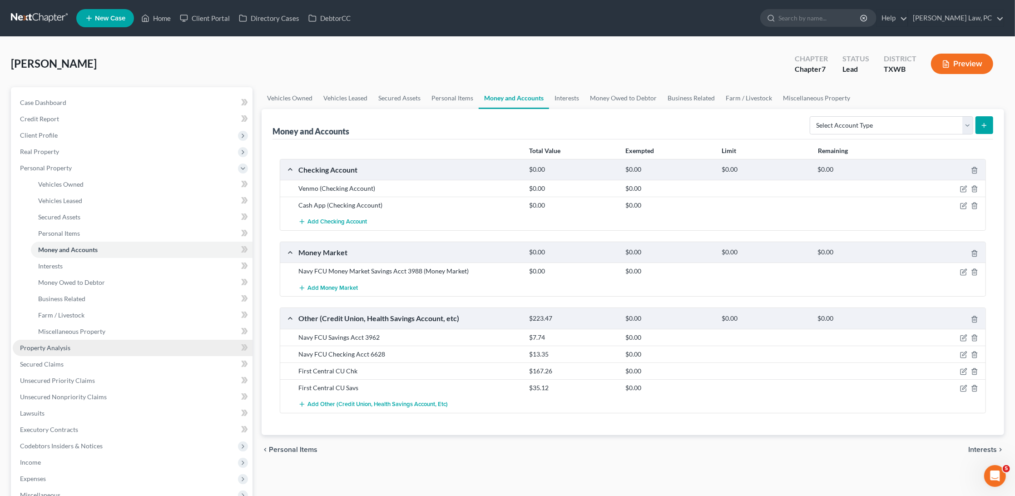
click at [70, 340] on link "Property Analysis" at bounding box center [133, 348] width 240 height 16
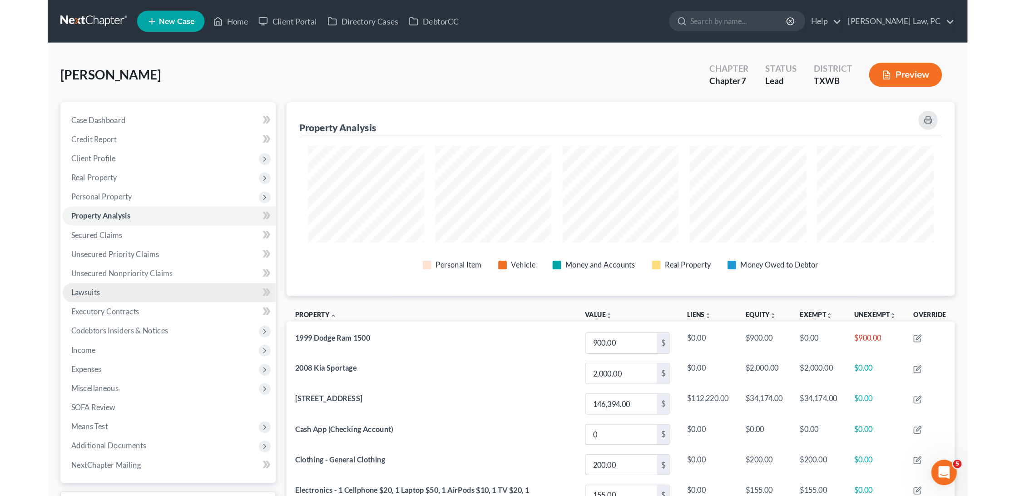
scroll to position [193, 743]
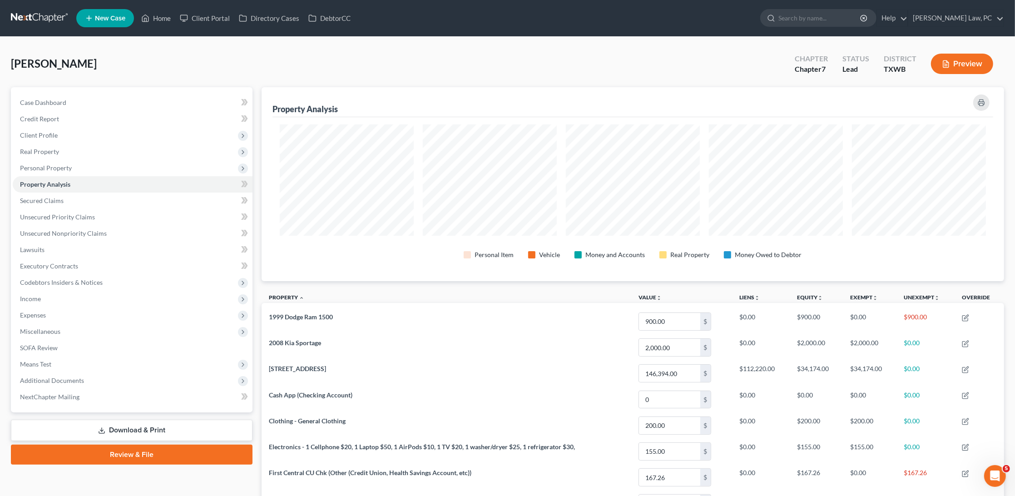
click at [26, 22] on link at bounding box center [40, 18] width 58 height 16
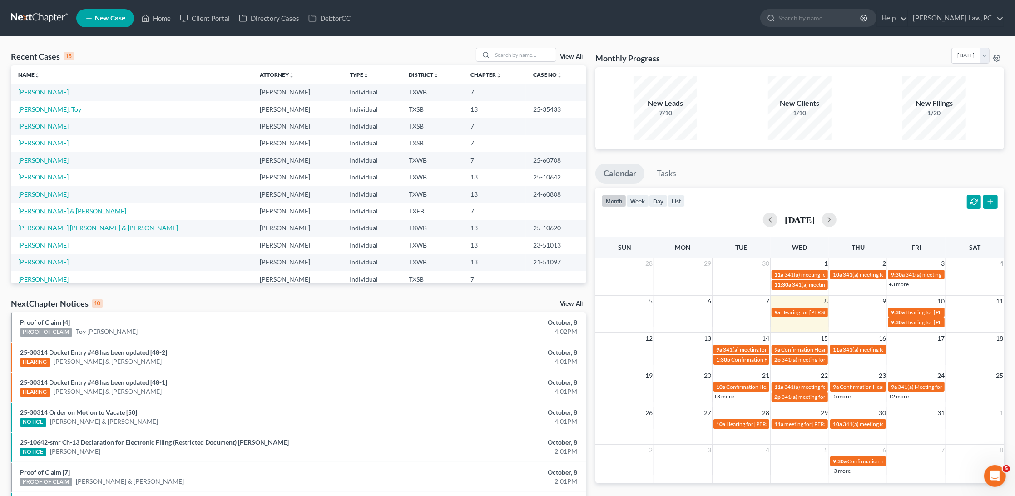
click at [38, 207] on link "[PERSON_NAME] & [PERSON_NAME]" at bounding box center [72, 211] width 108 height 8
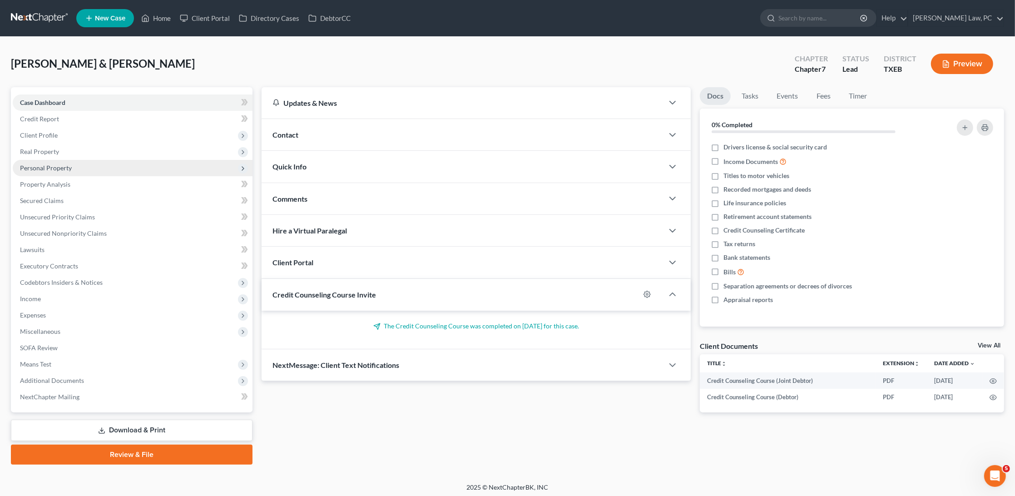
click at [58, 168] on span "Personal Property" at bounding box center [46, 168] width 52 height 8
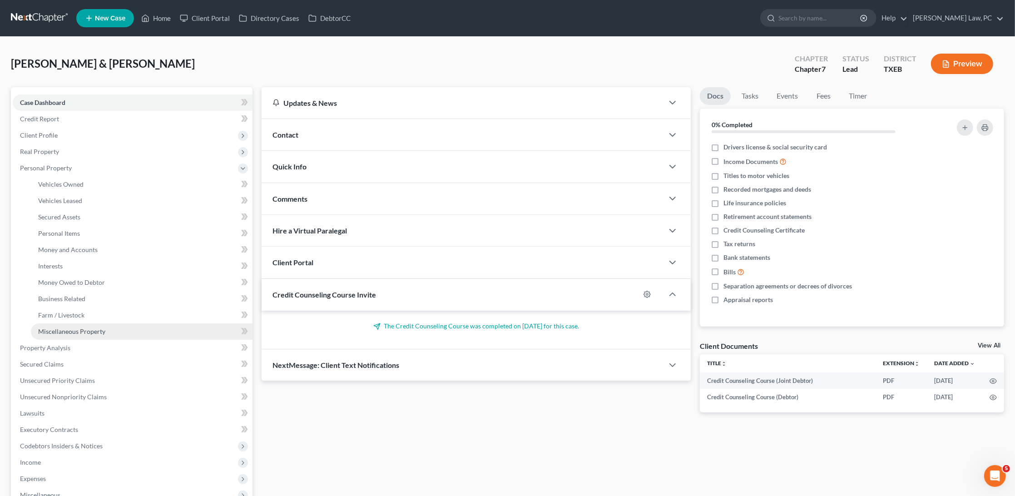
click at [68, 328] on span "Miscellaneous Property" at bounding box center [71, 332] width 67 height 8
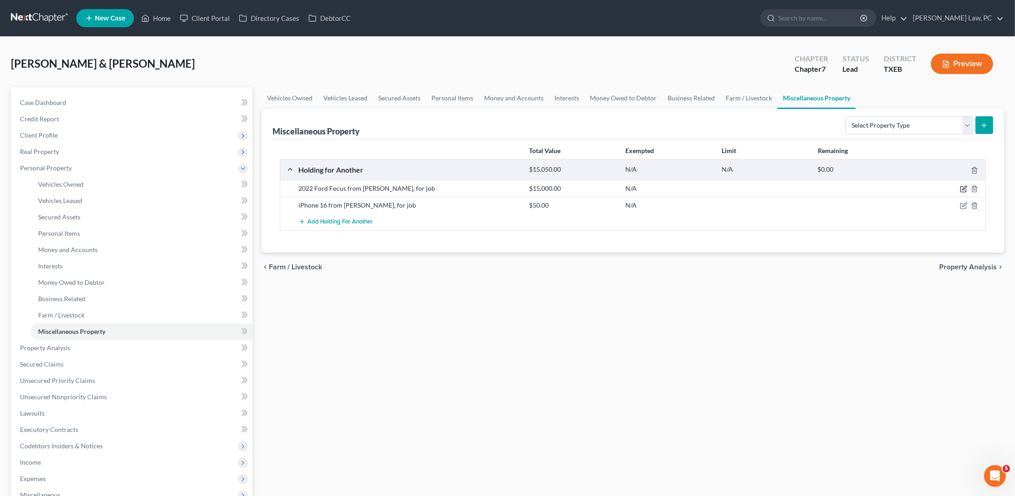
click at [962, 189] on icon "button" at bounding box center [963, 188] width 7 height 7
select select "50"
select select "45"
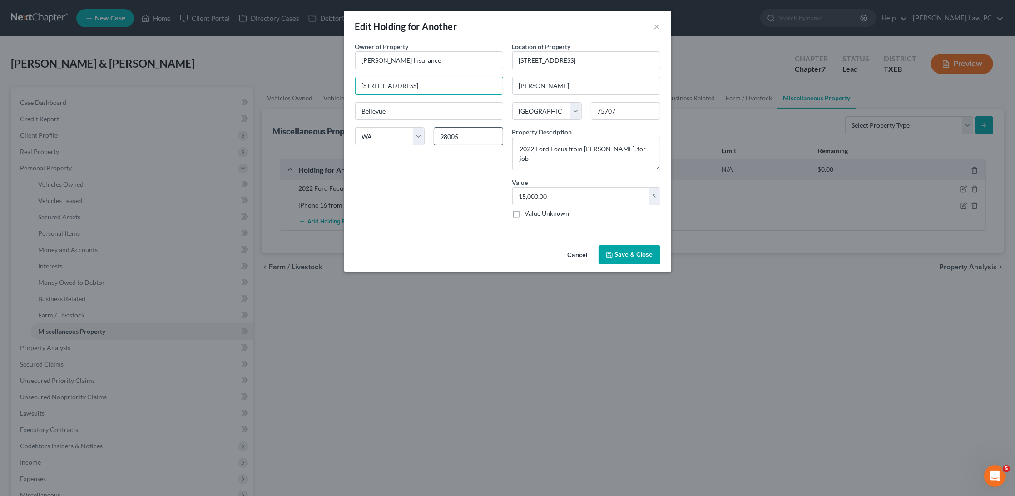
type input "6301 Owensmouth Ave."
drag, startPoint x: 474, startPoint y: 134, endPoint x: 428, endPoint y: 134, distance: 45.9
type input "91367"
type input "Woodland Hills"
select select "4"
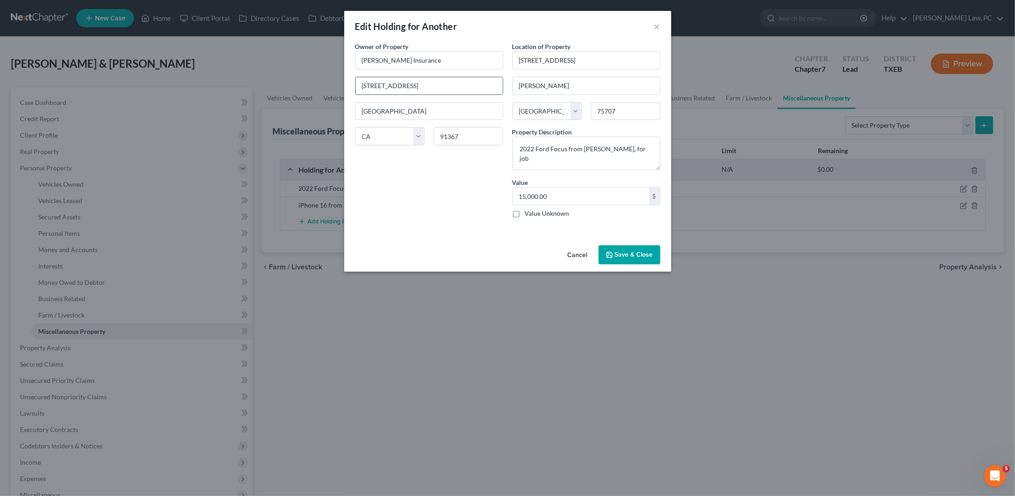
drag, startPoint x: 444, startPoint y: 88, endPoint x: 356, endPoint y: 88, distance: 88.1
click at [356, 88] on input "6301 Owensmouth Ave." at bounding box center [429, 85] width 147 height 17
click at [640, 248] on button "Save & Close" at bounding box center [630, 254] width 62 height 19
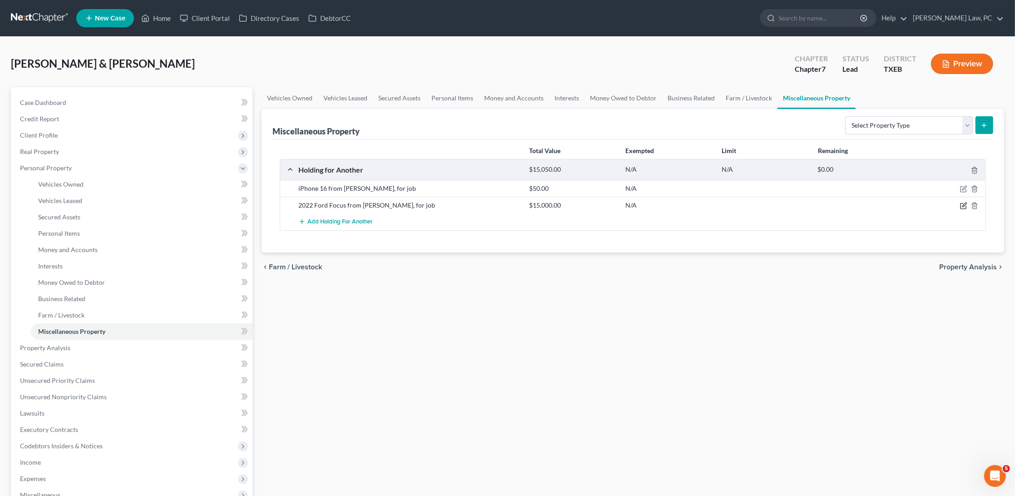
click at [964, 202] on icon "button" at bounding box center [963, 205] width 7 height 7
select select "4"
select select "45"
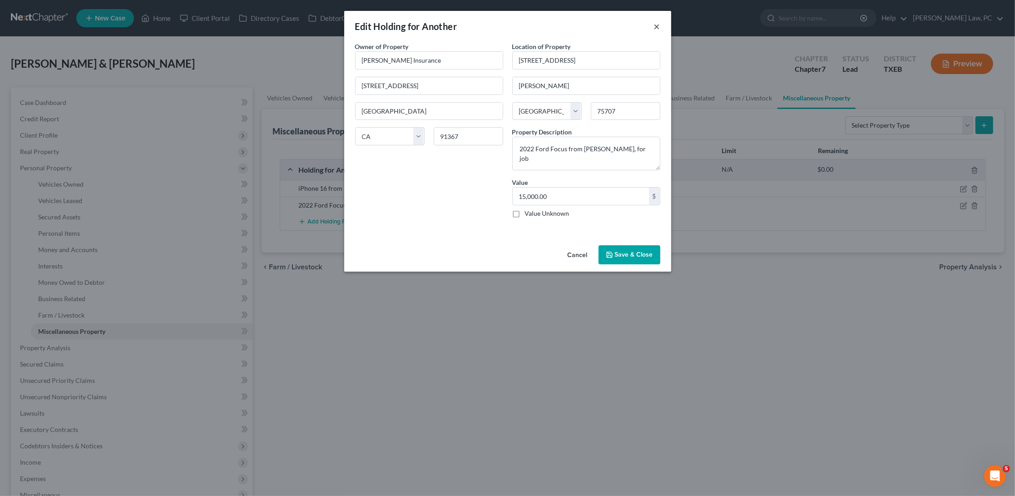
click at [658, 30] on button "×" at bounding box center [657, 26] width 6 height 11
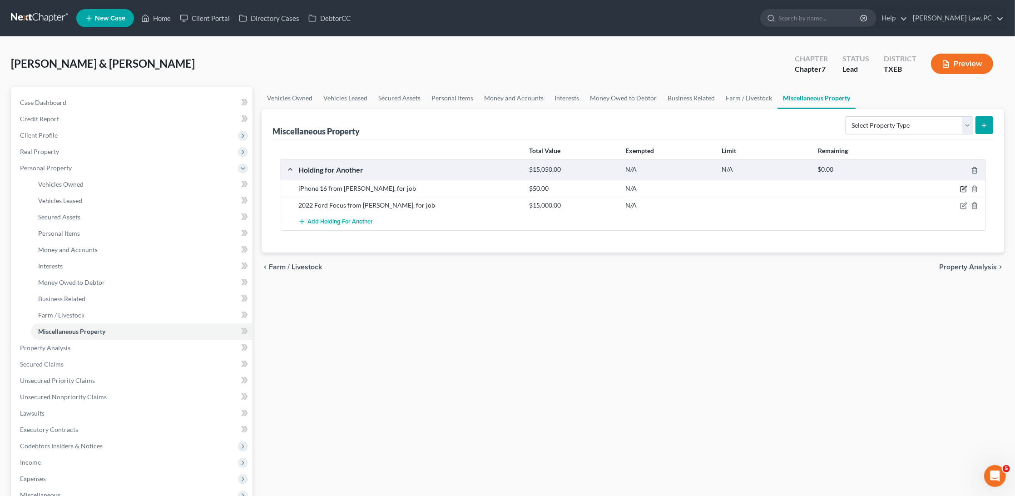
click at [962, 187] on icon "button" at bounding box center [963, 188] width 7 height 7
select select "50"
select select "45"
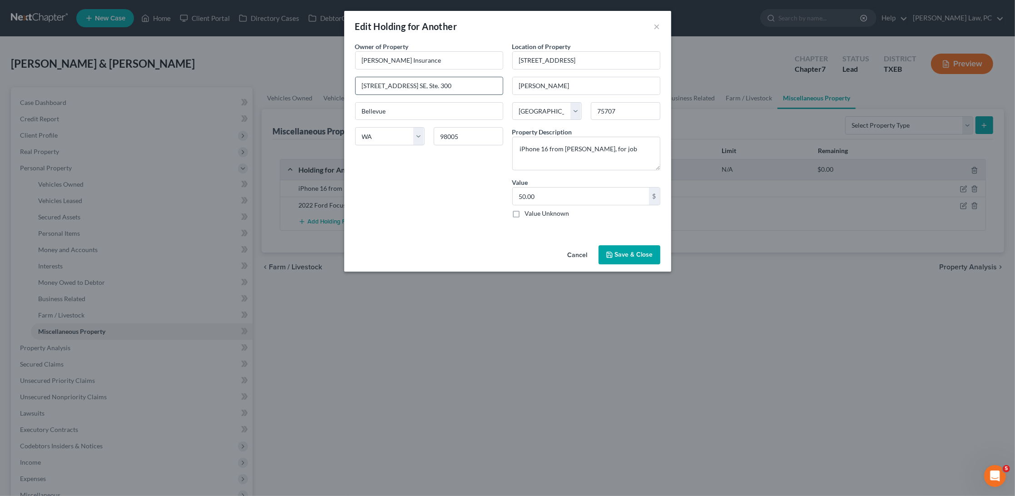
drag, startPoint x: 450, startPoint y: 79, endPoint x: 465, endPoint y: 88, distance: 17.5
paste input "6301 Owensmouth Ave."
type input "6301 Owensmouth Ave."
click at [474, 137] on input "98005" at bounding box center [469, 136] width 70 height 18
type input "91367"
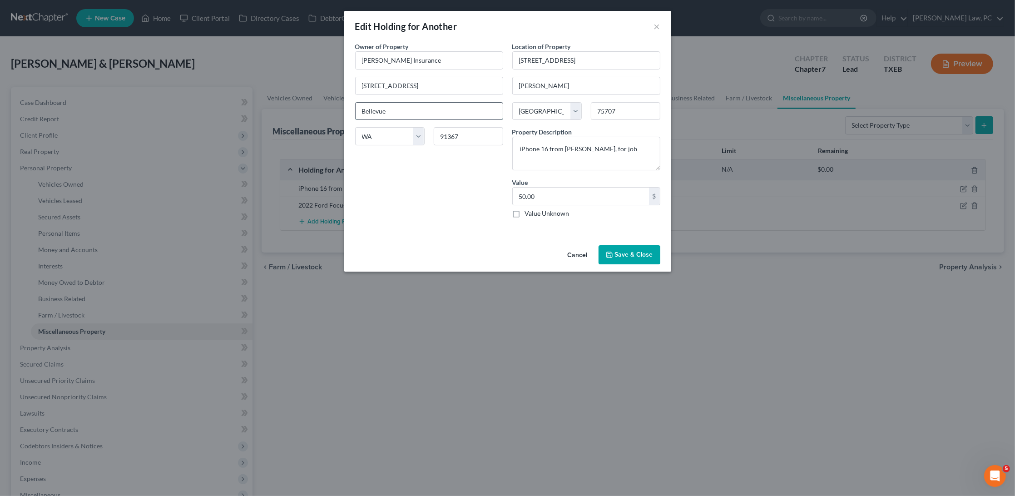
type input "Woodland Hills"
select select "4"
click at [639, 246] on button "Save & Close" at bounding box center [630, 254] width 62 height 19
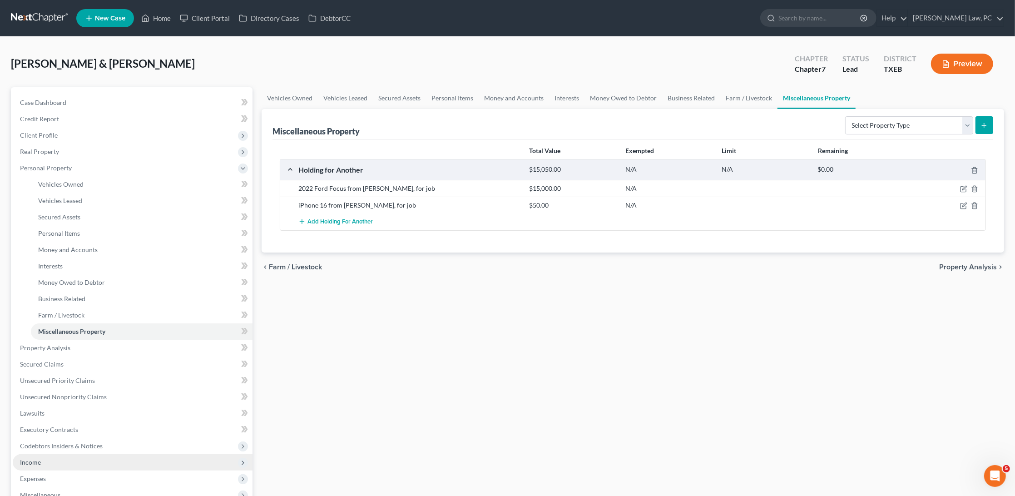
click at [56, 456] on span "Income" at bounding box center [133, 462] width 240 height 16
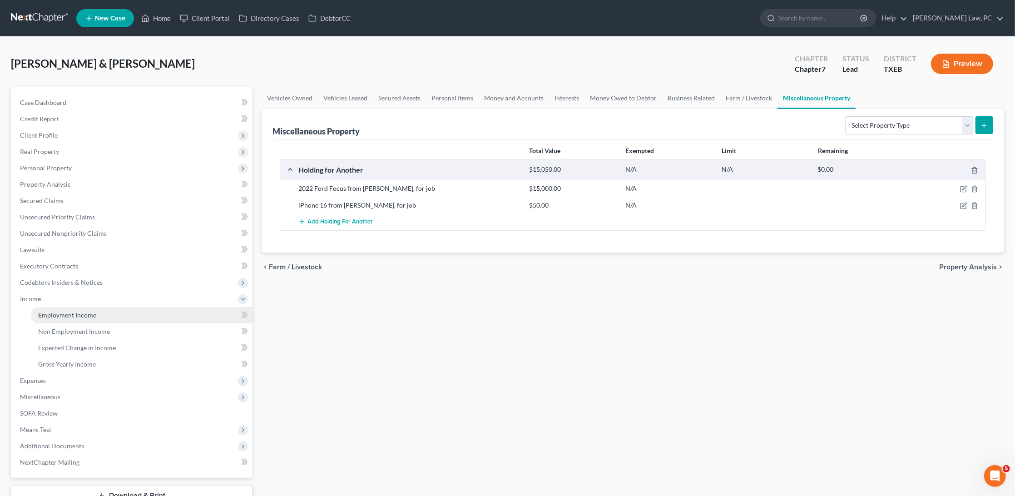
click at [93, 307] on link "Employment Income" at bounding box center [142, 315] width 222 height 16
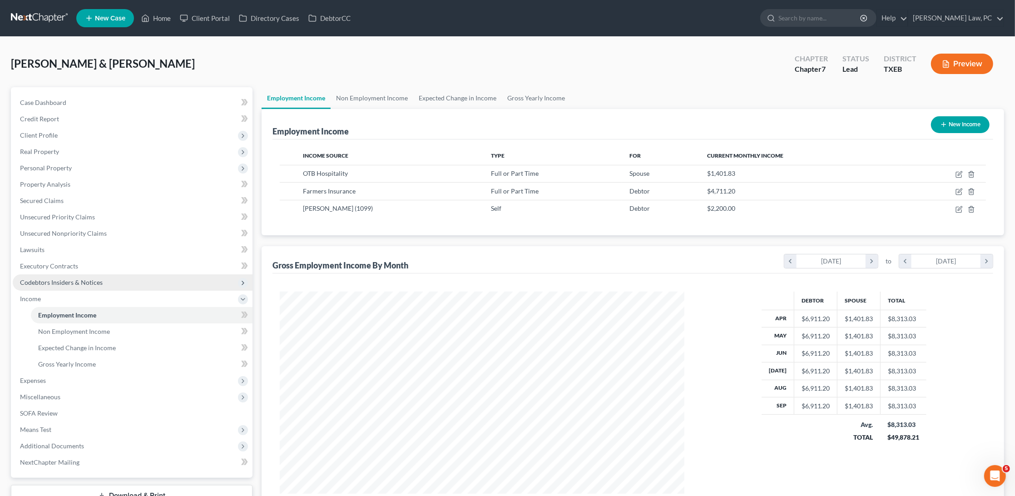
scroll to position [202, 422]
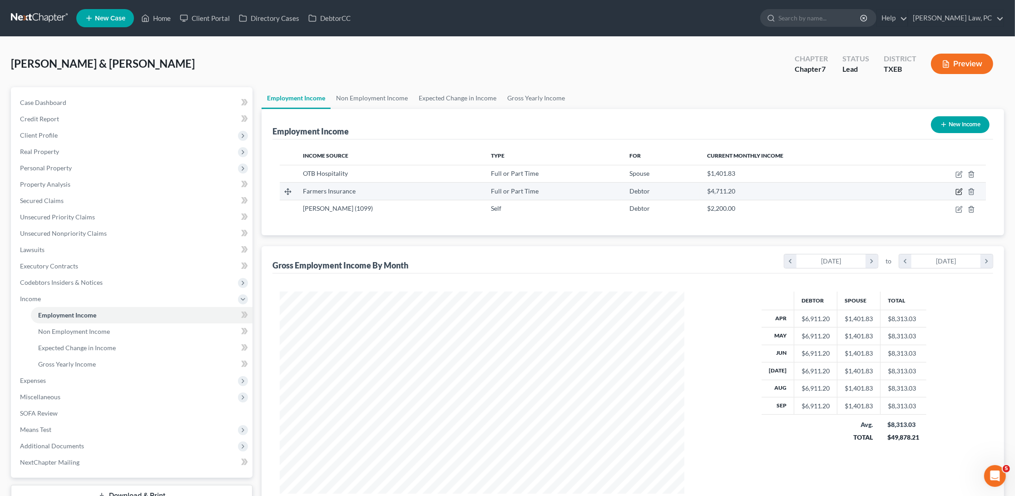
click at [959, 190] on icon "button" at bounding box center [960, 191] width 4 height 4
select select "0"
select select "4"
select select "2"
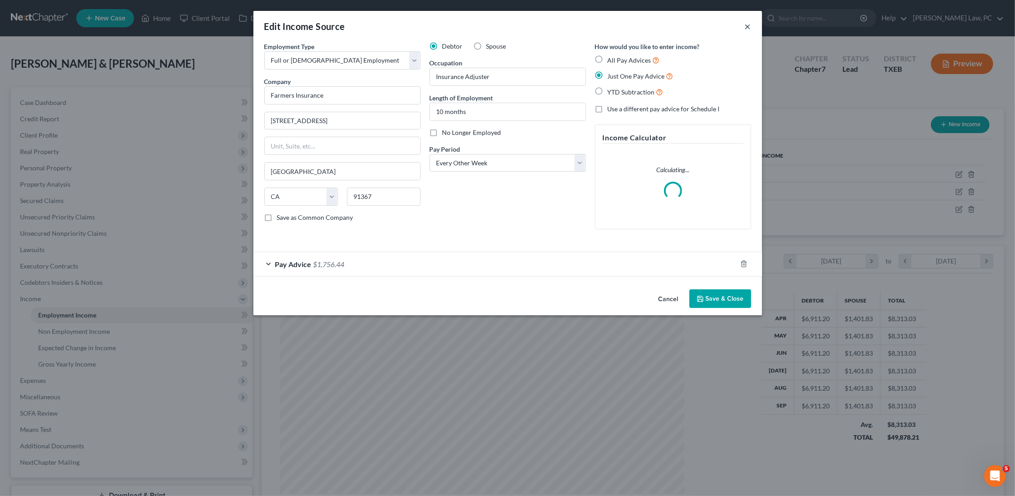
click at [750, 28] on button "×" at bounding box center [748, 26] width 6 height 11
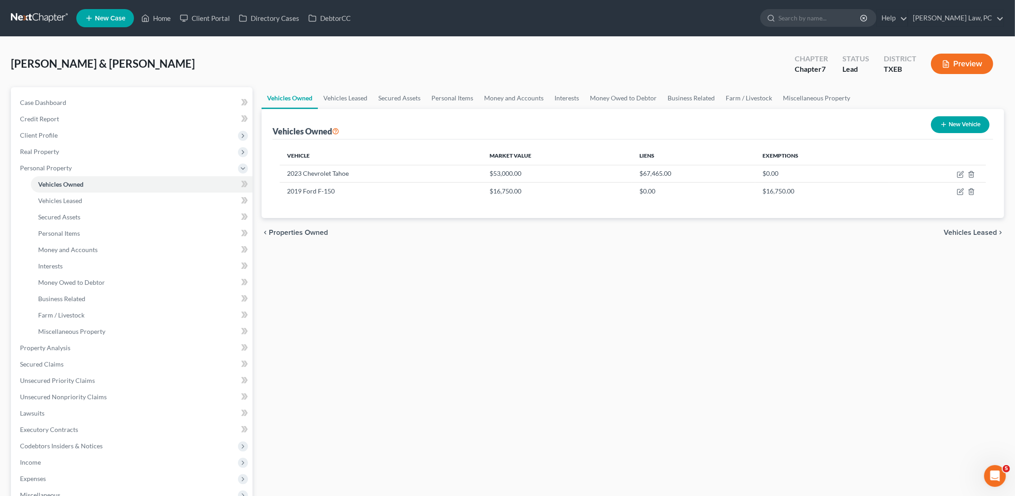
click at [43, 17] on link at bounding box center [40, 18] width 58 height 16
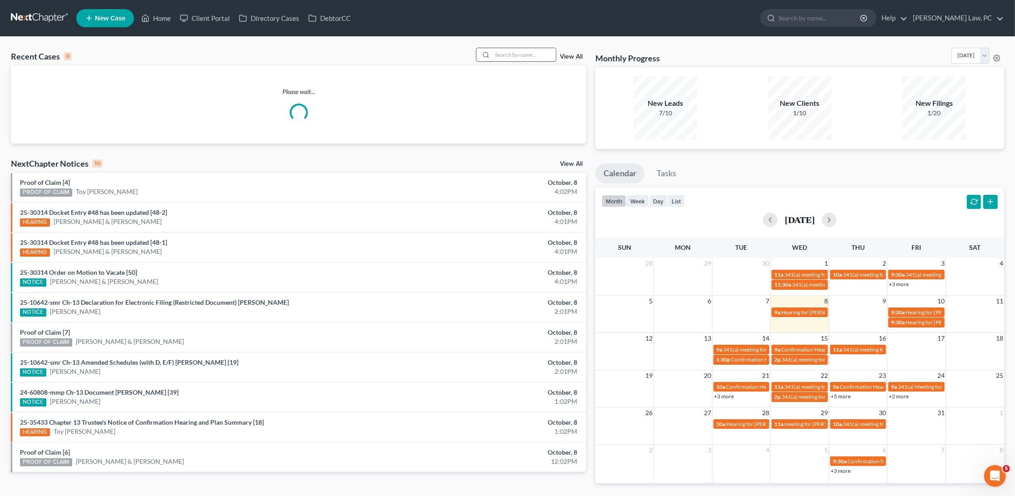
click at [515, 50] on input "search" at bounding box center [524, 54] width 64 height 13
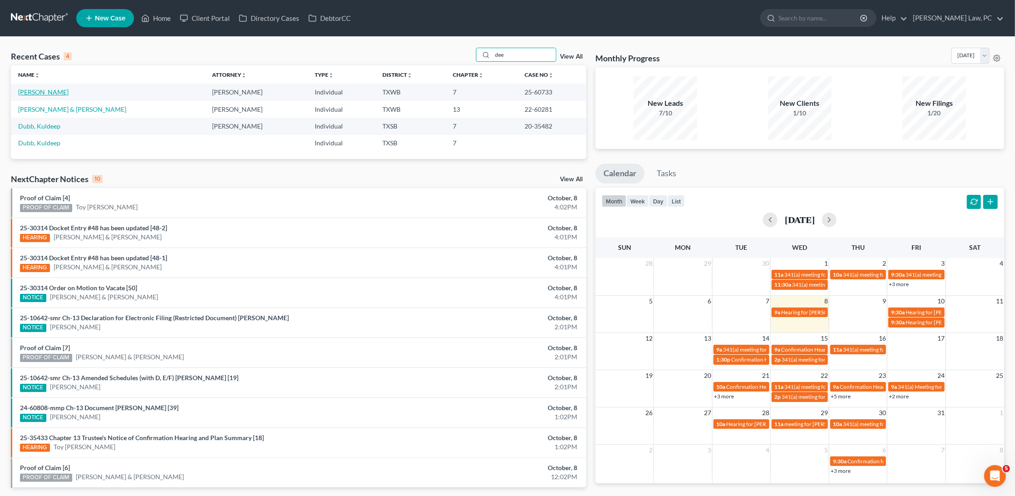
type input "dee"
click at [38, 89] on link "[PERSON_NAME]" at bounding box center [43, 92] width 50 height 8
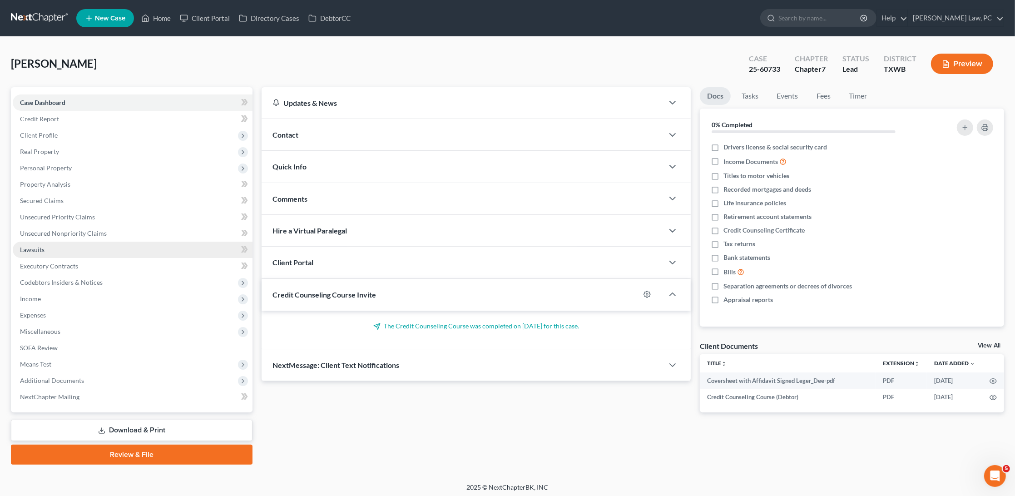
click at [51, 244] on link "Lawsuits" at bounding box center [133, 250] width 240 height 16
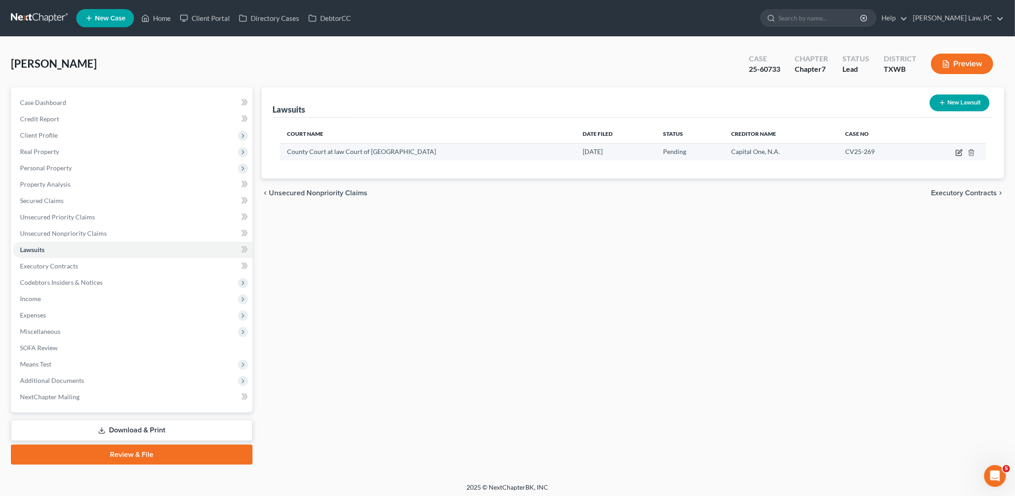
click at [956, 152] on icon "button" at bounding box center [959, 152] width 7 height 7
select select "45"
select select "0"
select select "4"
select select "45"
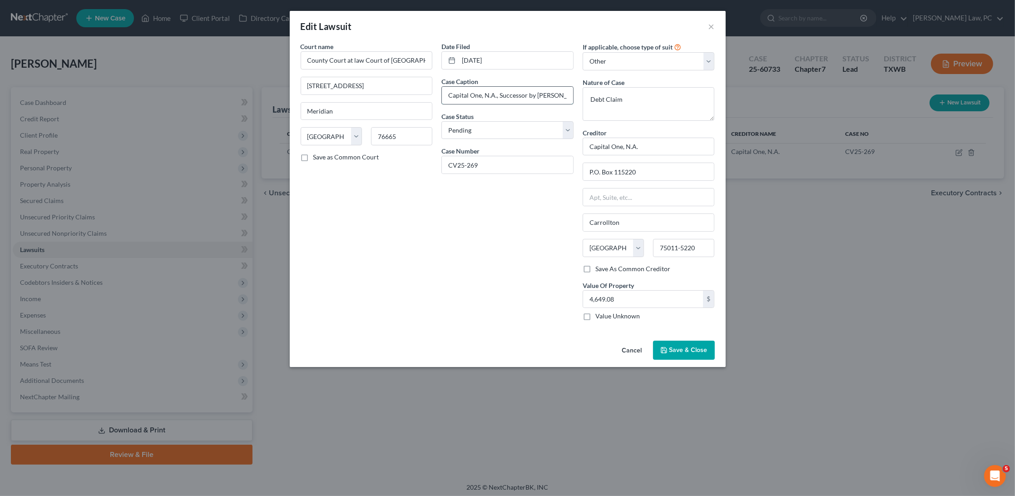
click at [538, 95] on input "Capital One, N.A., Successor by [PERSON_NAME] to Discover Bank" at bounding box center [507, 95] width 131 height 17
click at [534, 94] on input "Capital One, N.A., Successor by [PERSON_NAME] to Discover Bank" at bounding box center [507, 95] width 131 height 17
click at [559, 92] on input "Capital One, N.A., Successor by [PERSON_NAME] to Discover Bank v. Dee A Lger" at bounding box center [507, 95] width 131 height 17
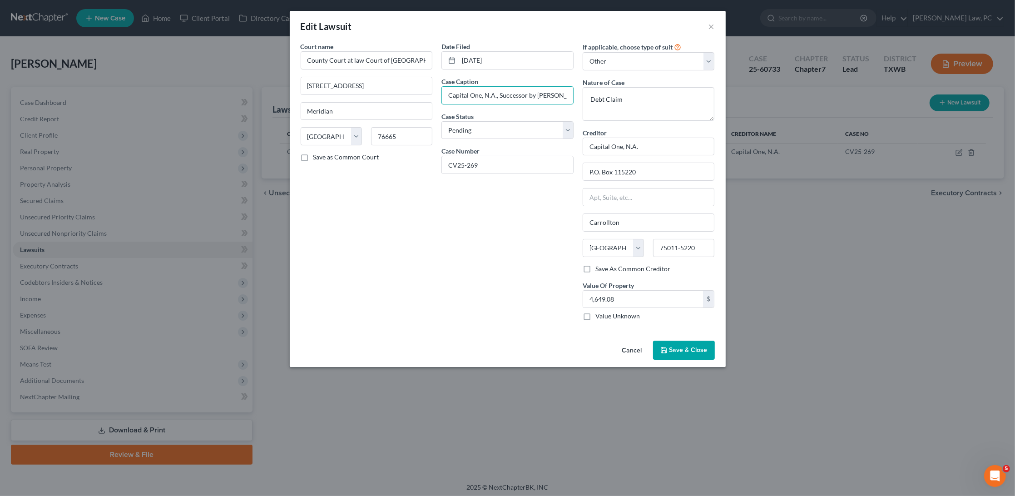
type input "Capital One, N.A., Successor by [PERSON_NAME] to Discover Bank v. [PERSON_NAME]"
click at [679, 346] on span "Save & Close" at bounding box center [689, 350] width 38 height 8
